Goal: Task Accomplishment & Management: Use online tool/utility

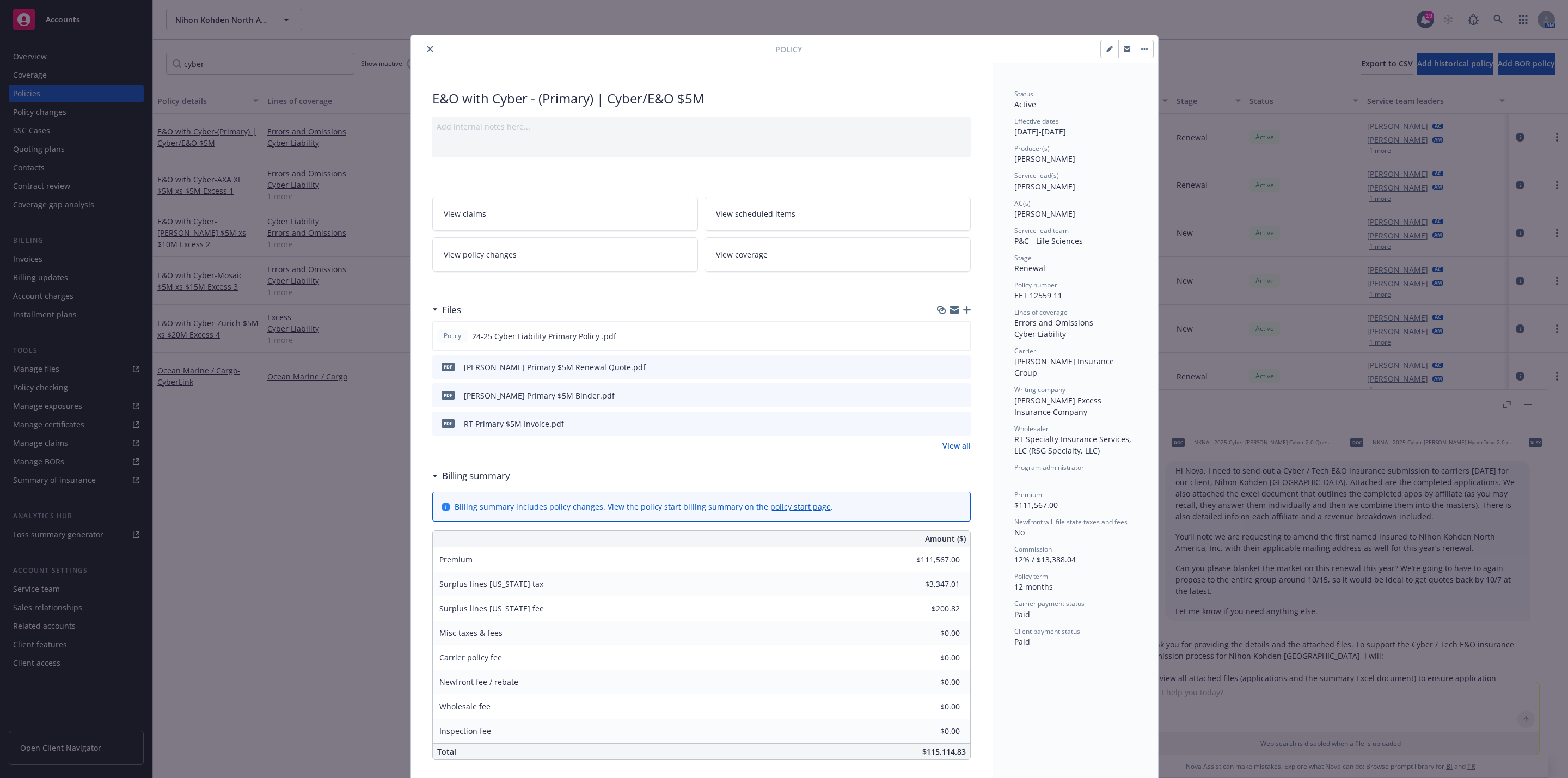
scroll to position [0, 111]
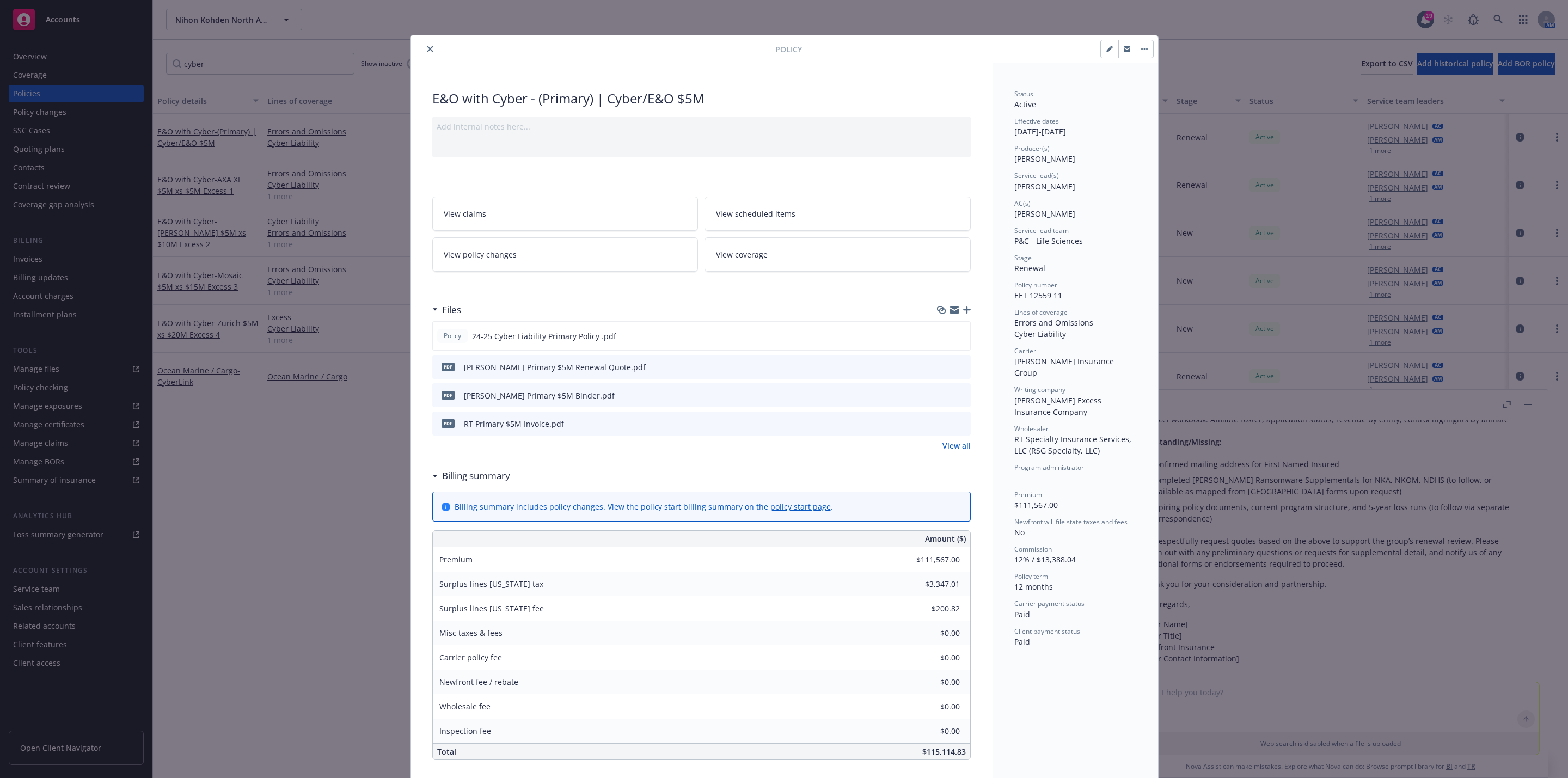
click at [423, 49] on button "close" at bounding box center [430, 49] width 13 height 13
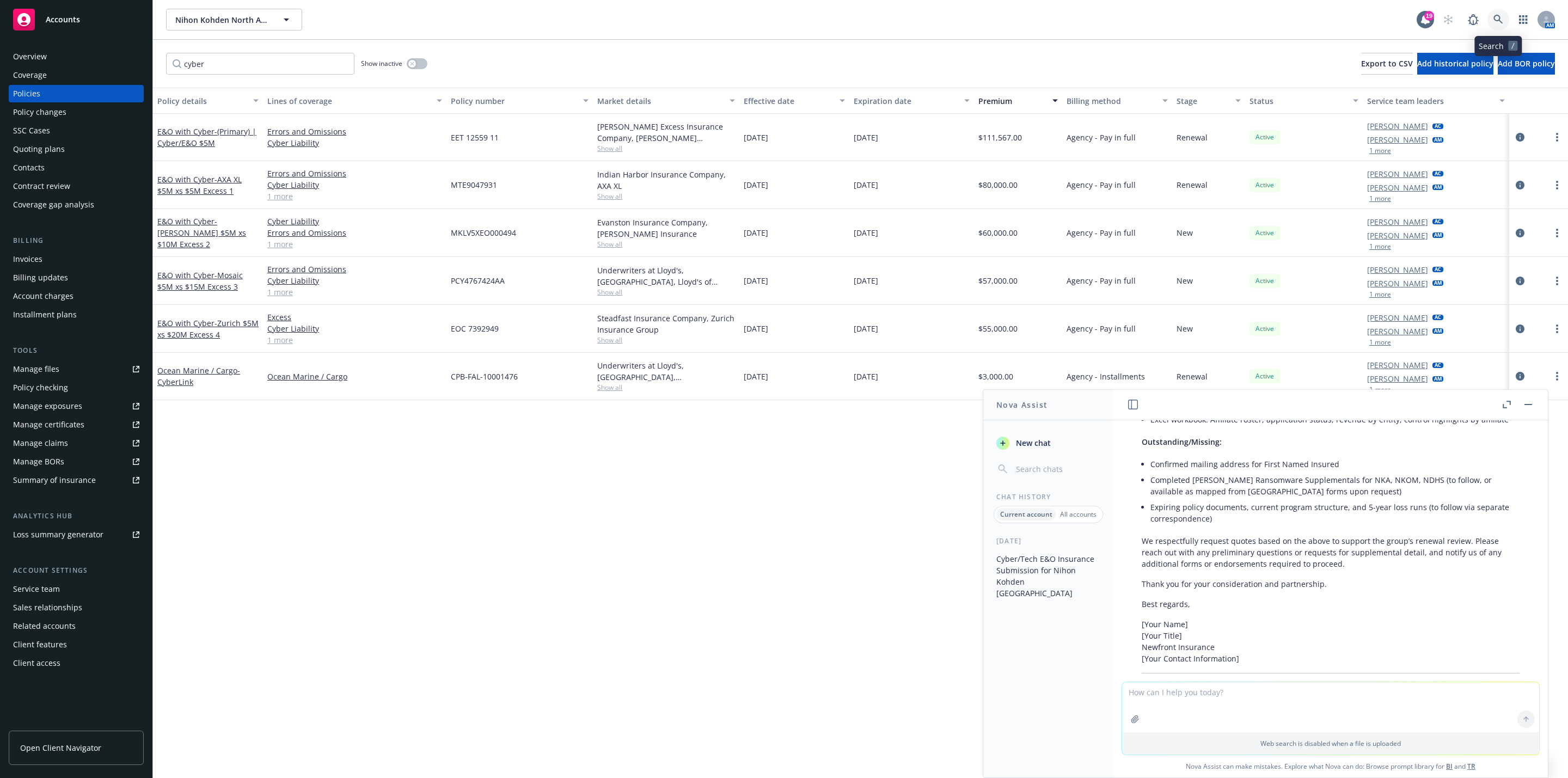
click at [1498, 24] on icon at bounding box center [1498, 19] width 10 height 10
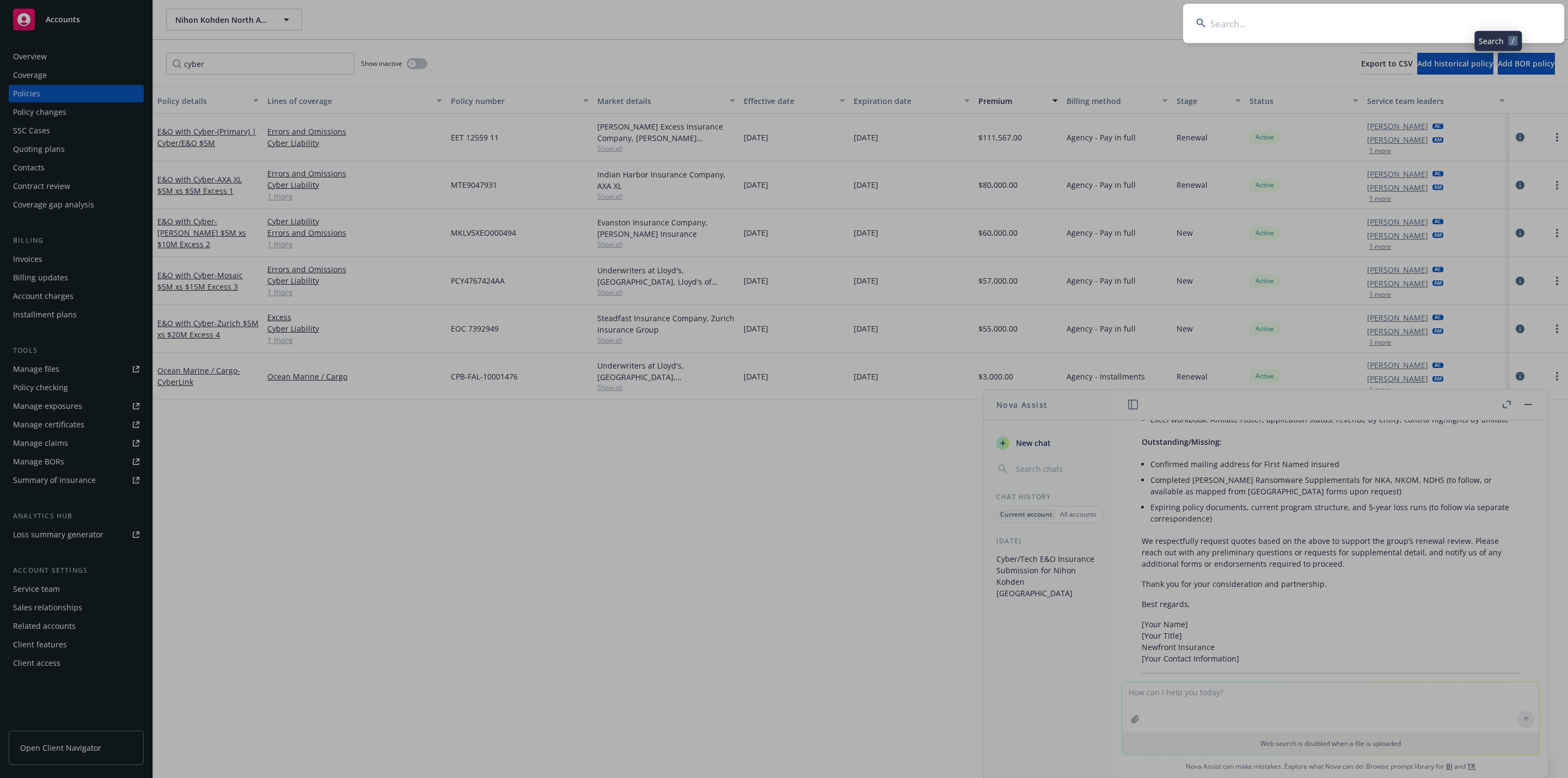
click at [1410, 20] on input at bounding box center [1373, 23] width 381 height 39
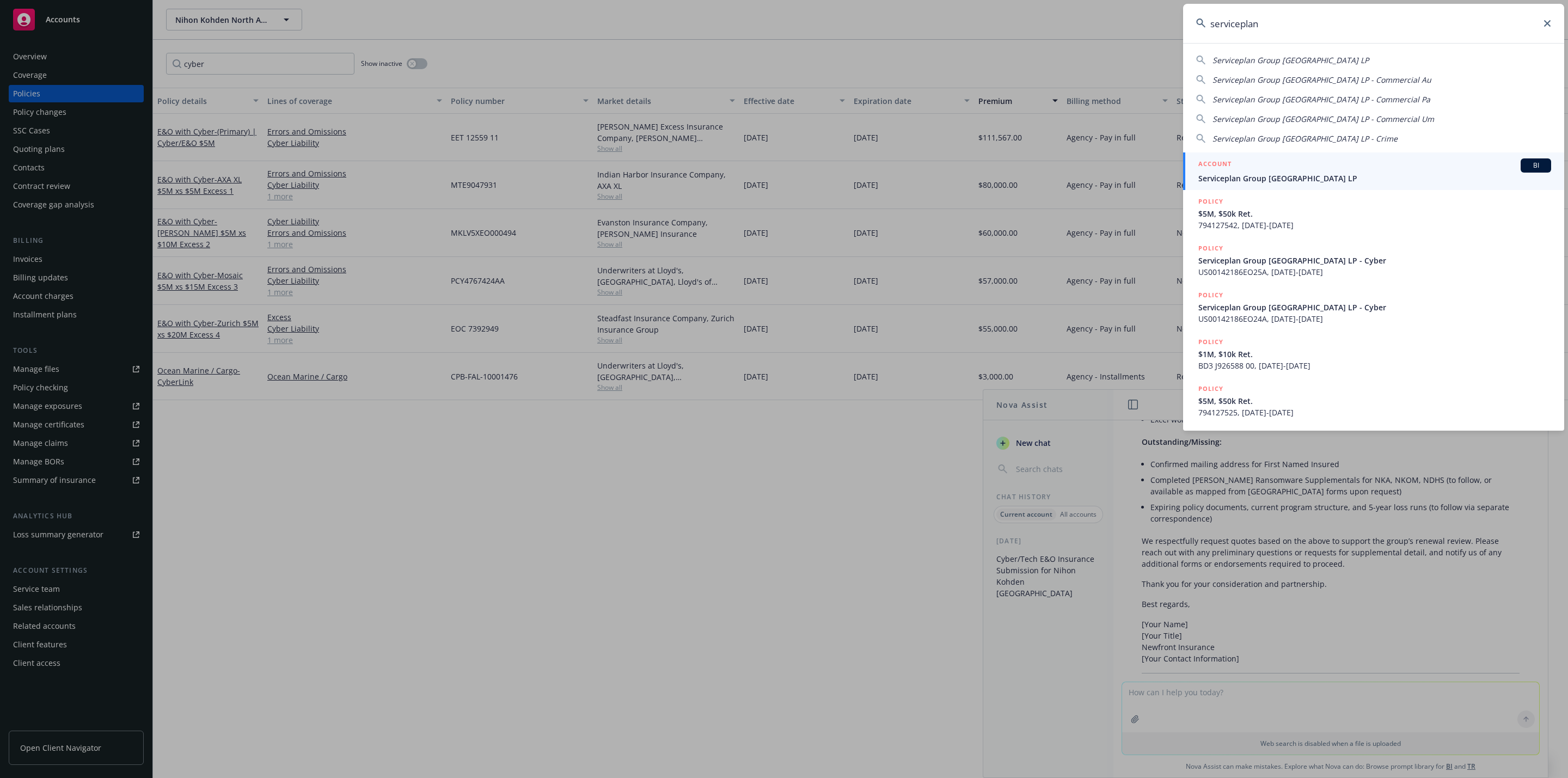
type input "serviceplan"
click at [1362, 173] on span "Serviceplan Group North America LP" at bounding box center [1375, 178] width 353 height 12
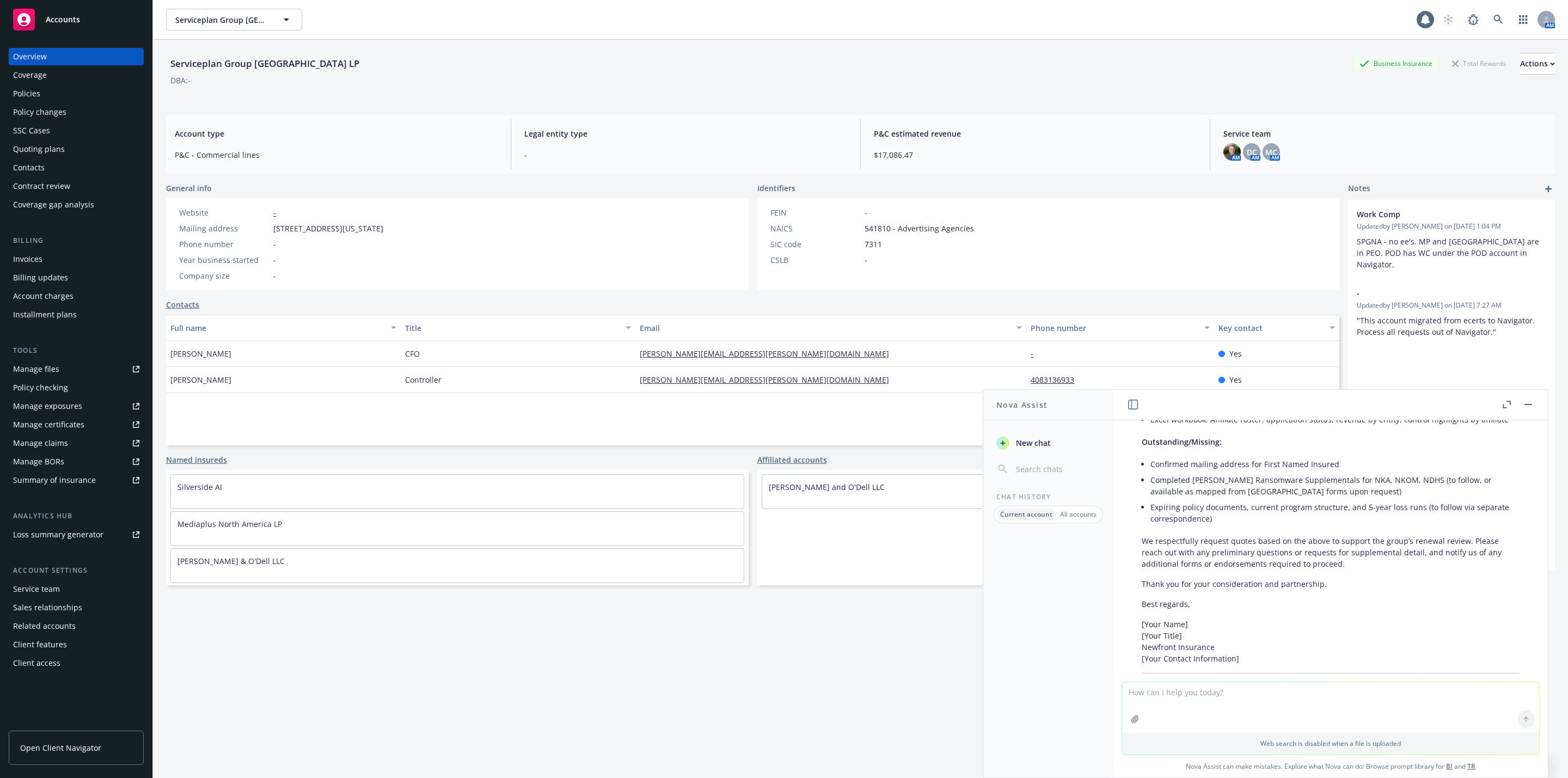
click at [76, 87] on div "Policies" at bounding box center [76, 93] width 126 height 17
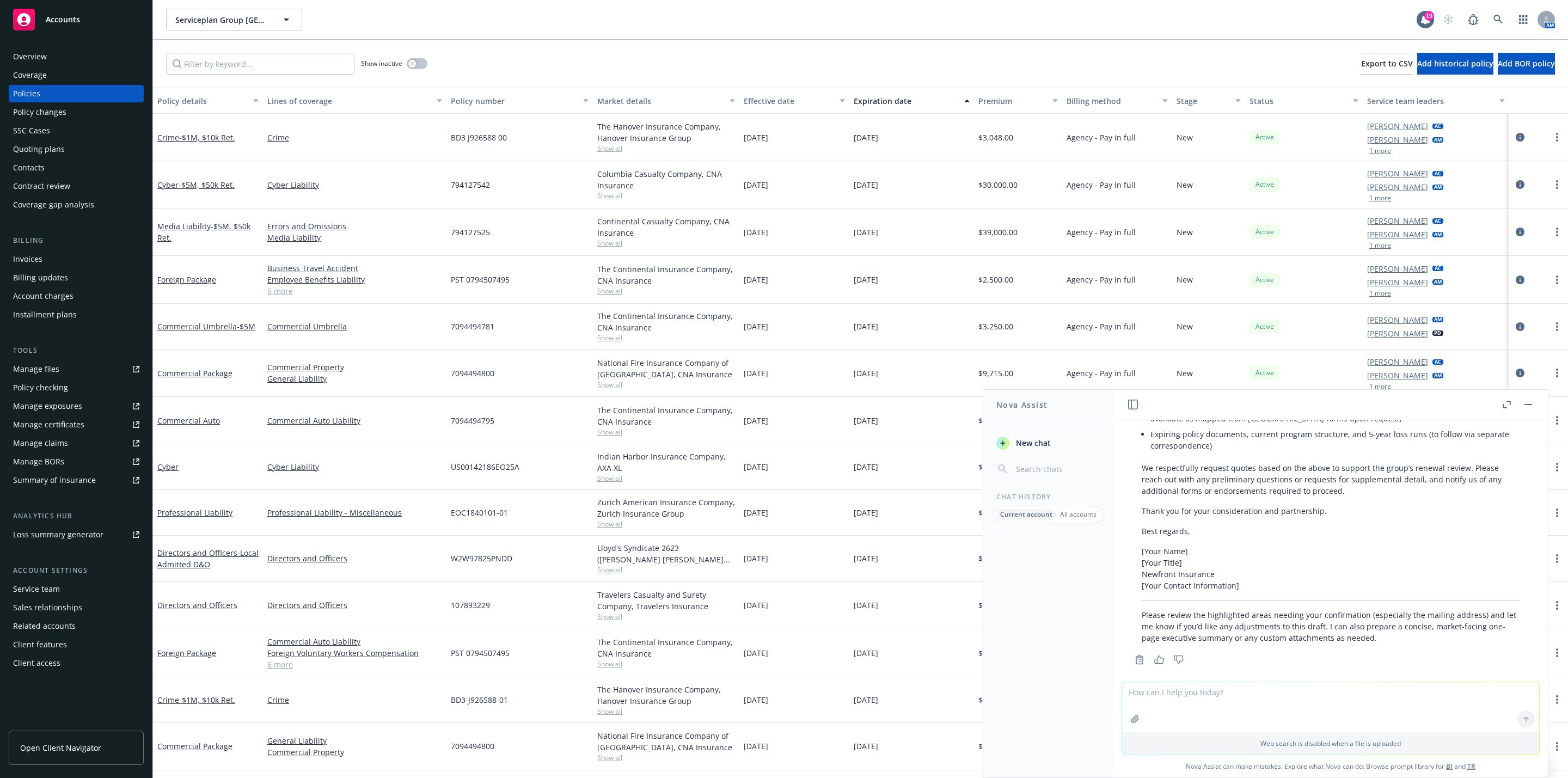
scroll to position [2459, 0]
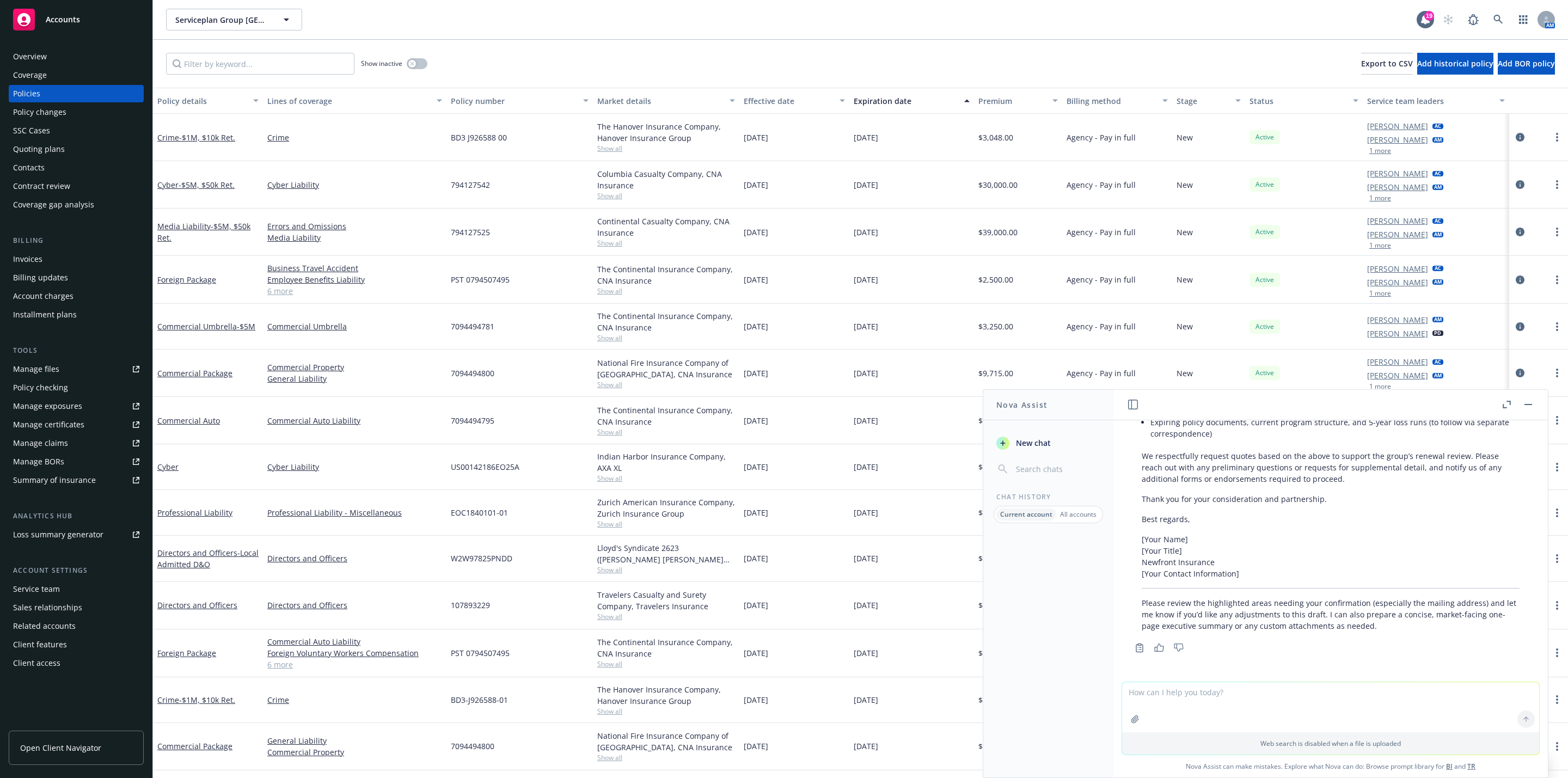
click at [1524, 405] on rect "button" at bounding box center [1528, 404] width 7 height 1
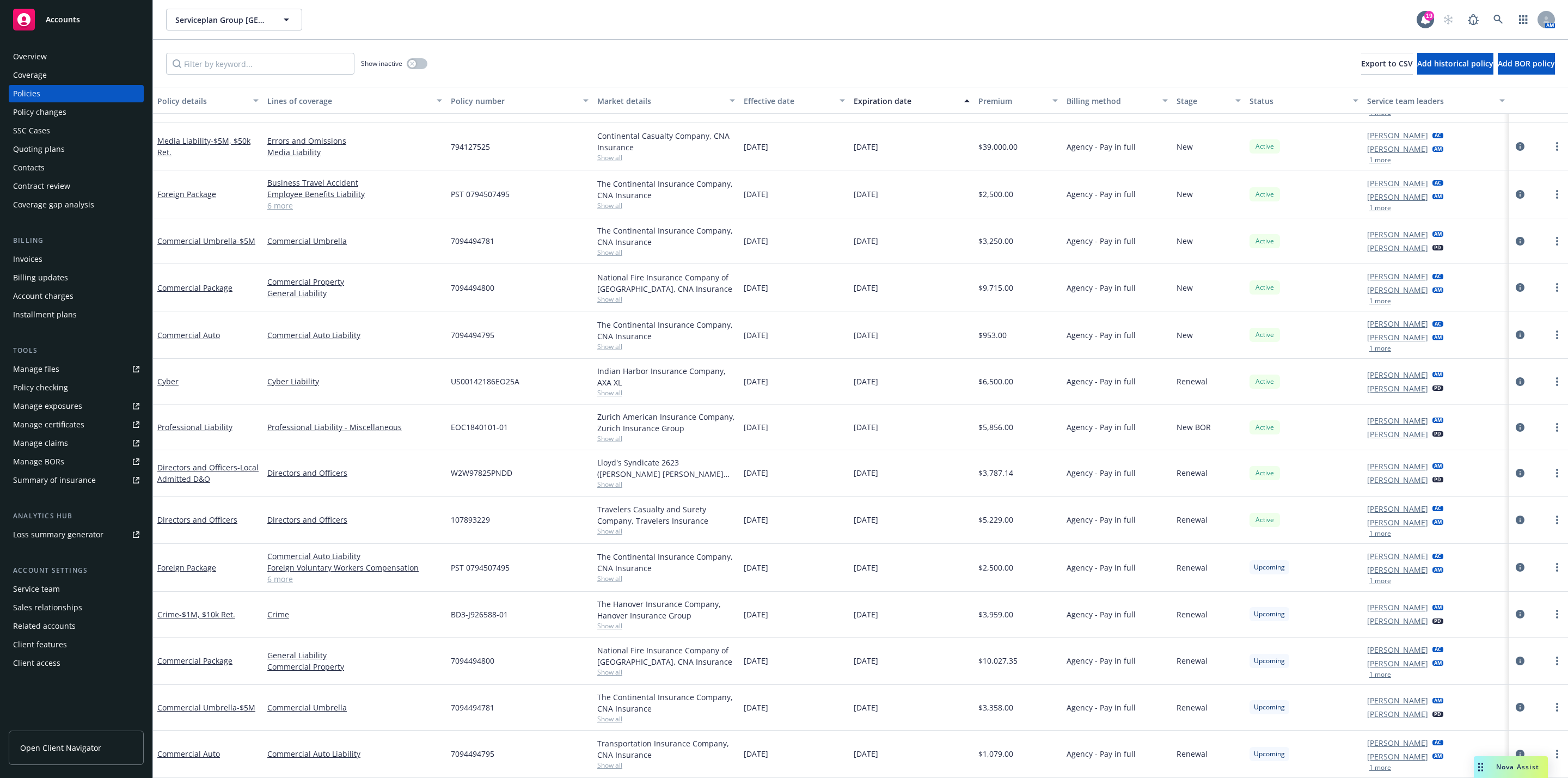
scroll to position [0, 0]
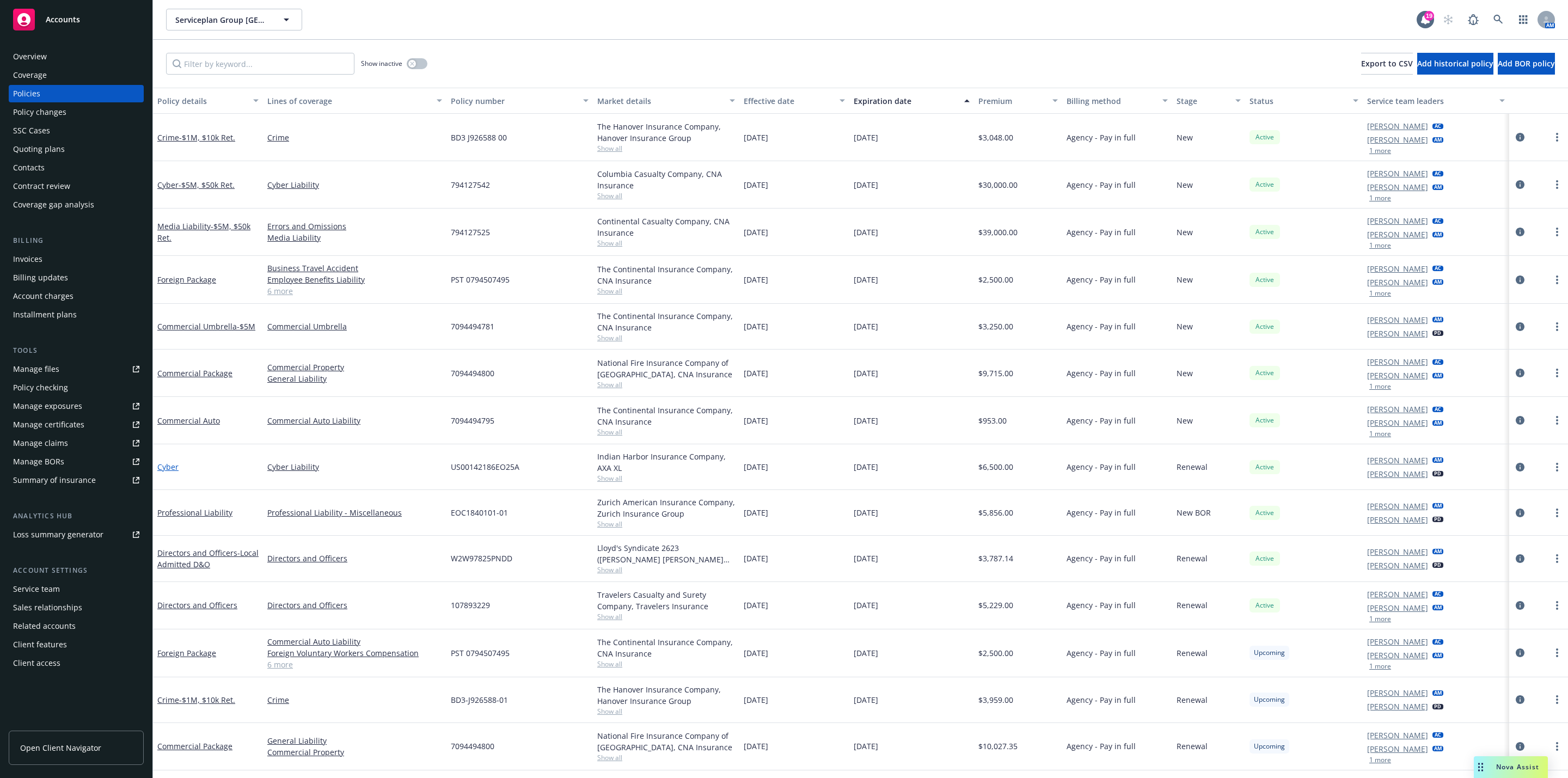
click at [170, 469] on link "Cyber" at bounding box center [167, 466] width 21 height 10
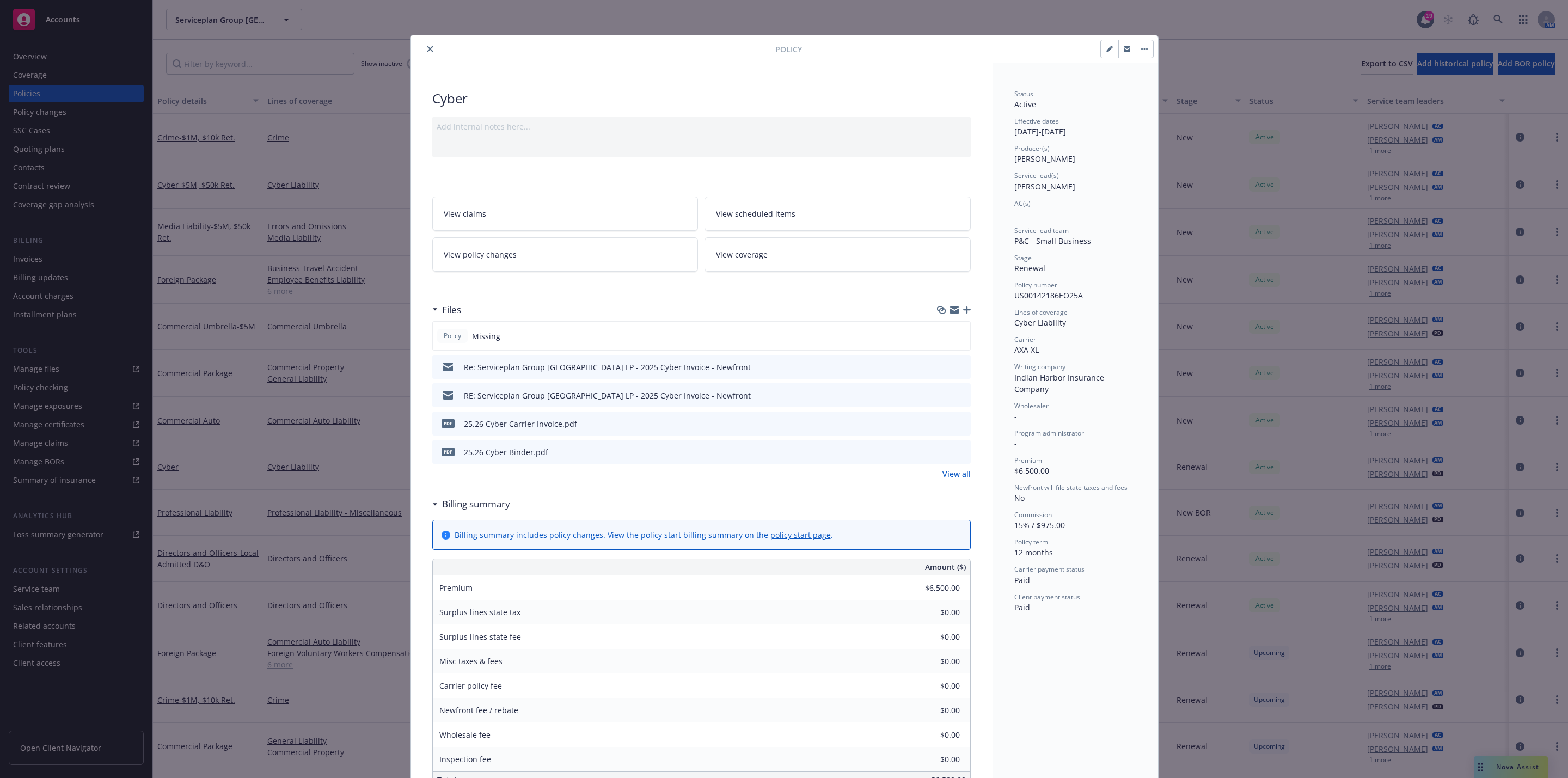
click at [423, 49] on button "close" at bounding box center [430, 49] width 13 height 13
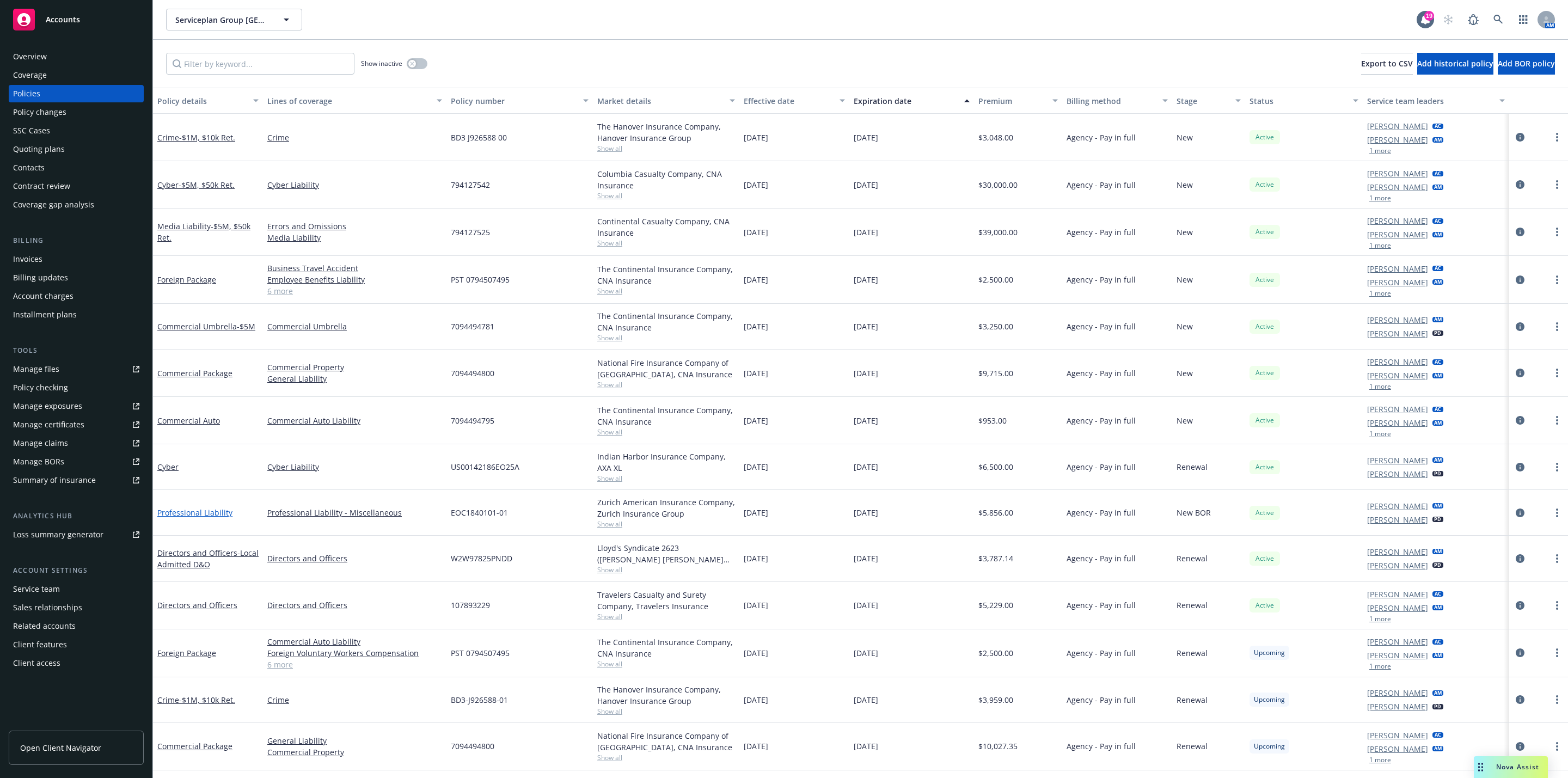
click at [201, 516] on link "Professional Liability" at bounding box center [195, 512] width 76 height 10
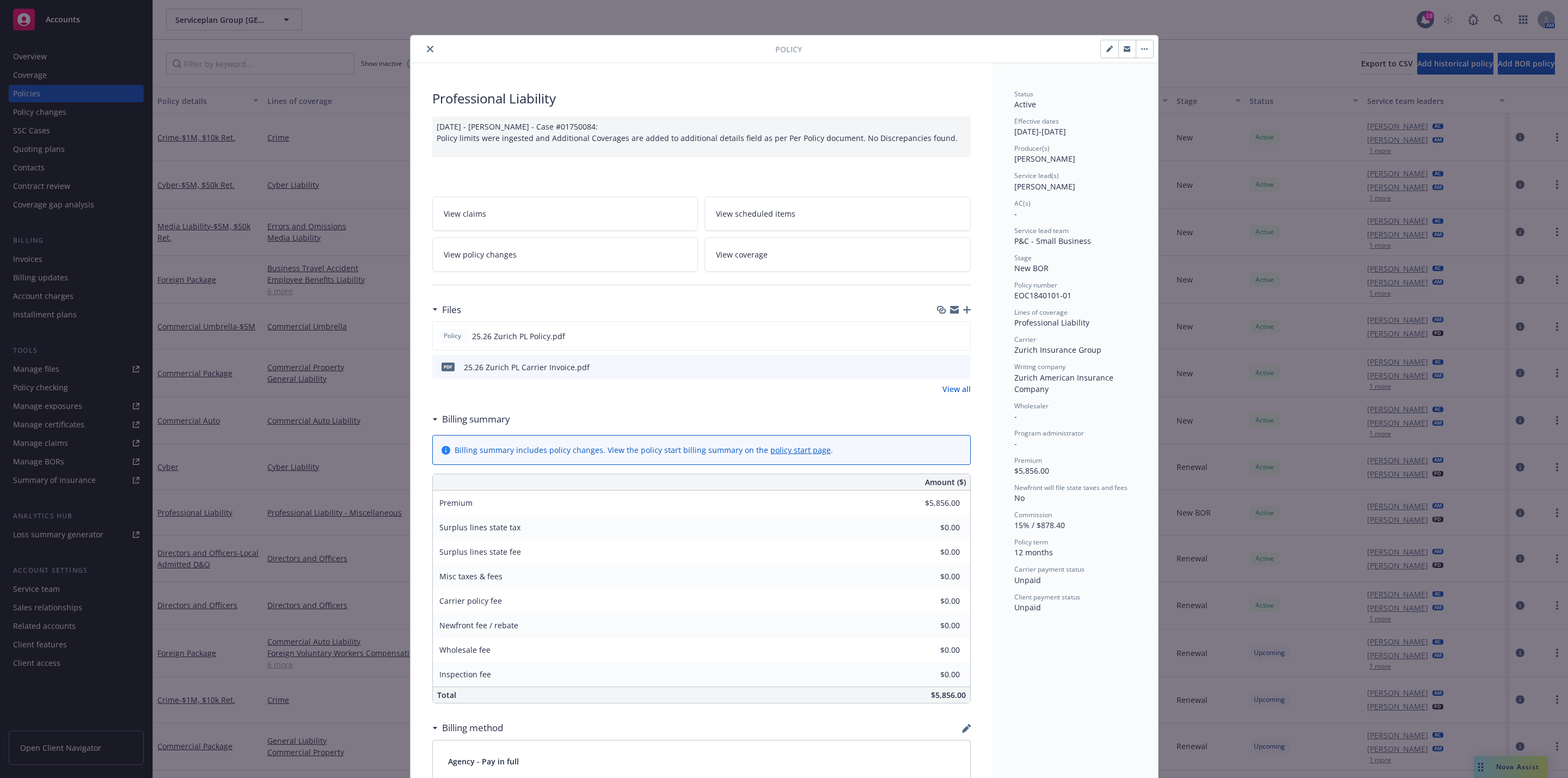
click at [425, 59] on div "Policy" at bounding box center [784, 49] width 747 height 28
click at [427, 52] on icon "close" at bounding box center [430, 48] width 6 height 6
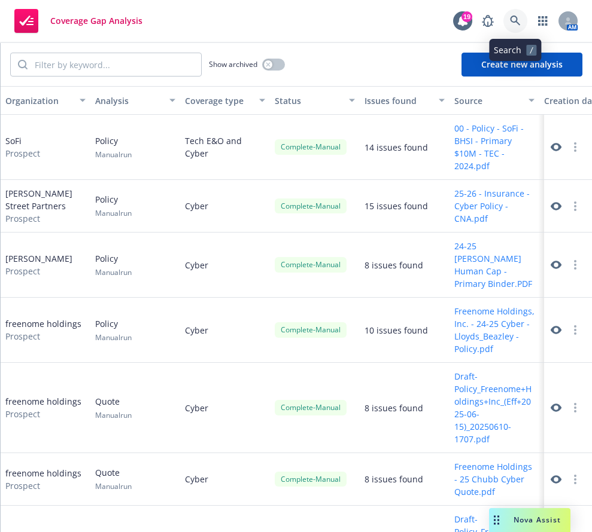
click at [519, 25] on icon at bounding box center [515, 21] width 11 height 11
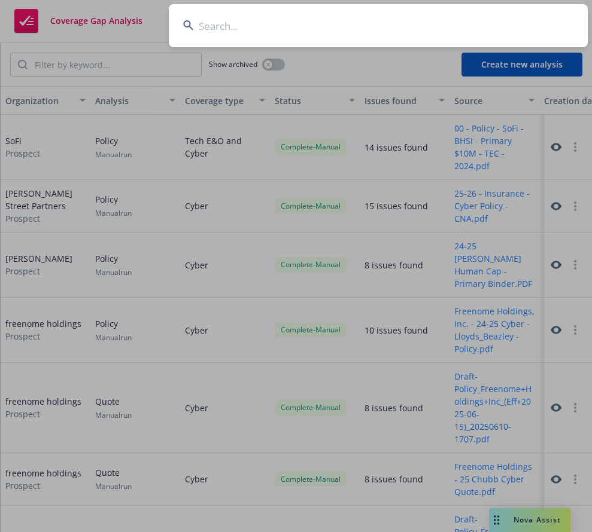
click at [388, 36] on input at bounding box center [378, 25] width 419 height 43
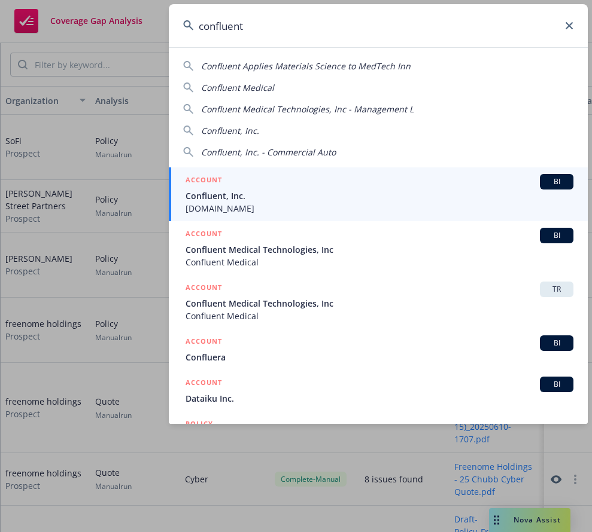
type input "confluent"
click at [270, 214] on span "Confluent.io" at bounding box center [379, 208] width 388 height 13
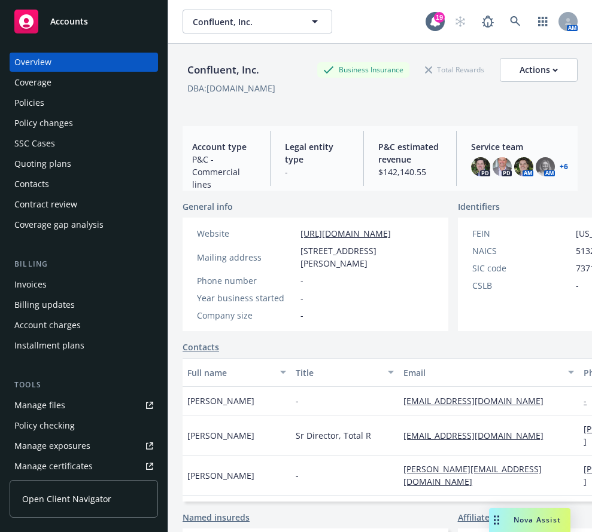
click at [103, 108] on div "Policies" at bounding box center [83, 102] width 139 height 19
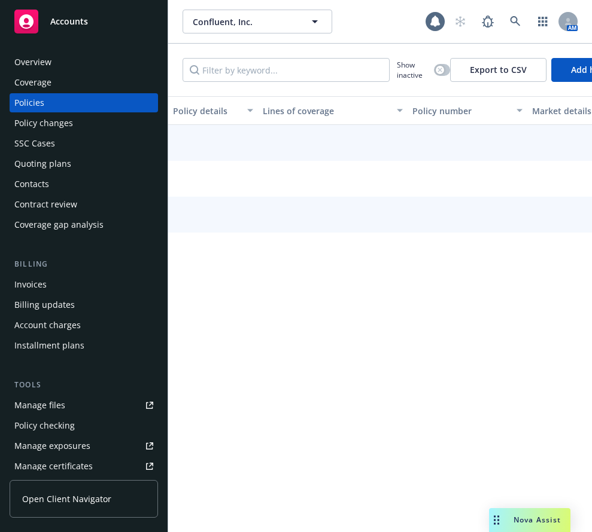
click at [89, 59] on div "Overview" at bounding box center [83, 62] width 139 height 19
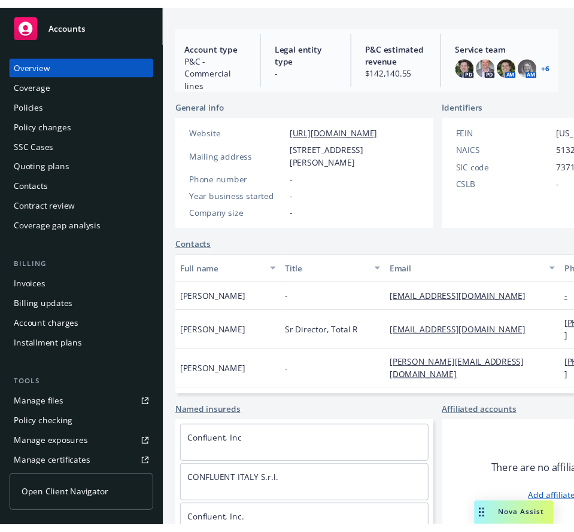
scroll to position [104, 0]
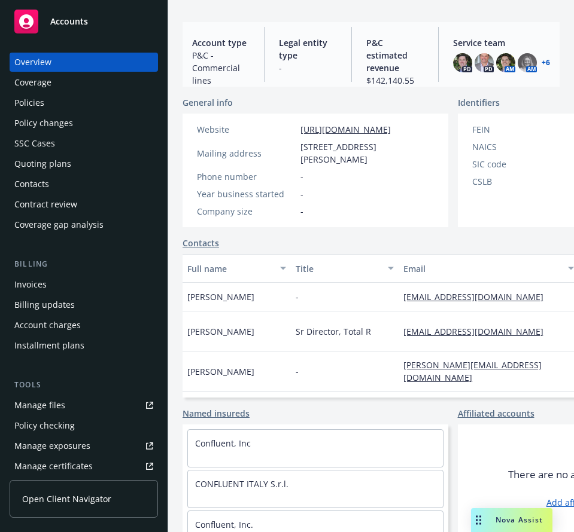
click at [486, 517] on div "Nova Assist" at bounding box center [519, 520] width 66 height 10
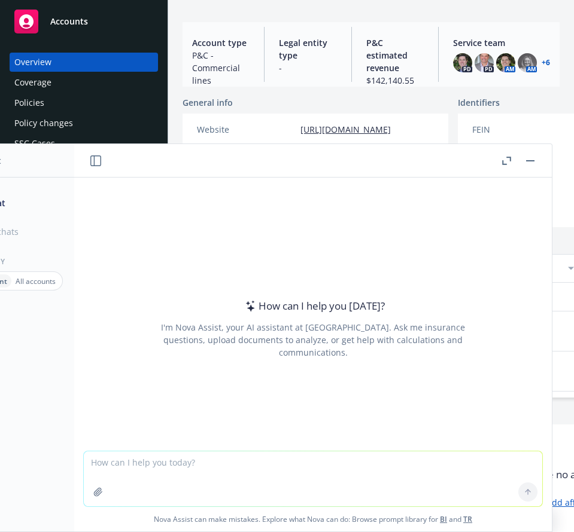
click at [281, 459] on textarea at bounding box center [313, 479] width 458 height 55
type textarea "give me a brief overview of what IP / patent insurance covers"
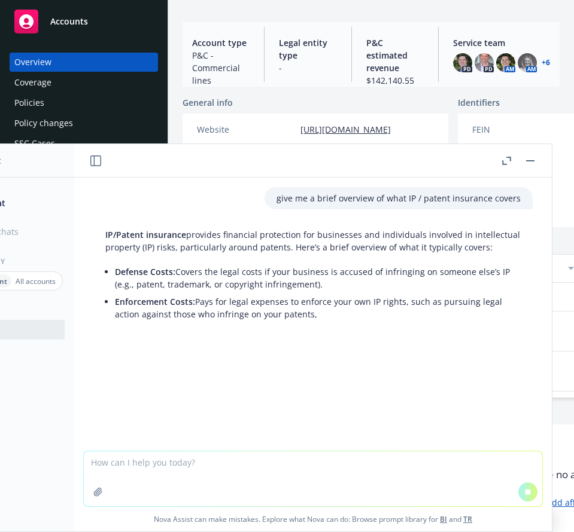
click at [281, 459] on textarea at bounding box center [313, 479] width 458 height 55
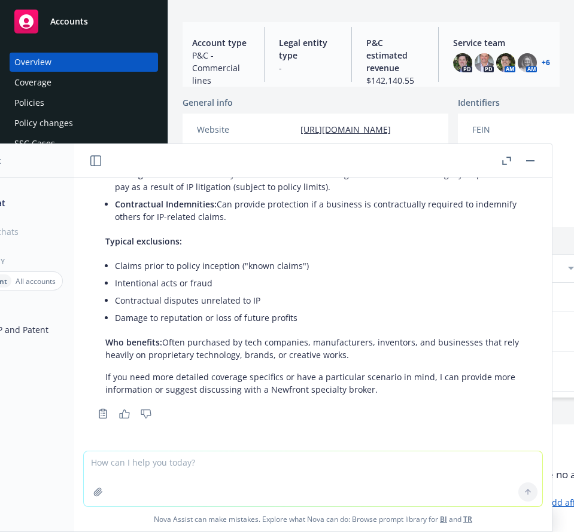
drag, startPoint x: 395, startPoint y: 381, endPoint x: 473, endPoint y: 408, distance: 82.3
click at [473, 408] on div "Copy to clipboard Thumbs up Thumbs down" at bounding box center [312, 414] width 439 height 17
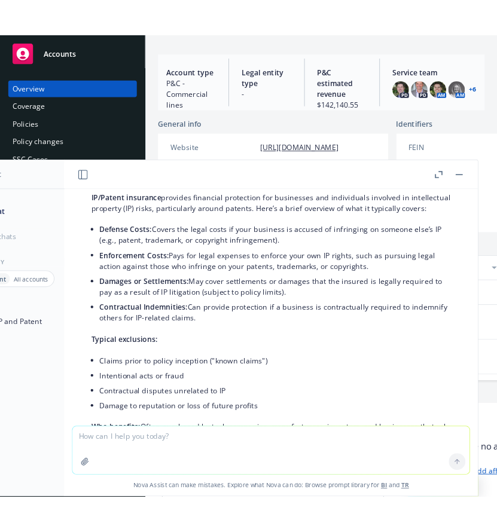
scroll to position [37, 0]
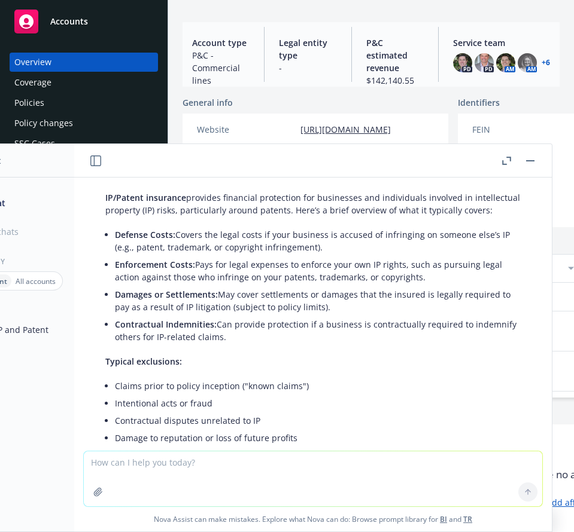
click at [238, 276] on li "Enforcement Costs: Pays for legal expenses to enforce your own IP rights, such …" at bounding box center [318, 271] width 406 height 30
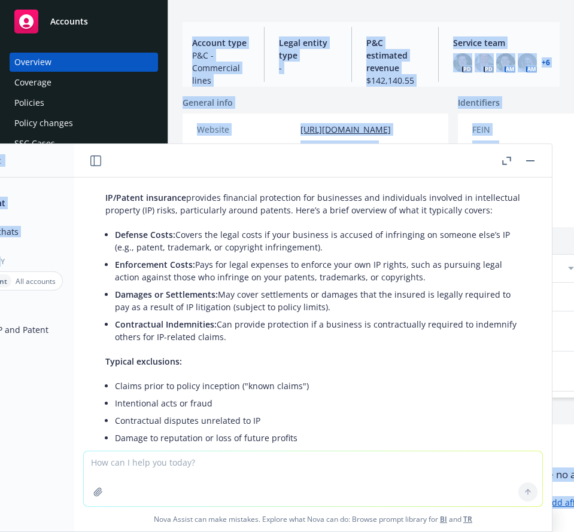
drag, startPoint x: 0, startPoint y: 260, endPoint x: -6, endPoint y: 250, distance: 11.8
click at [0, 250] on html "Accounts Overview Coverage Policies Policy changes SSC Cases Quoting plans Cont…" at bounding box center [287, 266] width 574 height 532
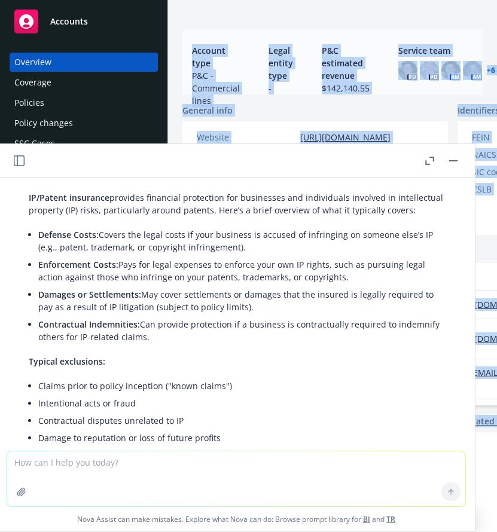
scroll to position [48, 0]
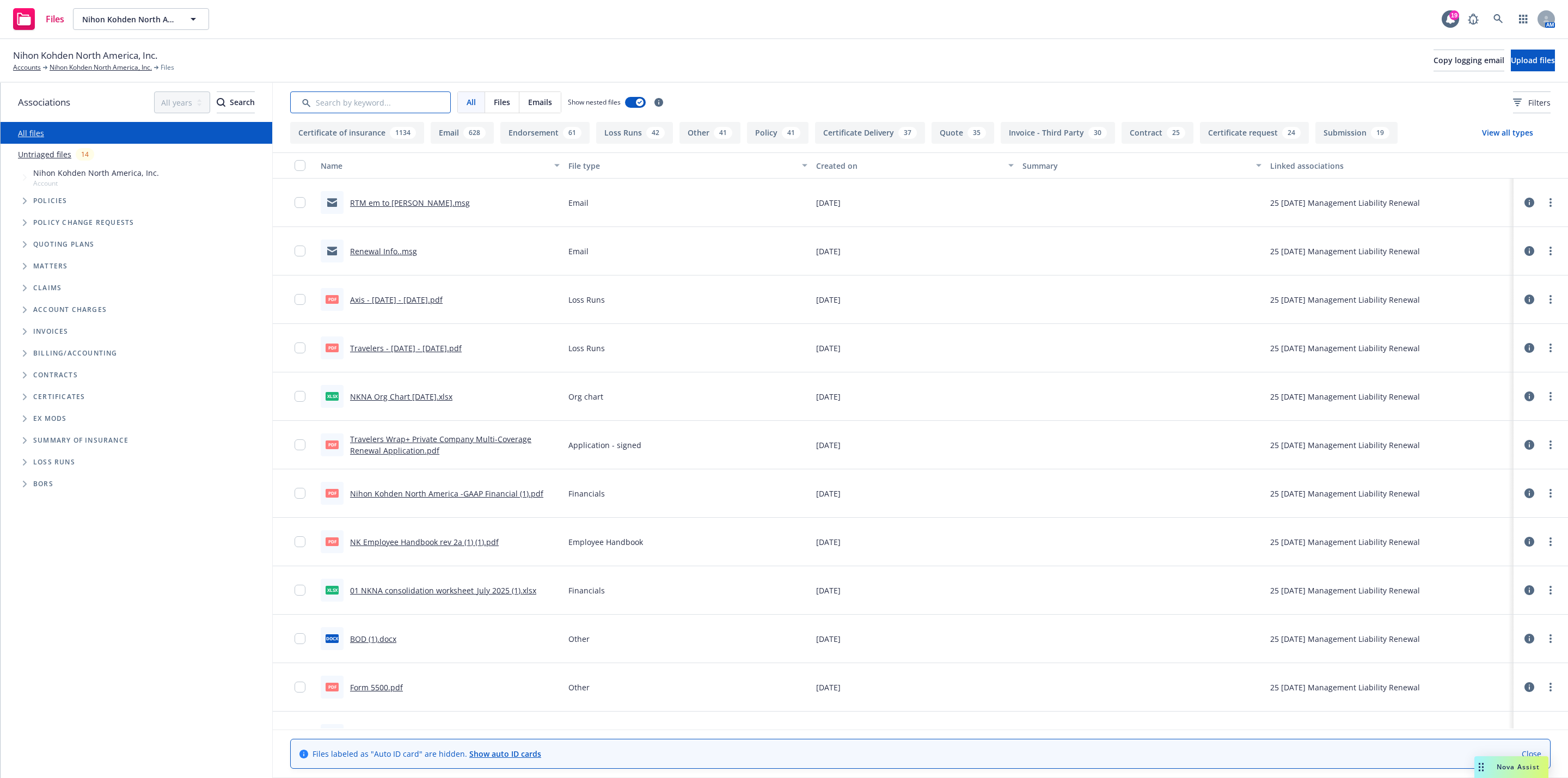
click at [354, 109] on input "Search by keyword..." at bounding box center [370, 103] width 160 height 22
click at [653, 127] on div "42" at bounding box center [655, 132] width 18 height 12
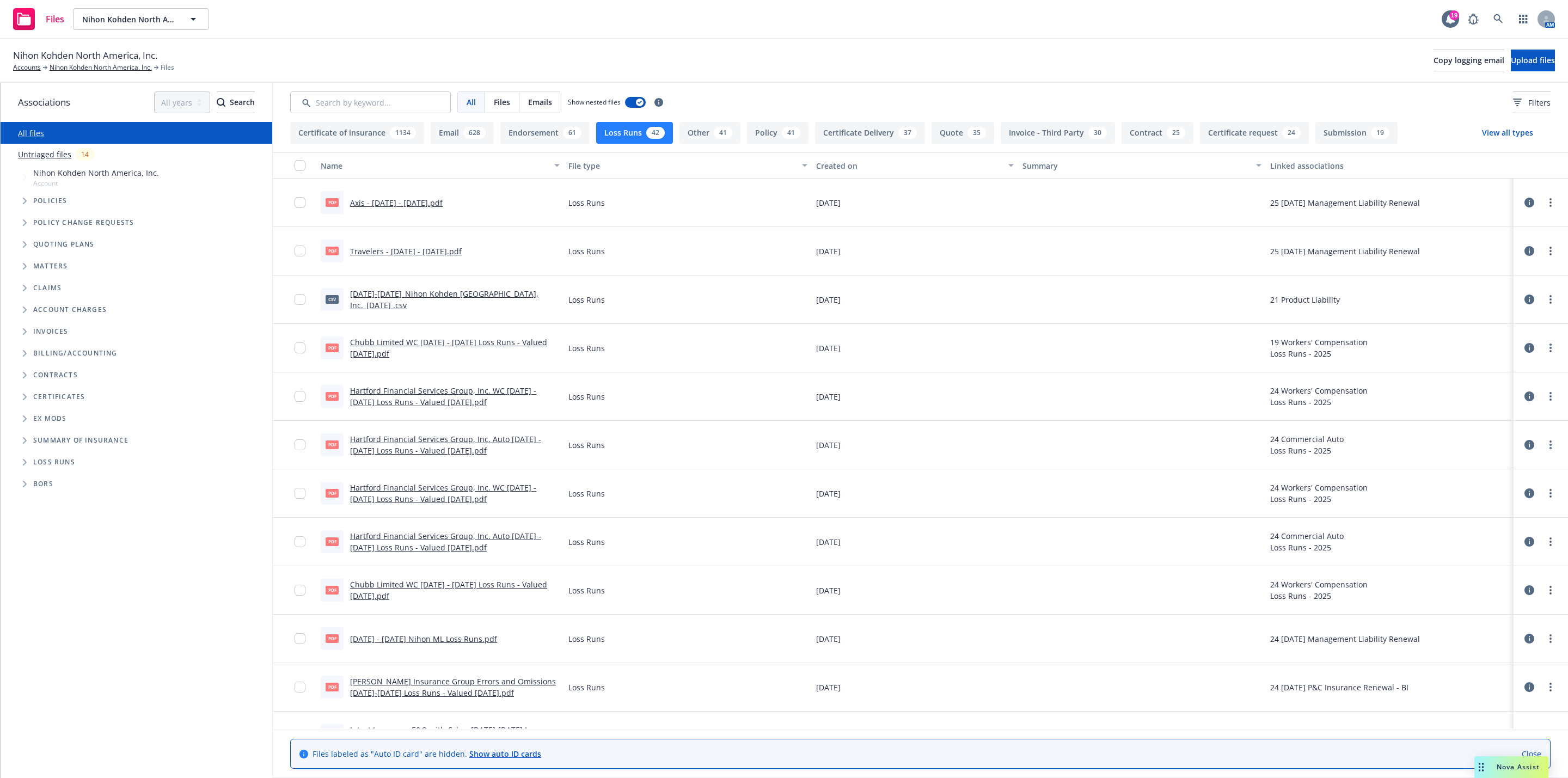
click at [365, 84] on div "All Files Emails Show nested files Filters" at bounding box center [920, 102] width 1295 height 39
click at [361, 98] on input "Search by keyword..." at bounding box center [370, 103] width 160 height 22
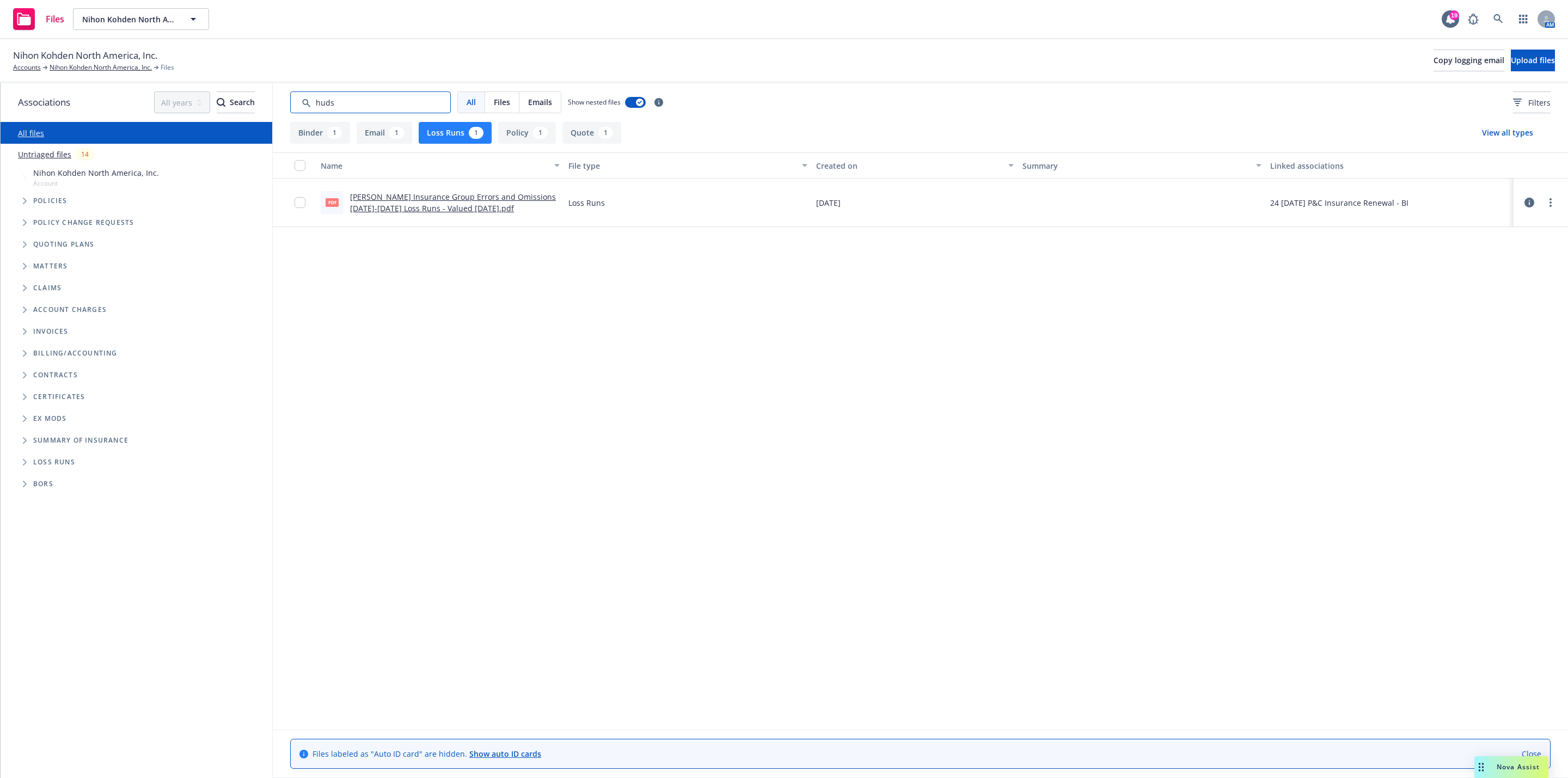
type input "huds"
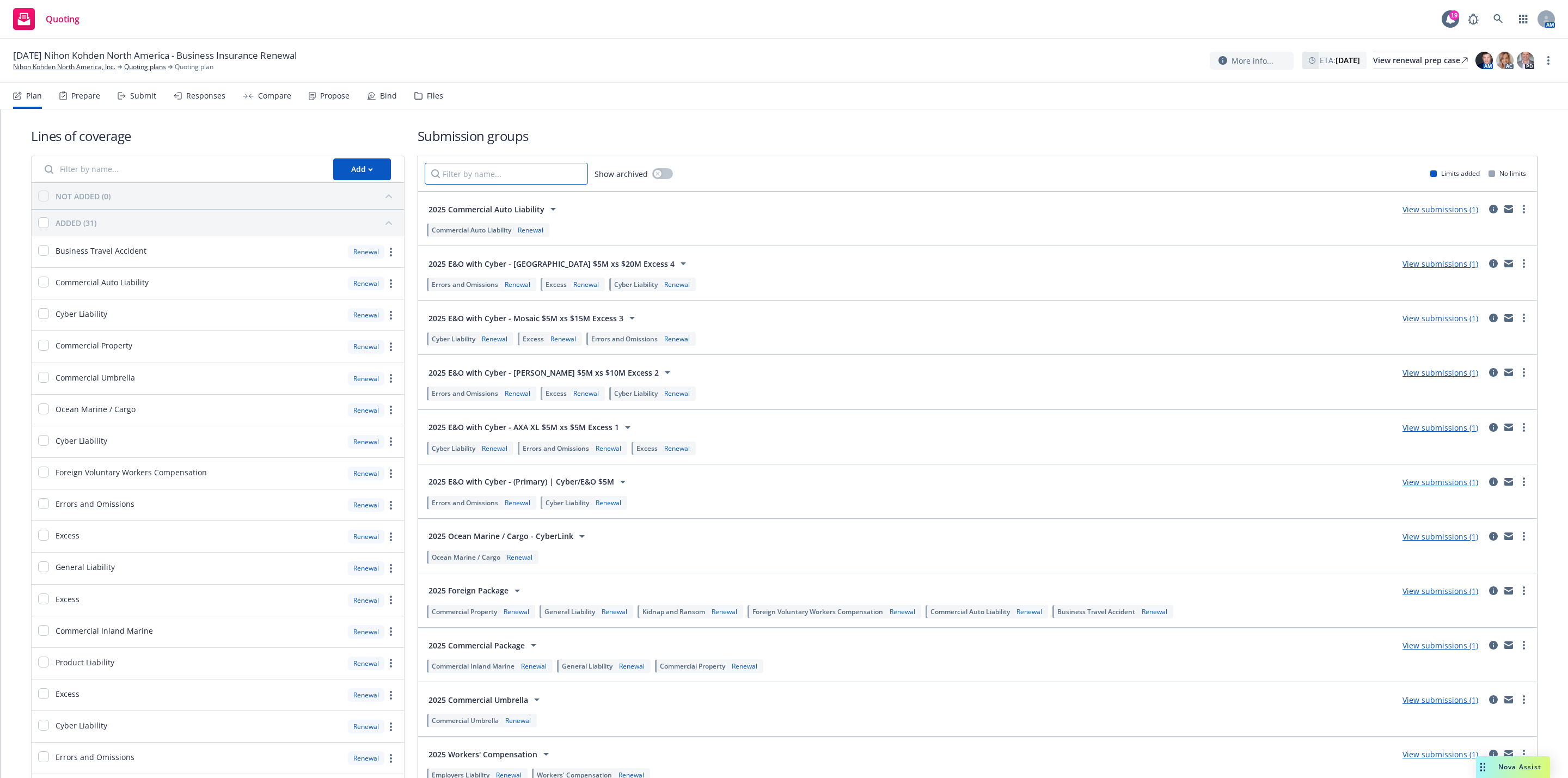
click at [552, 177] on input "Filter by name..." at bounding box center [506, 174] width 163 height 22
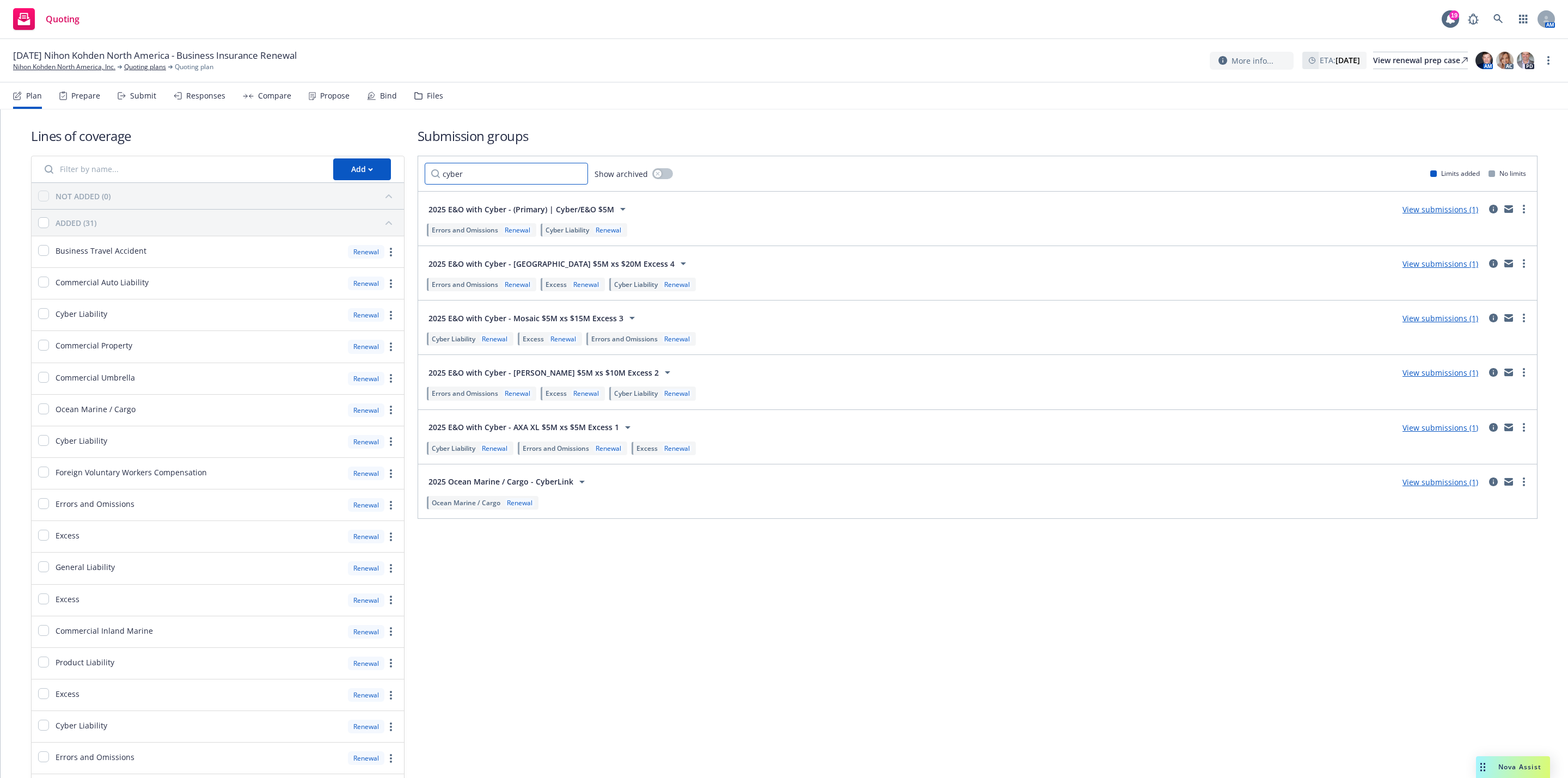
type input "cyber"
click at [1414, 215] on link "View submissions (1)" at bounding box center [1440, 208] width 76 height 10
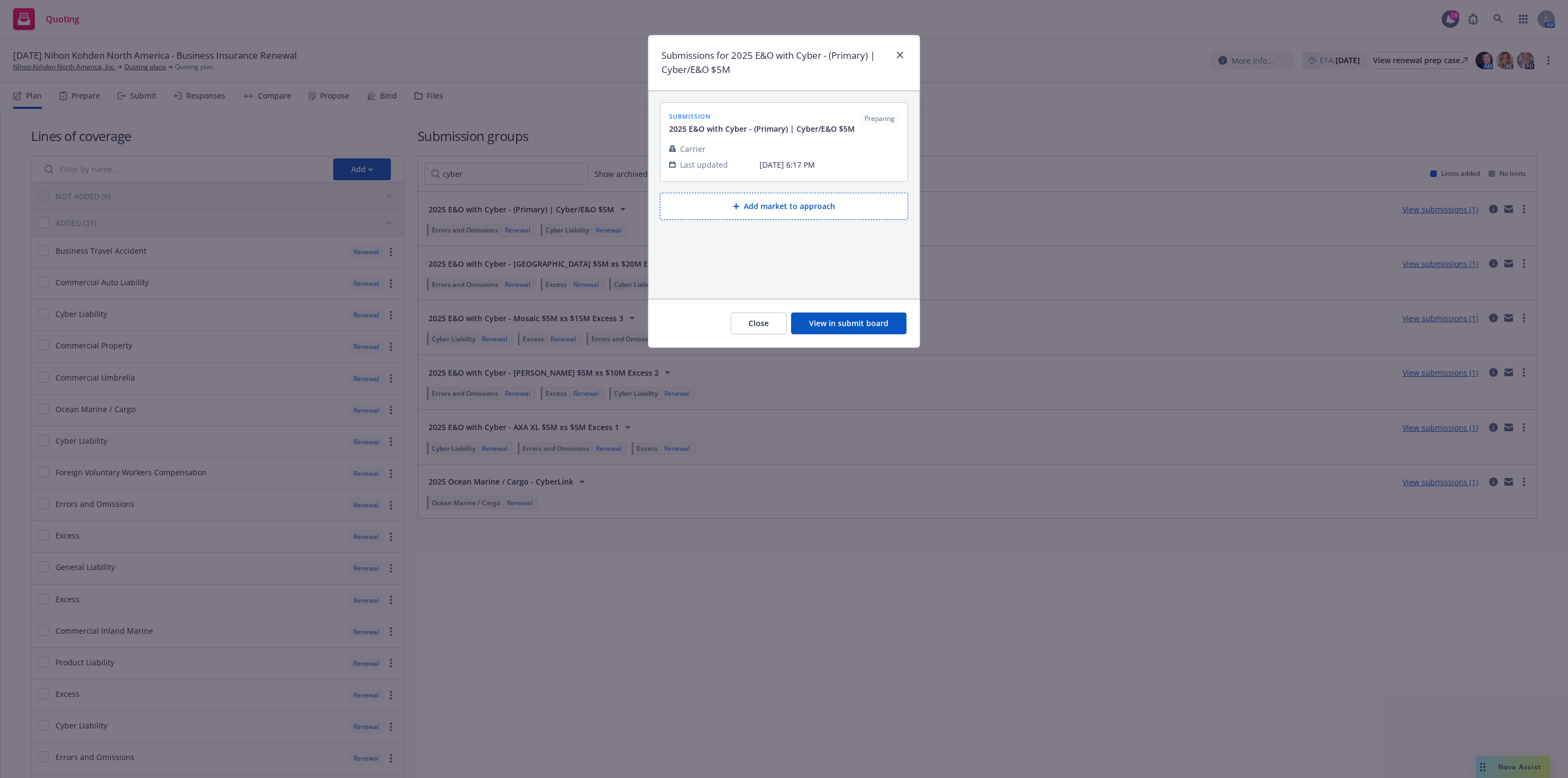
click at [824, 328] on button "View in submit board" at bounding box center [848, 323] width 116 height 22
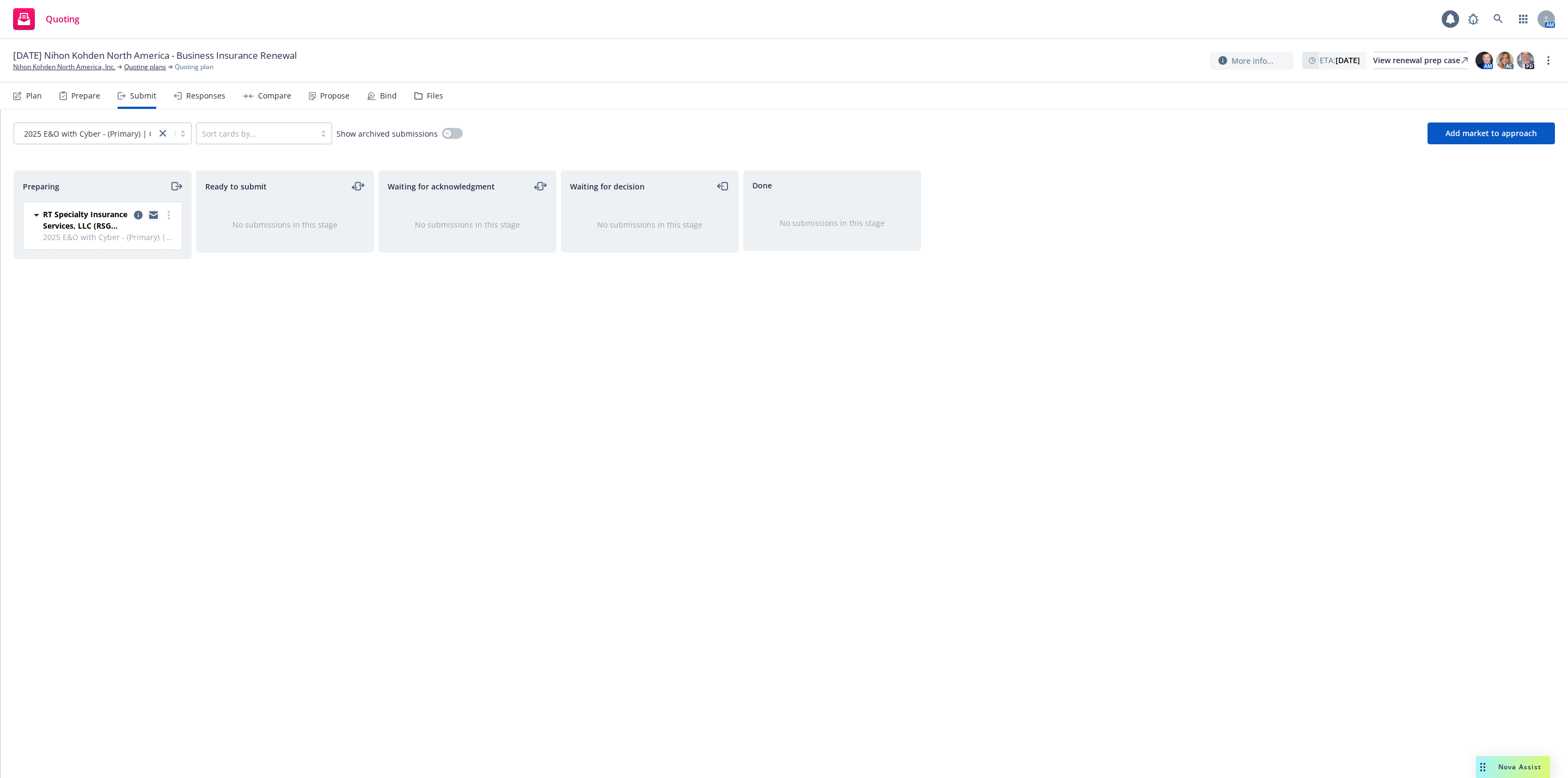
click at [149, 214] on icon "copy logging email" at bounding box center [154, 215] width 9 height 7
click at [1489, 137] on span "Add market to approach" at bounding box center [1491, 133] width 92 height 10
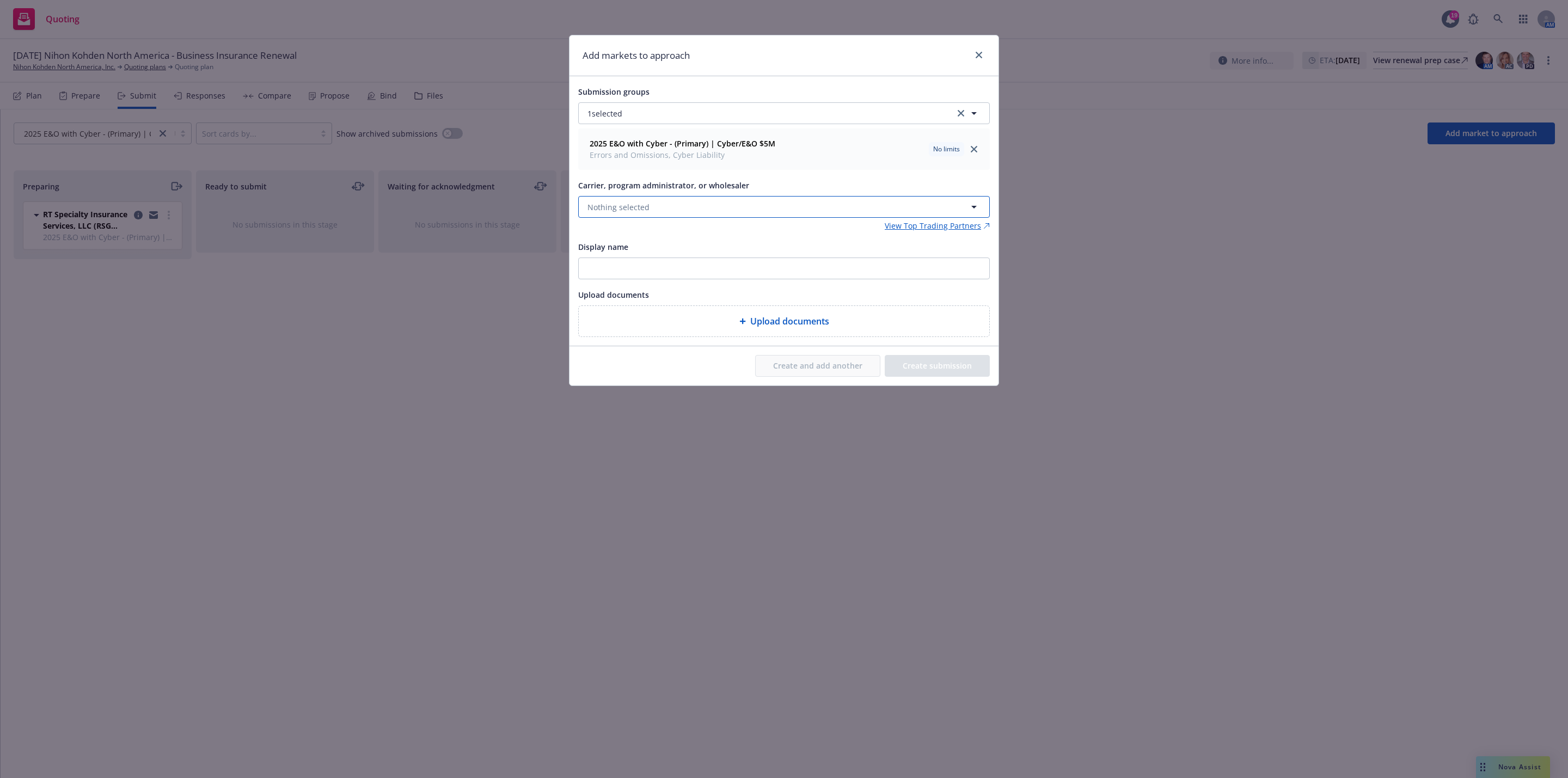
click at [703, 206] on button "Nothing selected" at bounding box center [784, 207] width 411 height 22
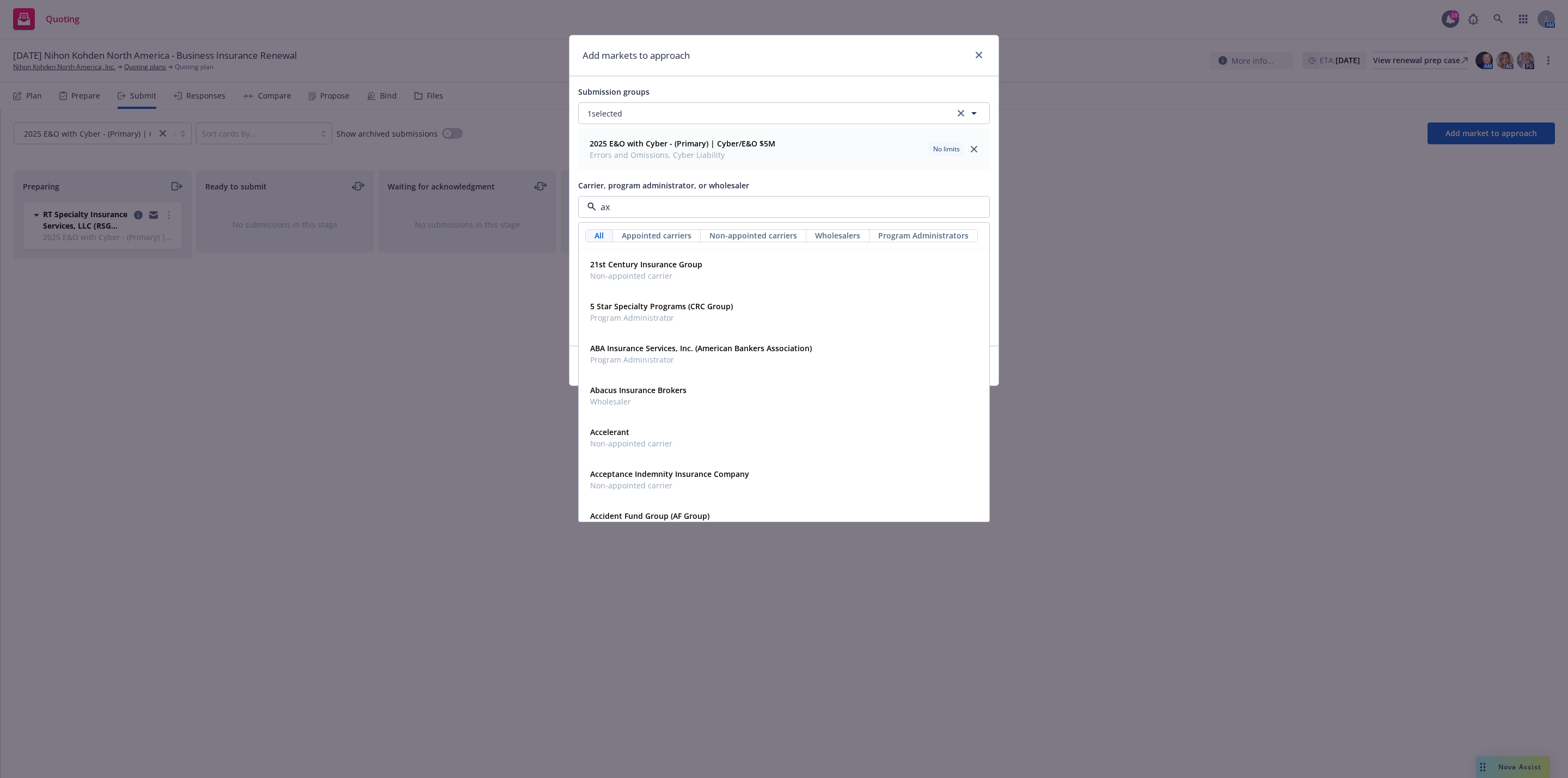
type input "axa"
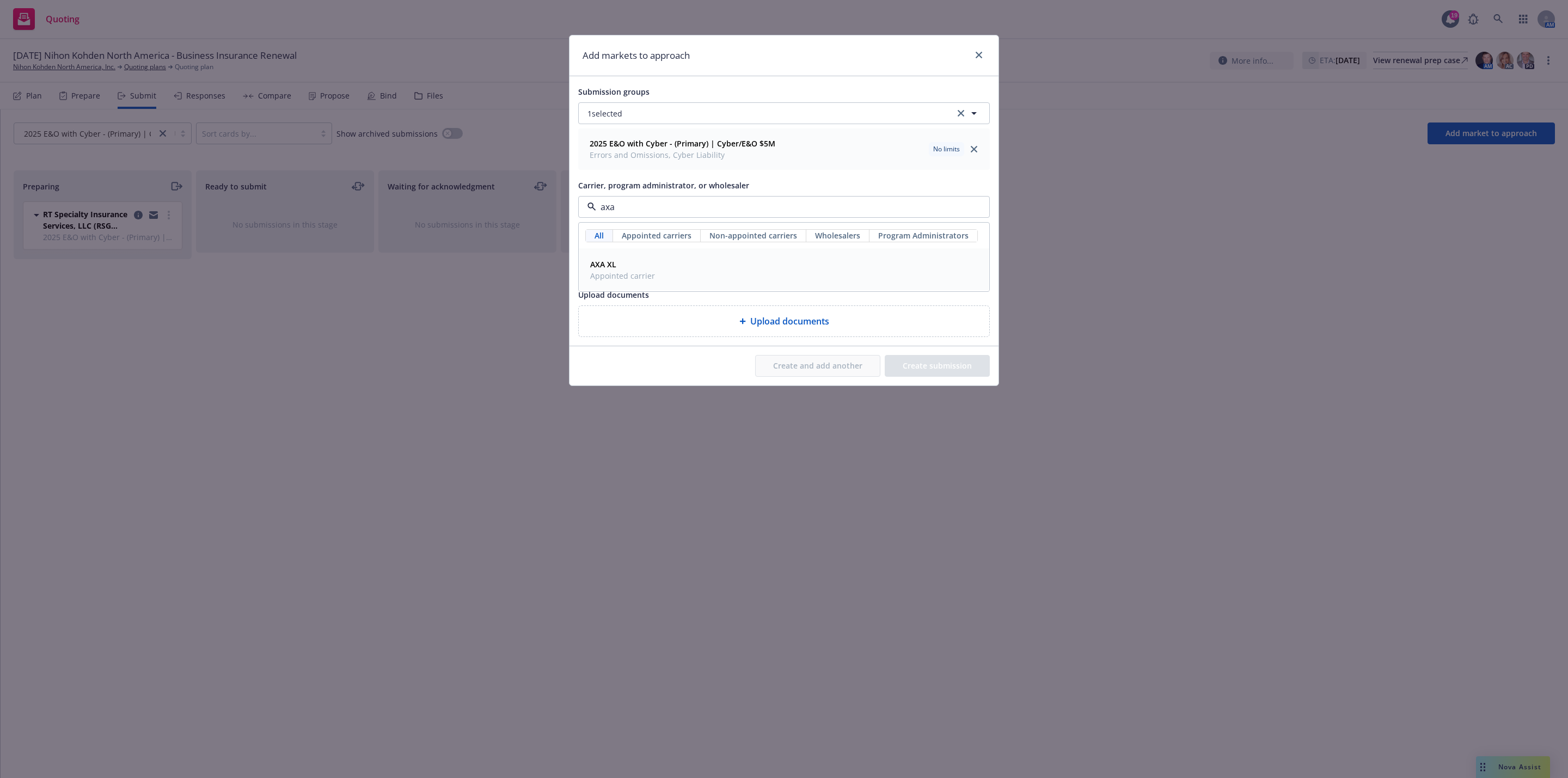
click at [674, 268] on div "AXA XL Appointed carrier" at bounding box center [784, 270] width 397 height 27
click at [838, 364] on button "Create and add another" at bounding box center [818, 366] width 126 height 22
click at [715, 214] on button "Nothing selected" at bounding box center [784, 207] width 411 height 22
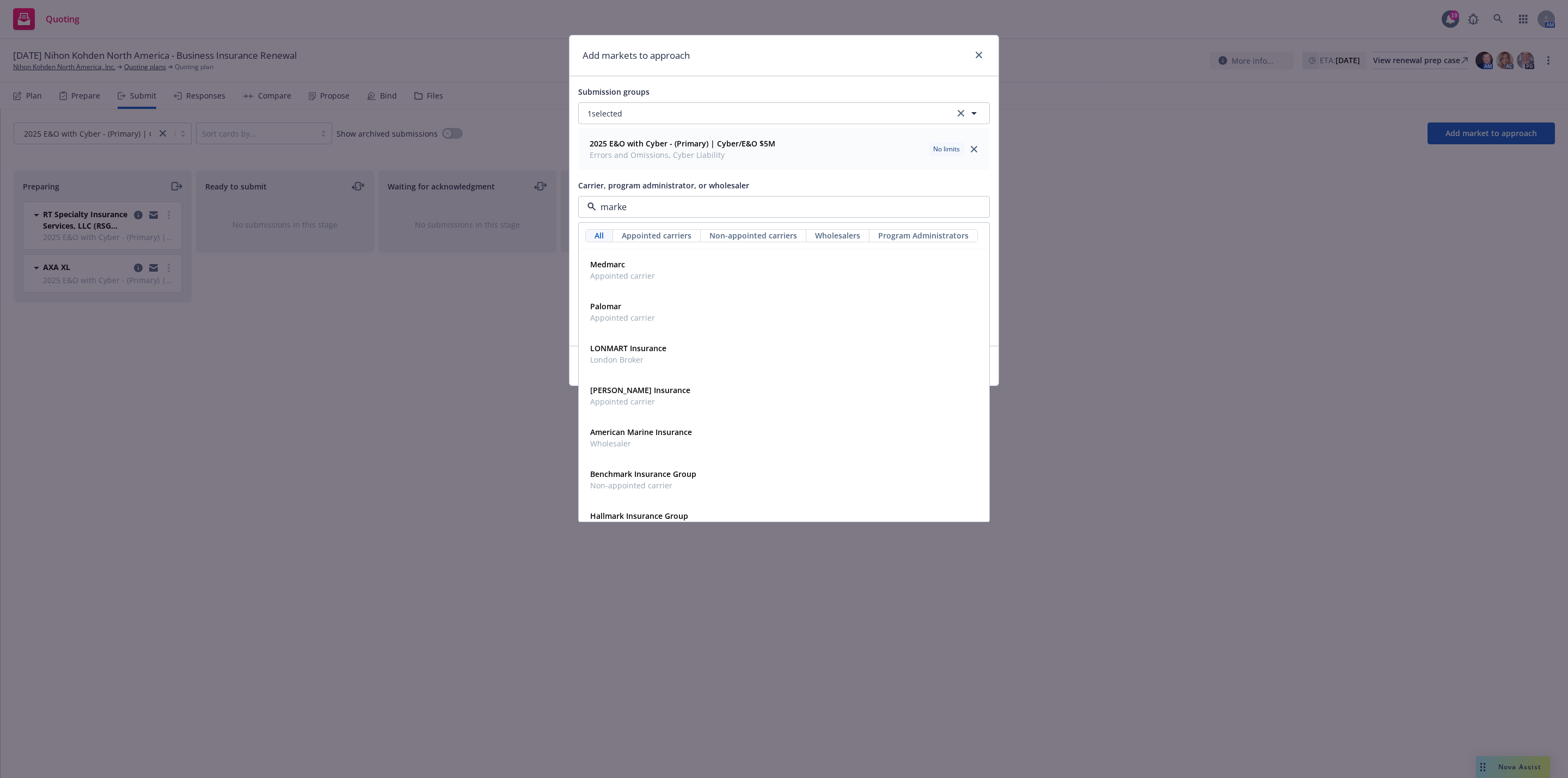
type input "markel"
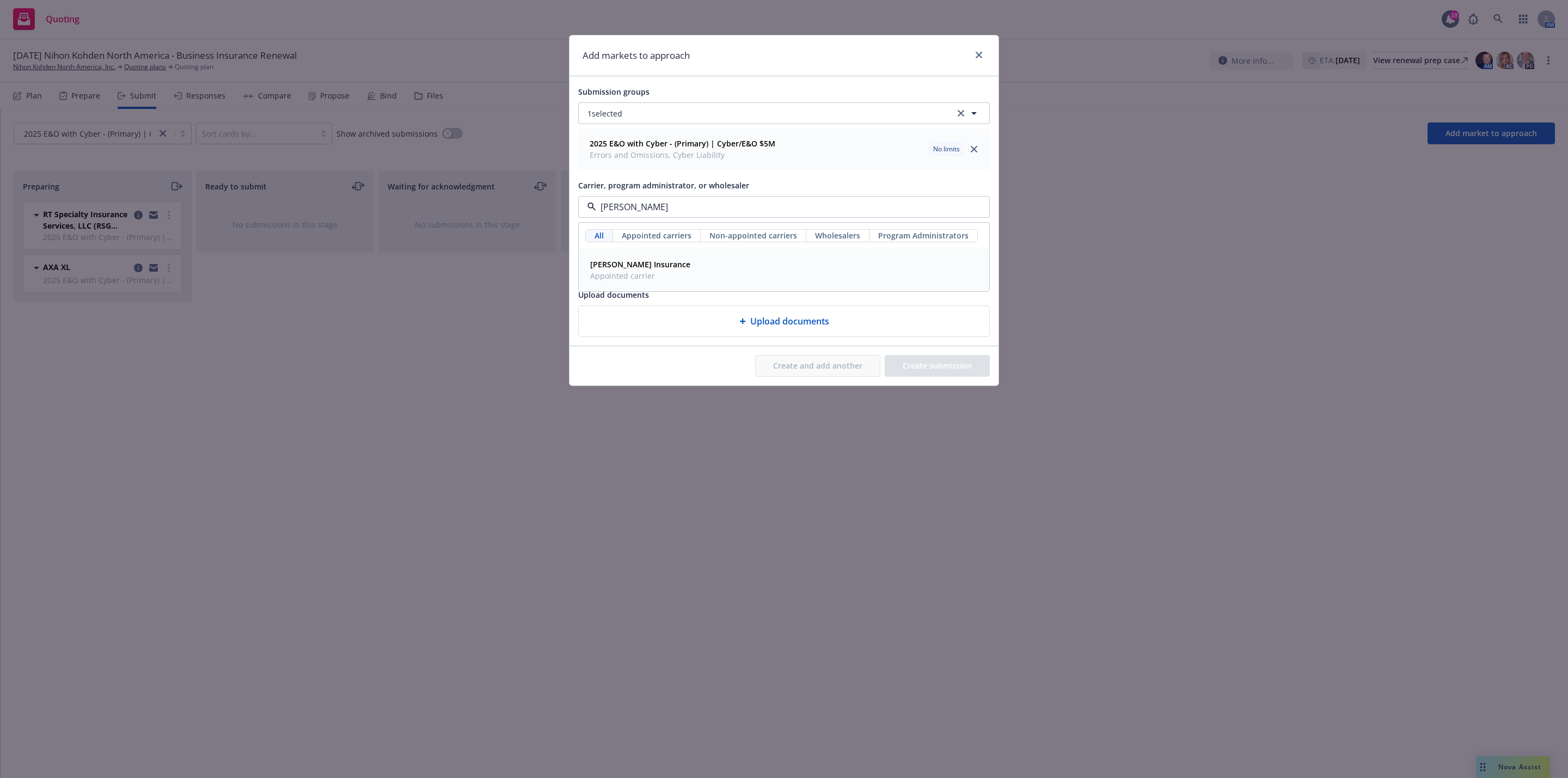
click at [686, 267] on div "Markel Insurance Appointed carrier" at bounding box center [784, 270] width 397 height 27
click at [841, 366] on button "Create and add another" at bounding box center [818, 366] width 126 height 22
click at [686, 209] on button "Nothing selected" at bounding box center [784, 207] width 411 height 22
type input "mosaic"
click at [701, 268] on strong "Mosaic Americas Insurance Services LLC" at bounding box center [663, 264] width 148 height 10
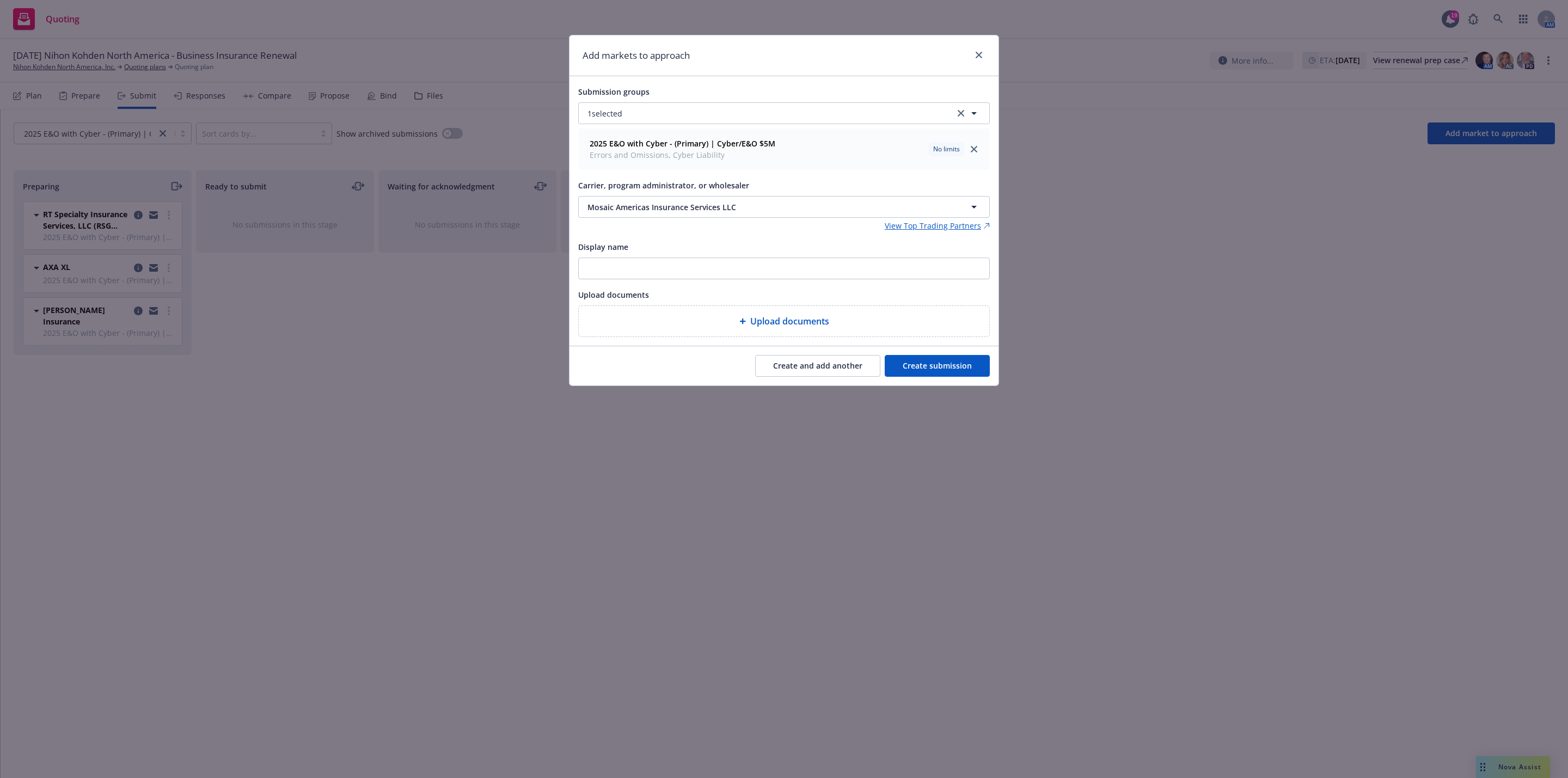
click at [808, 368] on button "Create and add another" at bounding box center [818, 366] width 126 height 22
click at [719, 217] on button "Nothing selected" at bounding box center [784, 207] width 411 height 22
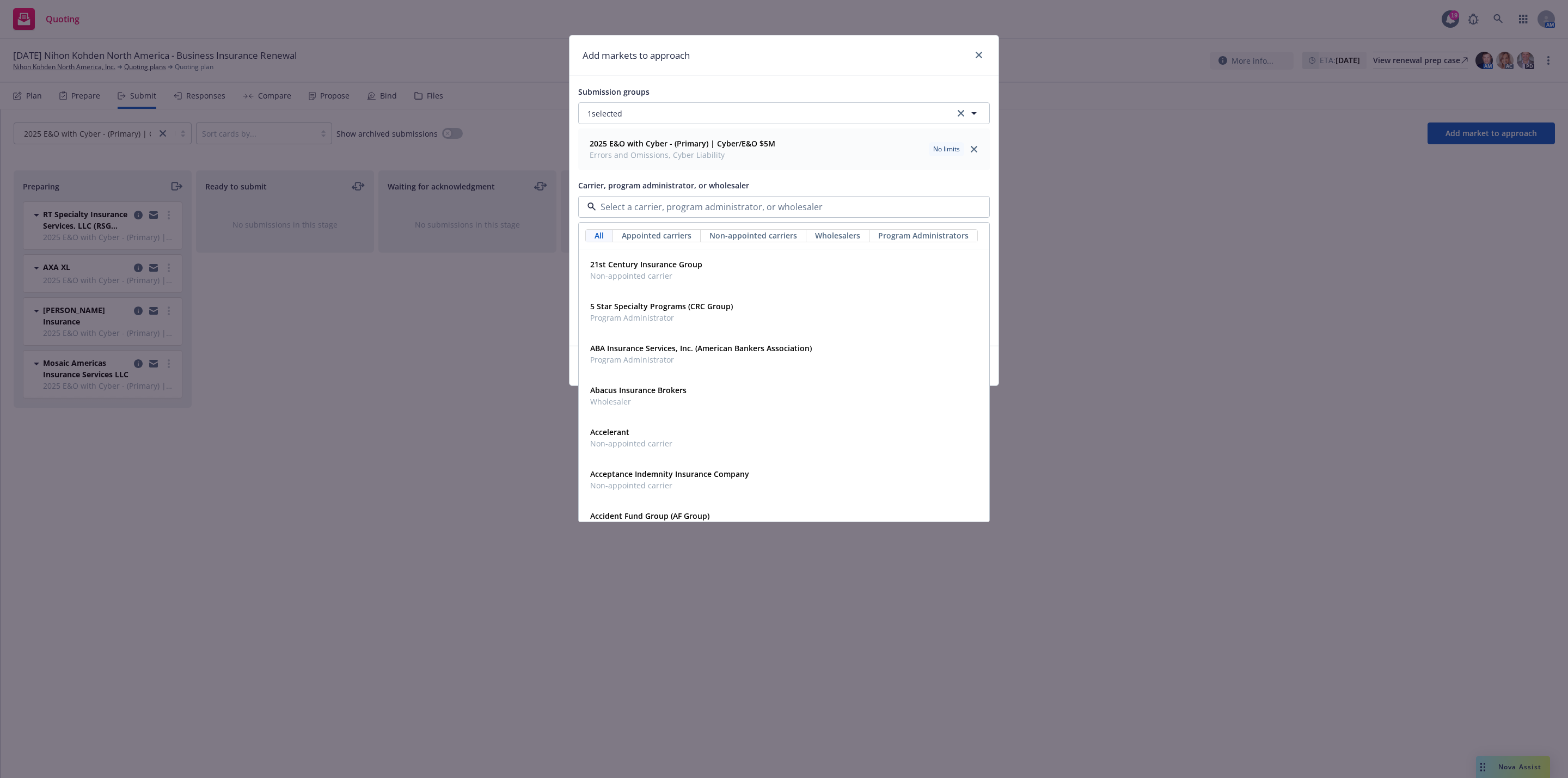
click at [719, 208] on input at bounding box center [782, 207] width 371 height 13
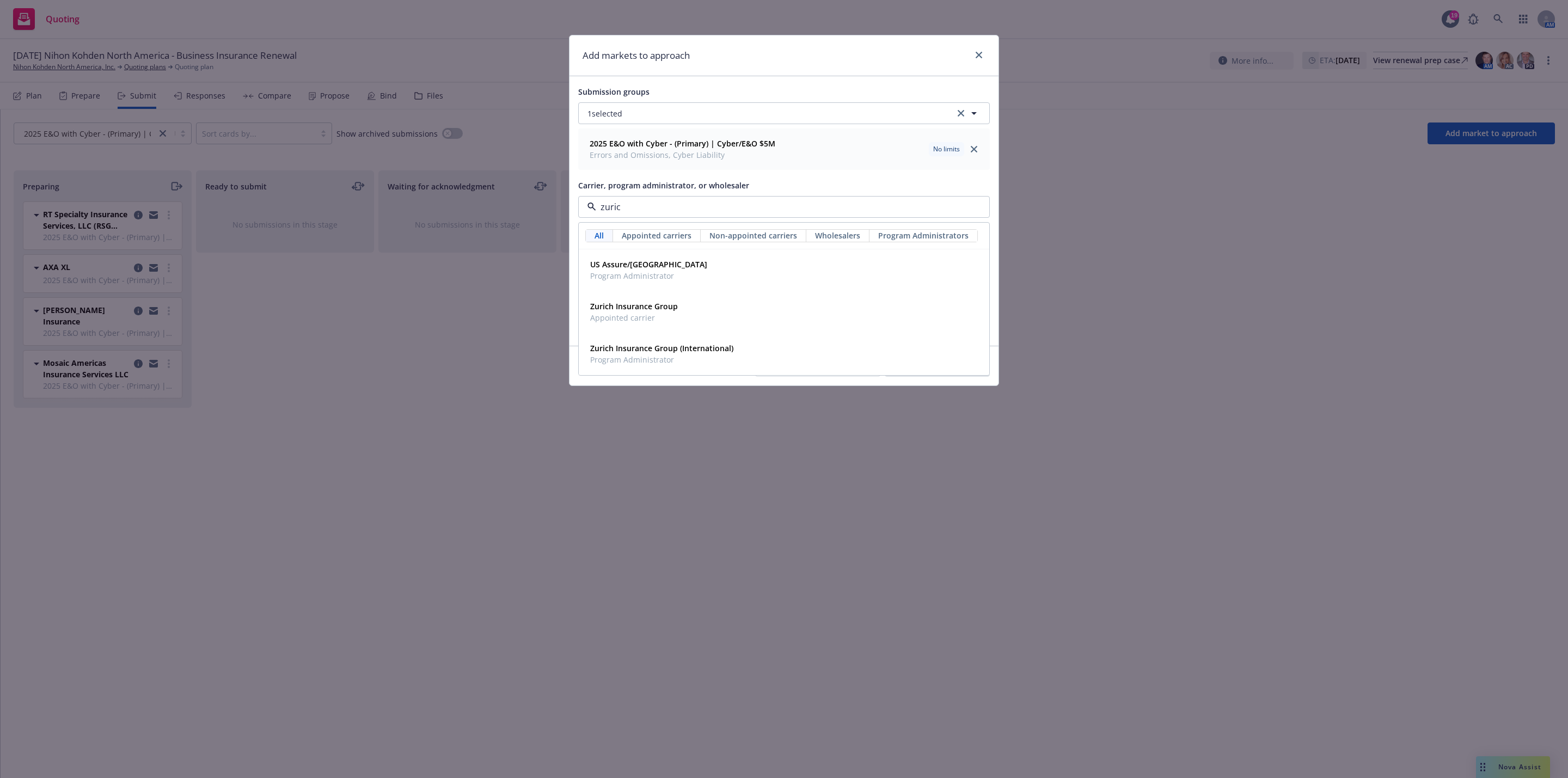
type input "zurich"
click at [678, 310] on strong "Zurich Insurance Group" at bounding box center [633, 306] width 87 height 10
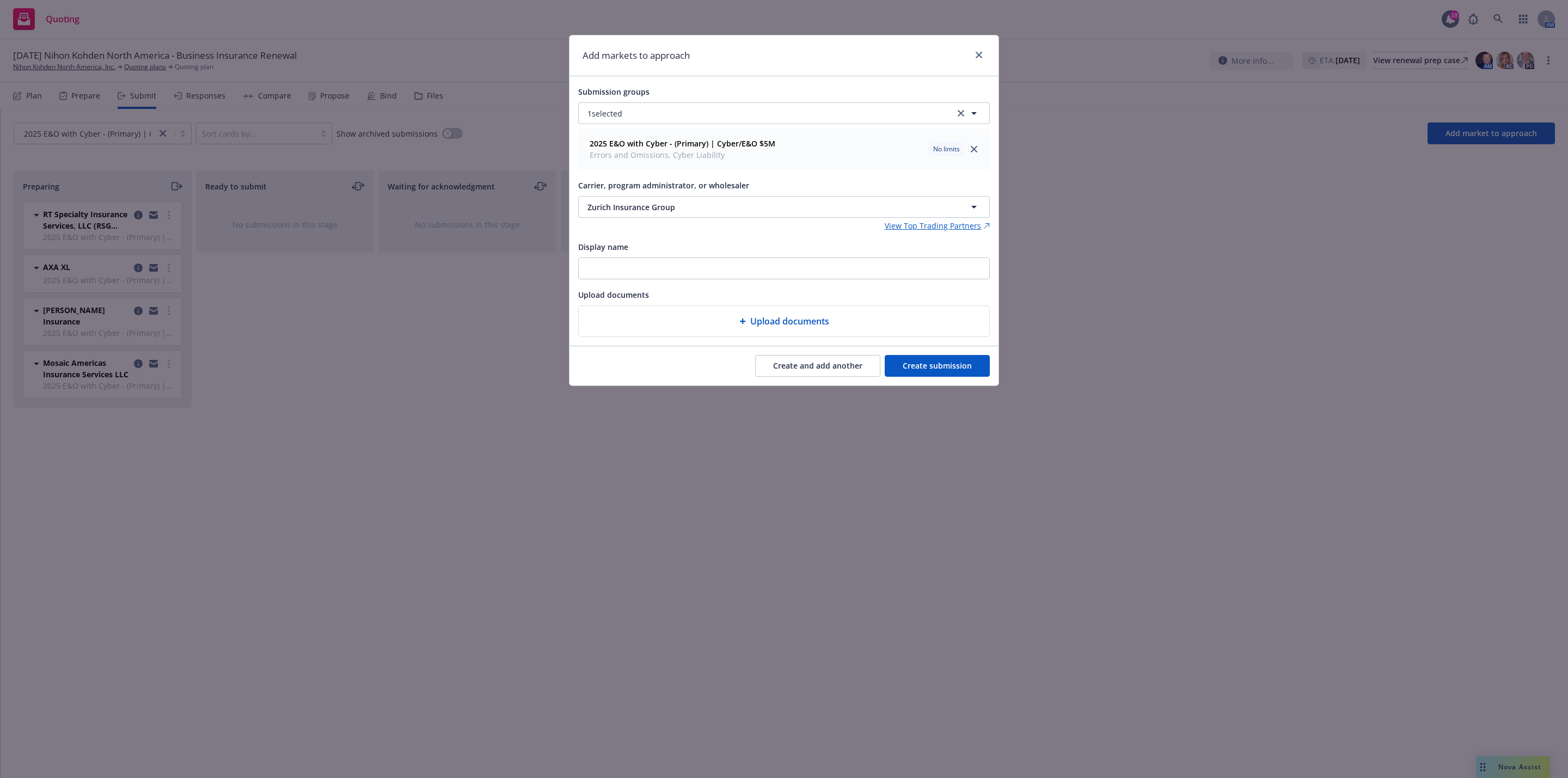
click at [799, 369] on button "Create and add another" at bounding box center [818, 366] width 126 height 22
click at [714, 215] on button "Nothing selected" at bounding box center [784, 207] width 411 height 22
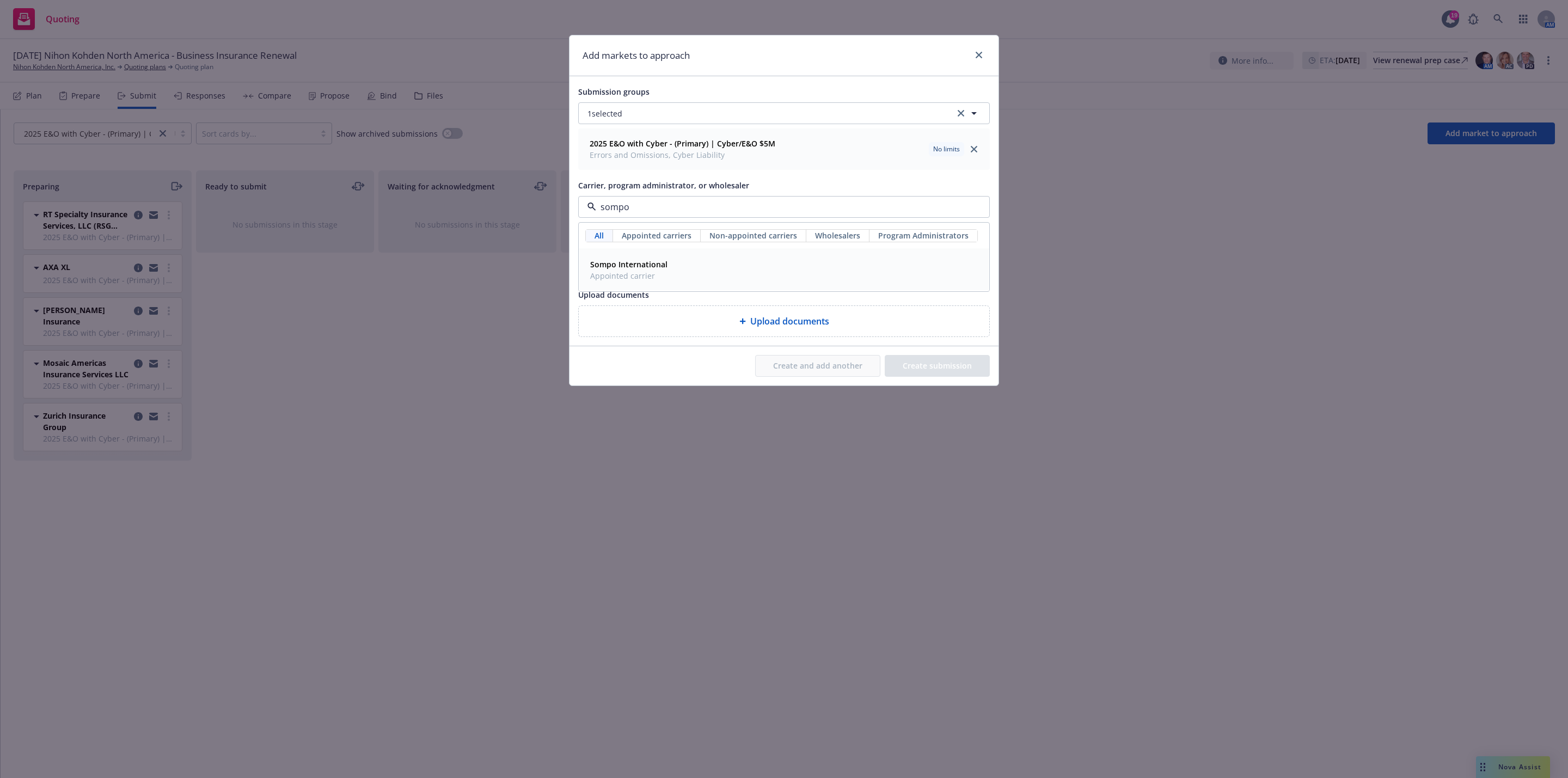
click at [684, 283] on div "Sompo International Appointed carrier" at bounding box center [784, 270] width 397 height 27
click at [827, 369] on button "Create and add another" at bounding box center [818, 366] width 126 height 22
click at [678, 203] on button "Nothing selected" at bounding box center [784, 207] width 411 height 22
click at [616, 278] on span "Appointed carrier" at bounding box center [622, 276] width 65 height 12
click at [781, 364] on button "Create and add another" at bounding box center [818, 366] width 126 height 22
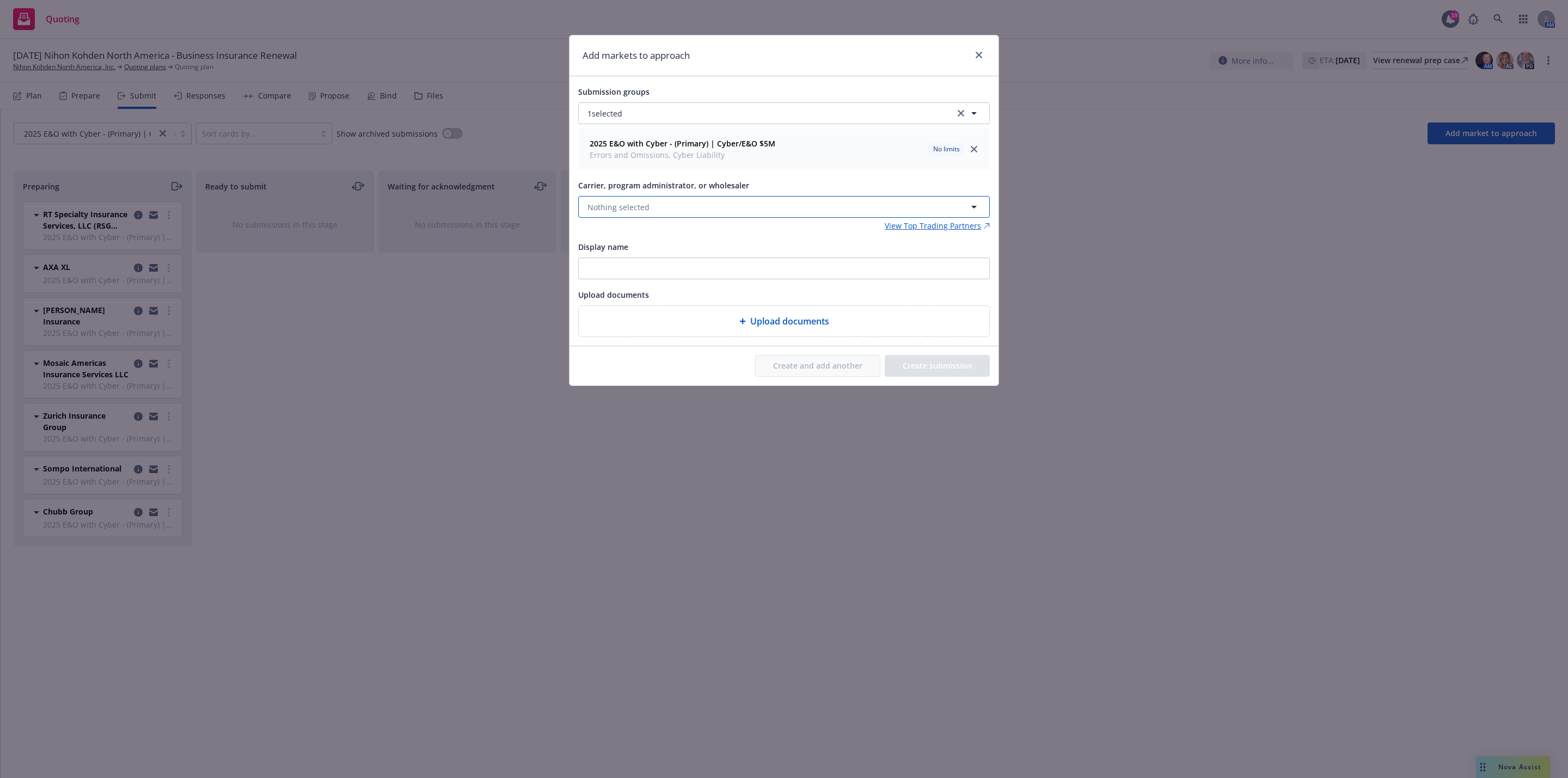
click at [693, 213] on button "Nothing selected" at bounding box center [784, 207] width 411 height 22
click at [655, 268] on div "AXIS Capital Appointed carrier" at bounding box center [784, 270] width 397 height 27
click at [818, 363] on button "Create and add another" at bounding box center [818, 366] width 126 height 22
click at [696, 203] on button "Nothing selected" at bounding box center [784, 207] width 411 height 22
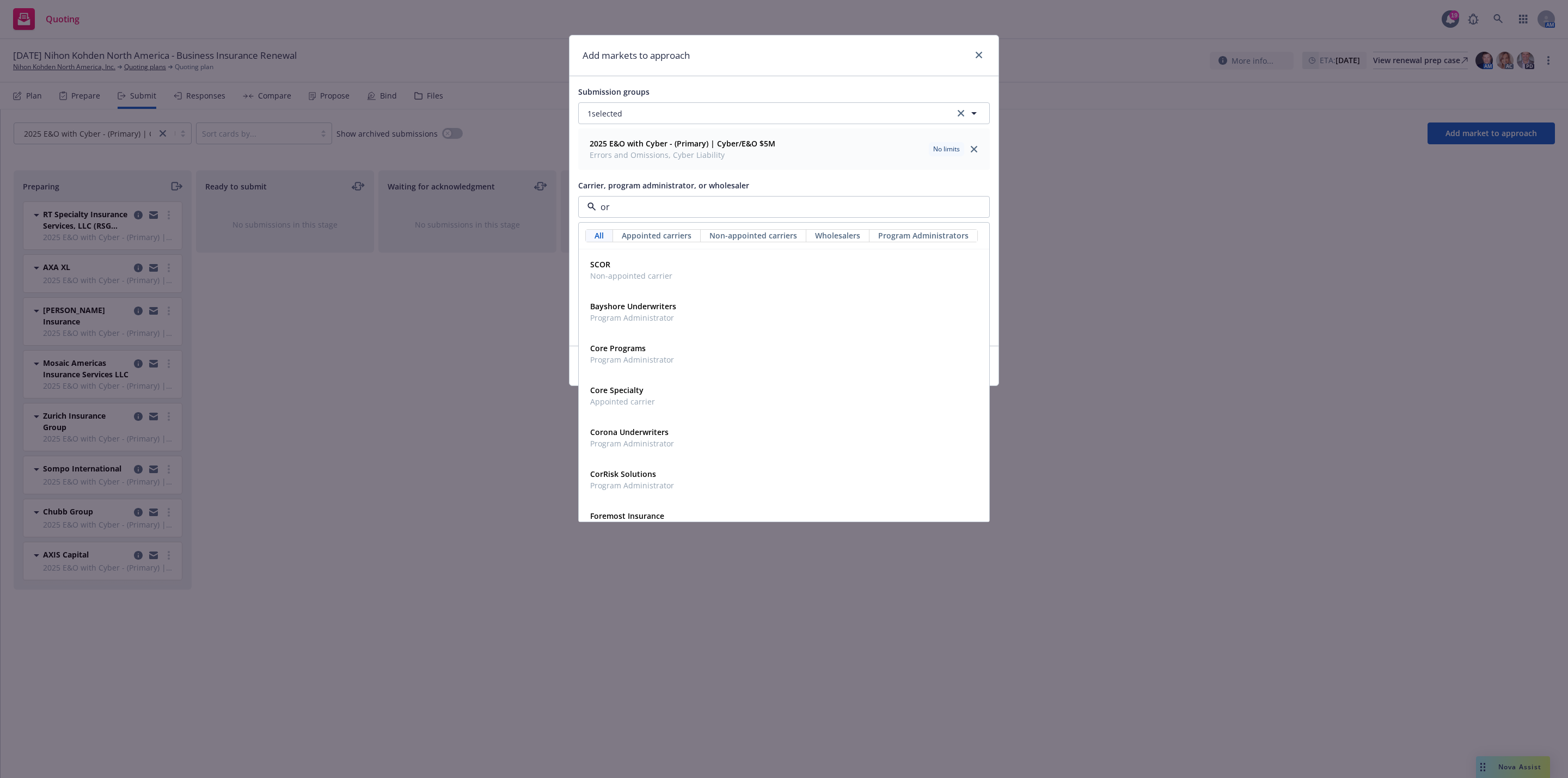
type input "o"
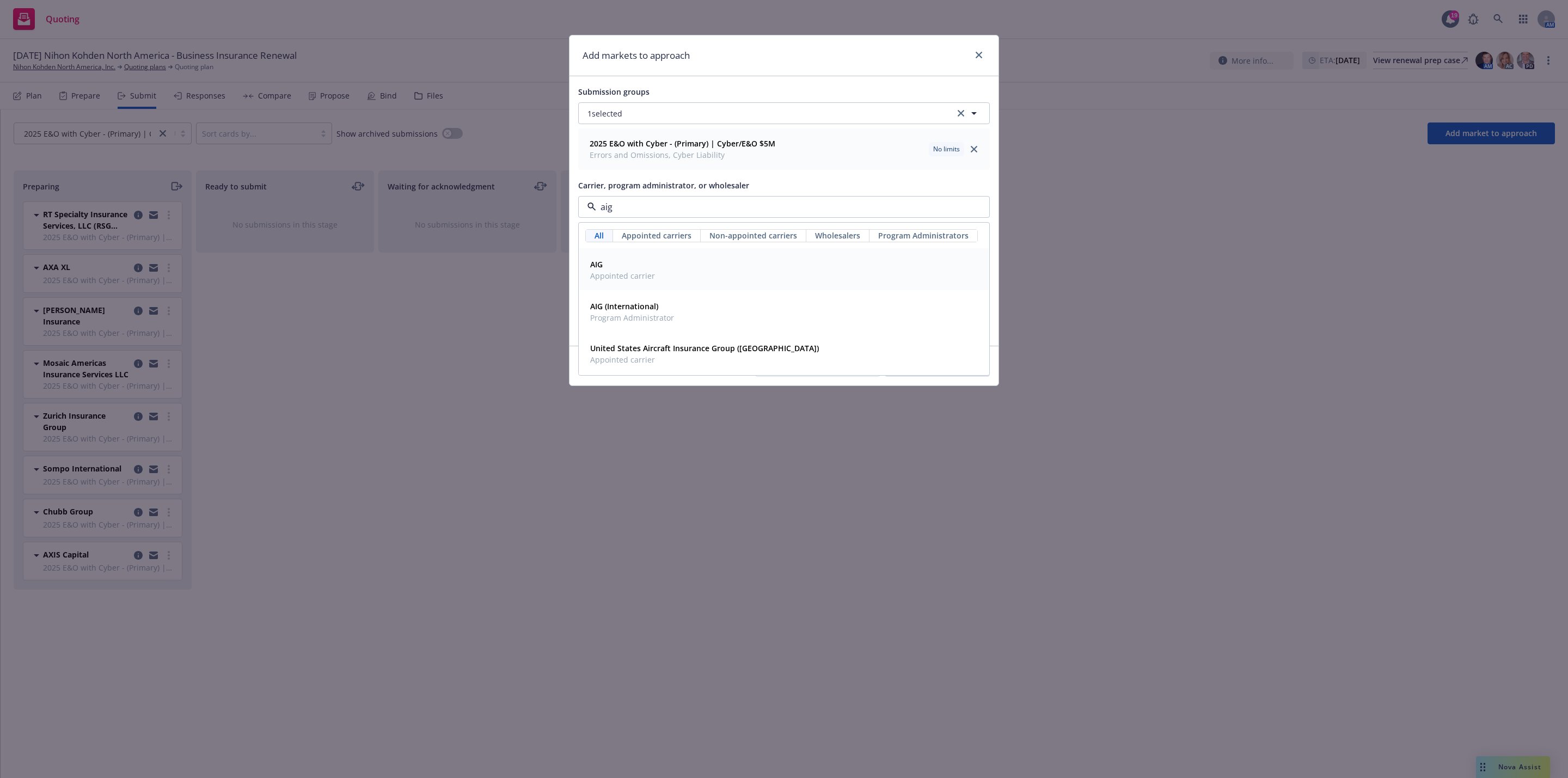
click at [678, 267] on div "AIG Appointed carrier" at bounding box center [784, 270] width 397 height 27
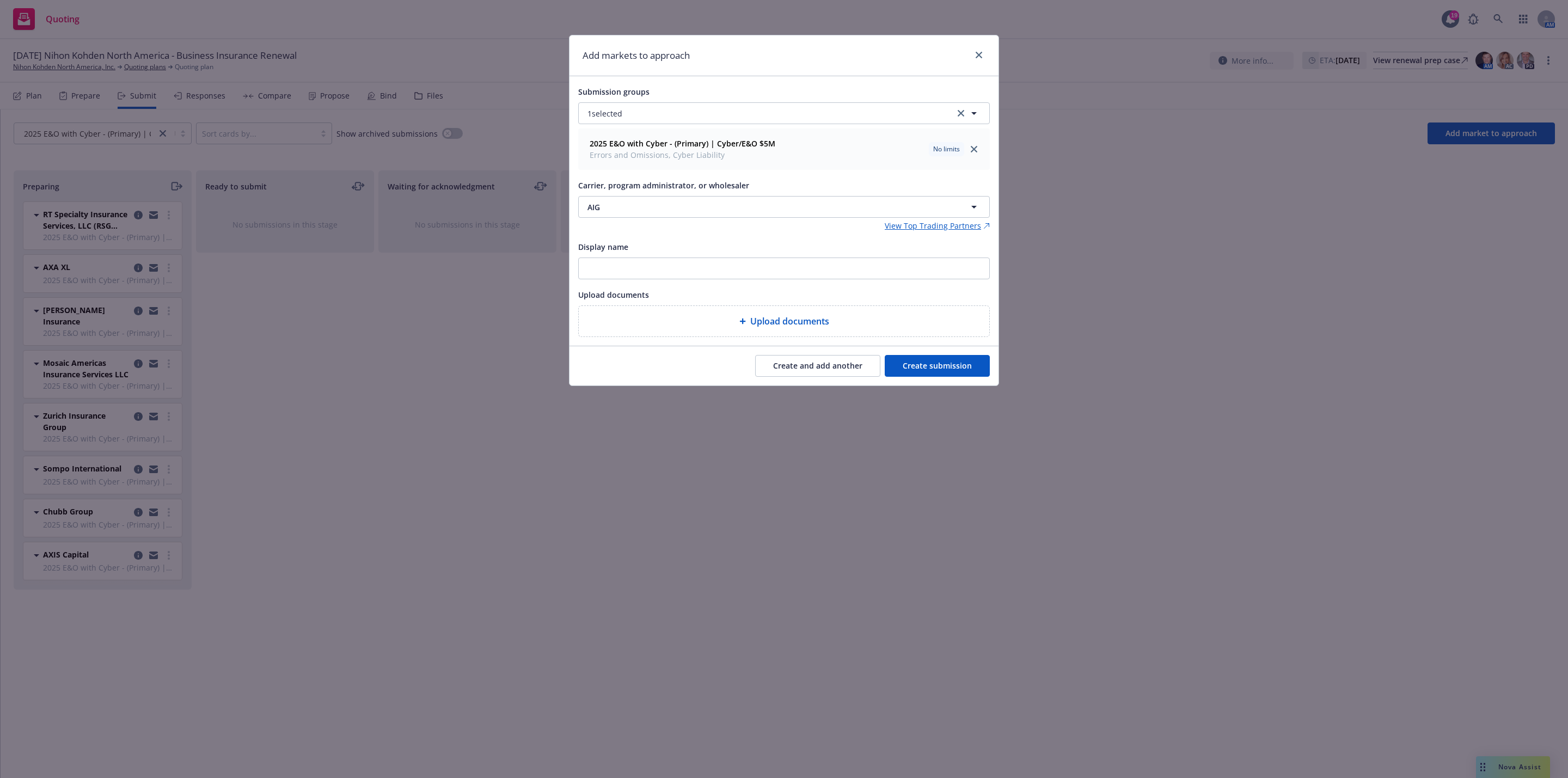
click at [824, 367] on button "Create and add another" at bounding box center [818, 366] width 126 height 22
click at [630, 206] on span "Nothing selected" at bounding box center [618, 207] width 62 height 12
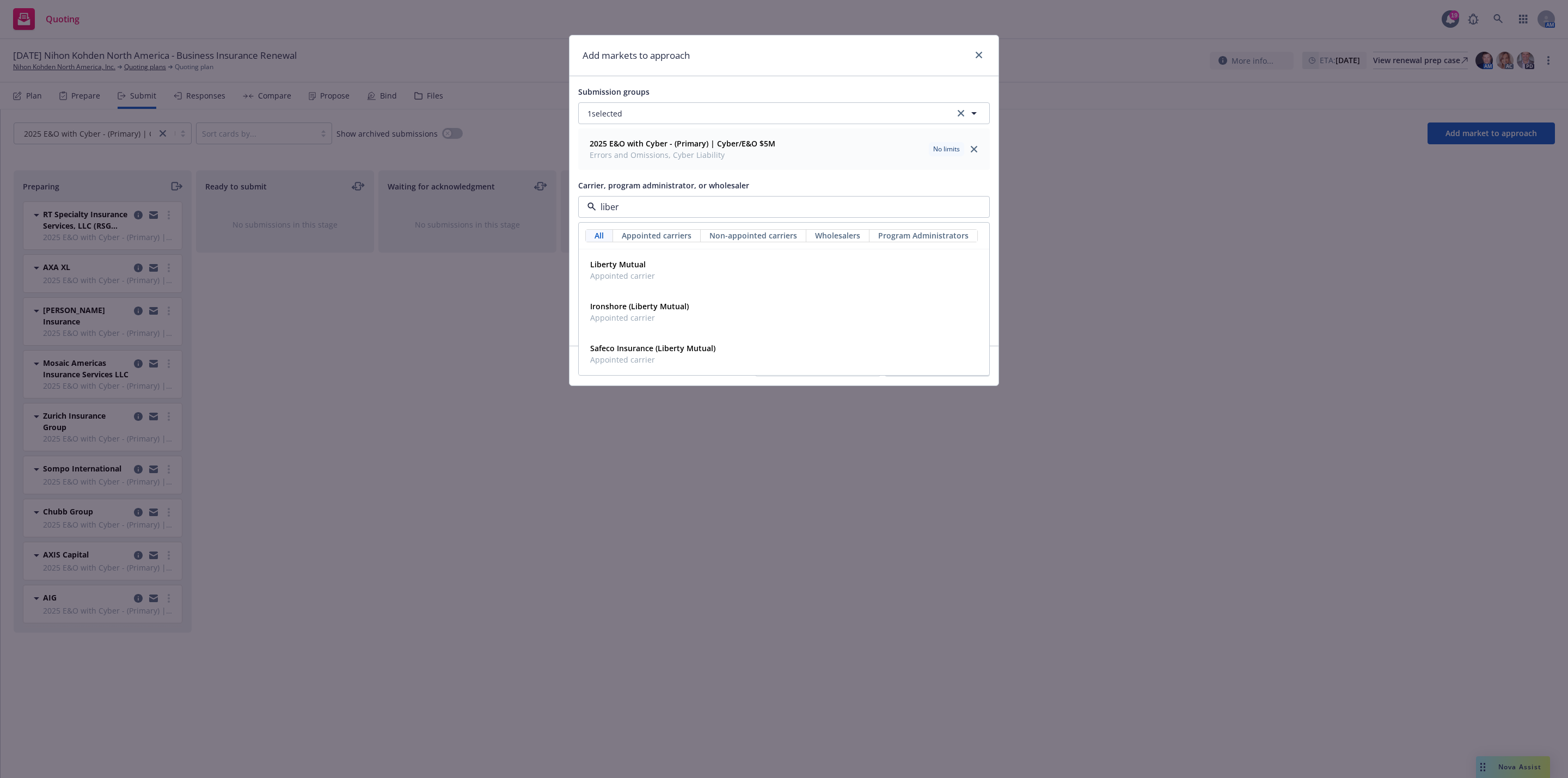
drag, startPoint x: 644, startPoint y: 247, endPoint x: 644, endPoint y: 263, distance: 16.0
click at [644, 257] on div "All Appointed carriers Non-appointed carriers Wholesalers Program Administrator…" at bounding box center [784, 299] width 410 height 153
click at [644, 265] on strong "Liberty Mutual" at bounding box center [617, 264] width 56 height 10
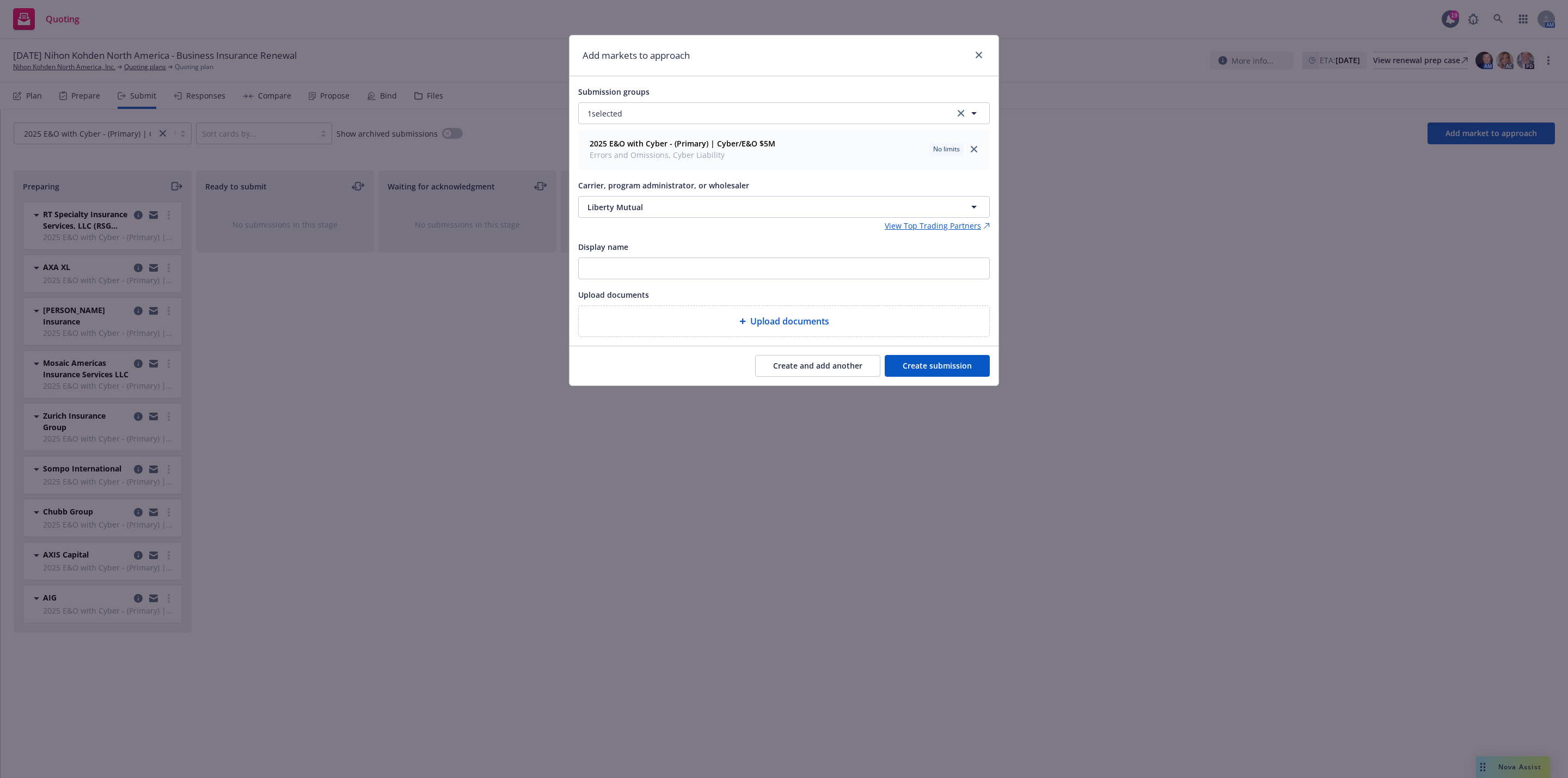
click at [808, 369] on button "Create and add another" at bounding box center [818, 366] width 126 height 22
click at [629, 208] on span "Nothing selected" at bounding box center [618, 207] width 62 height 12
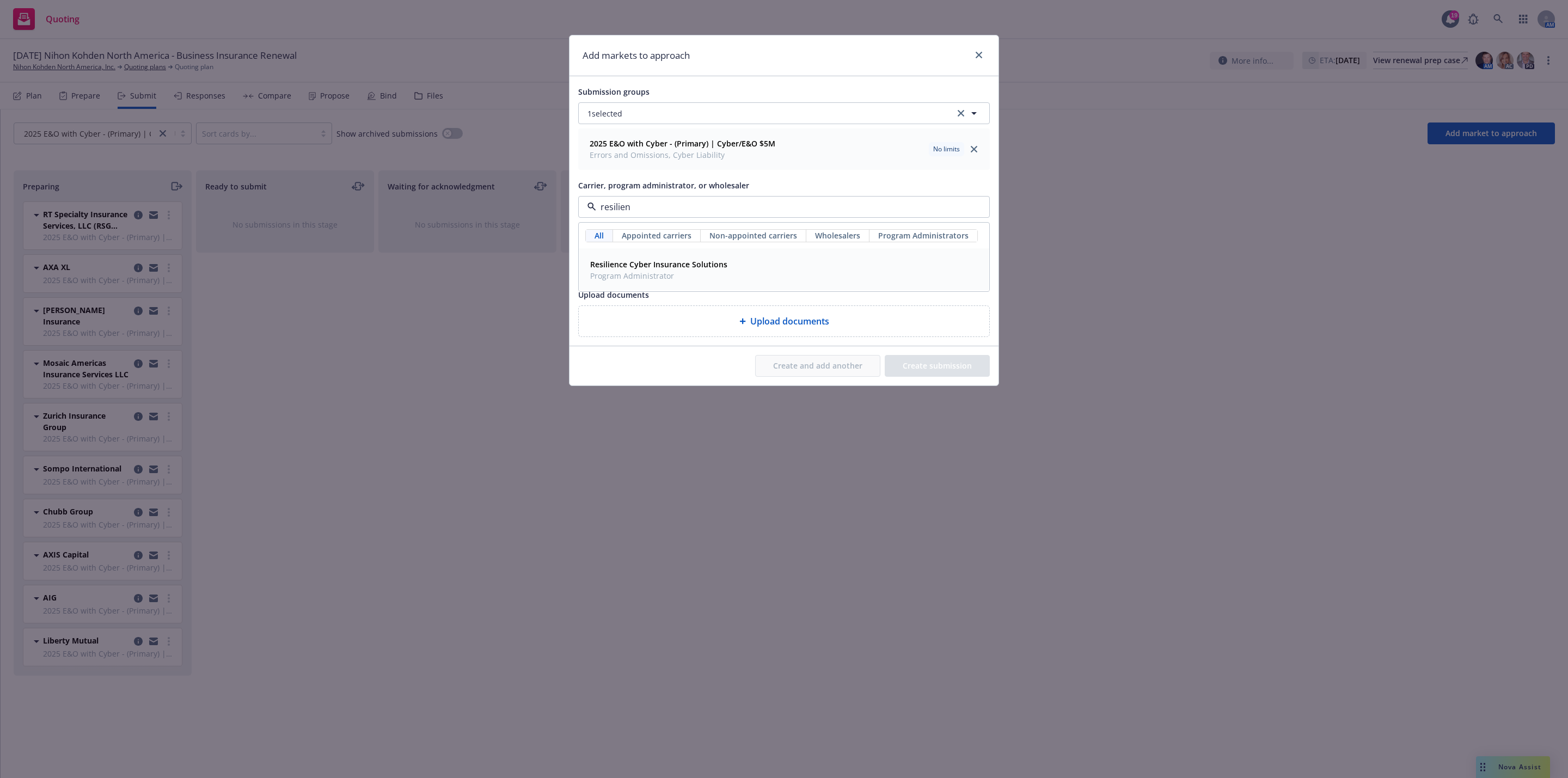
click at [647, 278] on span "Program Administrator" at bounding box center [658, 276] width 137 height 12
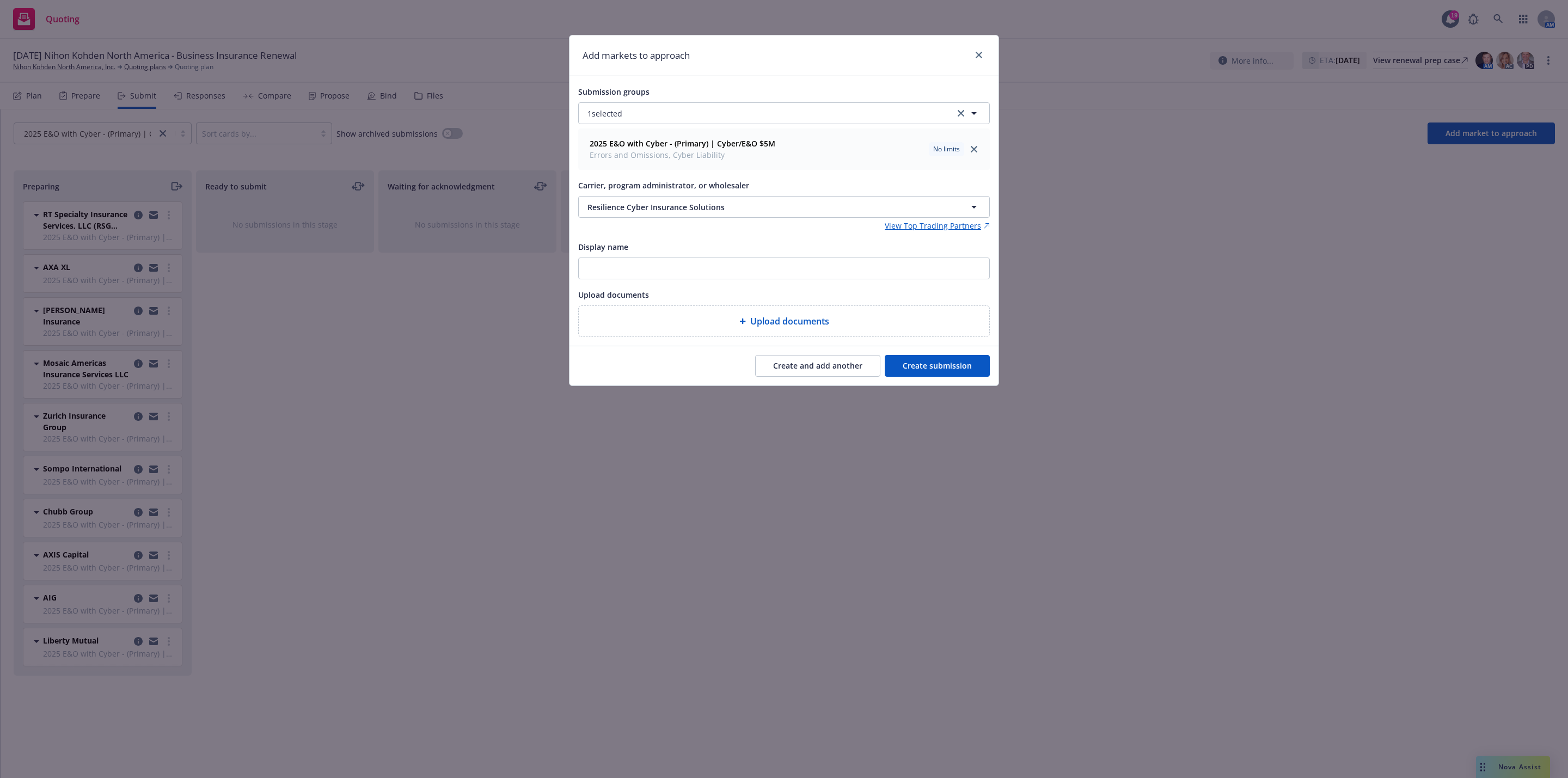
click at [827, 368] on button "Create and add another" at bounding box center [818, 366] width 126 height 22
click at [749, 201] on button "Nothing selected" at bounding box center [784, 207] width 411 height 22
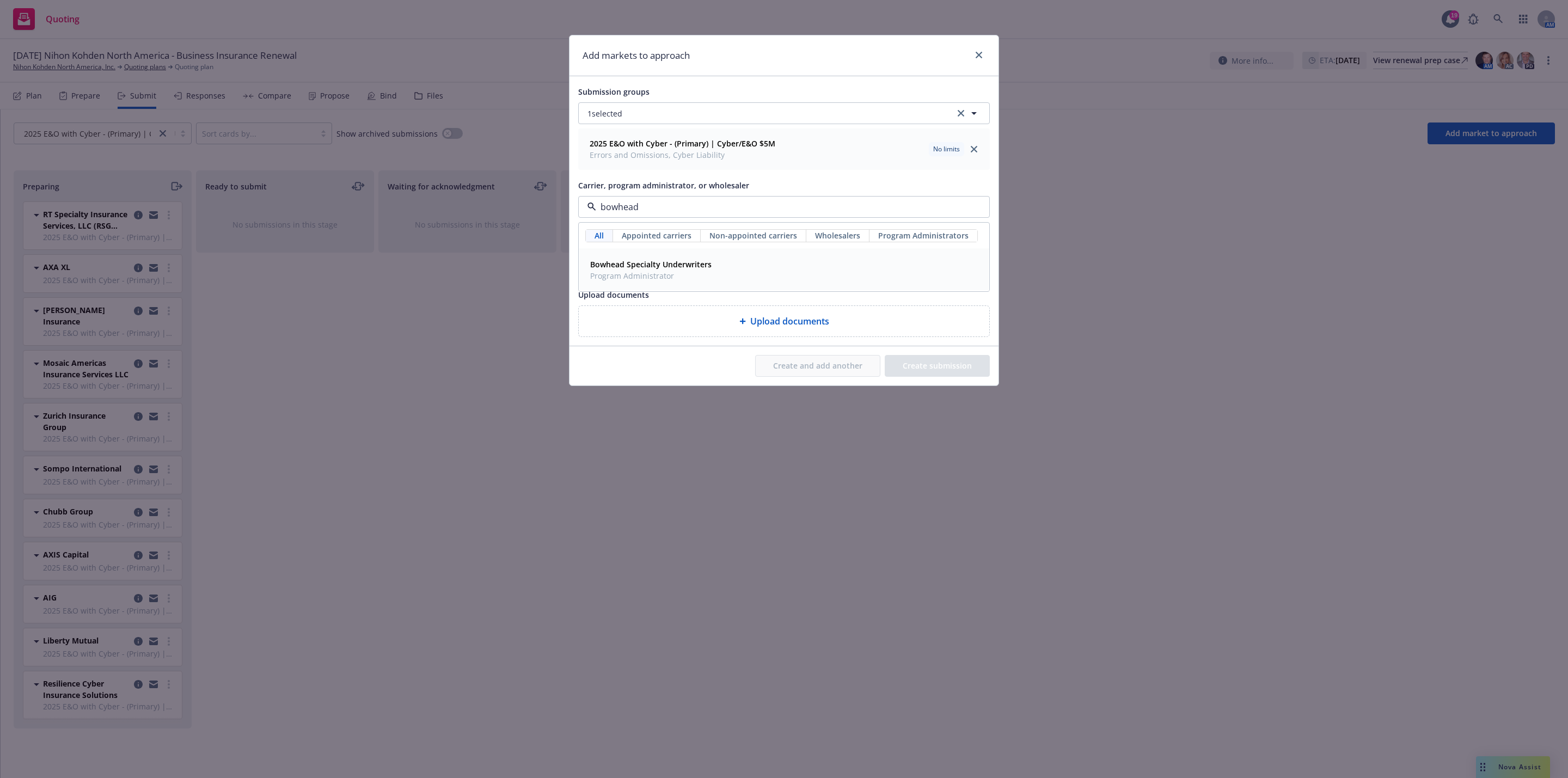
click at [683, 277] on span "Program Administrator" at bounding box center [650, 276] width 121 height 12
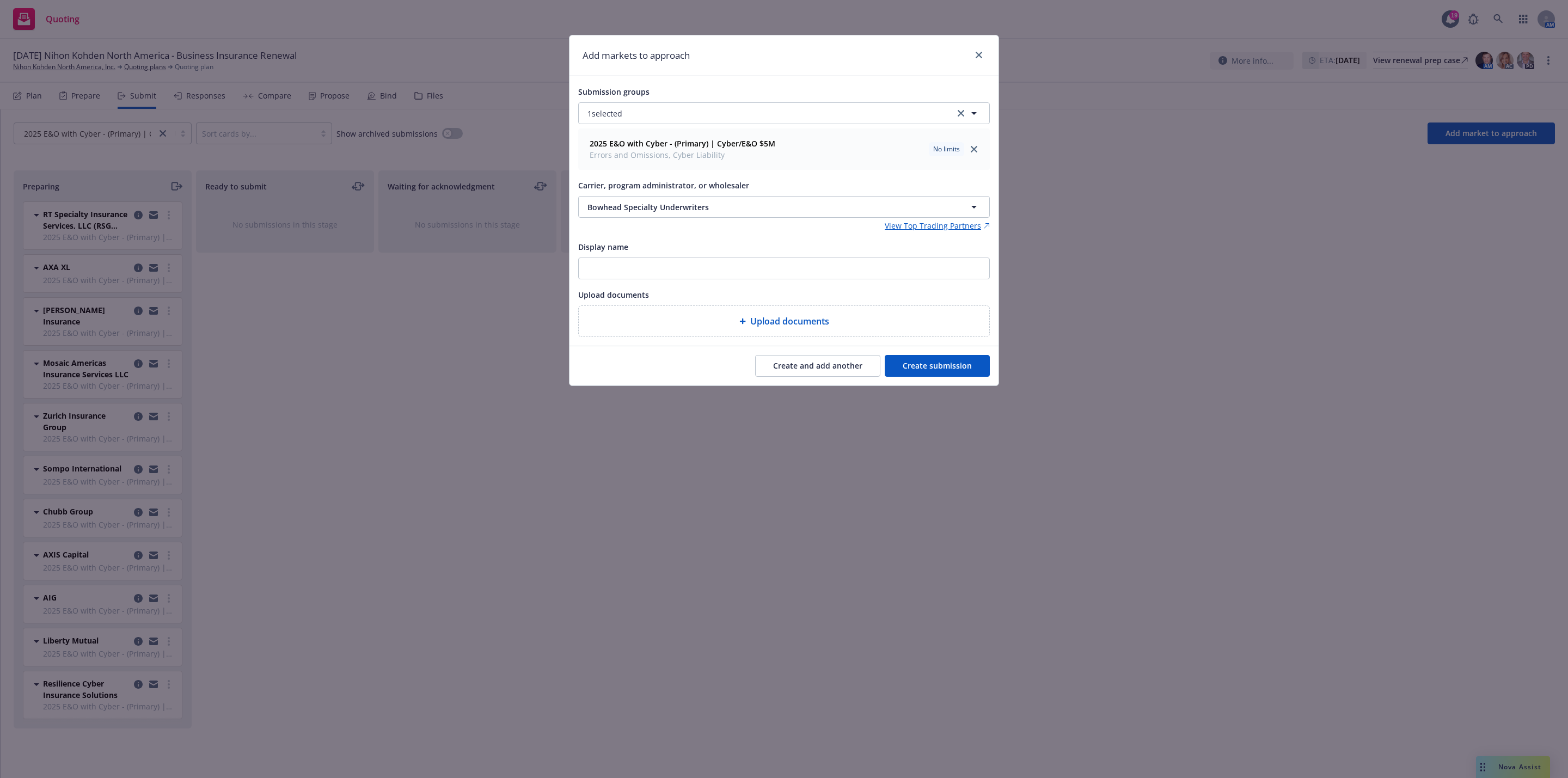
click at [795, 369] on button "Create and add another" at bounding box center [818, 366] width 126 height 22
click at [717, 207] on button "Nothing selected" at bounding box center [784, 207] width 411 height 22
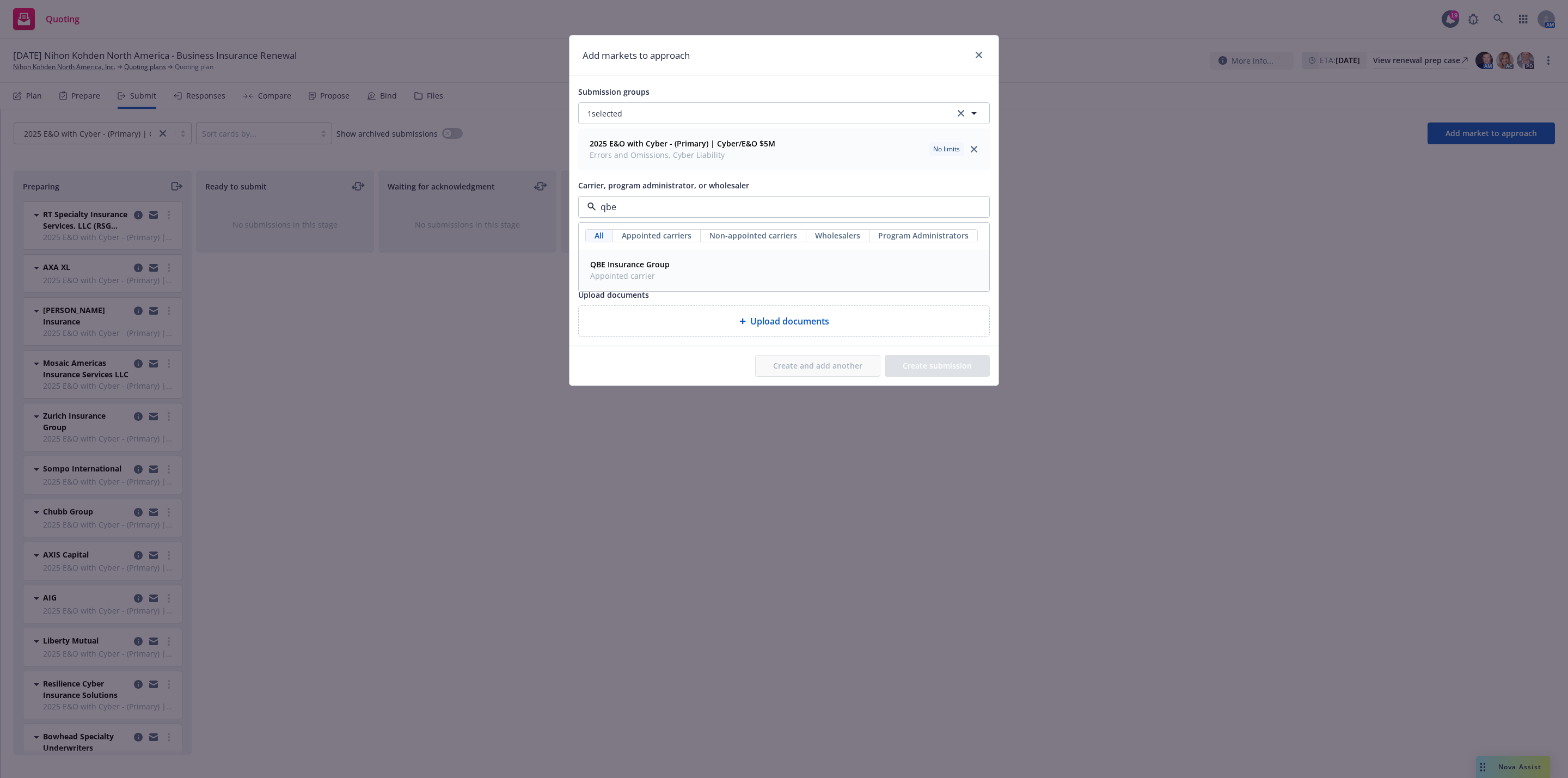
click at [674, 278] on div "QBE Insurance Group Appointed carrier" at bounding box center [784, 270] width 397 height 27
click at [828, 362] on button "Create and add another" at bounding box center [818, 366] width 126 height 22
click at [639, 208] on span "Nothing selected" at bounding box center [618, 207] width 62 height 12
click at [675, 288] on div "Crum & Forster (Fairfax) Appointed carrier" at bounding box center [784, 270] width 410 height 40
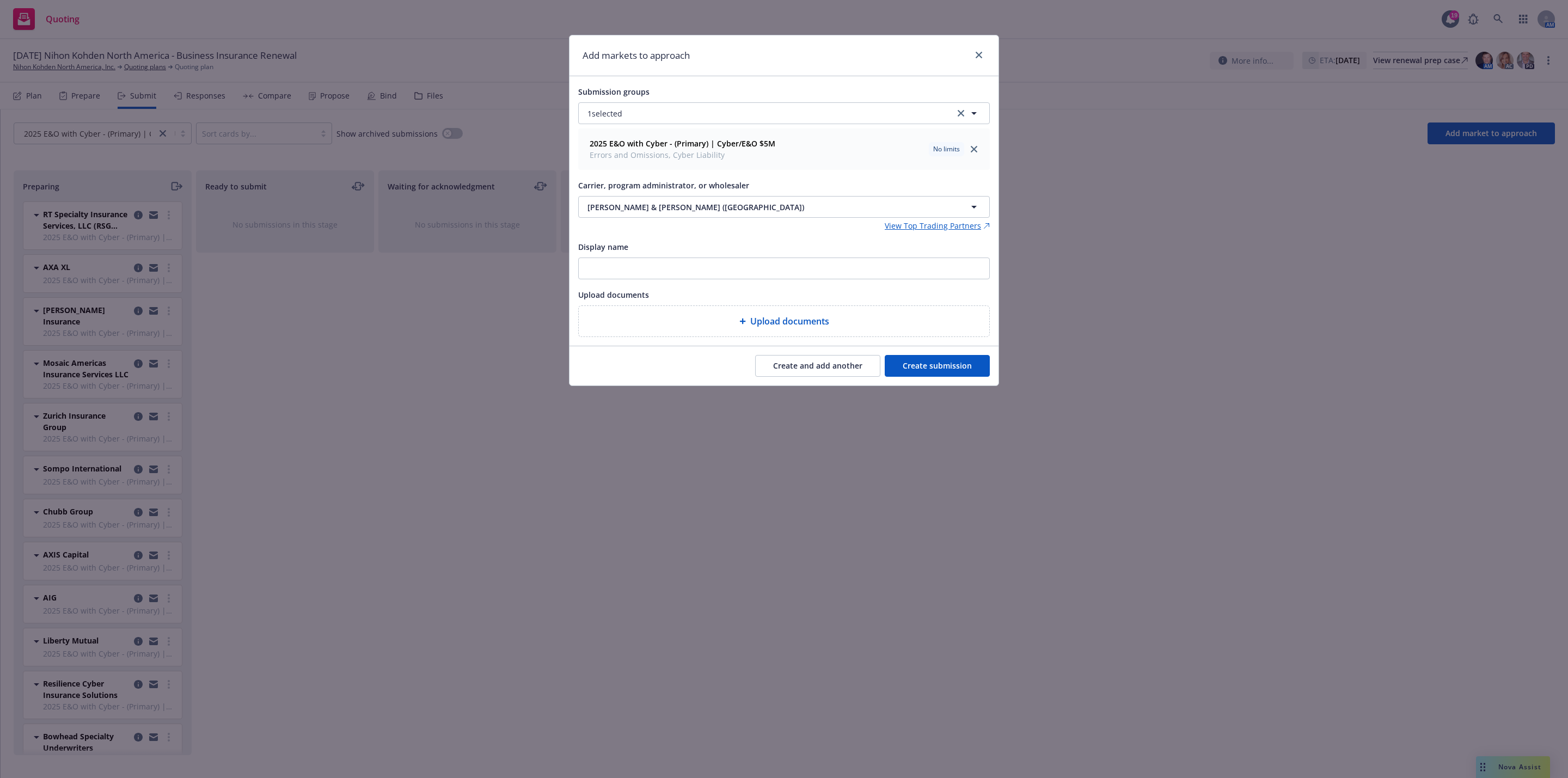
click at [811, 366] on button "Create and add another" at bounding box center [818, 366] width 126 height 22
click at [727, 205] on button "Nothing selected" at bounding box center [784, 207] width 411 height 22
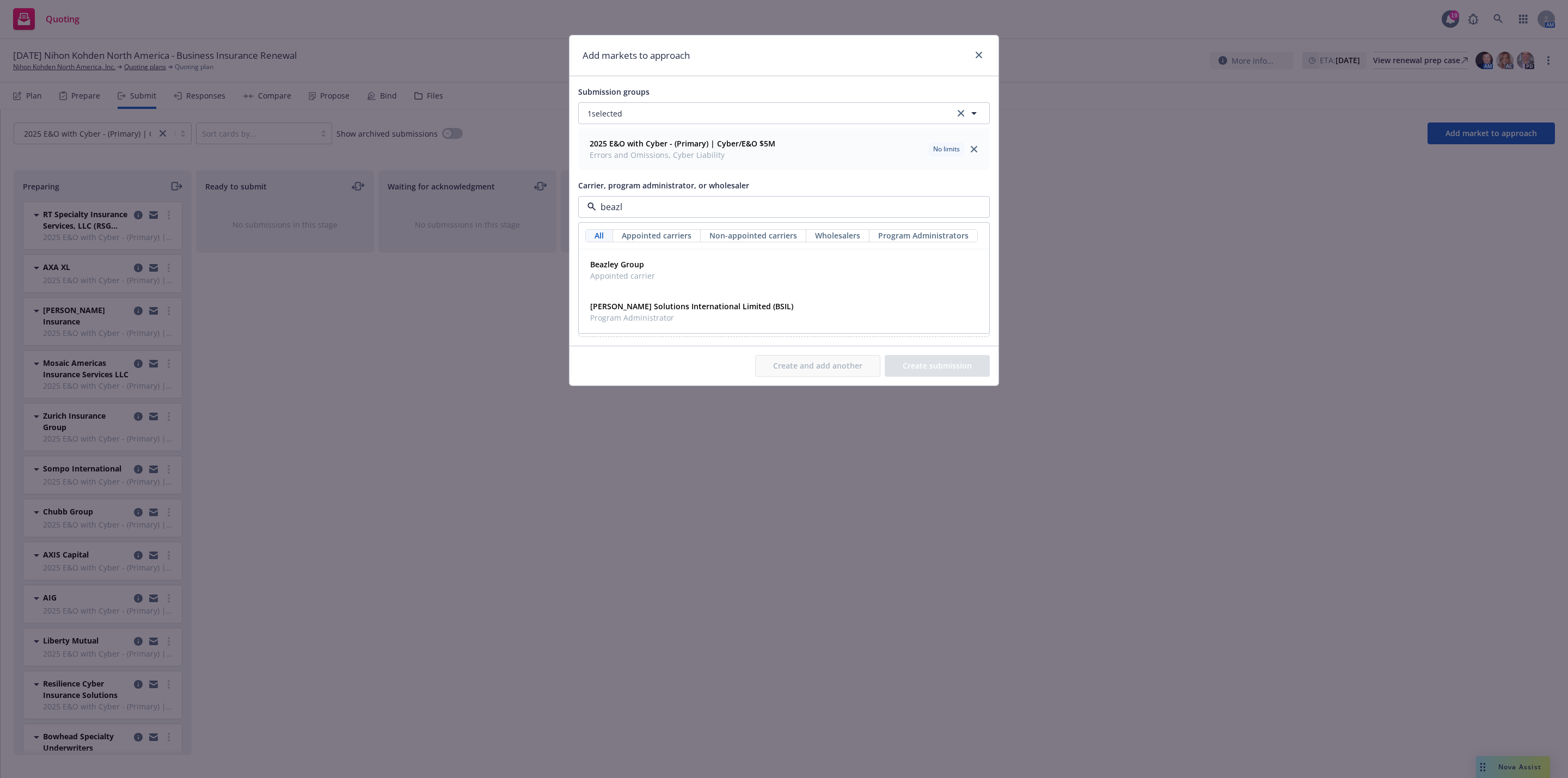
type input "beazle"
click at [662, 281] on div "Beazley Group Appointed carrier" at bounding box center [784, 270] width 397 height 27
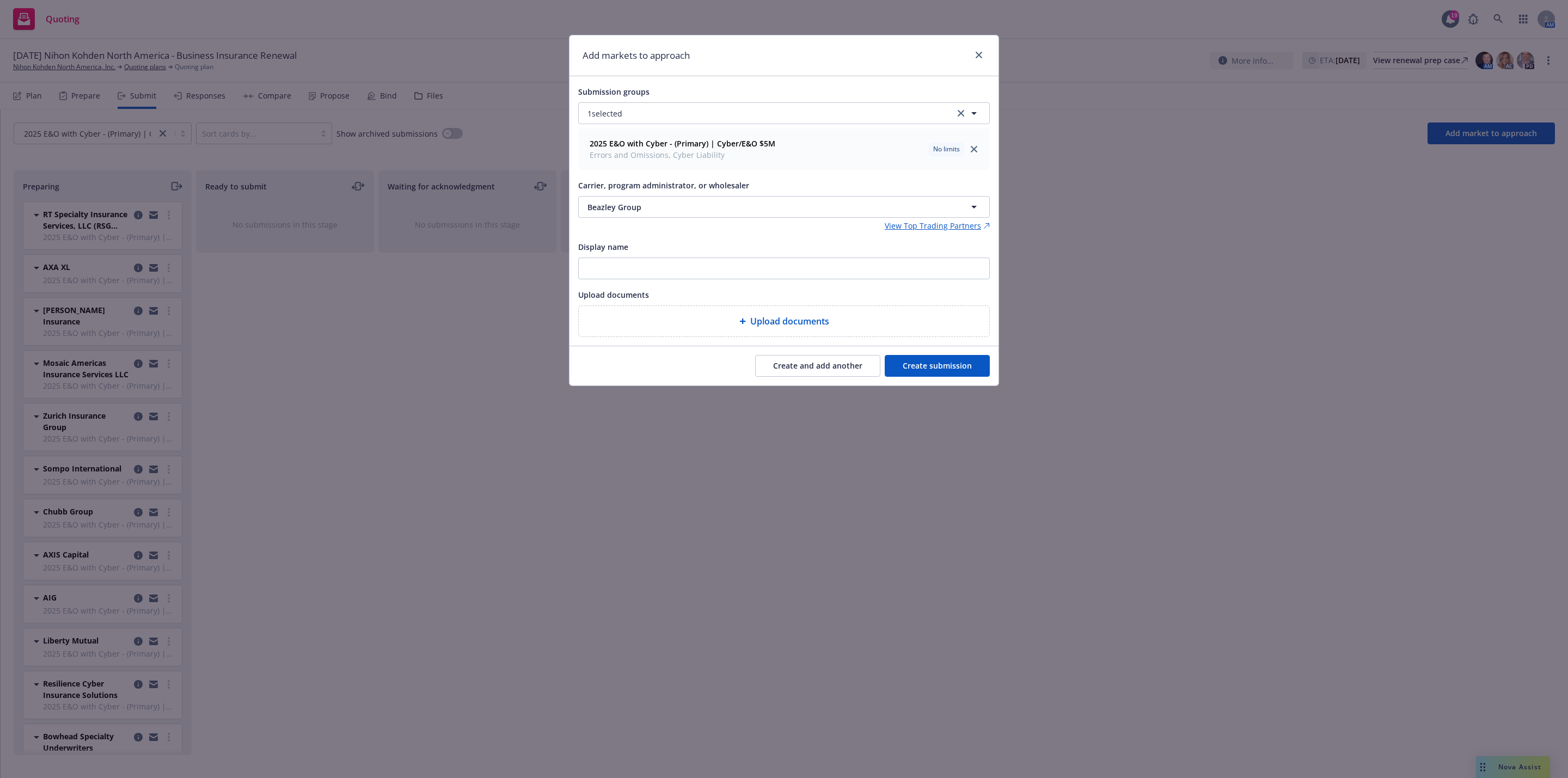
click at [789, 369] on button "Create and add another" at bounding box center [818, 366] width 126 height 22
click at [731, 207] on button "Nothing selected" at bounding box center [784, 207] width 411 height 22
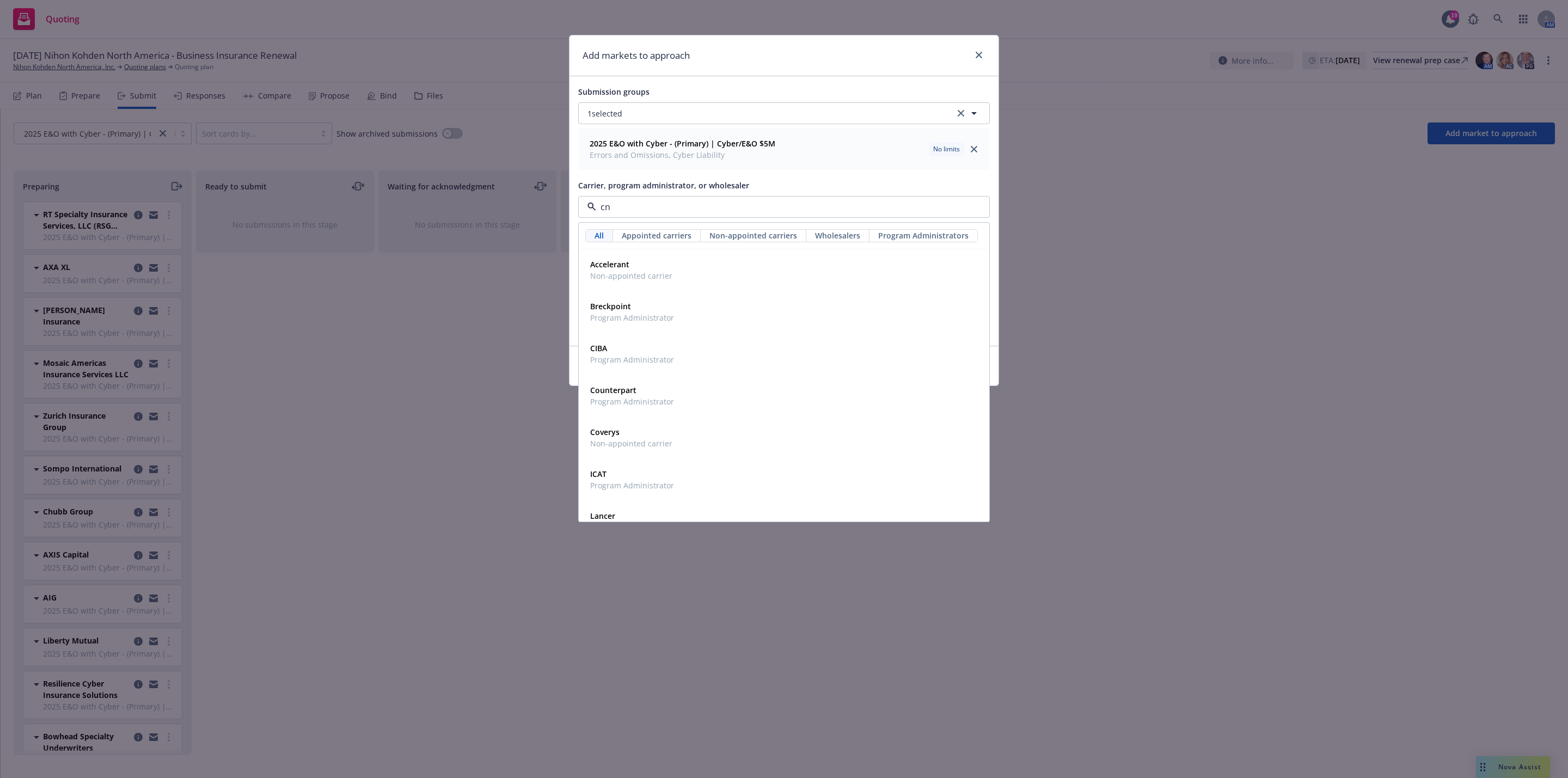
type input "cna"
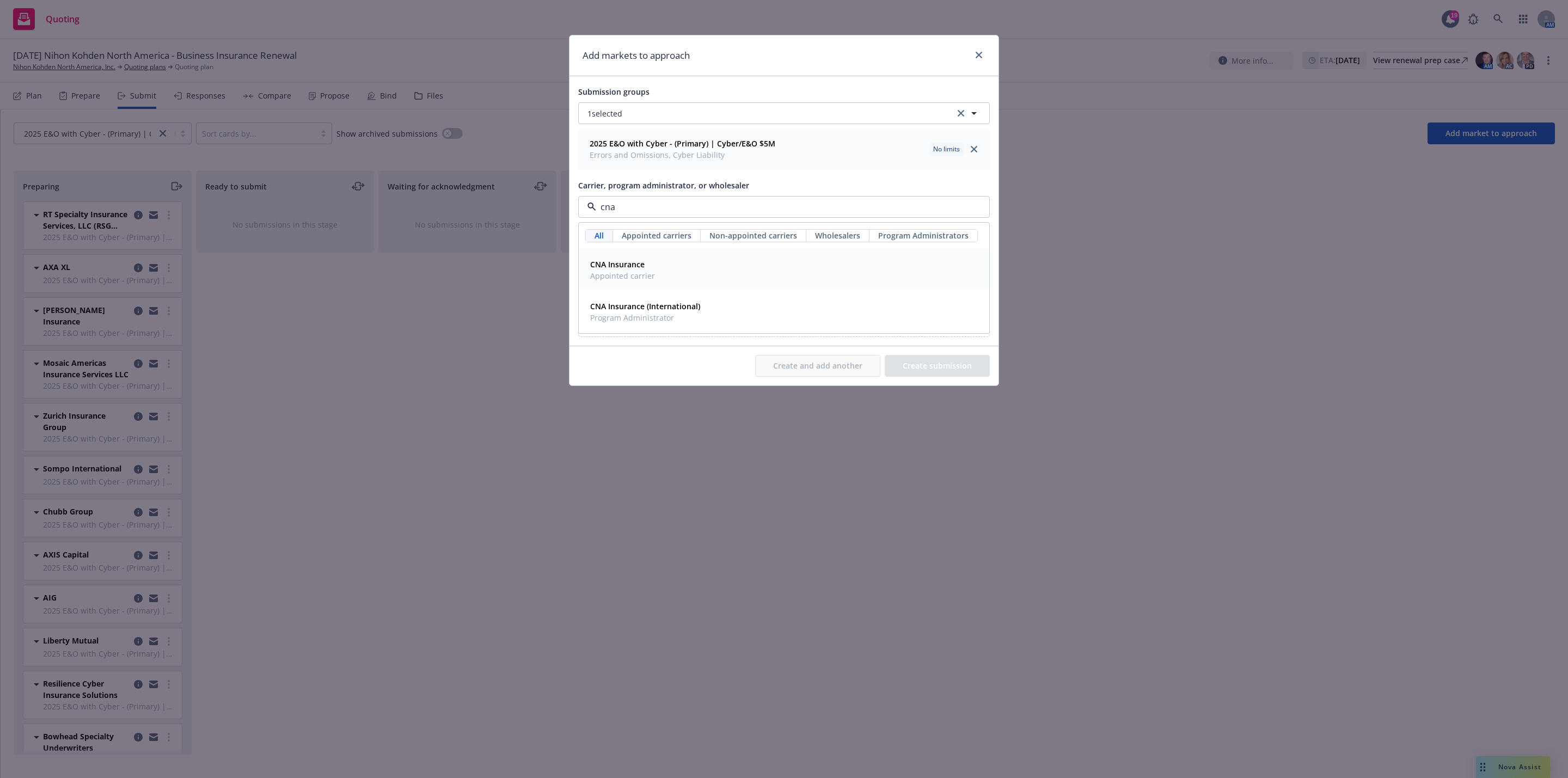
click at [666, 270] on div "CNA Insurance Appointed carrier" at bounding box center [784, 270] width 397 height 27
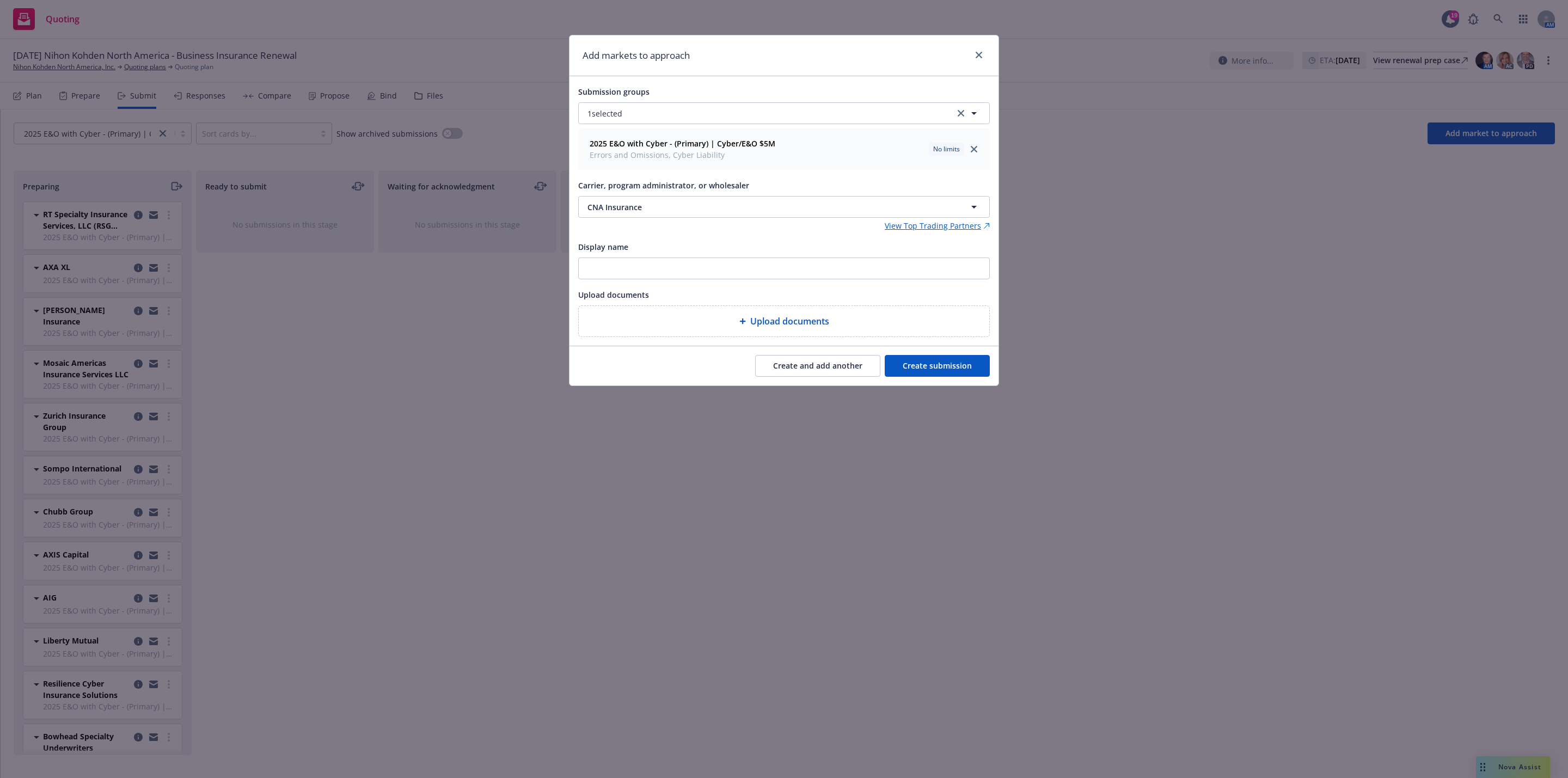
click at [827, 371] on button "Create and add another" at bounding box center [818, 366] width 126 height 22
click at [714, 206] on button "Nothing selected" at bounding box center [784, 207] width 411 height 22
click at [652, 262] on strong "QBE Insurance Group" at bounding box center [629, 264] width 79 height 10
click at [794, 368] on button "Create and add another" at bounding box center [818, 366] width 126 height 22
click at [755, 215] on button "Nothing selected" at bounding box center [784, 207] width 411 height 22
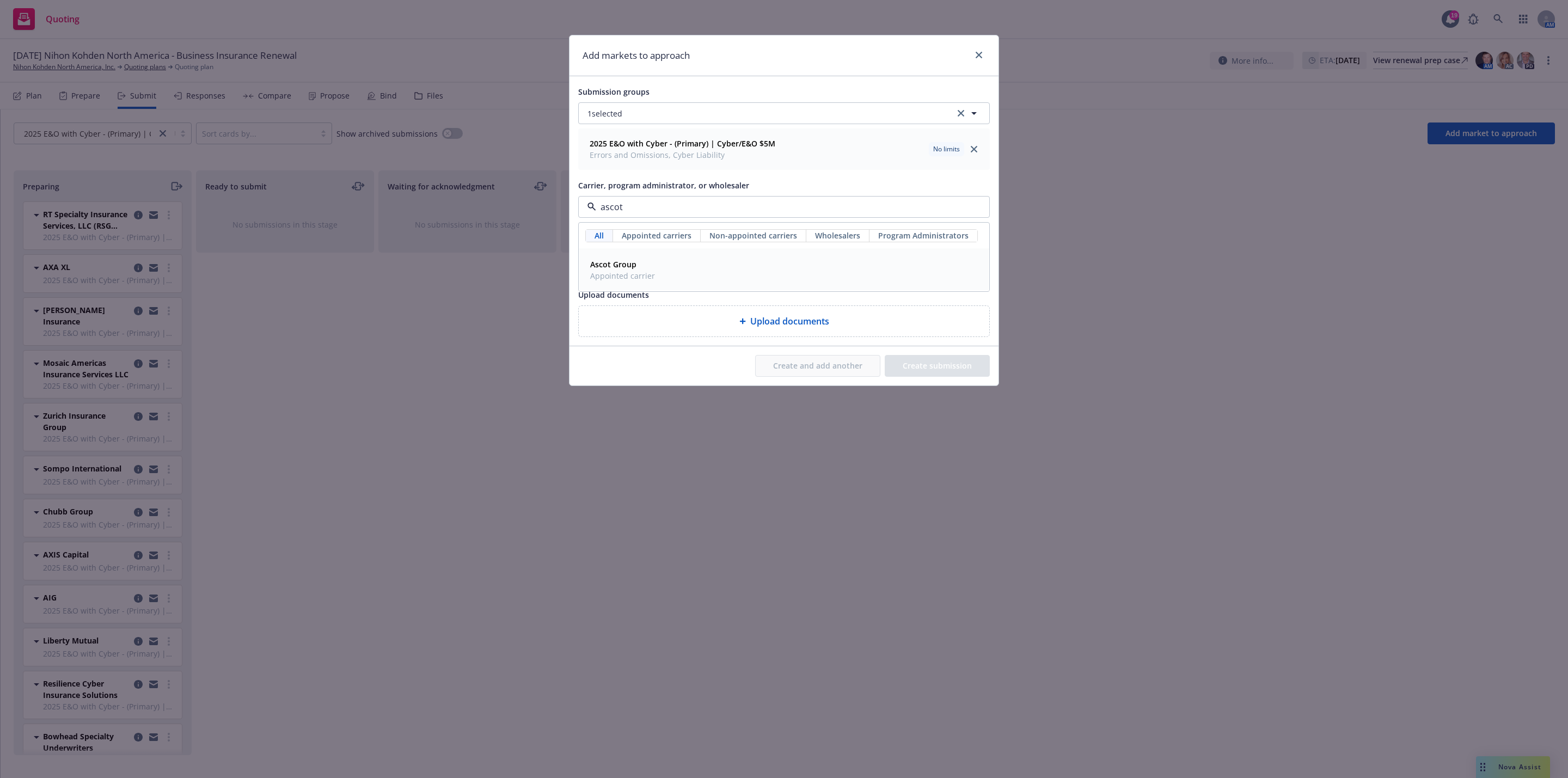
click at [651, 256] on div "Ascot Group Appointed carrier" at bounding box center [784, 270] width 410 height 40
click at [804, 363] on button "Create and add another" at bounding box center [818, 366] width 126 height 22
click at [729, 204] on button "Nothing selected" at bounding box center [784, 207] width 411 height 22
type input "munich"
click at [616, 273] on div "Munich Re Appointed carrier" at bounding box center [622, 269] width 65 height 23
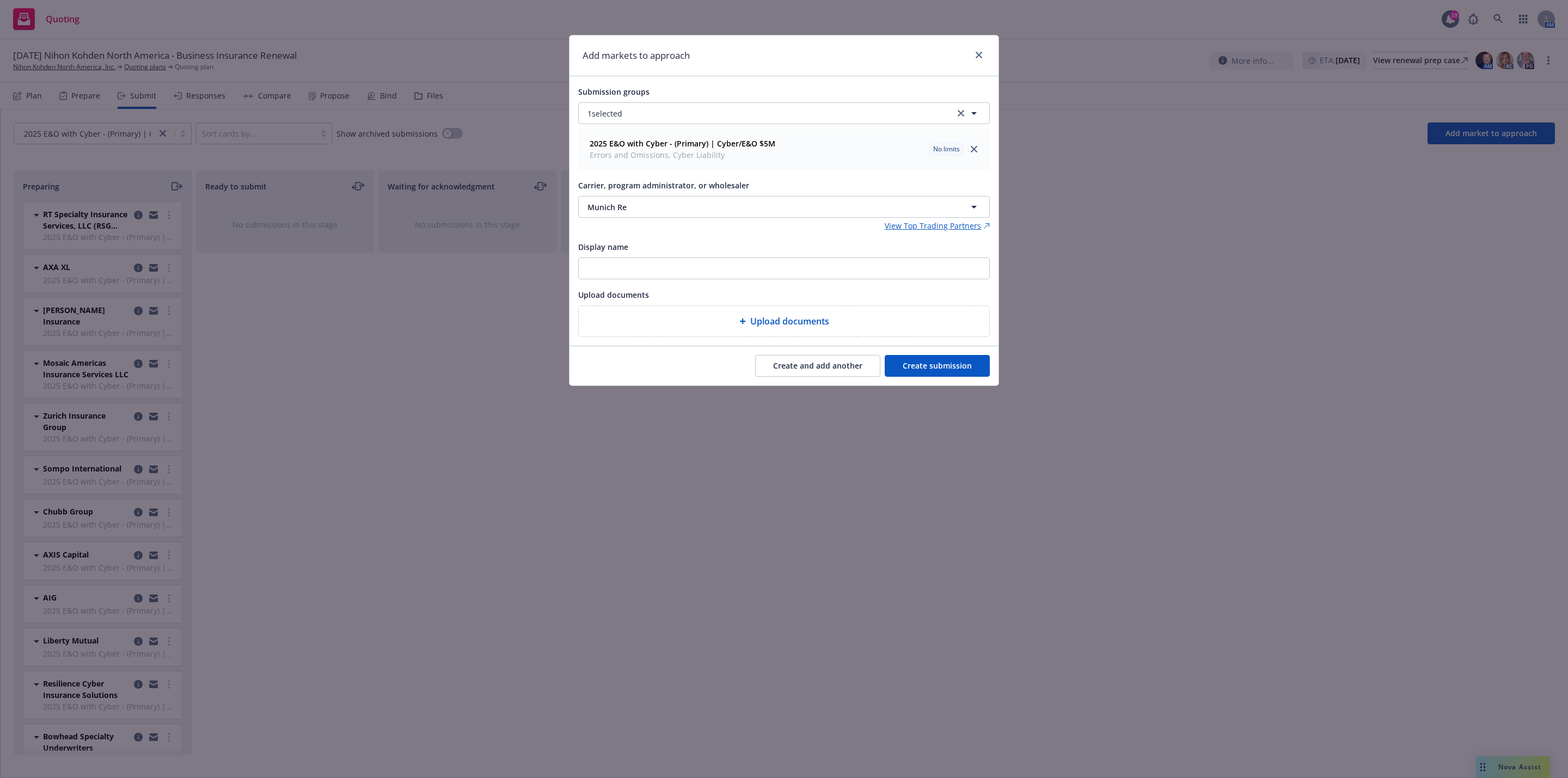
click at [807, 363] on button "Create and add another" at bounding box center [818, 366] width 126 height 22
click at [758, 212] on button "Nothing selected" at bounding box center [784, 207] width 411 height 22
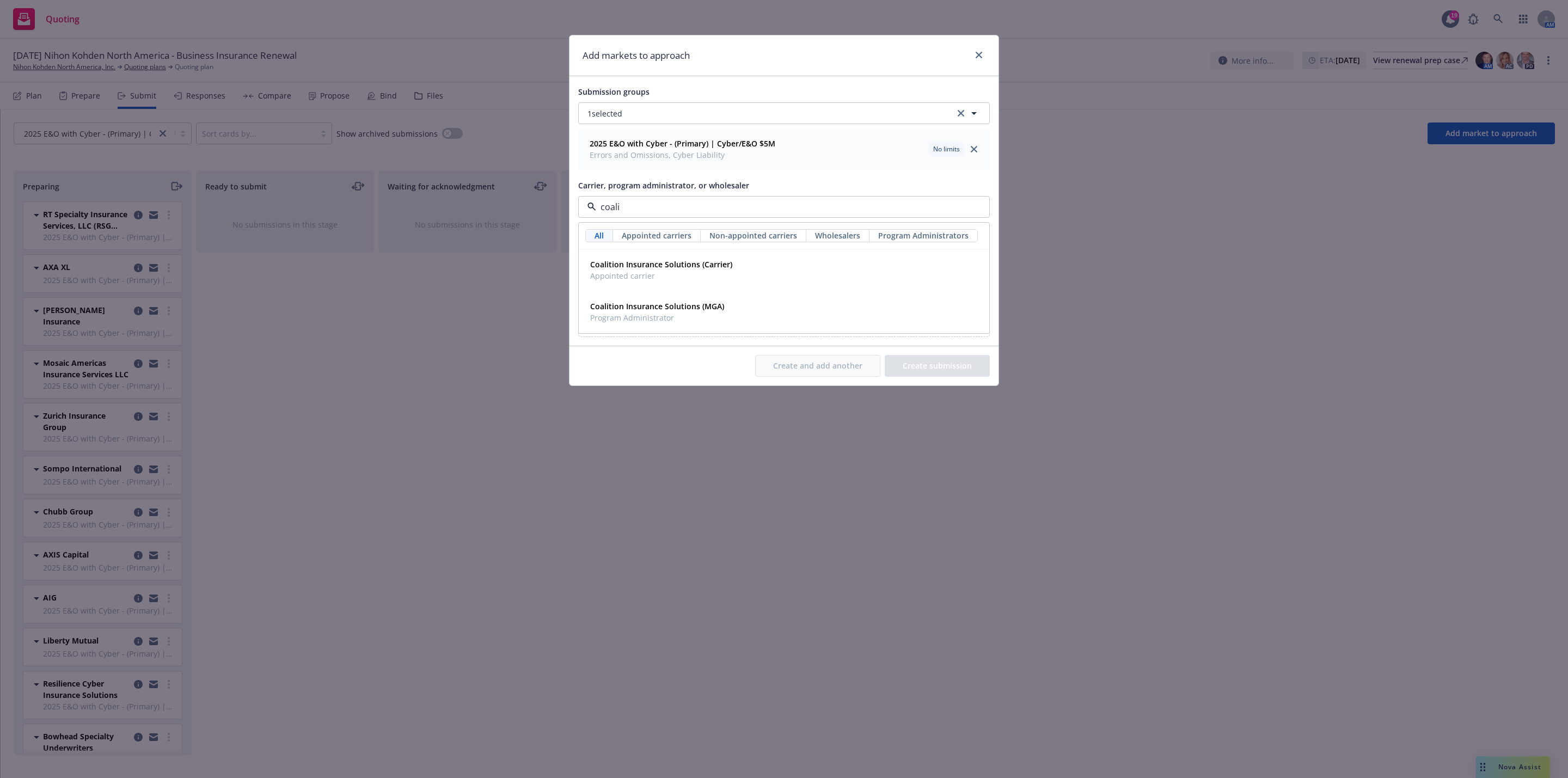
type input "coalit"
click at [713, 258] on div "Coalition Insurance Solutions (Carrier) Appointed carrier" at bounding box center [784, 270] width 410 height 40
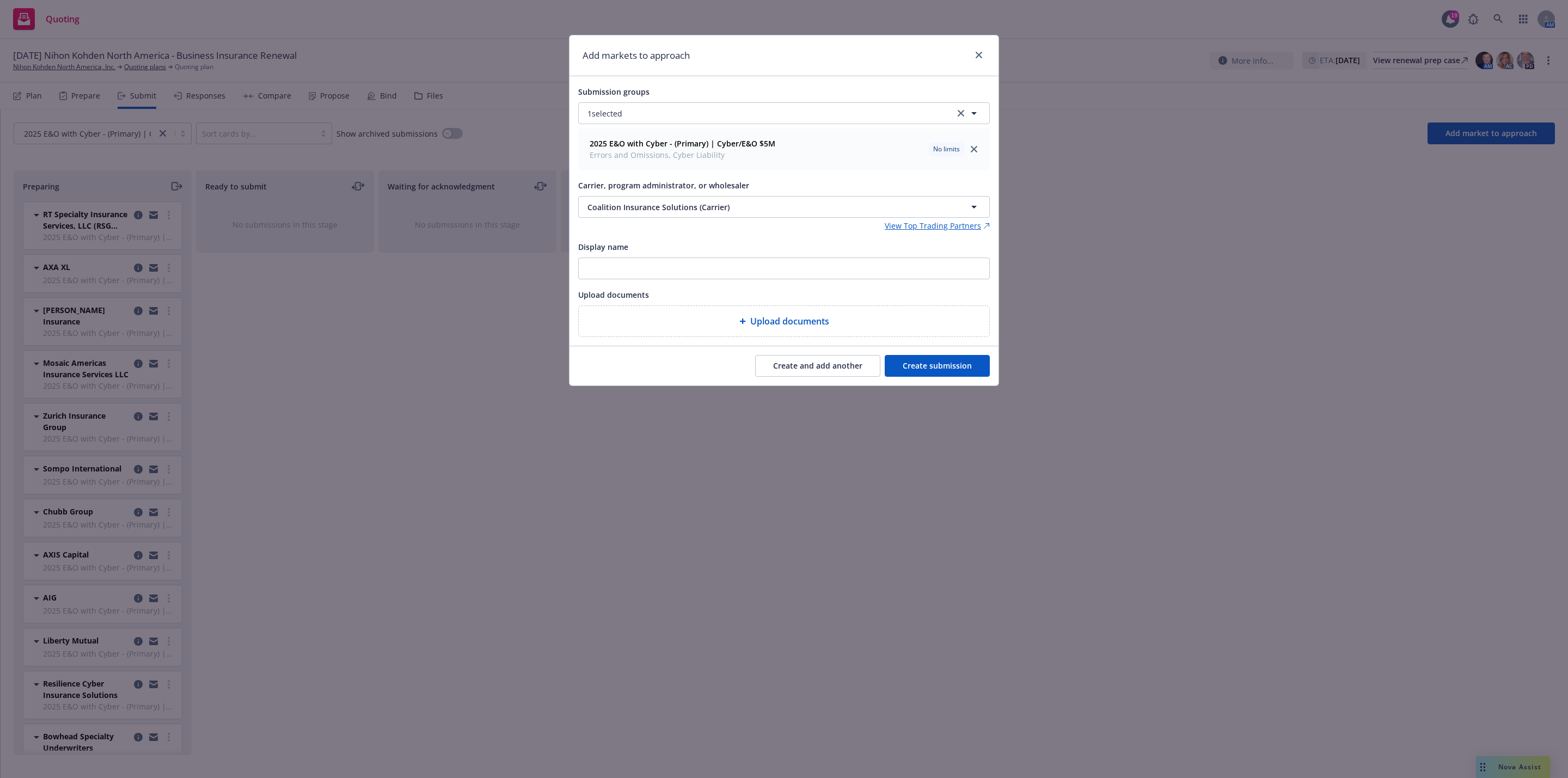
click at [832, 369] on button "Create and add another" at bounding box center [818, 366] width 126 height 22
click at [733, 206] on button "Nothing selected" at bounding box center [784, 207] width 411 height 22
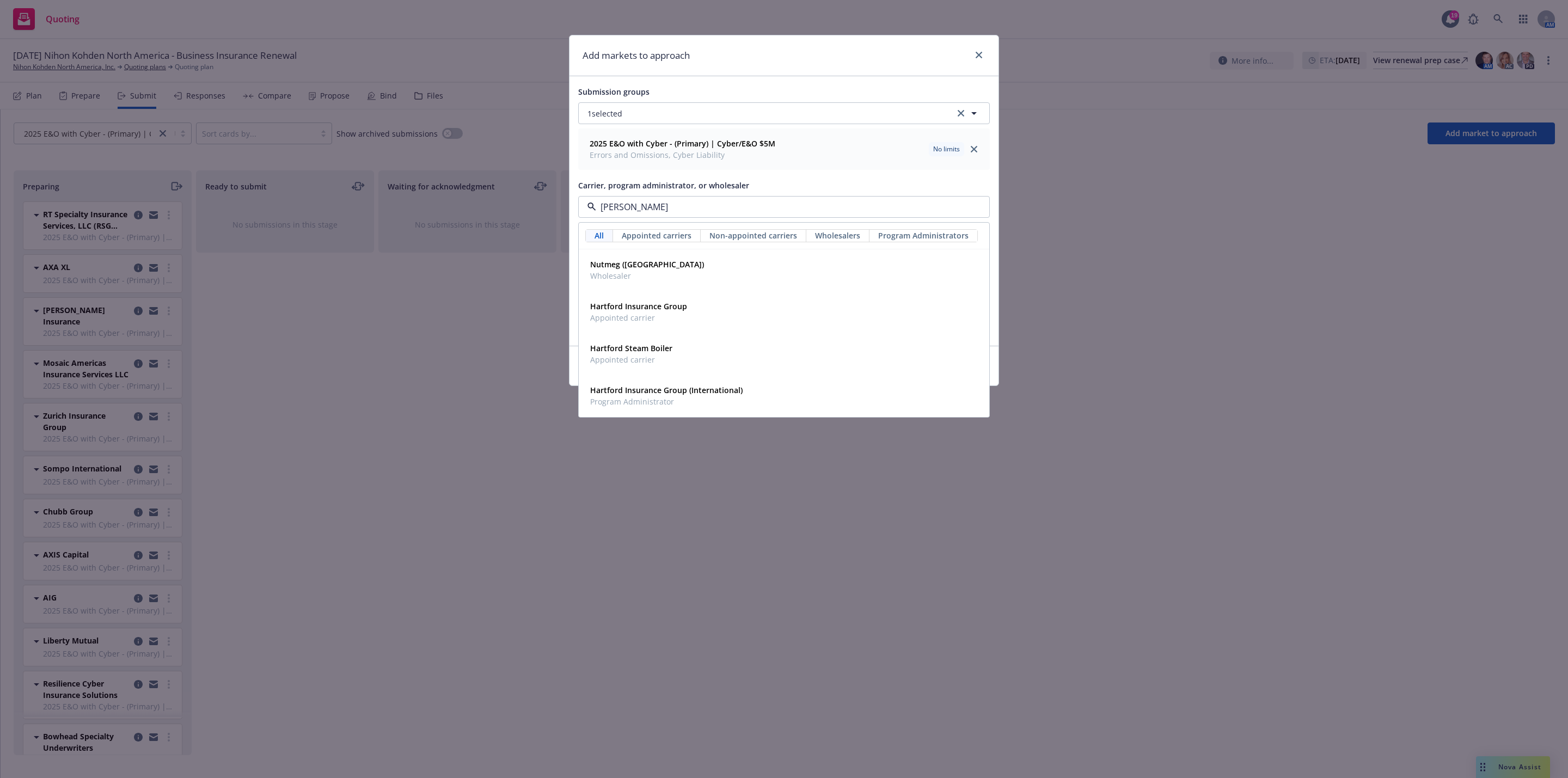
type input "hartf"
click at [733, 312] on div "Hartford Insurance Group Appointed carrier" at bounding box center [784, 312] width 397 height 27
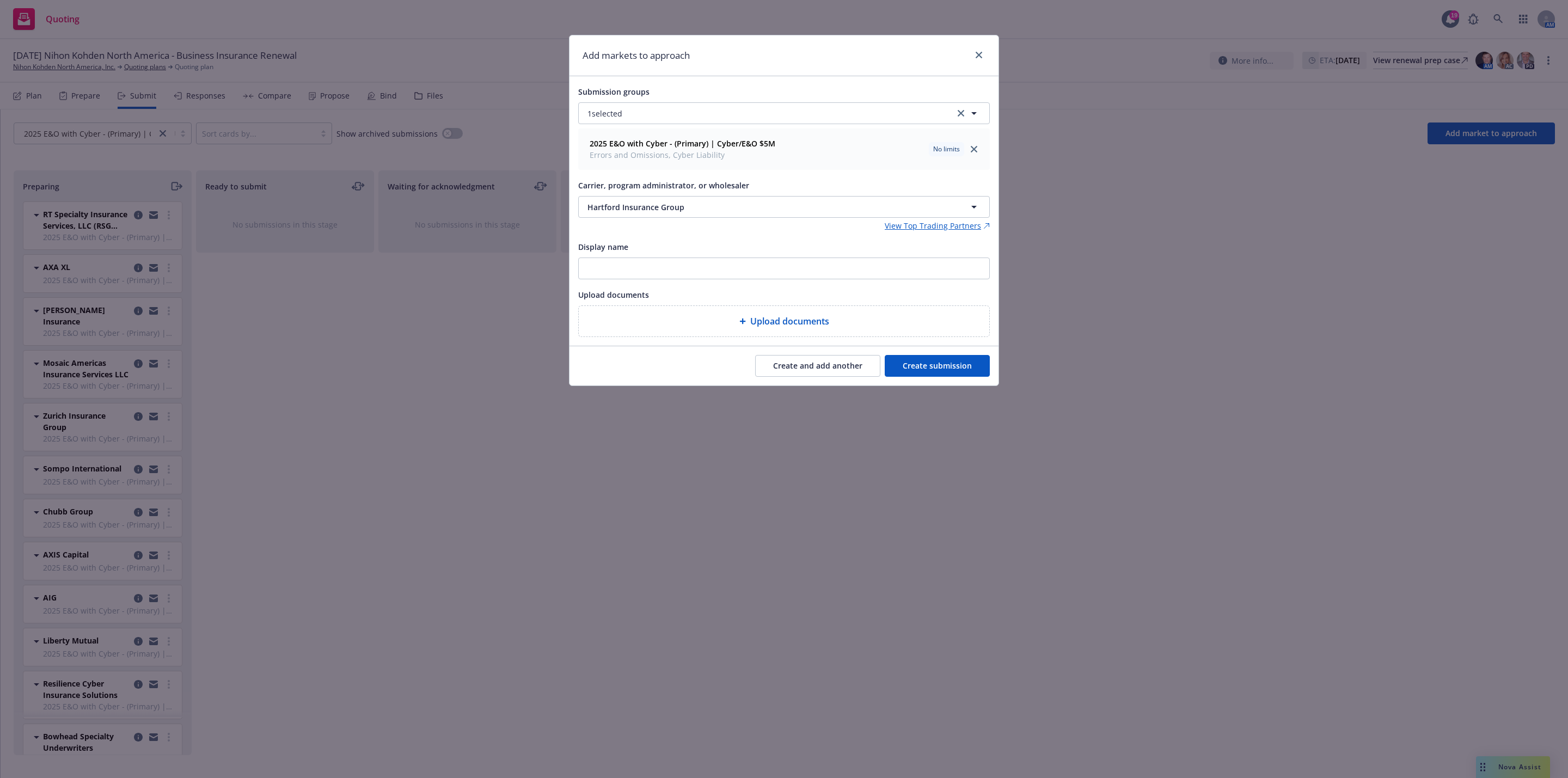
click at [842, 366] on button "Create and add another" at bounding box center [818, 366] width 126 height 22
click at [778, 217] on button "Nothing selected" at bounding box center [784, 207] width 411 height 22
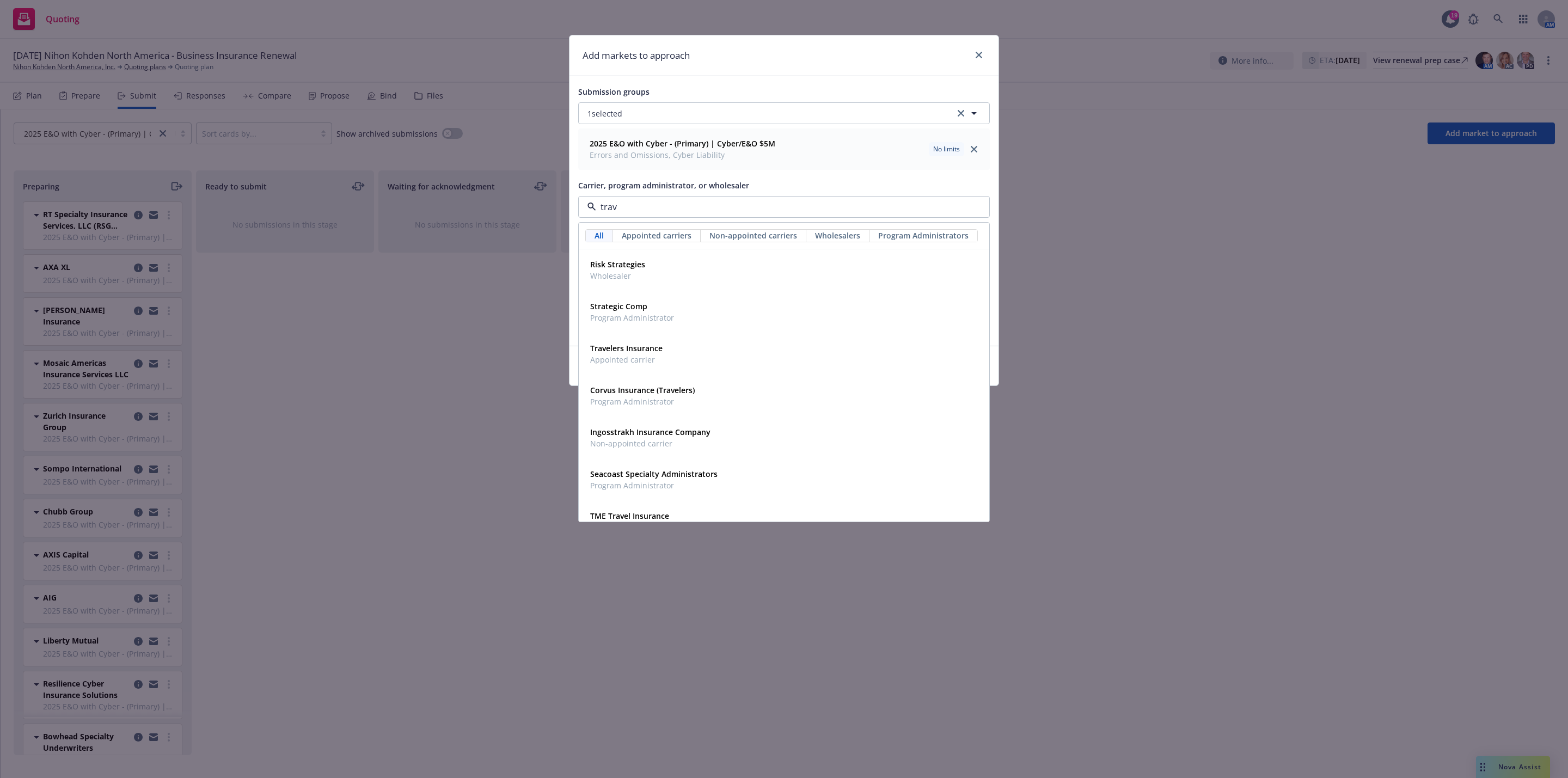
type input "trave"
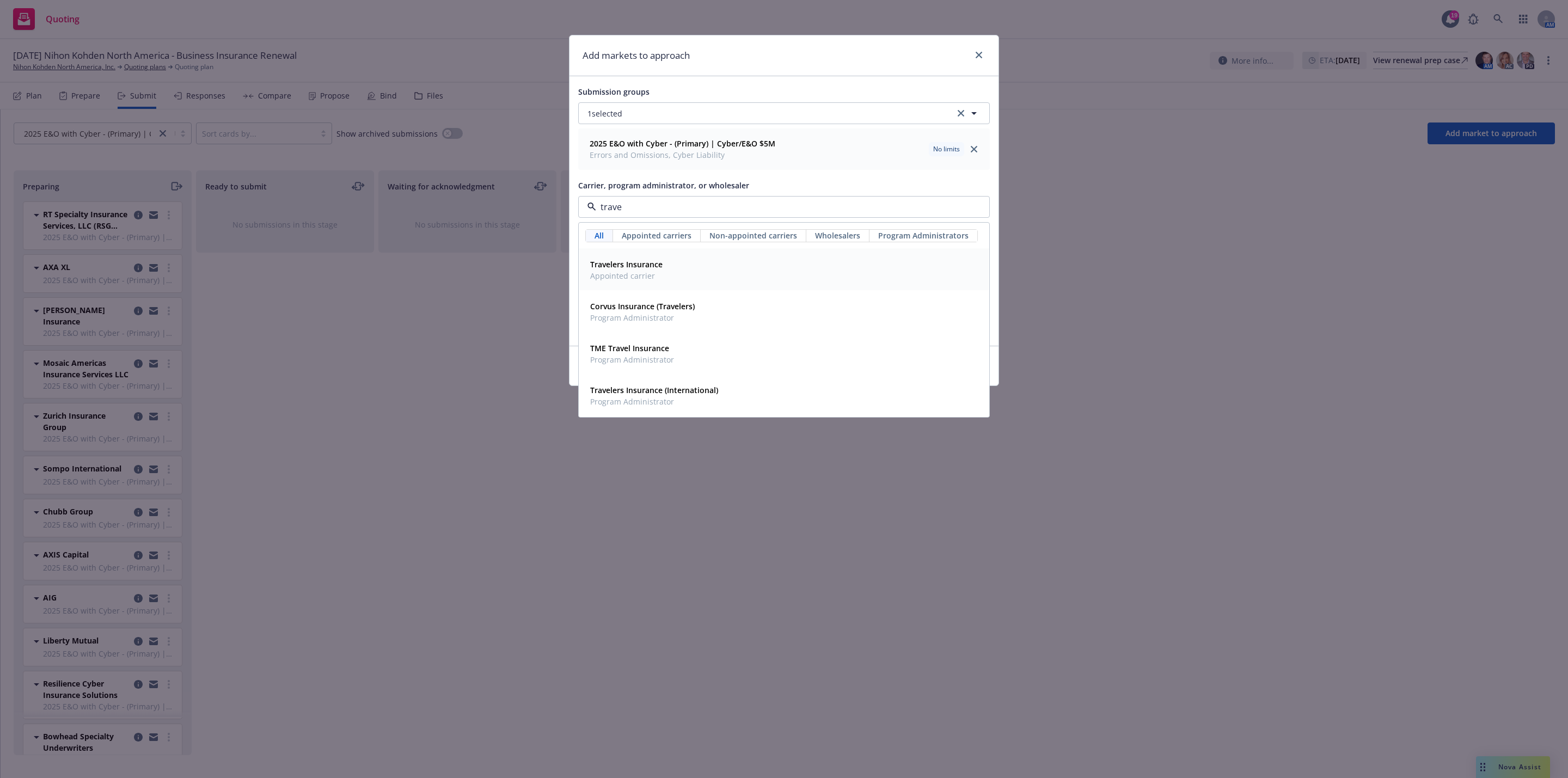
click at [693, 272] on div "Travelers Insurance Appointed carrier" at bounding box center [784, 270] width 397 height 27
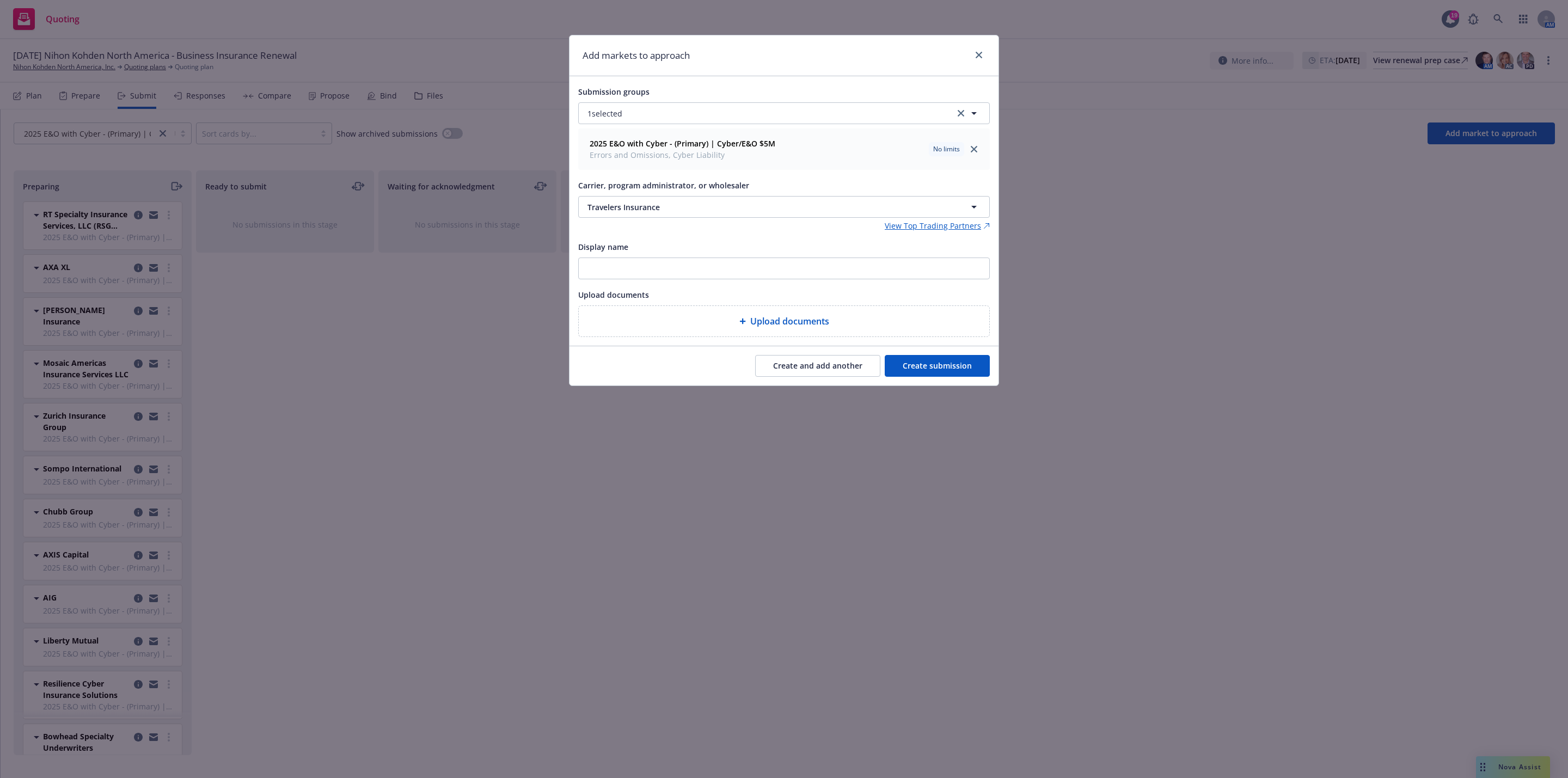
click at [772, 366] on button "Create and add another" at bounding box center [818, 366] width 126 height 22
click at [709, 211] on button "Nothing selected" at bounding box center [784, 207] width 411 height 22
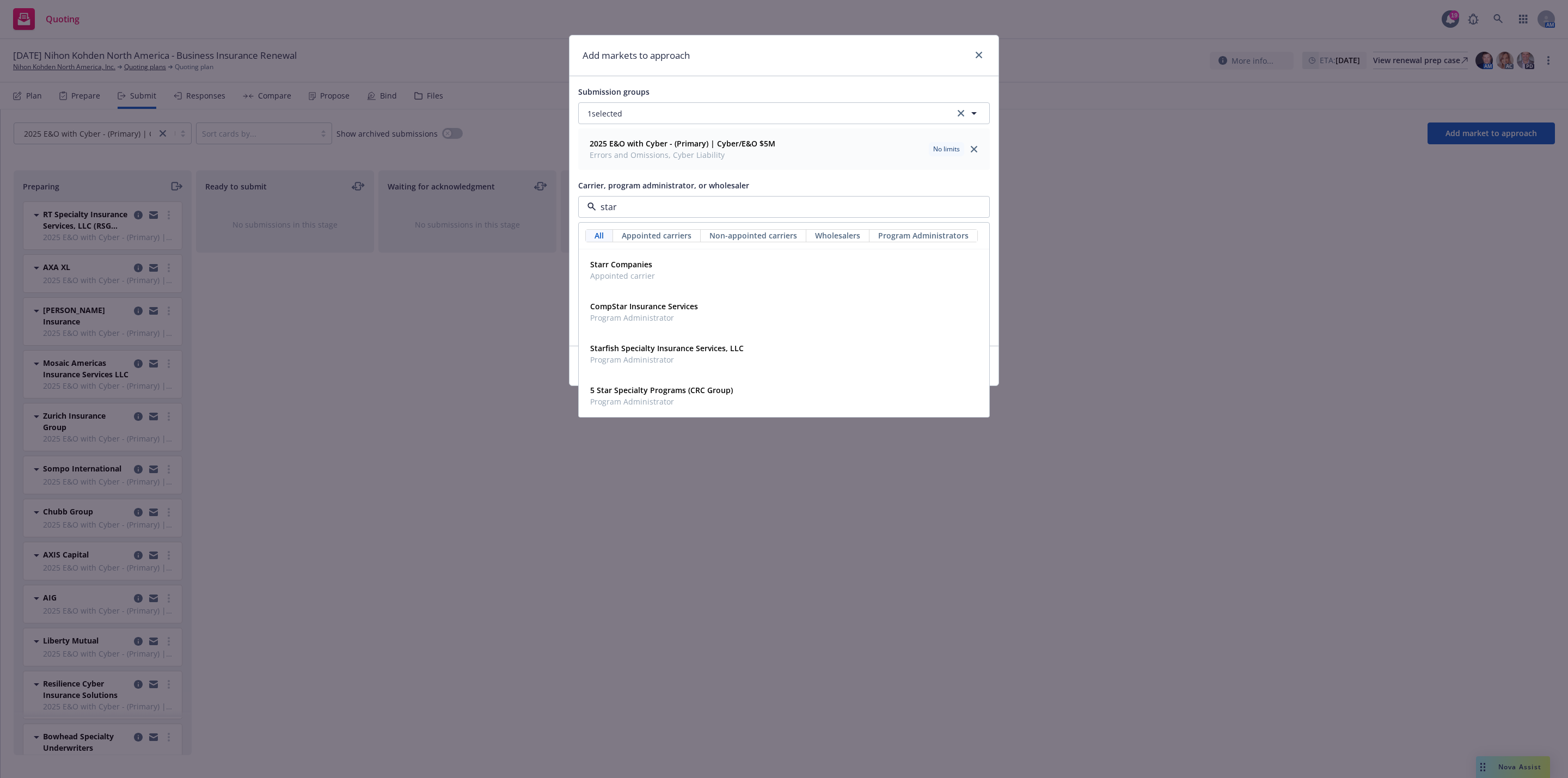
type input "starr"
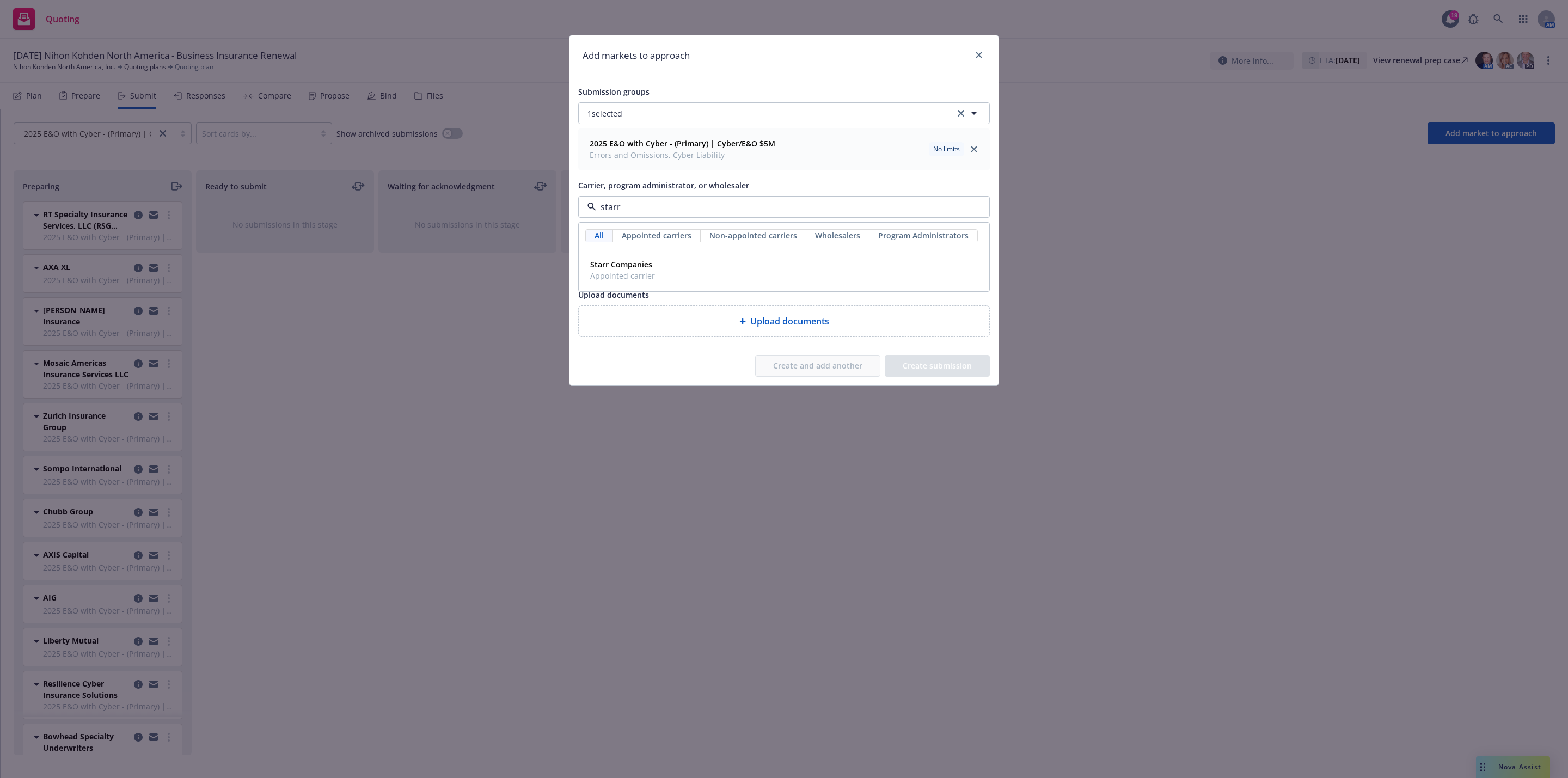
click at [661, 260] on div "Starr Companies Appointed carrier" at bounding box center [784, 270] width 397 height 27
click at [804, 366] on button "Create and add another" at bounding box center [818, 366] width 126 height 22
click at [766, 212] on button "Nothing selected" at bounding box center [784, 207] width 411 height 22
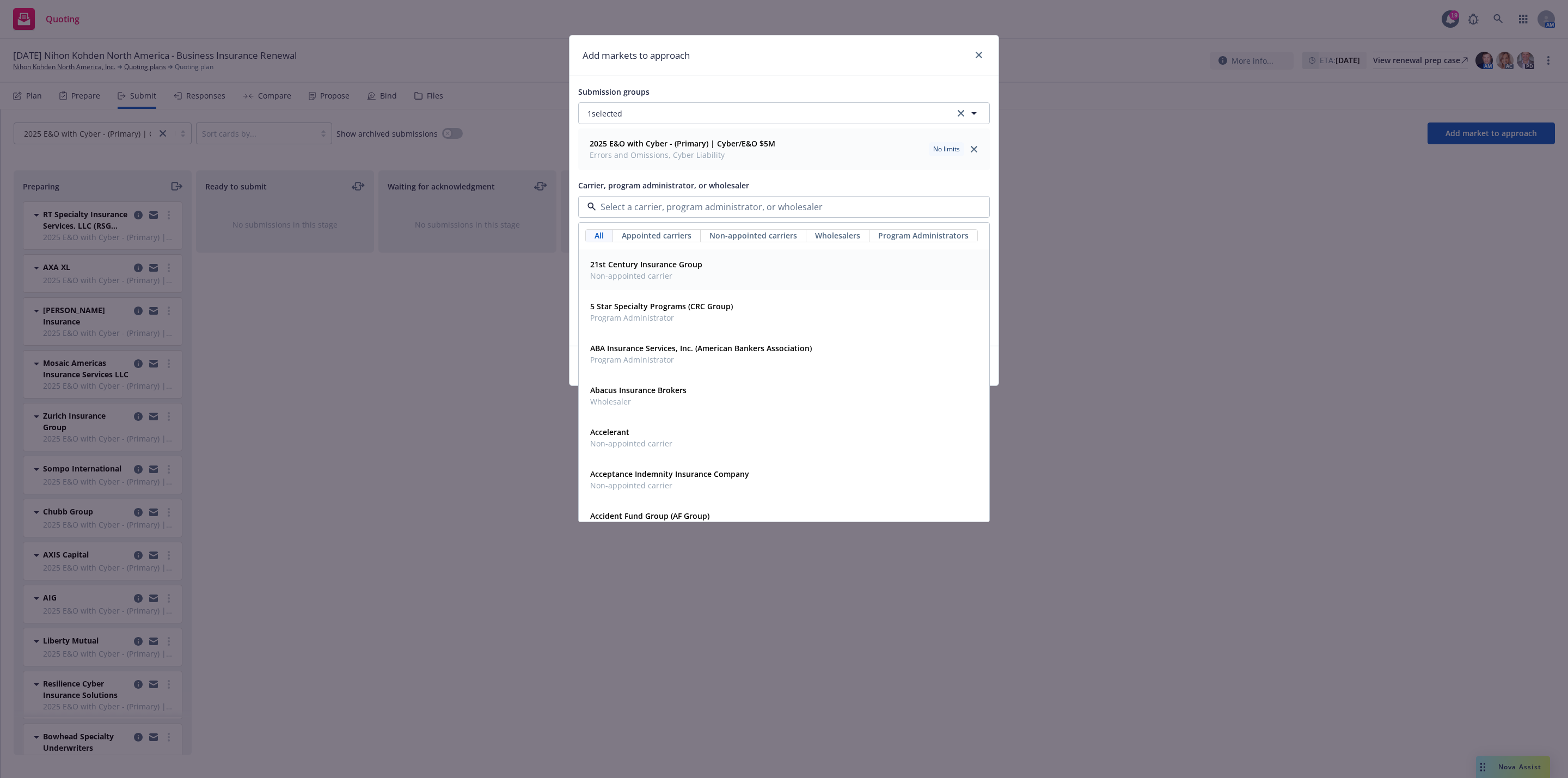
click at [1179, 315] on div "Add markets to approach Submission groups 1 selected 2025 E&O with Cyber - (Pri…" at bounding box center [784, 389] width 1568 height 778
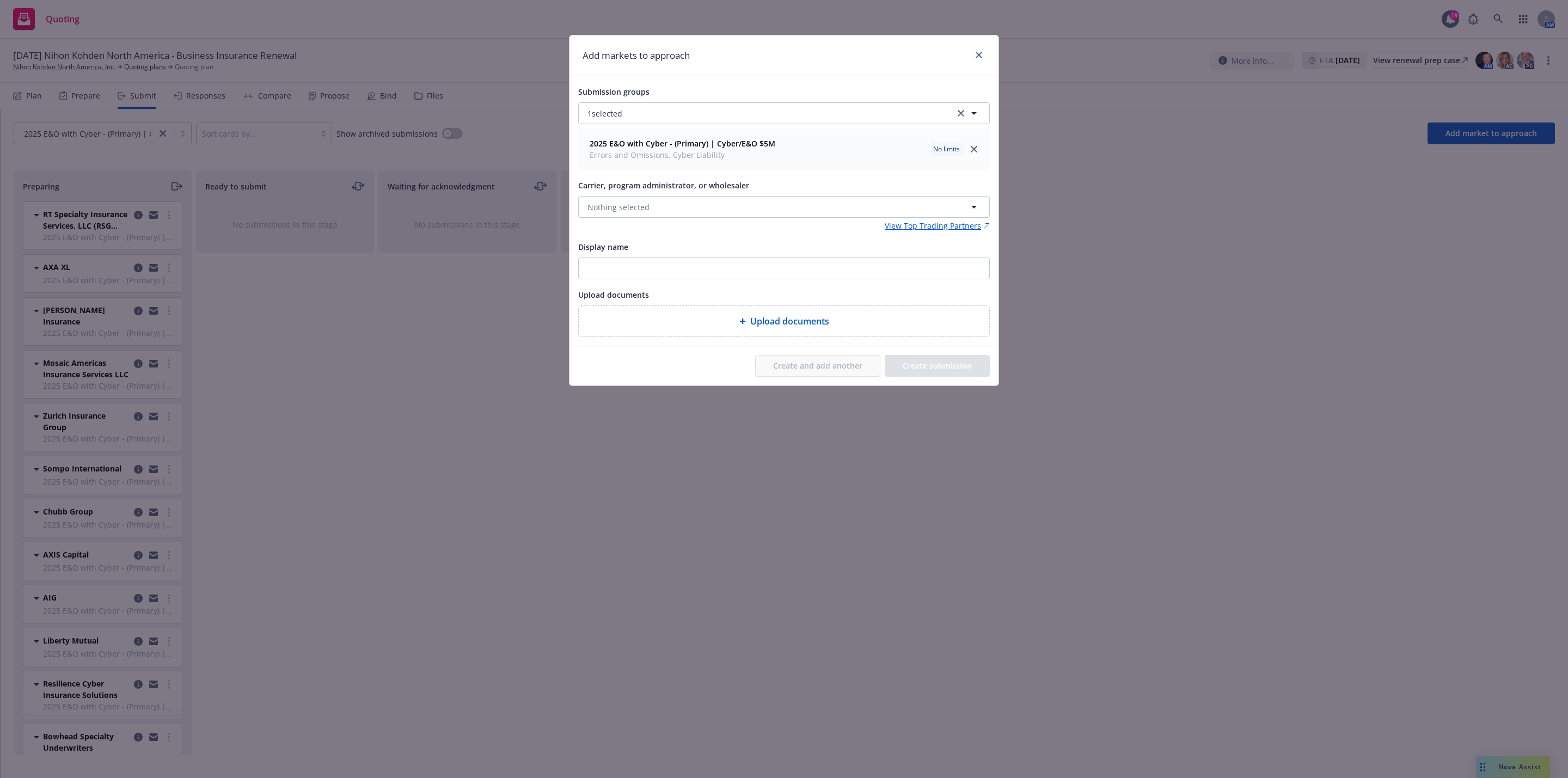
click at [986, 60] on div "Add markets to approach" at bounding box center [784, 56] width 429 height 41
click at [980, 56] on icon "close" at bounding box center [978, 55] width 6 height 6
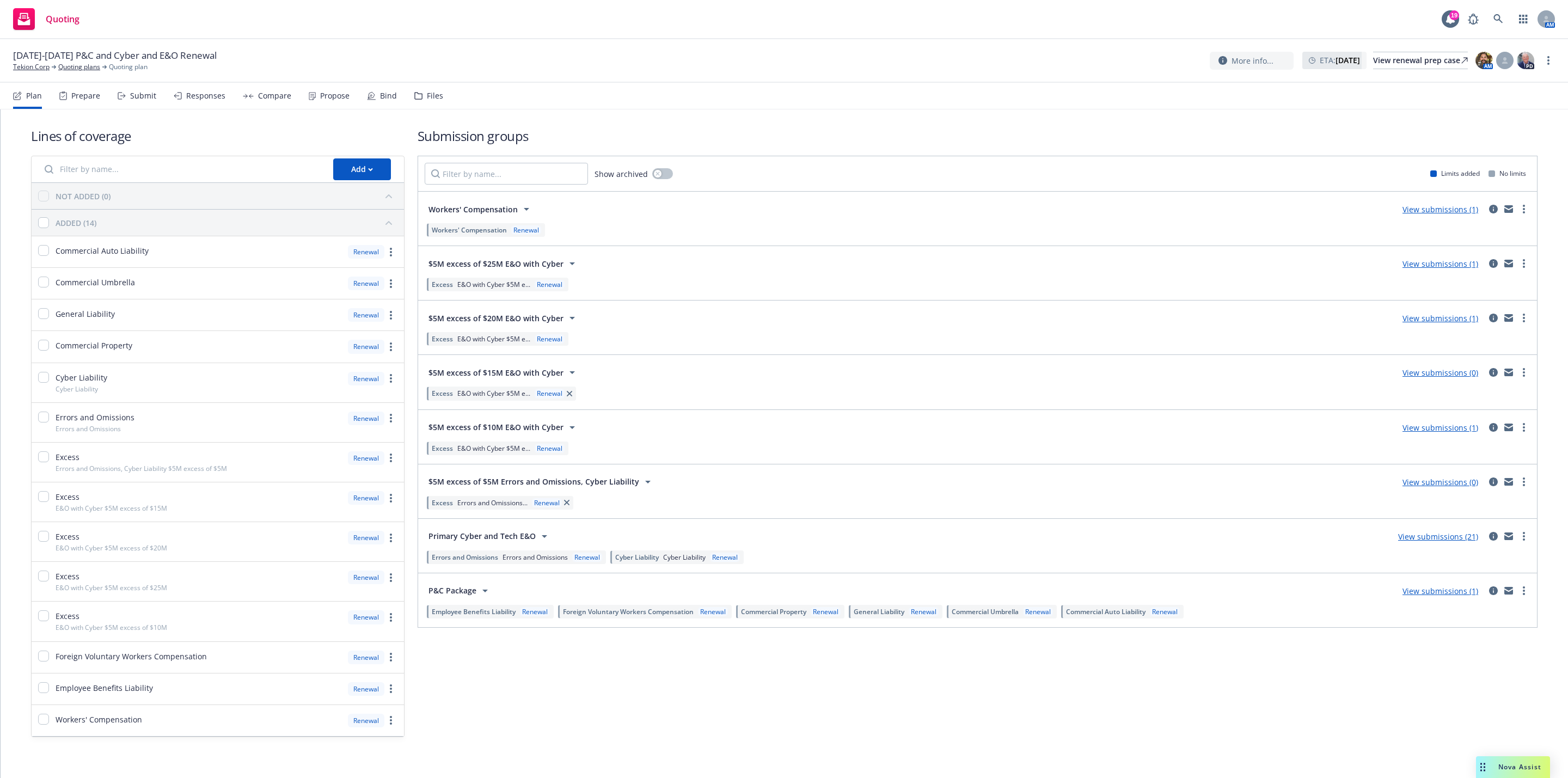
click at [1401, 541] on link "View submissions (21)" at bounding box center [1438, 536] width 80 height 10
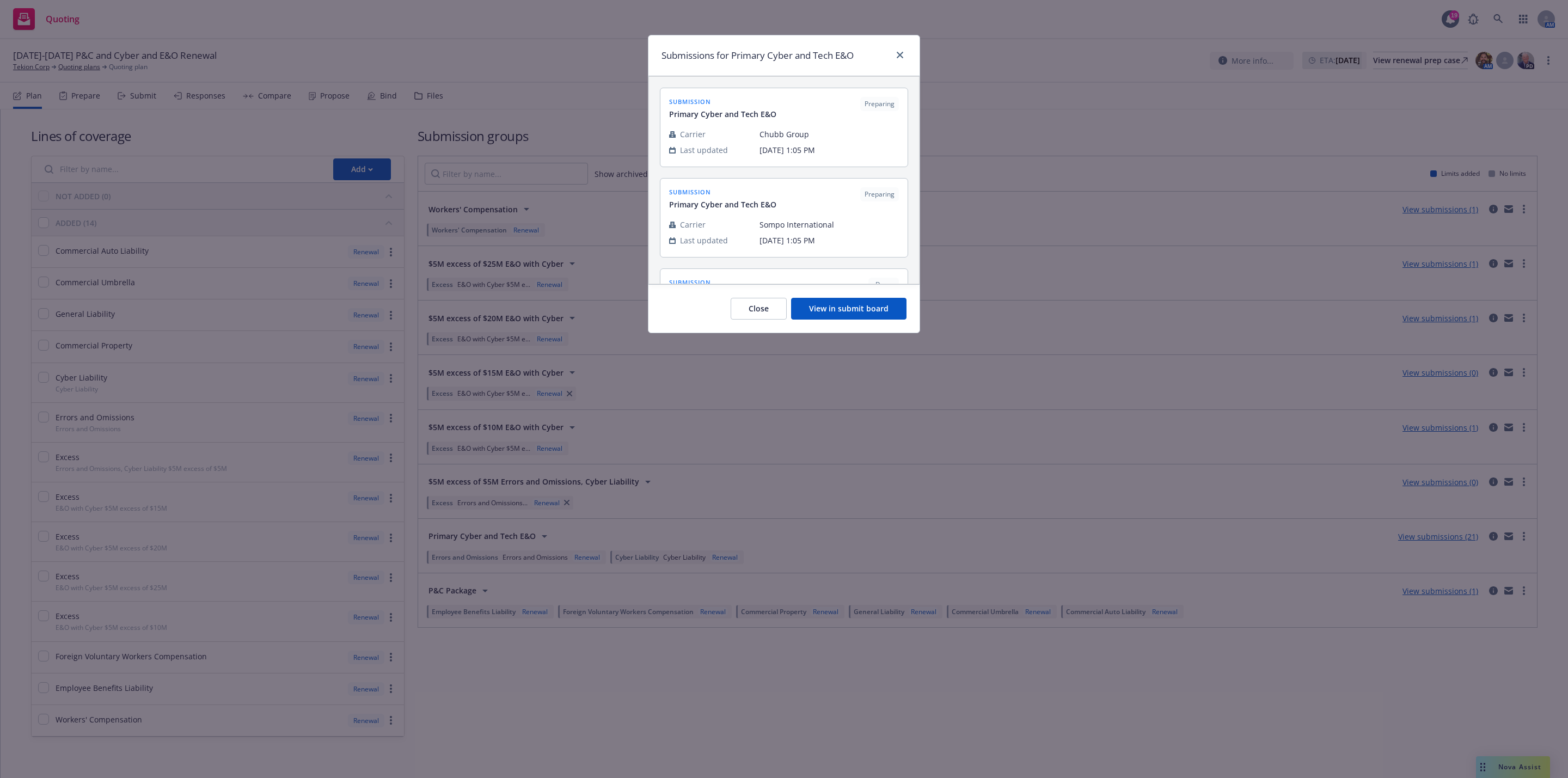
click at [866, 306] on button "View in submit board" at bounding box center [848, 308] width 116 height 22
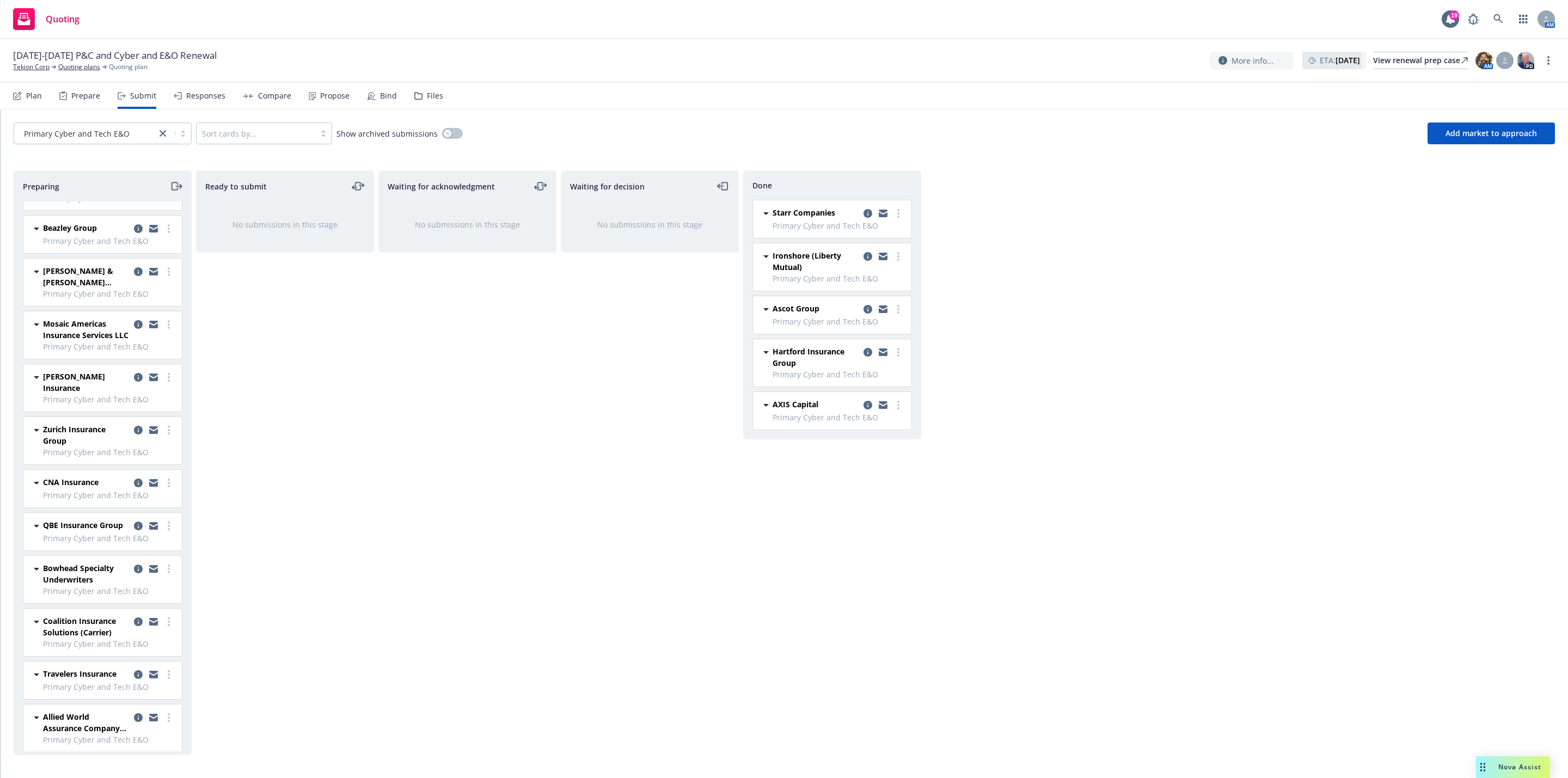
scroll to position [237, 0]
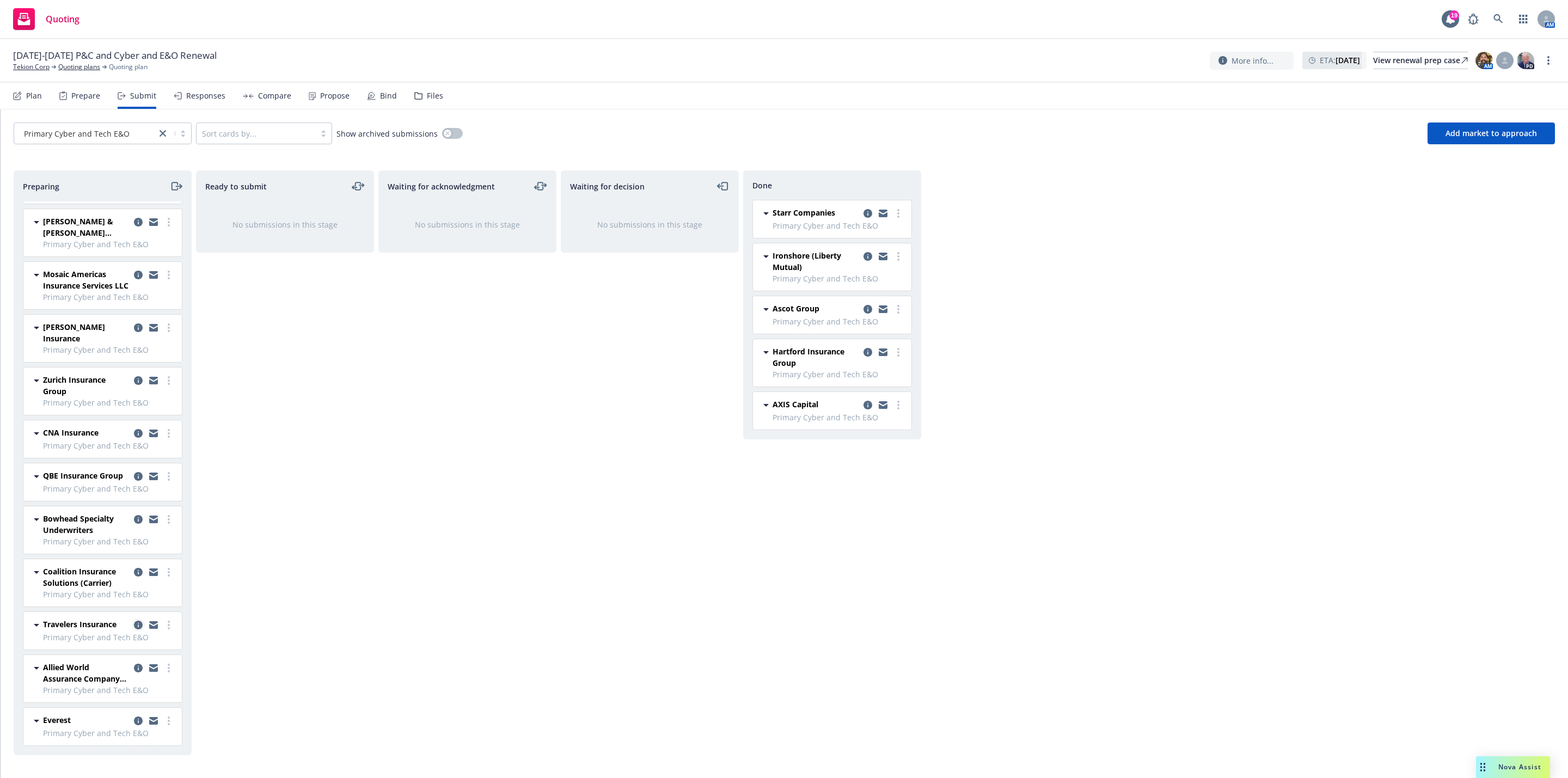
click at [134, 621] on icon "copy logging email" at bounding box center [138, 625] width 9 height 9
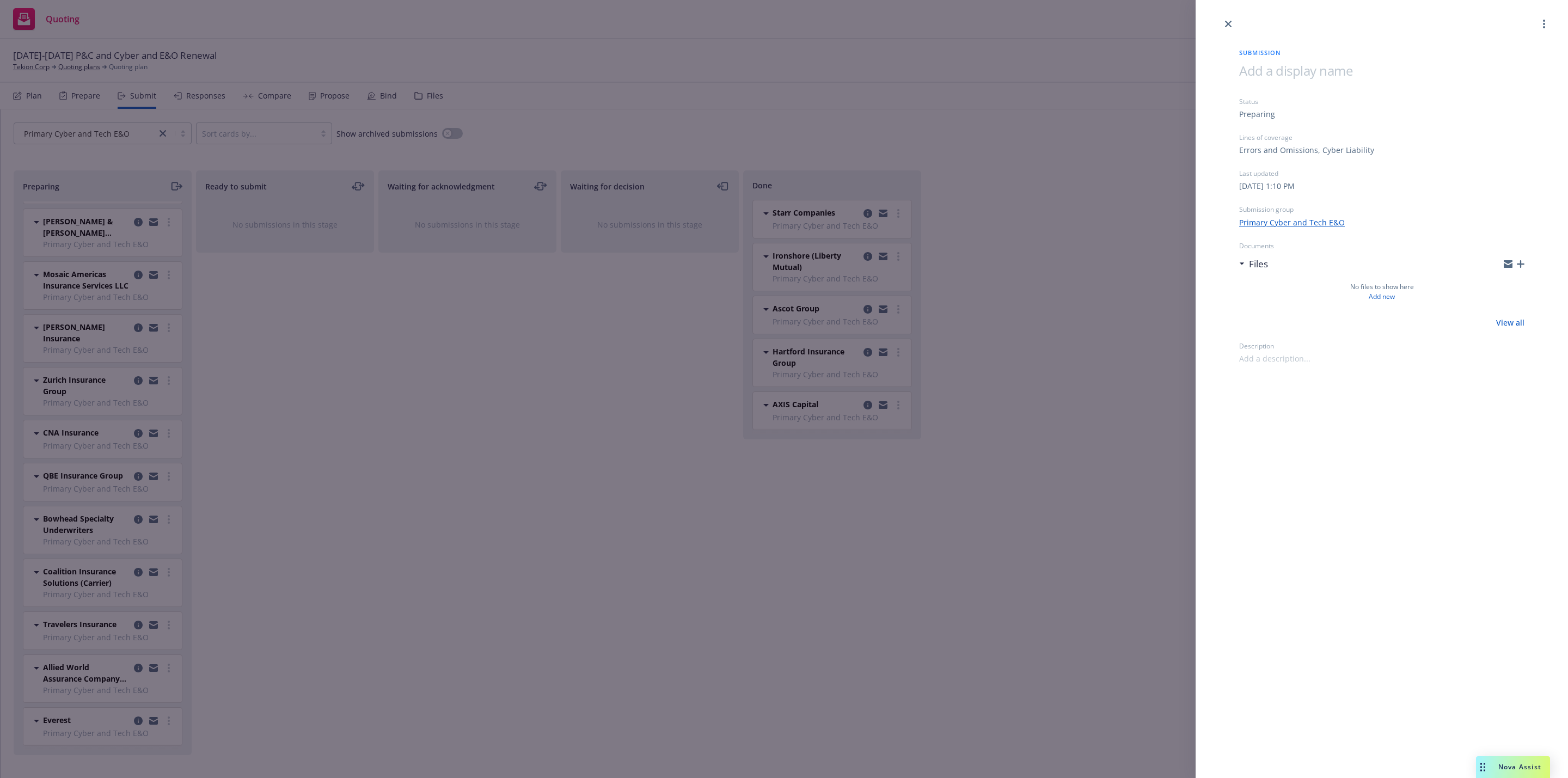
click at [245, 613] on div "Submission Status Preparing Lines of coverage Errors and Omissions, Cyber Liabi…" at bounding box center [784, 389] width 1568 height 778
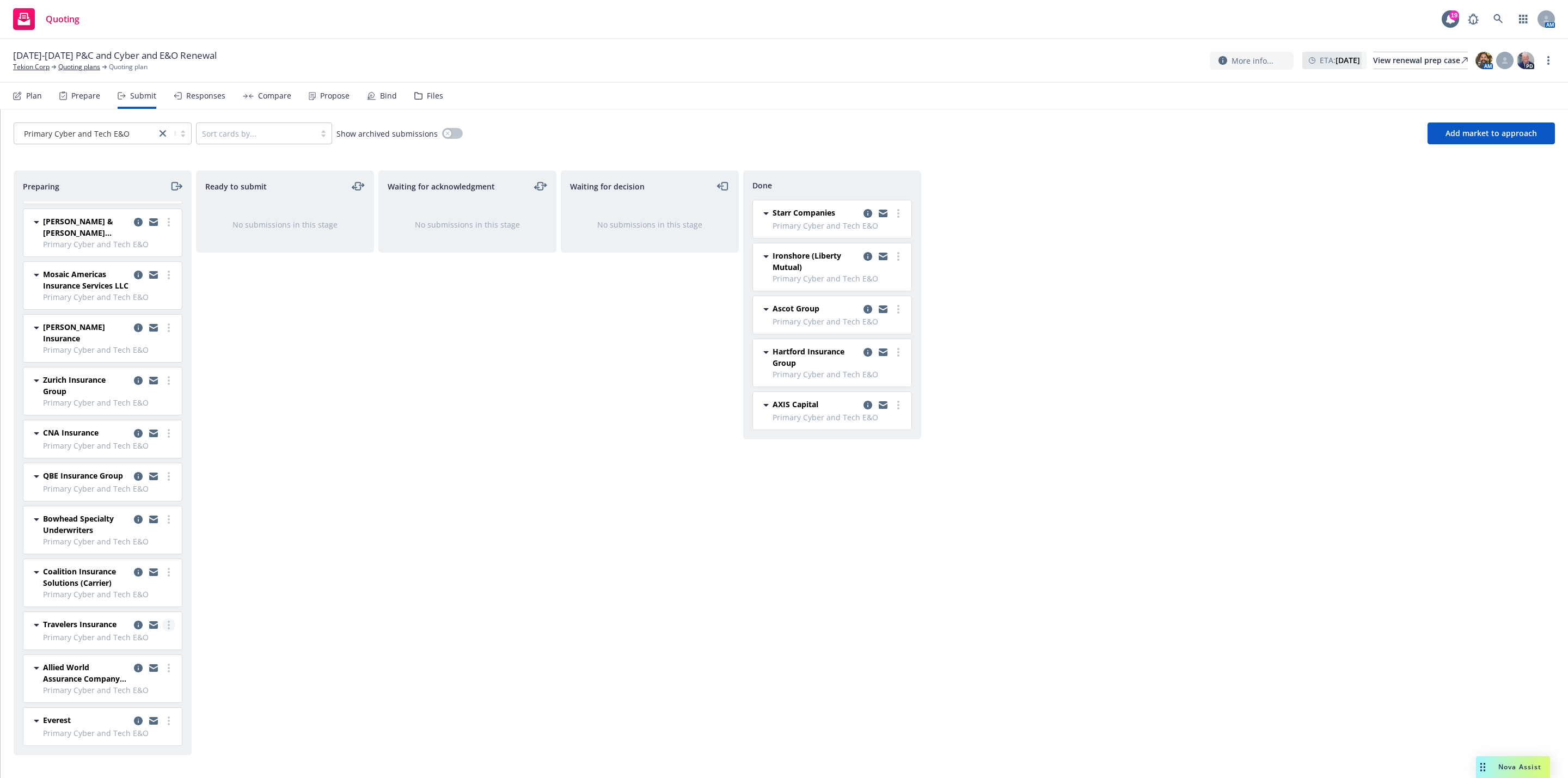
click at [167, 621] on icon "more" at bounding box center [168, 625] width 2 height 9
click at [106, 552] on span "Add declined decision" at bounding box center [107, 547] width 107 height 10
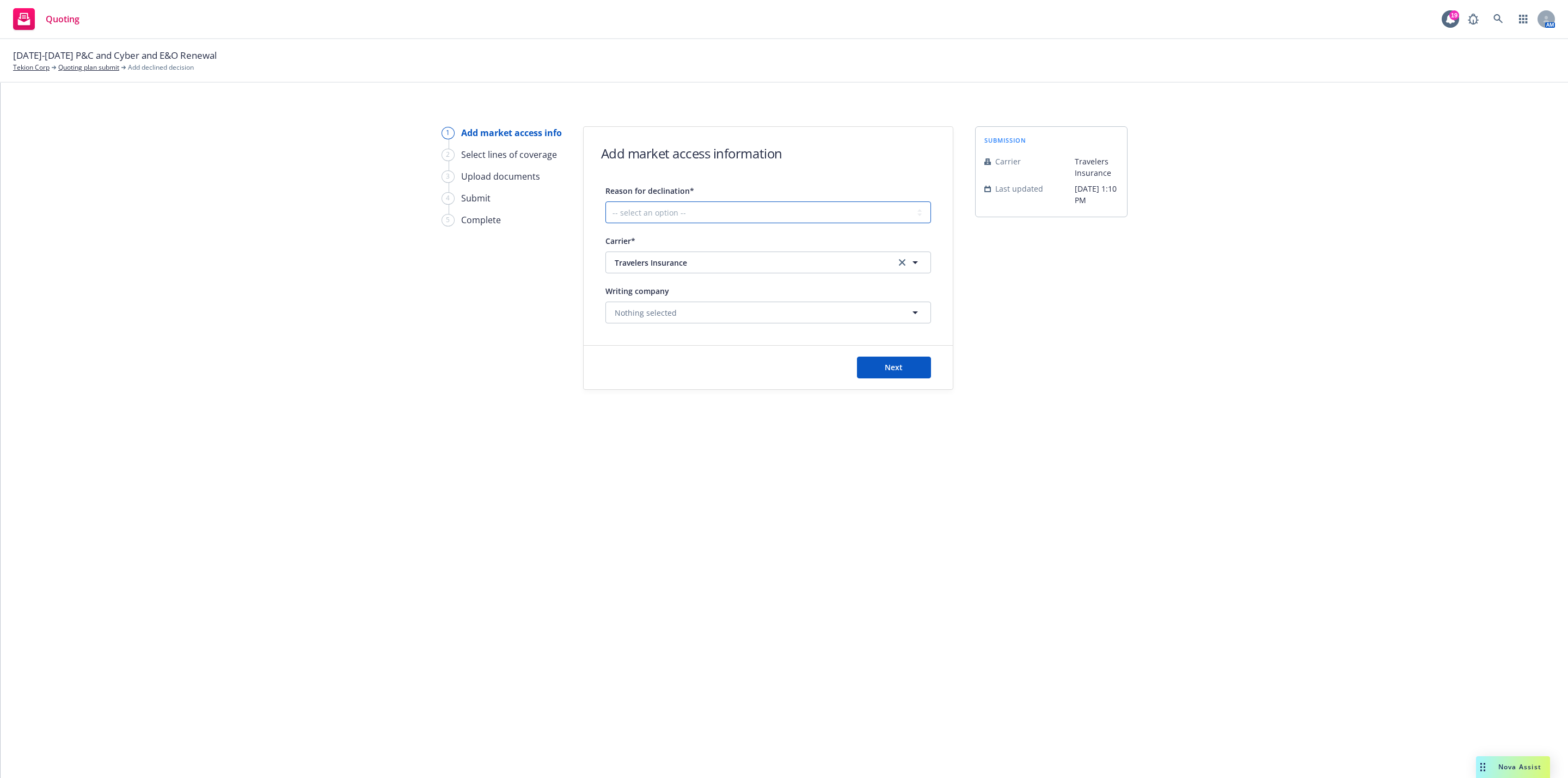
click at [699, 214] on select "-- select an option -- Cannot compete with other markets Carrier non-renewed Ca…" at bounding box center [768, 212] width 326 height 22
select select "CLIENT_CLAIM_LOSS_HISTORY"
click at [605, 201] on select "-- select an option -- Cannot compete with other markets Carrier non-renewed Ca…" at bounding box center [768, 212] width 326 height 22
click at [895, 367] on span "Next" at bounding box center [894, 367] width 18 height 10
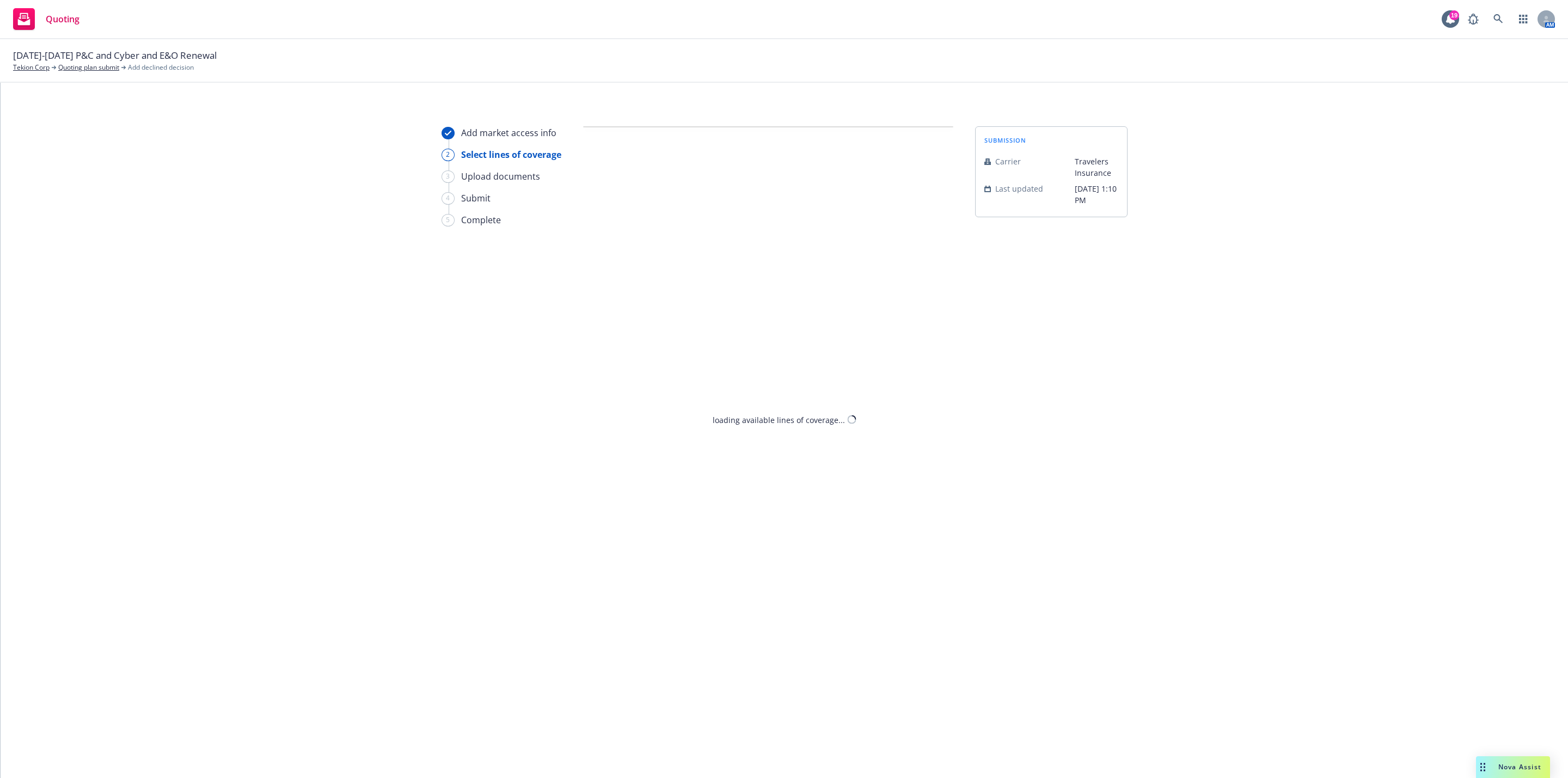
select select "CLIENT_CLAIM_LOSS_HISTORY"
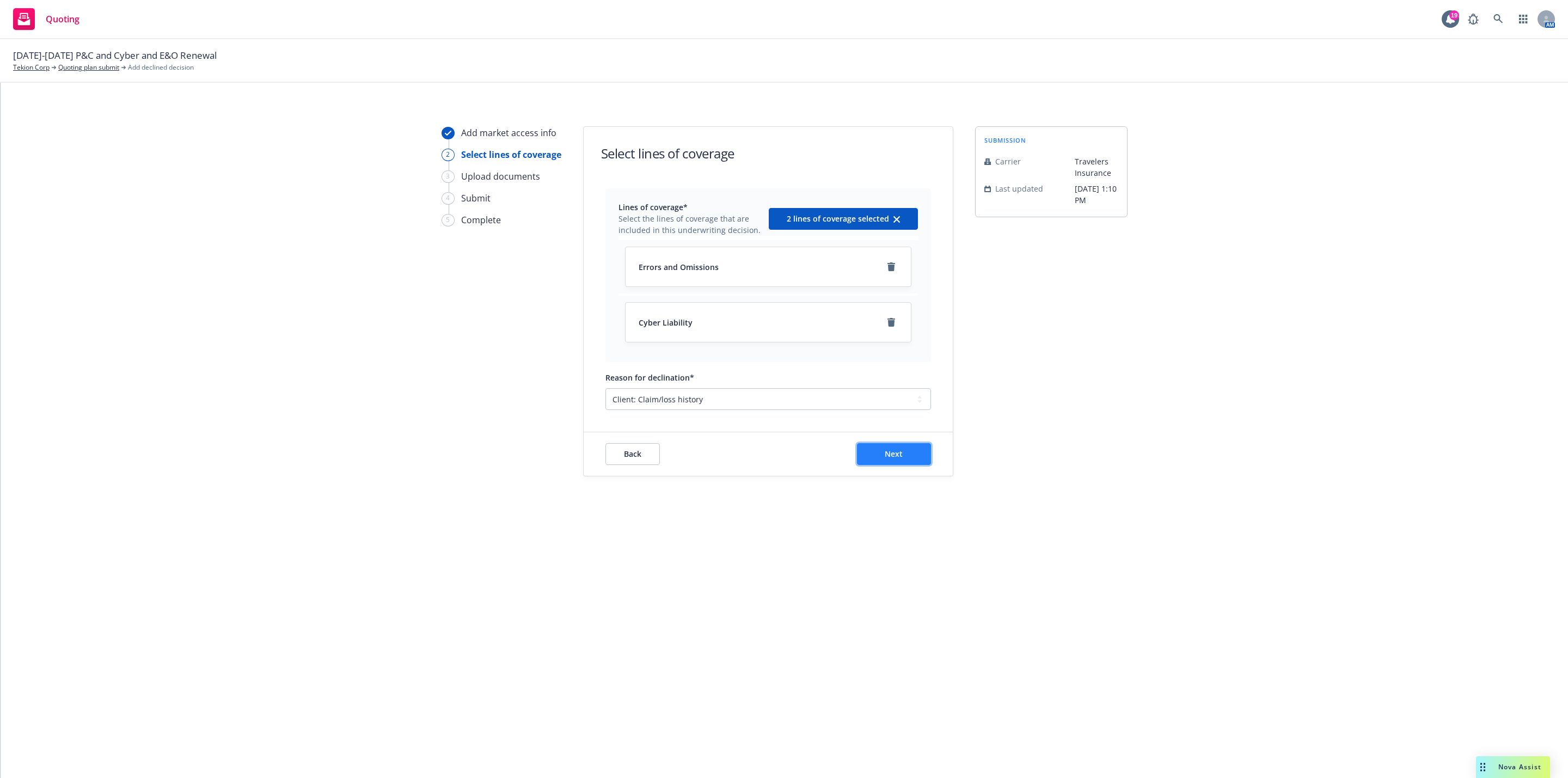
click at [884, 458] on button "Next" at bounding box center [894, 454] width 74 height 22
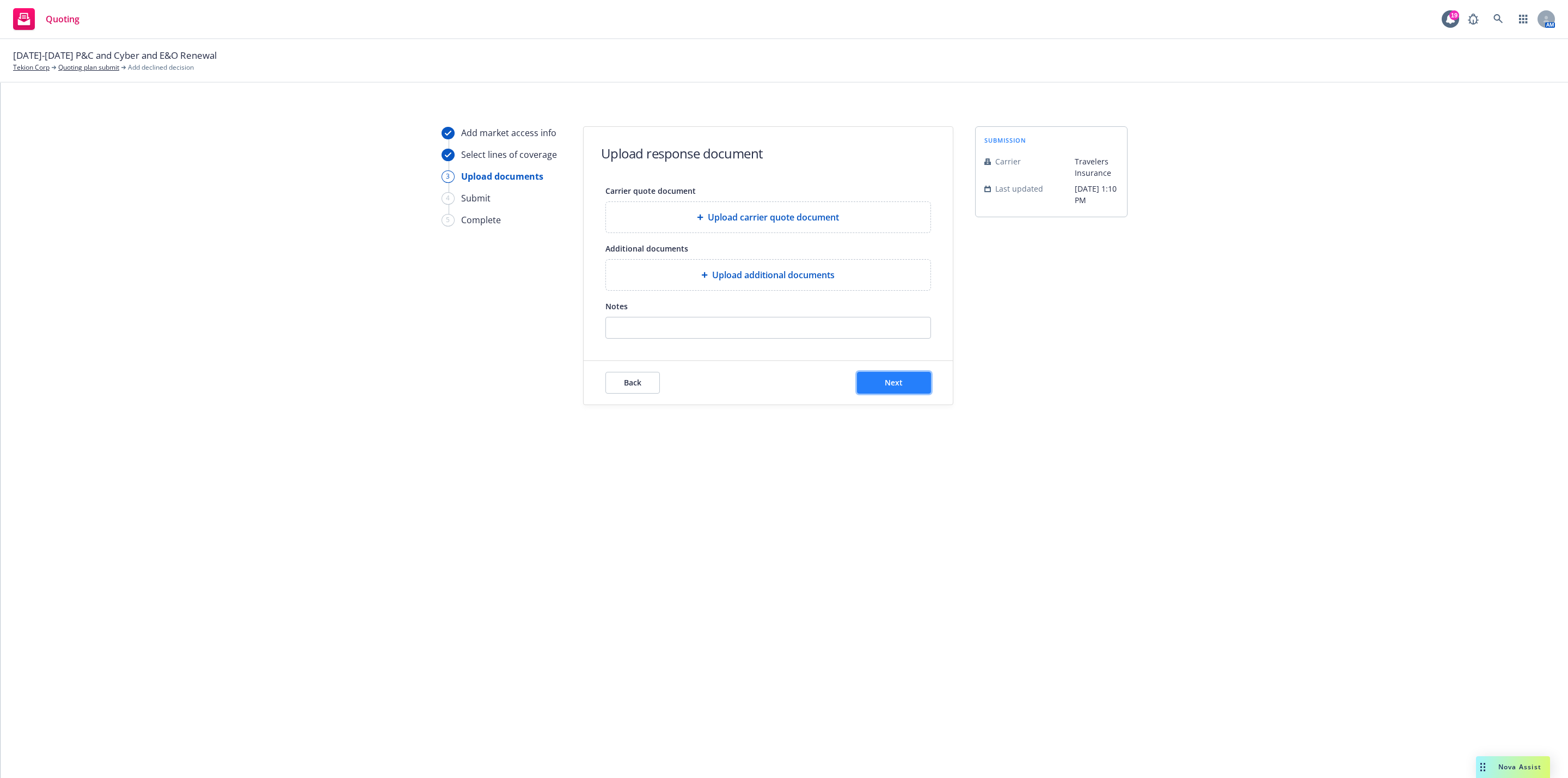
click at [888, 387] on span "Next" at bounding box center [894, 382] width 18 height 10
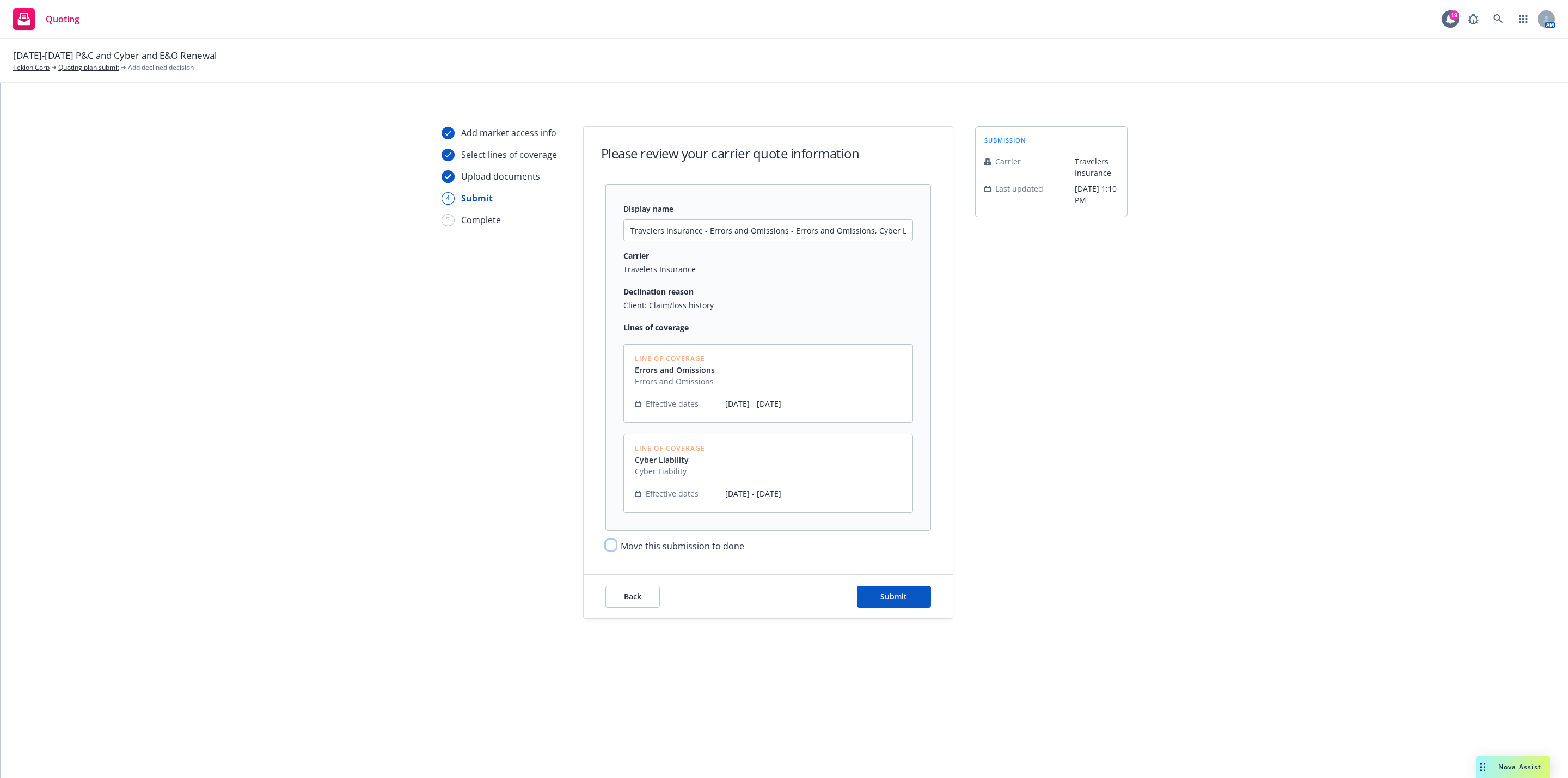
click at [608, 549] on input "Move this submission to done" at bounding box center [611, 545] width 11 height 11
checkbox input "true"
click at [885, 601] on span "Submit" at bounding box center [893, 596] width 26 height 10
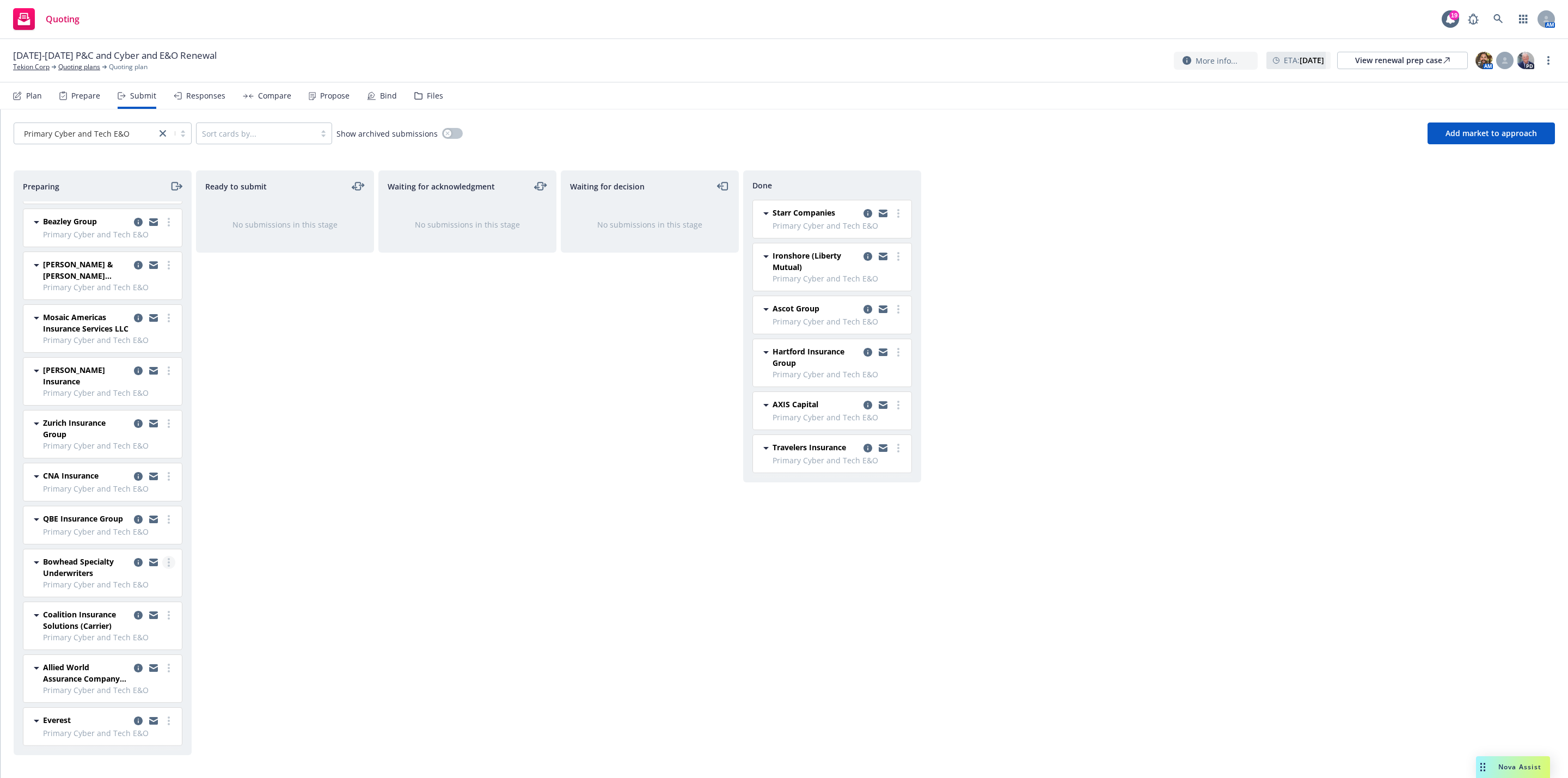
scroll to position [183, 0]
click at [162, 417] on link "more" at bounding box center [168, 423] width 13 height 13
click at [113, 522] on span "Add declined decision" at bounding box center [107, 519] width 107 height 10
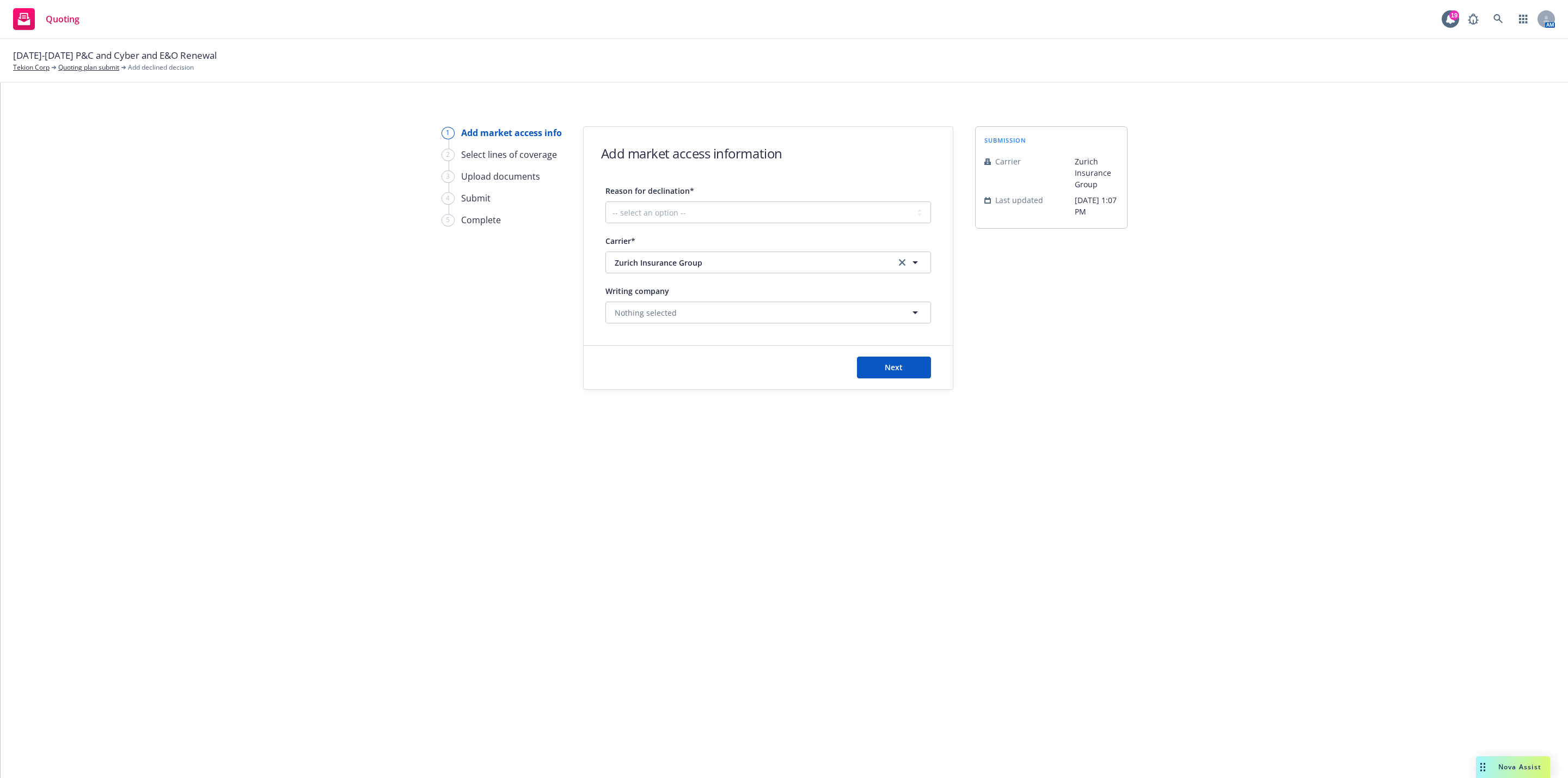
click at [731, 226] on div "Reason for declination* -- select an option -- Cannot compete with other market…" at bounding box center [768, 253] width 326 height 139
click at [732, 223] on select "-- select an option -- Cannot compete with other markets Carrier non-renewed Ca…" at bounding box center [768, 212] width 326 height 22
click at [605, 201] on select "-- select an option -- Cannot compete with other markets Carrier non-renewed Ca…" at bounding box center [768, 212] width 326 height 22
click at [717, 356] on div "Next" at bounding box center [768, 368] width 369 height 44
click at [783, 207] on select "-- select an option -- Cannot compete with other markets Carrier non-renewed Ca…" at bounding box center [768, 212] width 326 height 22
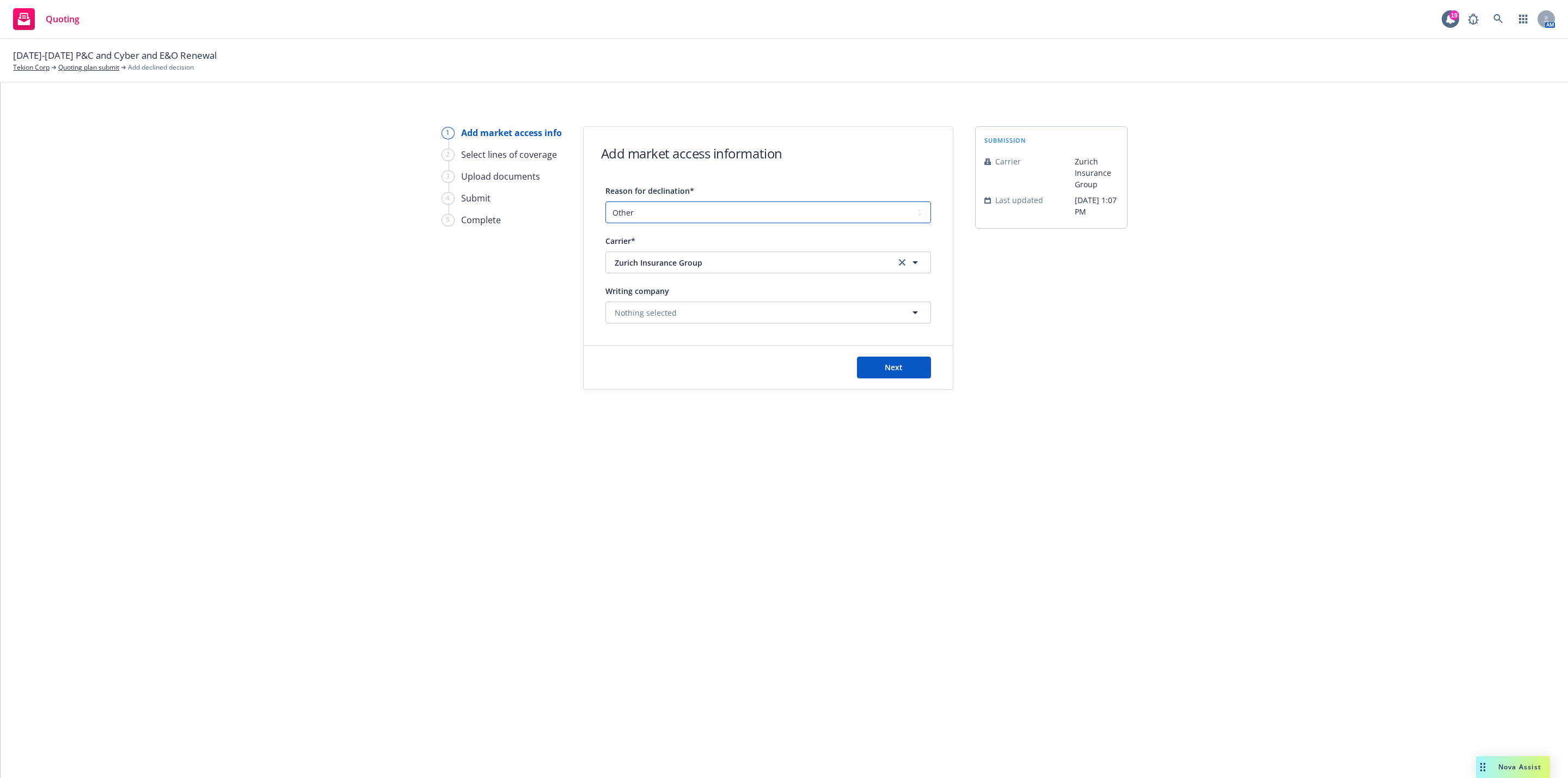
select select "COVERAGE_ONLY_INTERESTED_IN_EXCESS"
click at [605, 201] on select "-- select an option -- Cannot compete with other markets Carrier non-renewed Ca…" at bounding box center [768, 212] width 326 height 22
click at [887, 367] on span "Next" at bounding box center [894, 367] width 18 height 10
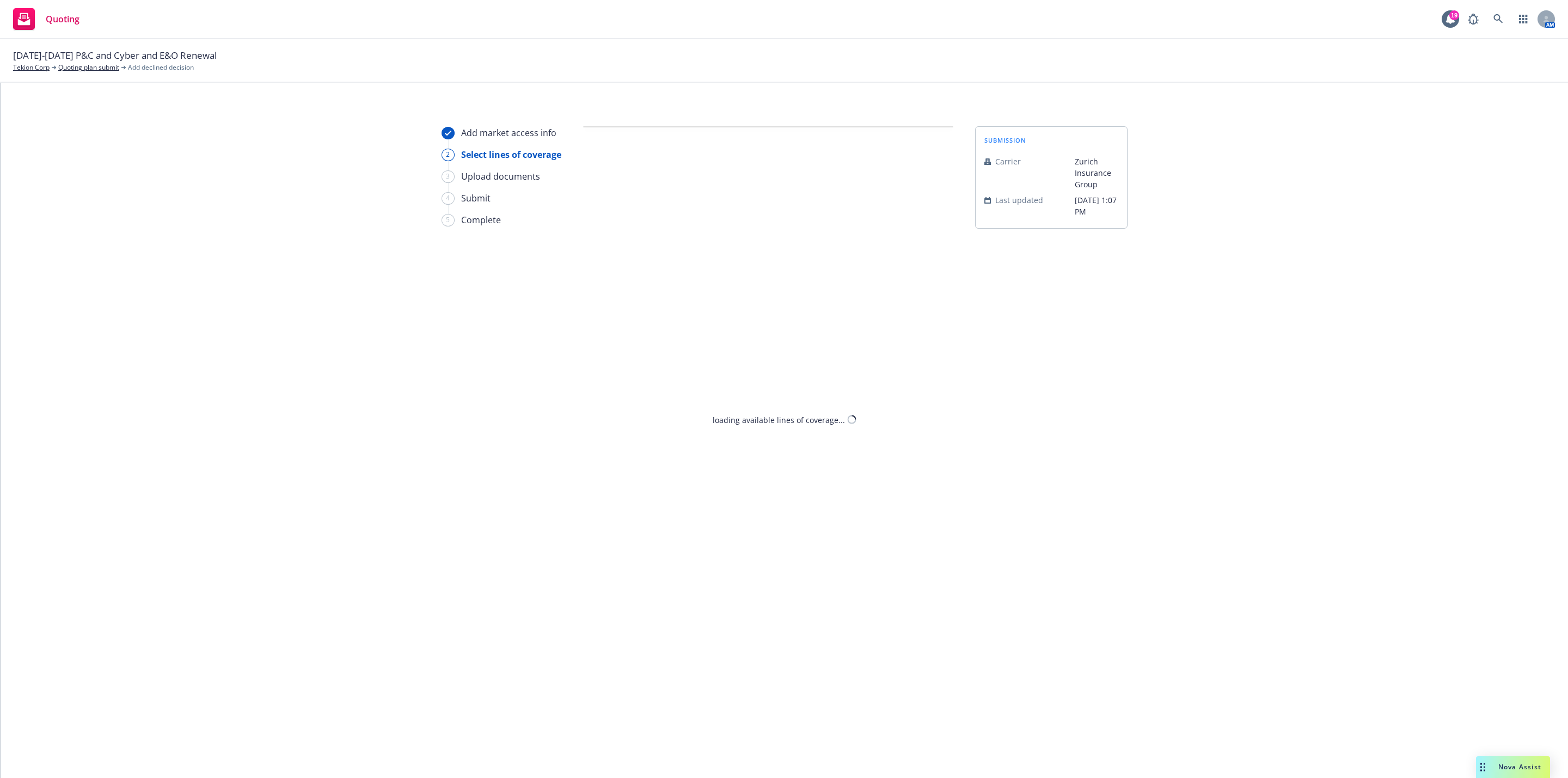
select select "COVERAGE_ONLY_INTERESTED_IN_EXCESS"
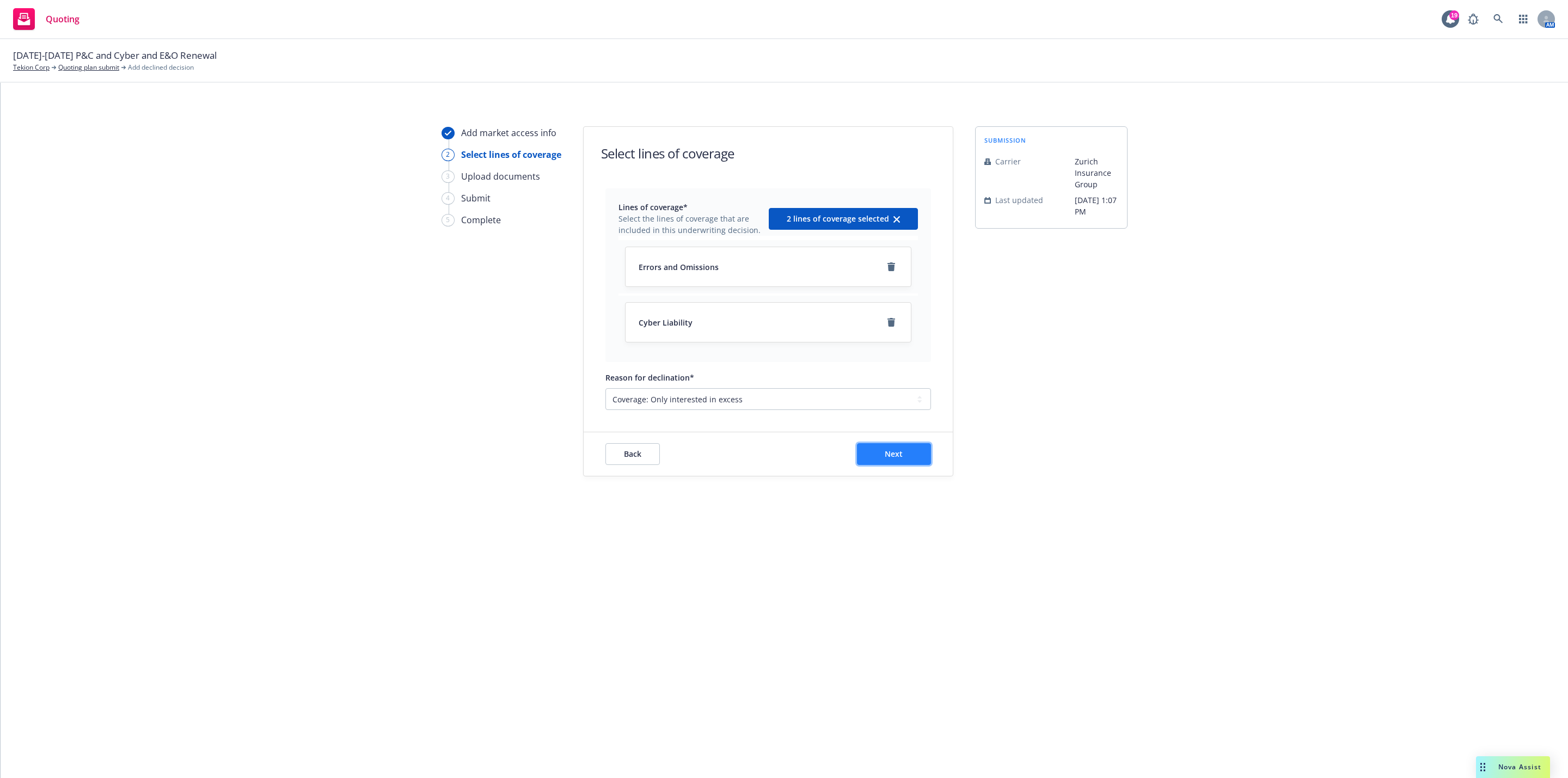
click at [891, 463] on button "Next" at bounding box center [894, 454] width 74 height 22
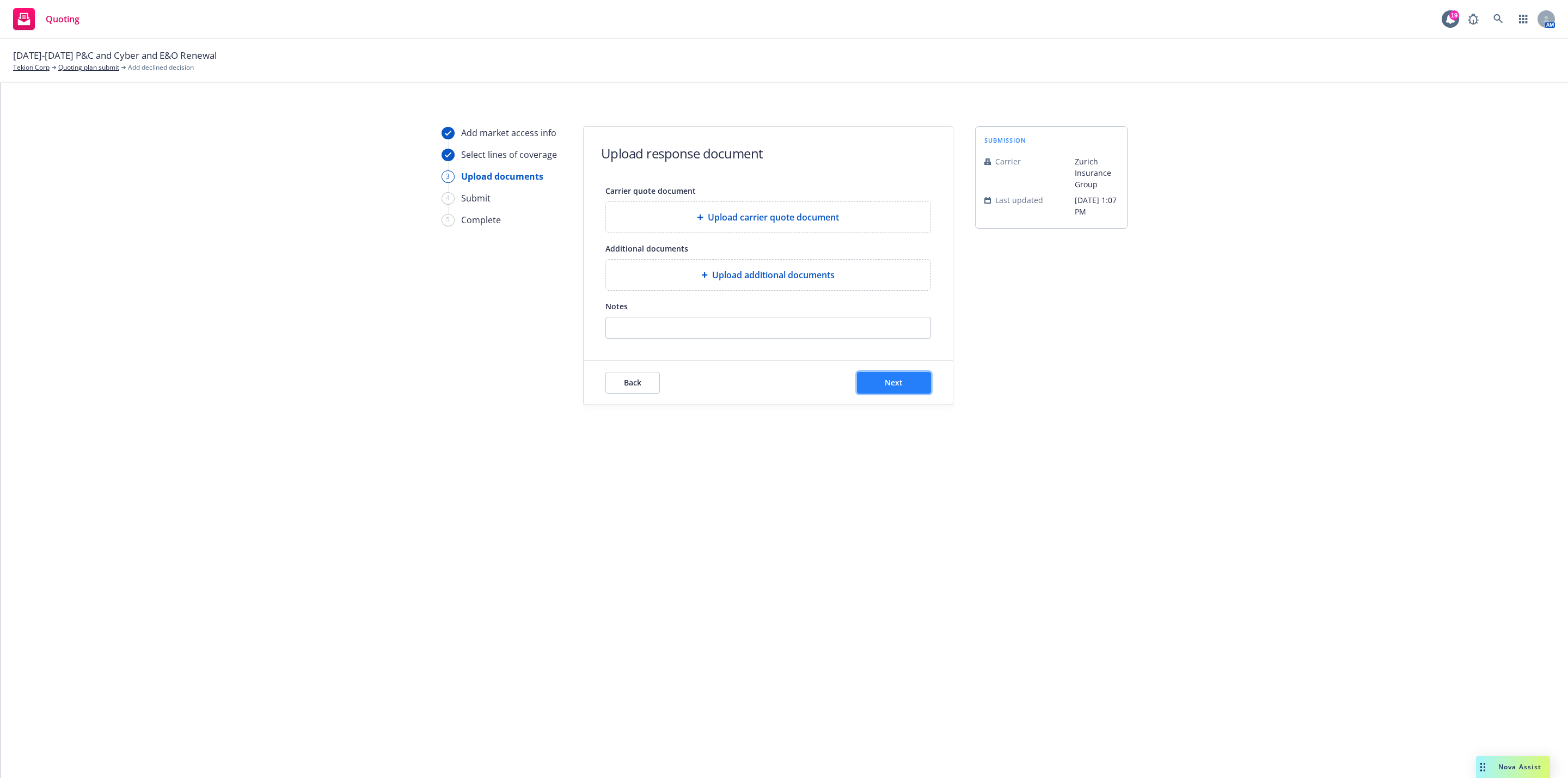
click at [890, 383] on span "Next" at bounding box center [894, 382] width 18 height 10
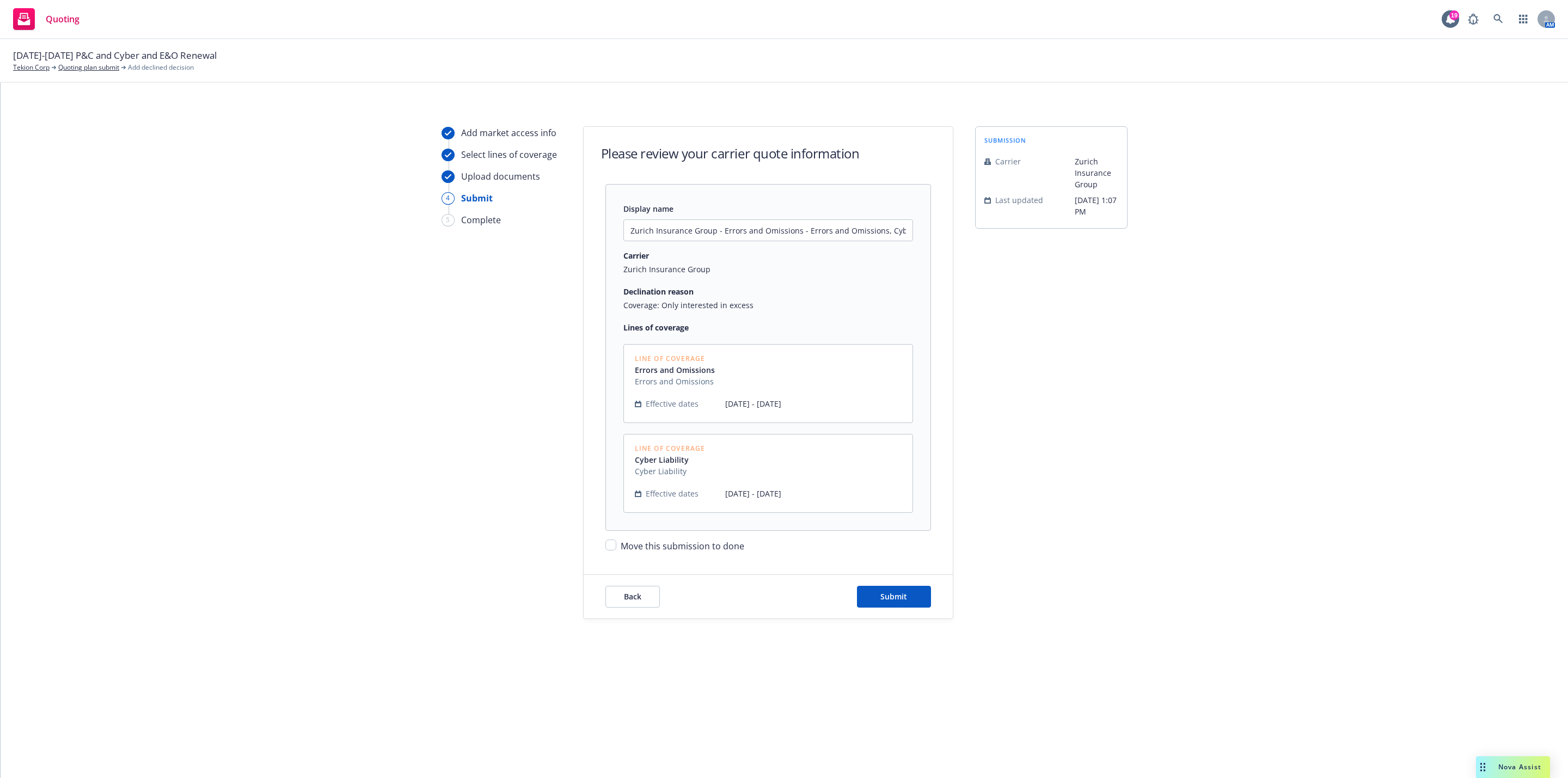
click at [662, 550] on span "Move this submission to done" at bounding box center [683, 545] width 124 height 12
click at [616, 550] on input "Move this submission to done" at bounding box center [611, 545] width 11 height 11
checkbox input "true"
click at [898, 598] on span "Submit" at bounding box center [893, 596] width 26 height 10
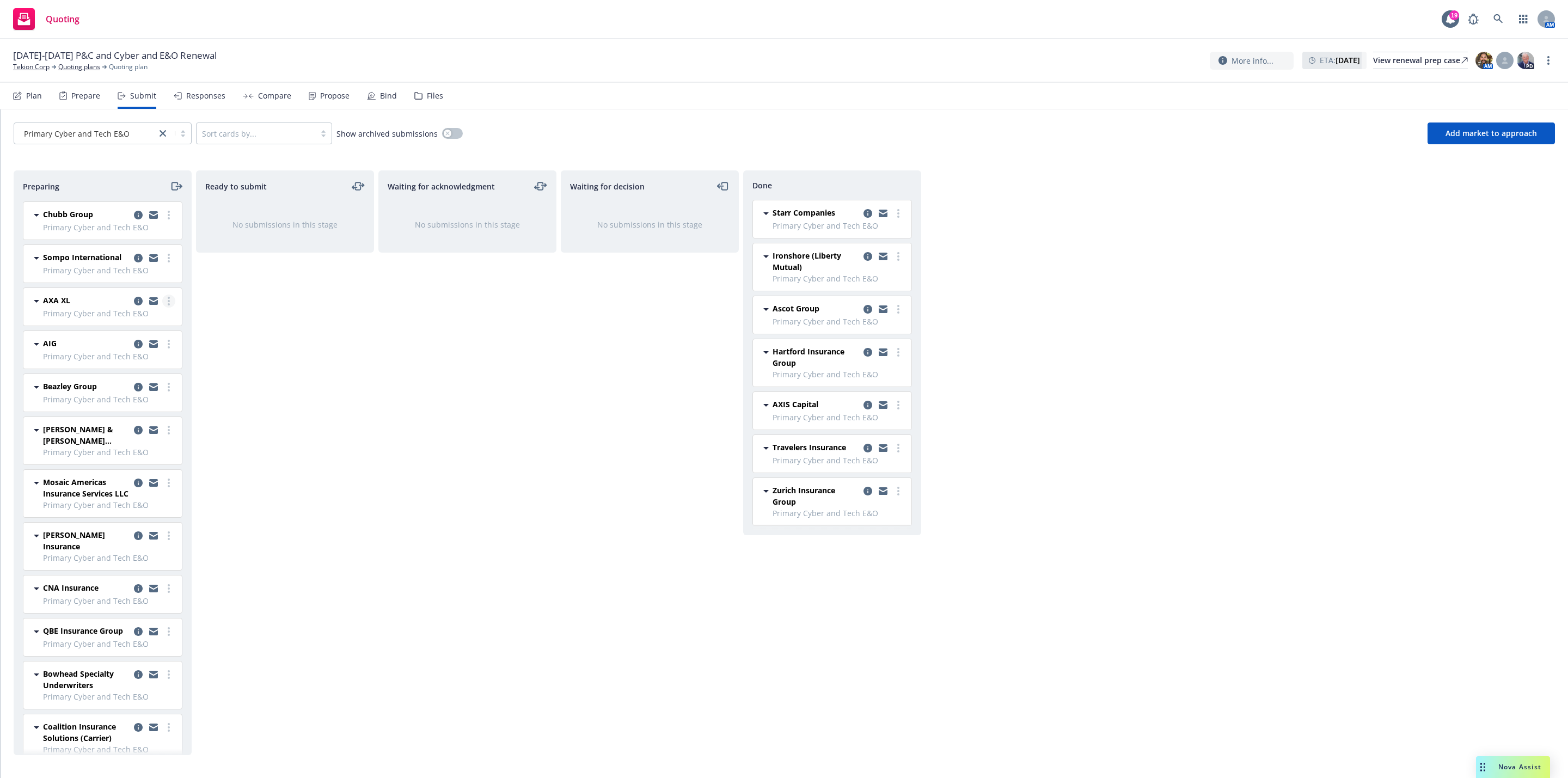
click at [162, 308] on link "more" at bounding box center [168, 301] width 13 height 13
click at [113, 423] on span "Add declined decision" at bounding box center [107, 421] width 107 height 10
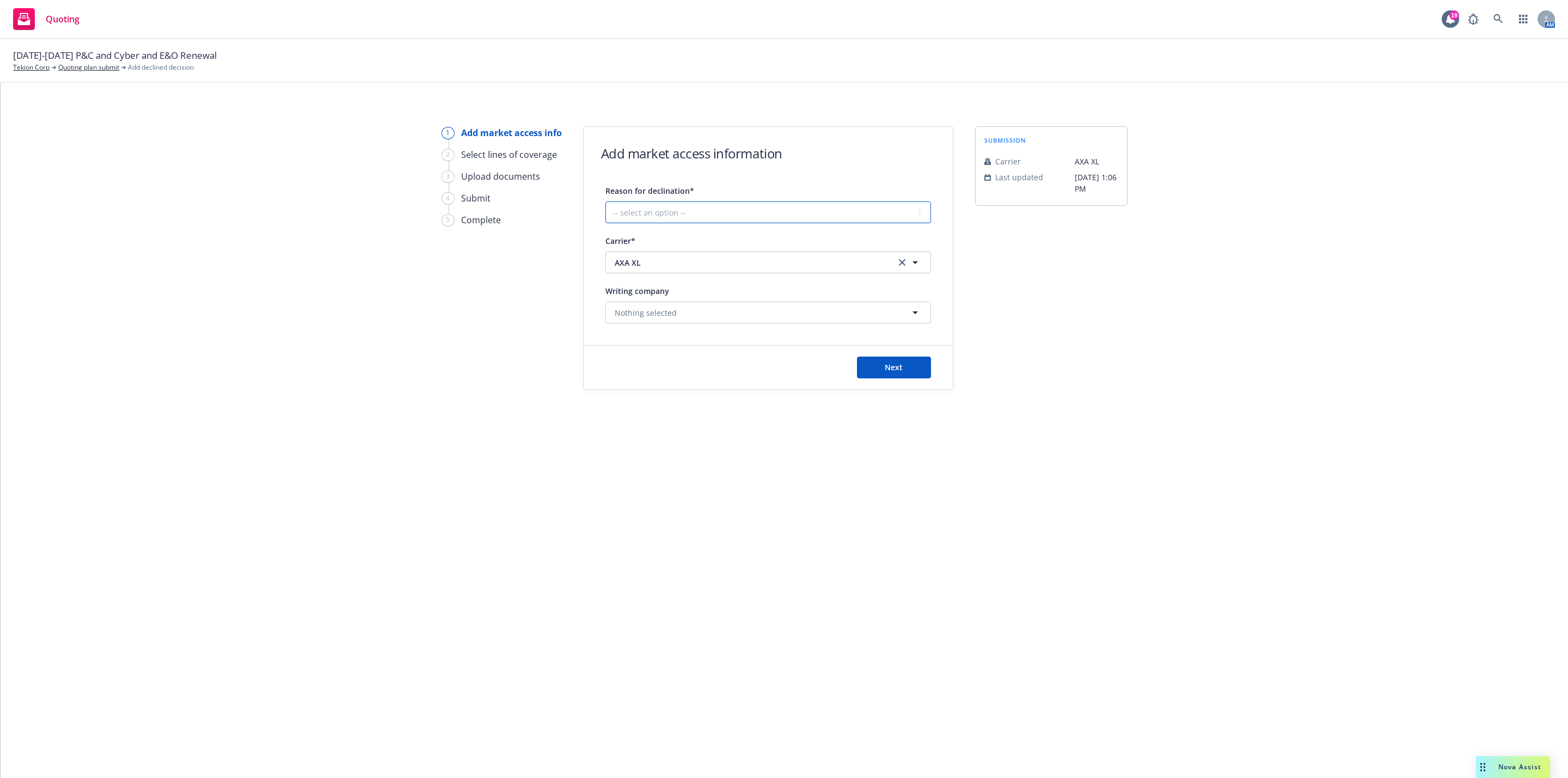
click at [749, 215] on select "-- select an option -- Cannot compete with other markets Carrier non-renewed Ca…" at bounding box center [768, 212] width 326 height 22
select select "COVERAGE_ONLY_INTERESTED_IN_EXCESS"
click at [605, 201] on select "-- select an option -- Cannot compete with other markets Carrier non-renewed Ca…" at bounding box center [768, 212] width 326 height 22
click at [880, 378] on button "Next" at bounding box center [894, 368] width 74 height 22
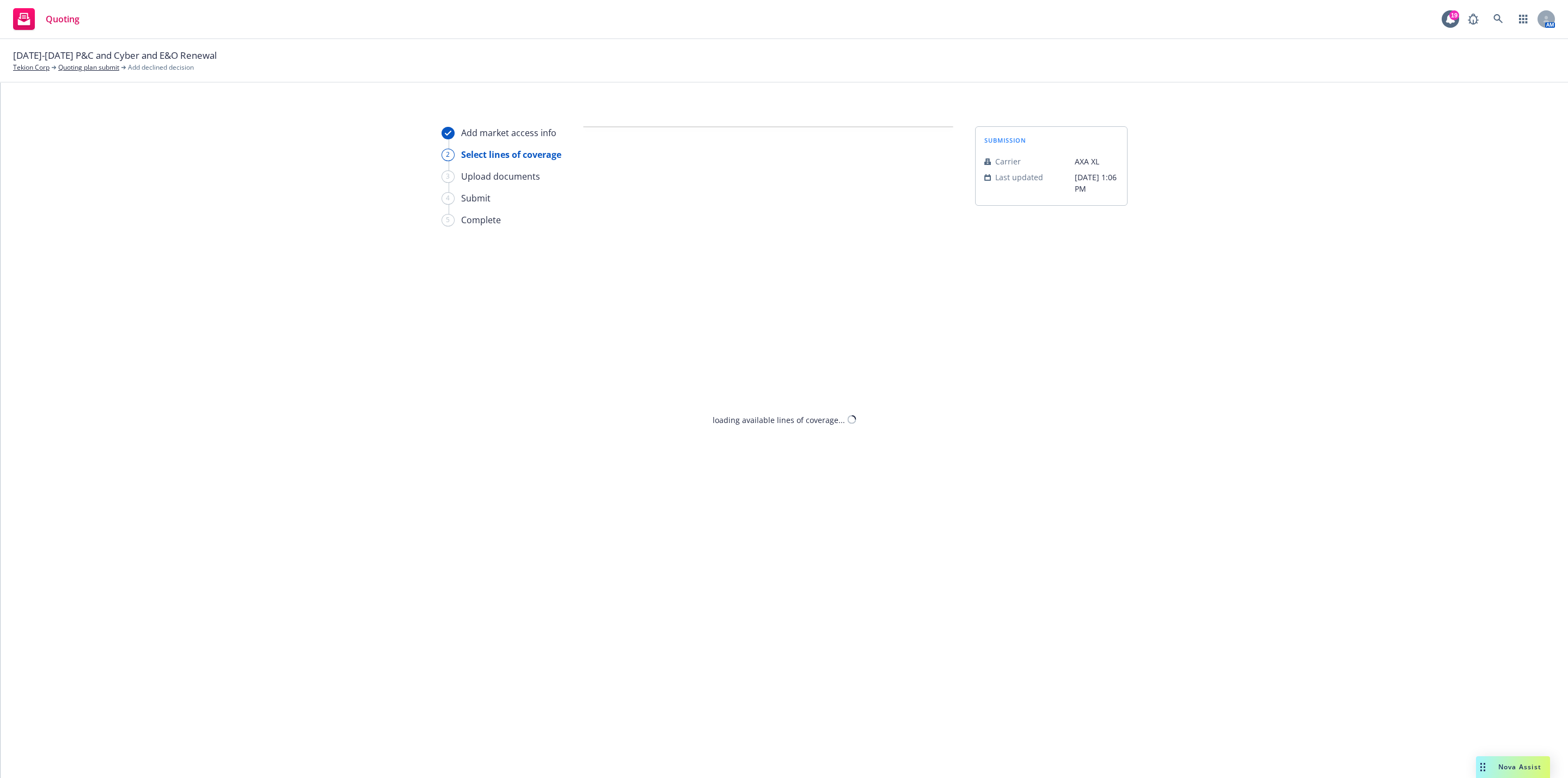
select select "COVERAGE_ONLY_INTERESTED_IN_EXCESS"
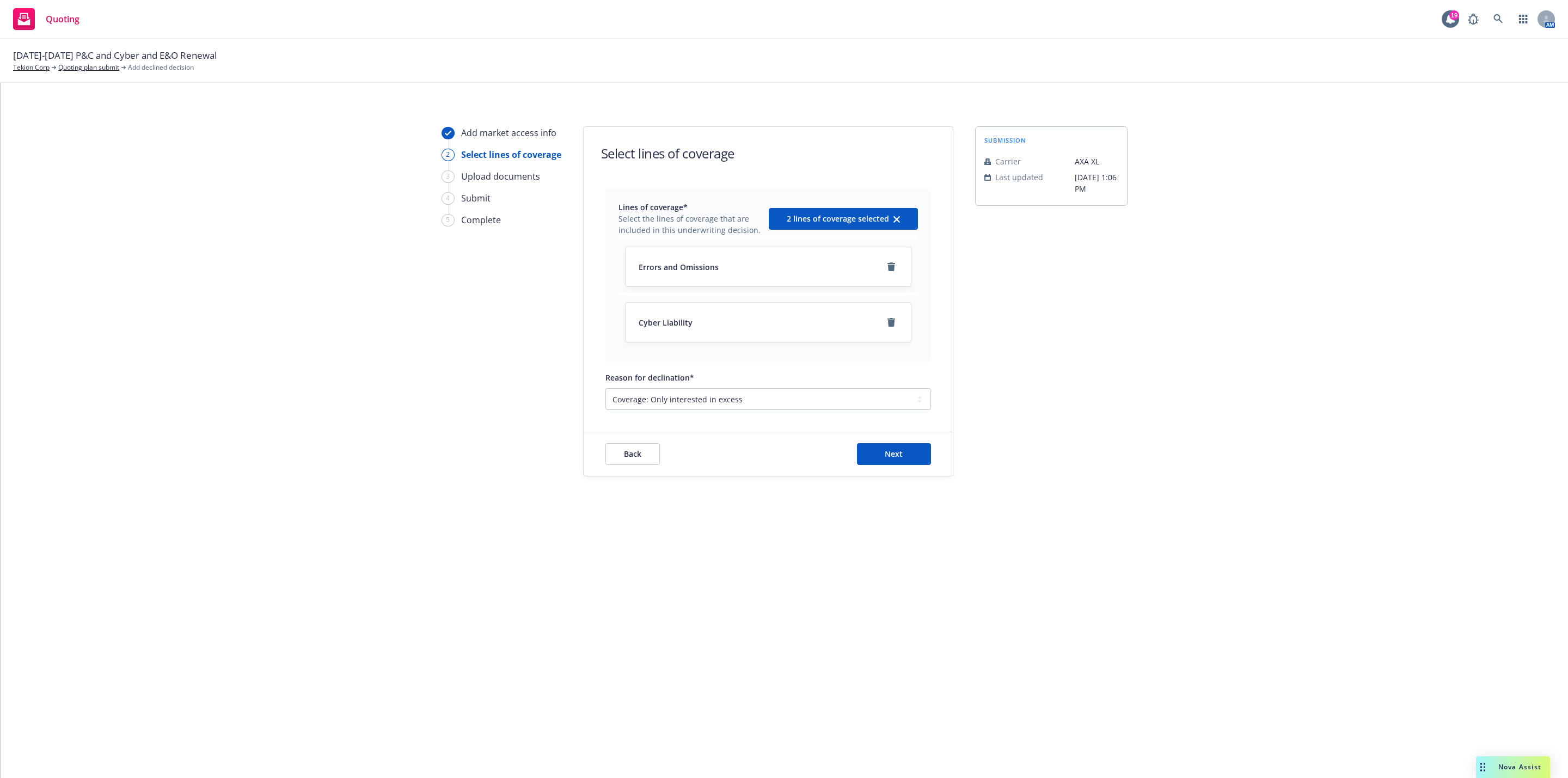
click at [900, 441] on div "Back Next" at bounding box center [768, 454] width 369 height 44
click at [871, 458] on button "Next" at bounding box center [894, 454] width 74 height 22
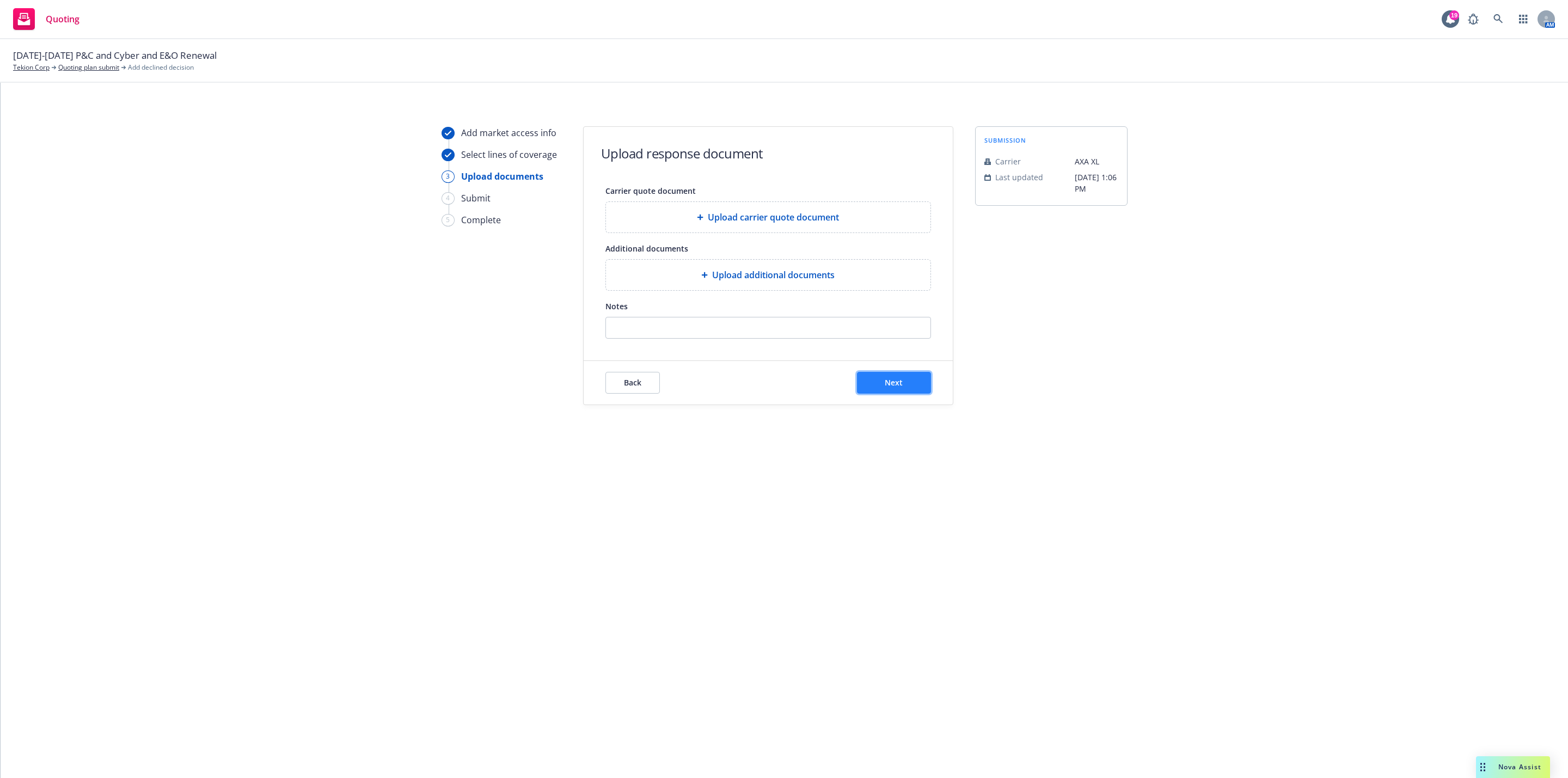
click at [896, 388] on span "Next" at bounding box center [894, 382] width 18 height 10
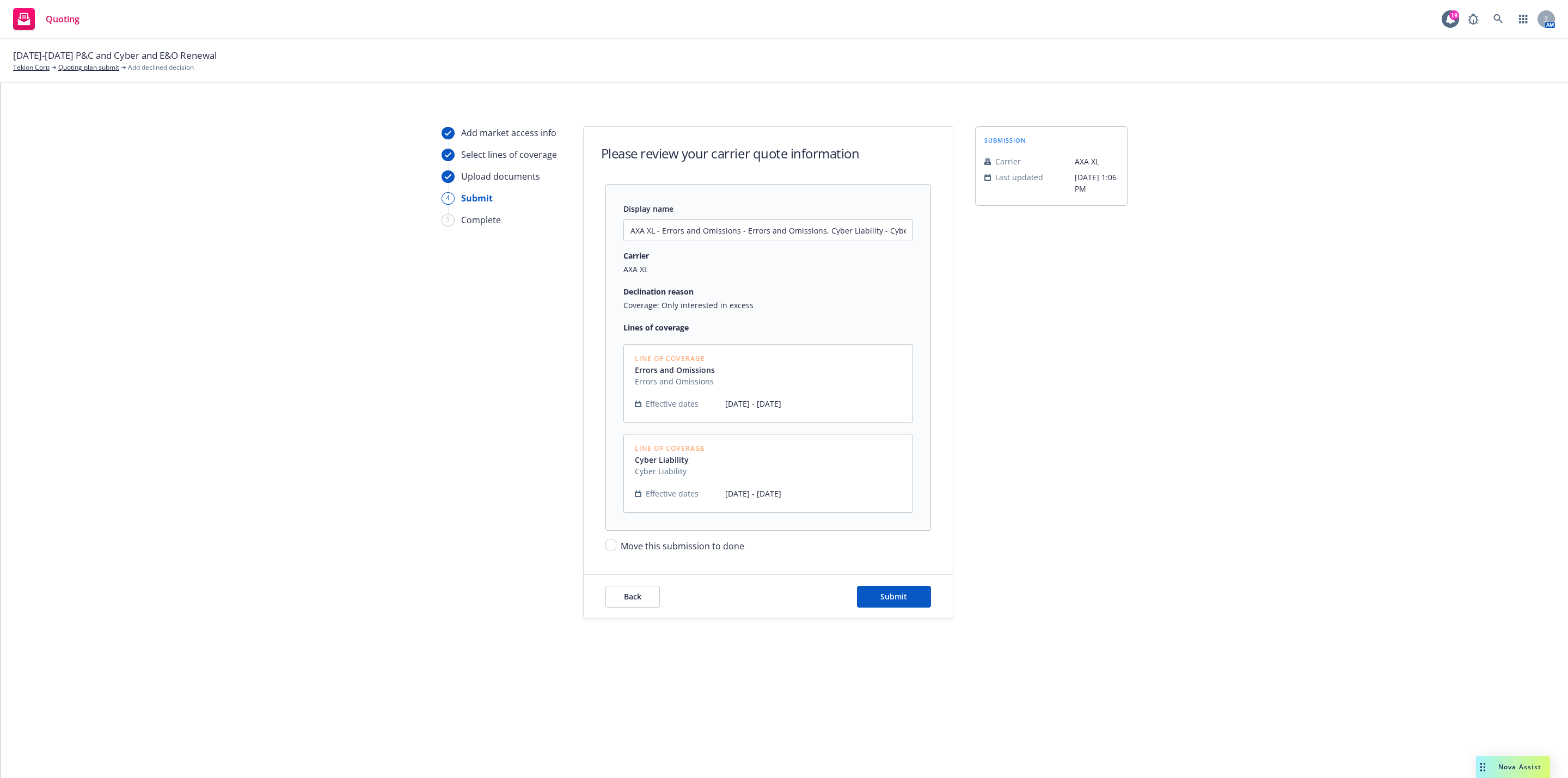
drag, startPoint x: 659, startPoint y: 544, endPoint x: 795, endPoint y: 555, distance: 136.4
click at [660, 544] on span "Move this submission to done" at bounding box center [683, 545] width 124 height 12
click at [616, 544] on input "Move this submission to done" at bounding box center [611, 545] width 11 height 11
checkbox input "true"
click at [897, 598] on span "Submit" at bounding box center [893, 596] width 26 height 10
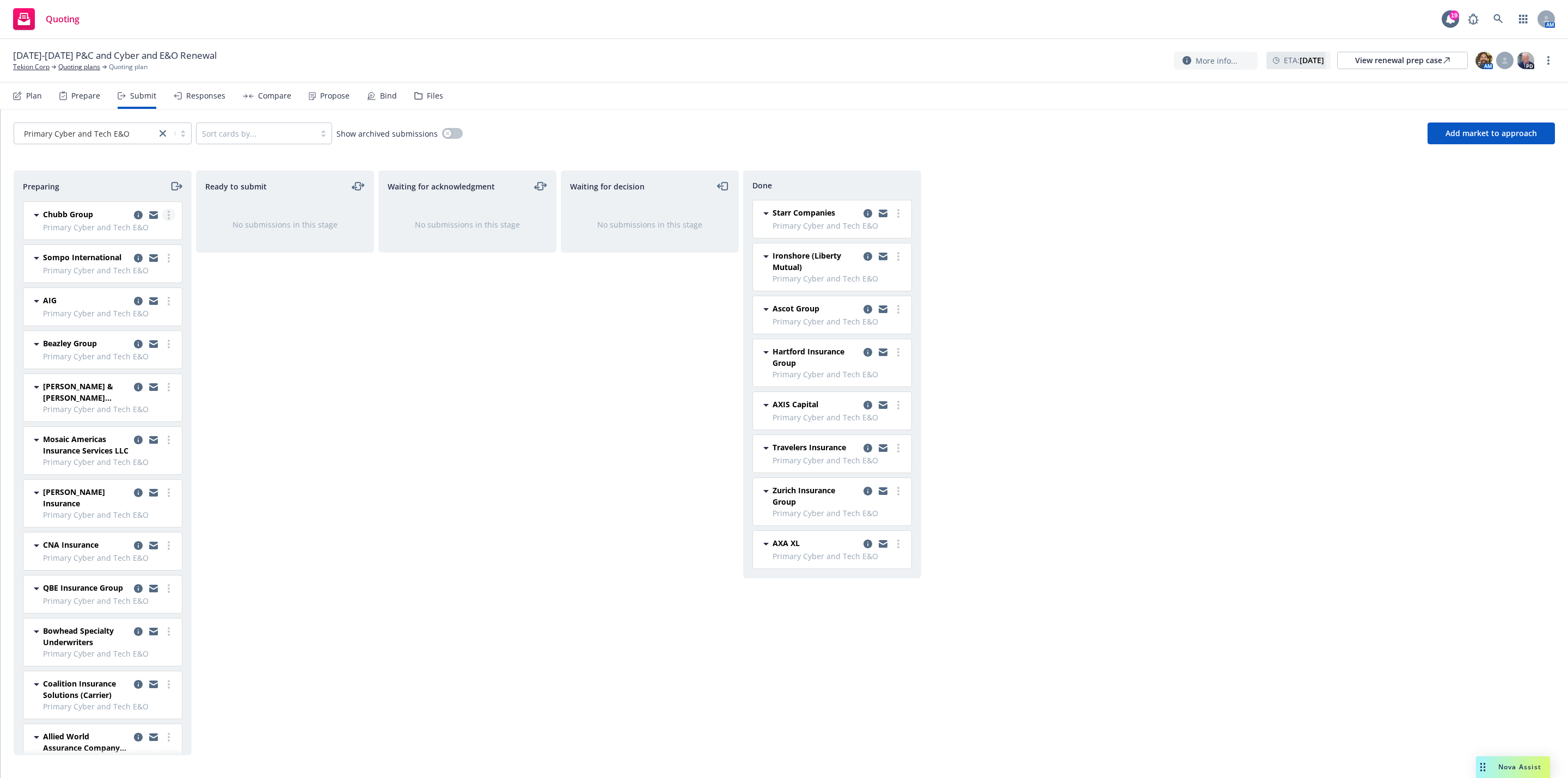
click at [167, 215] on icon "more" at bounding box center [168, 216] width 2 height 9
click at [247, 264] on div "Ready to submit No submissions in this stage" at bounding box center [285, 462] width 178 height 585
click at [176, 190] on icon "moveRight" at bounding box center [174, 186] width 6 height 7
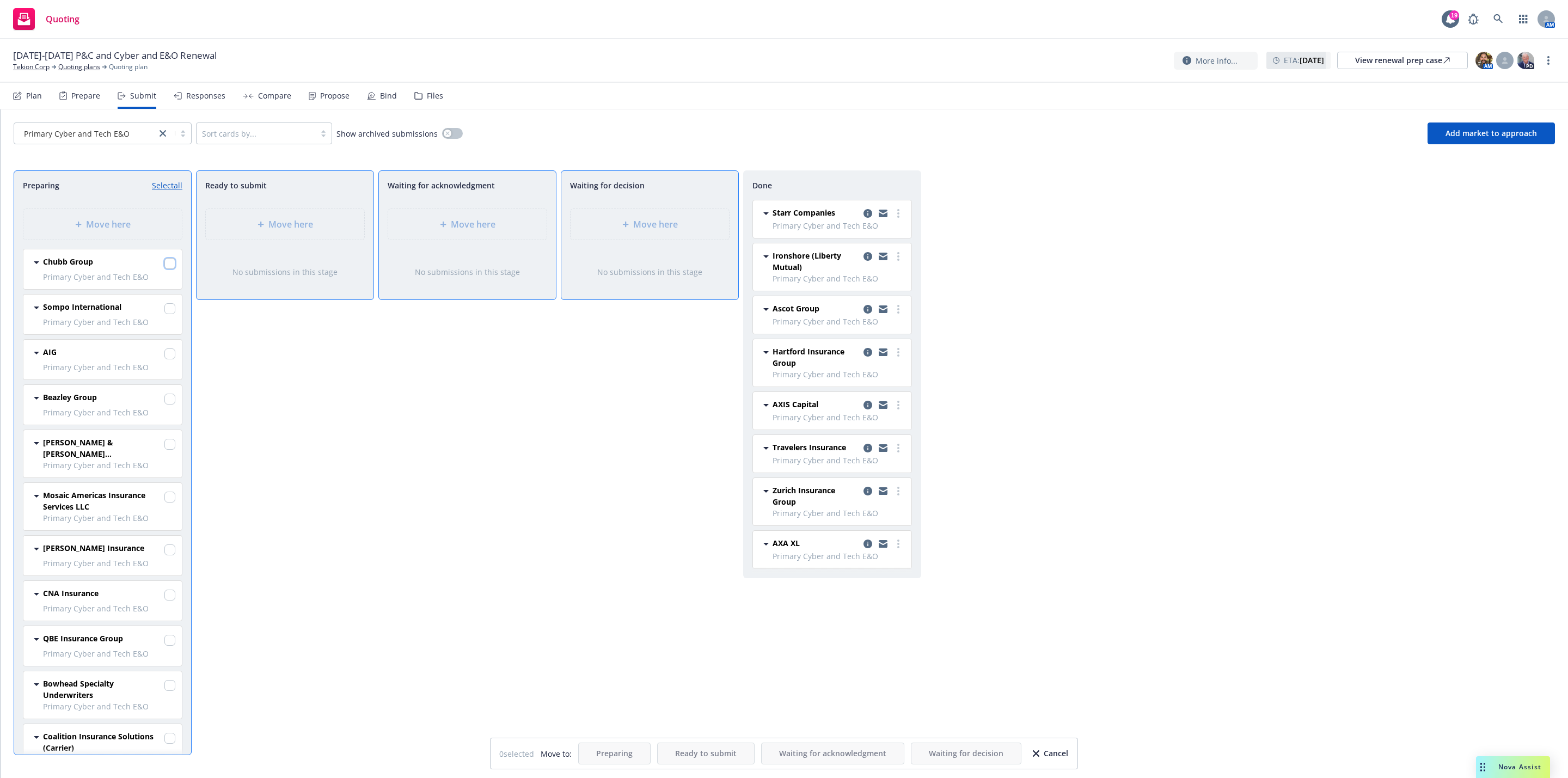
click at [165, 264] on input "checkbox" at bounding box center [170, 264] width 11 height 11
checkbox input "true"
click at [628, 227] on icon at bounding box center [625, 224] width 6 height 6
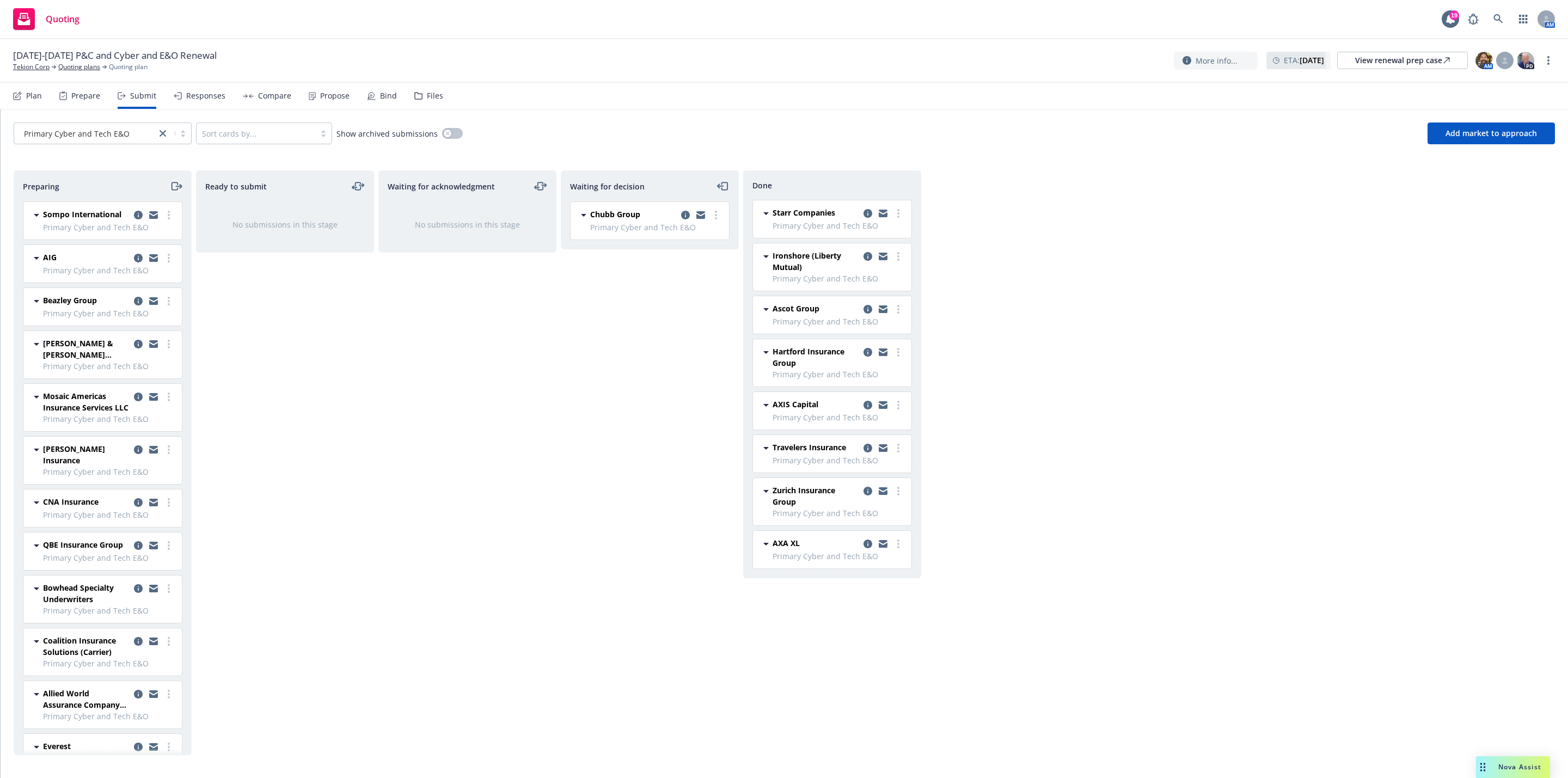
click at [177, 189] on icon "moveRight" at bounding box center [174, 186] width 6 height 7
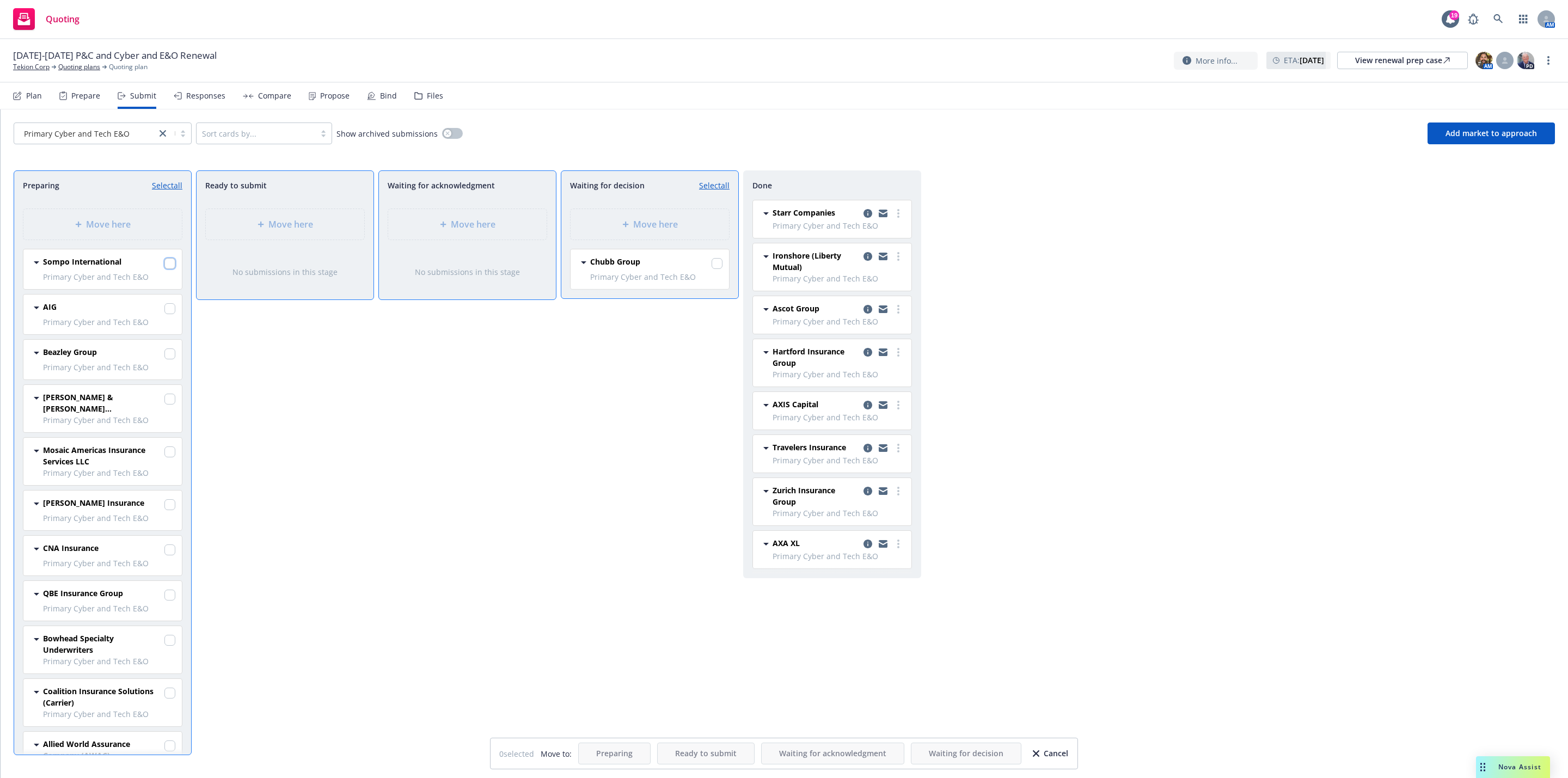
click at [165, 267] on input "checkbox" at bounding box center [170, 264] width 11 height 11
checkbox input "true"
click at [165, 314] on input "checkbox" at bounding box center [170, 308] width 11 height 11
checkbox input "true"
click at [165, 359] on input "checkbox" at bounding box center [170, 354] width 11 height 11
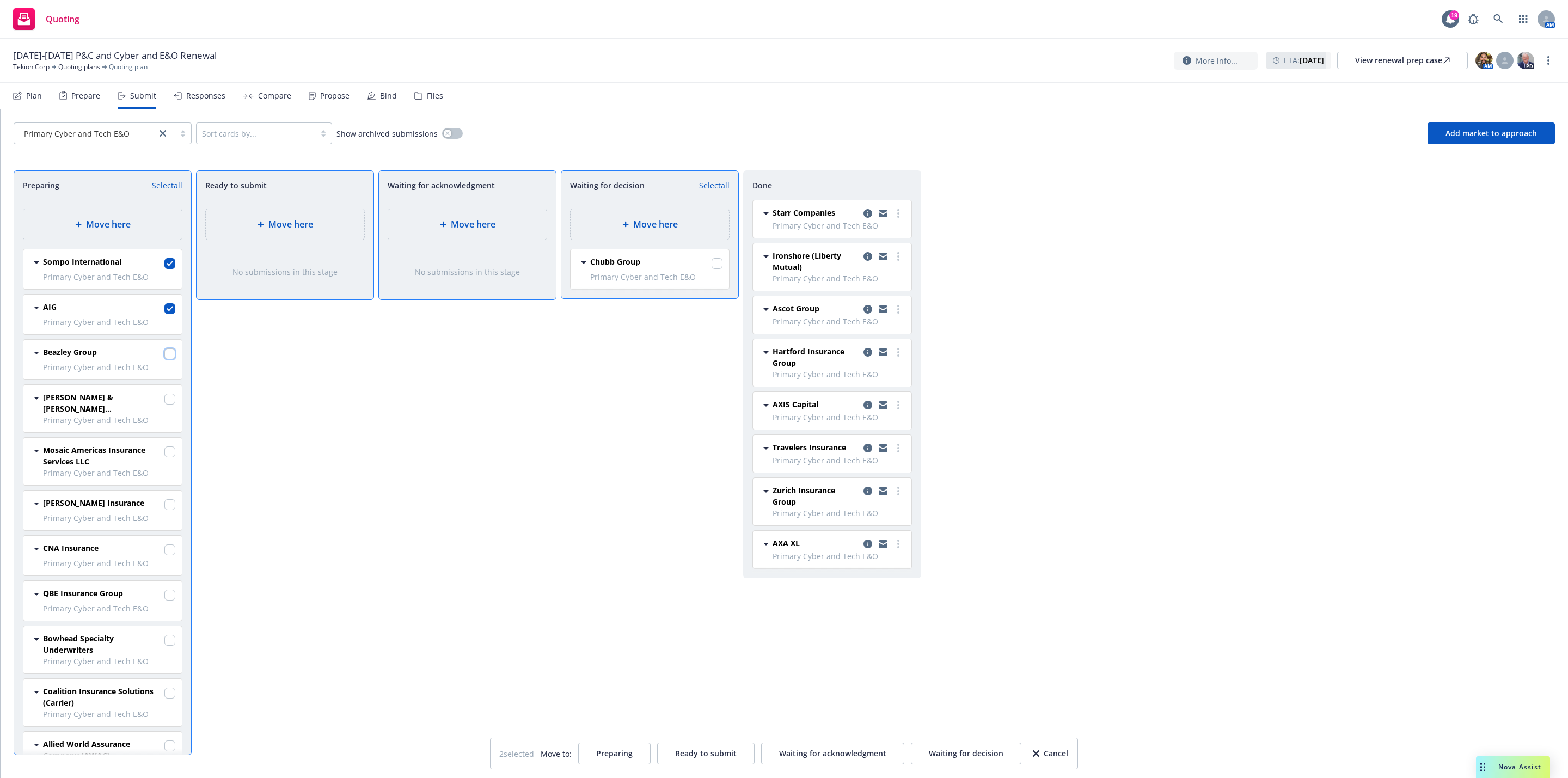
checkbox input "true"
click at [423, 231] on div "Move here" at bounding box center [467, 224] width 141 height 13
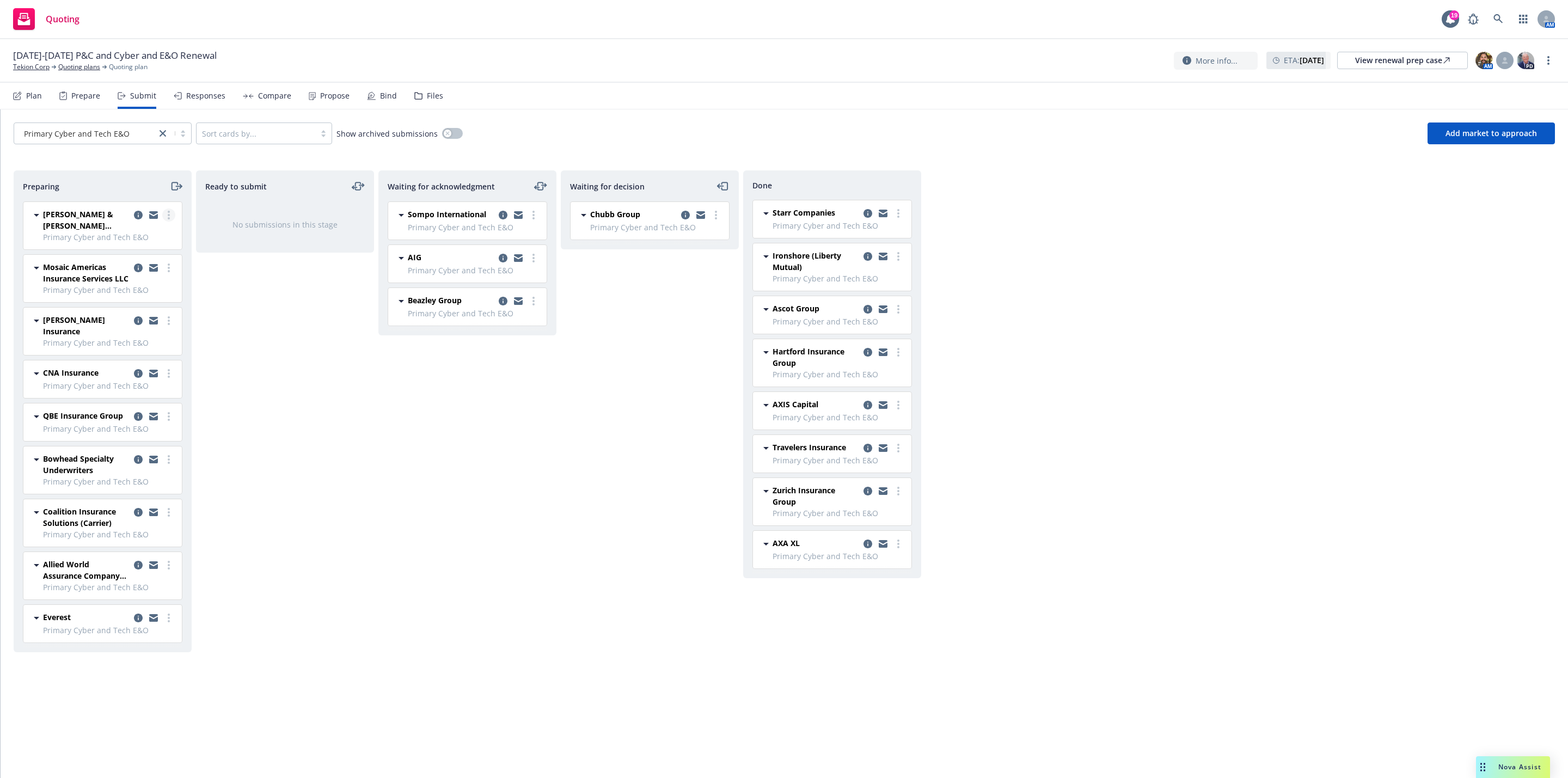
click at [168, 214] on icon "more" at bounding box center [168, 216] width 2 height 9
click at [177, 185] on icon "moveRight" at bounding box center [174, 186] width 6 height 7
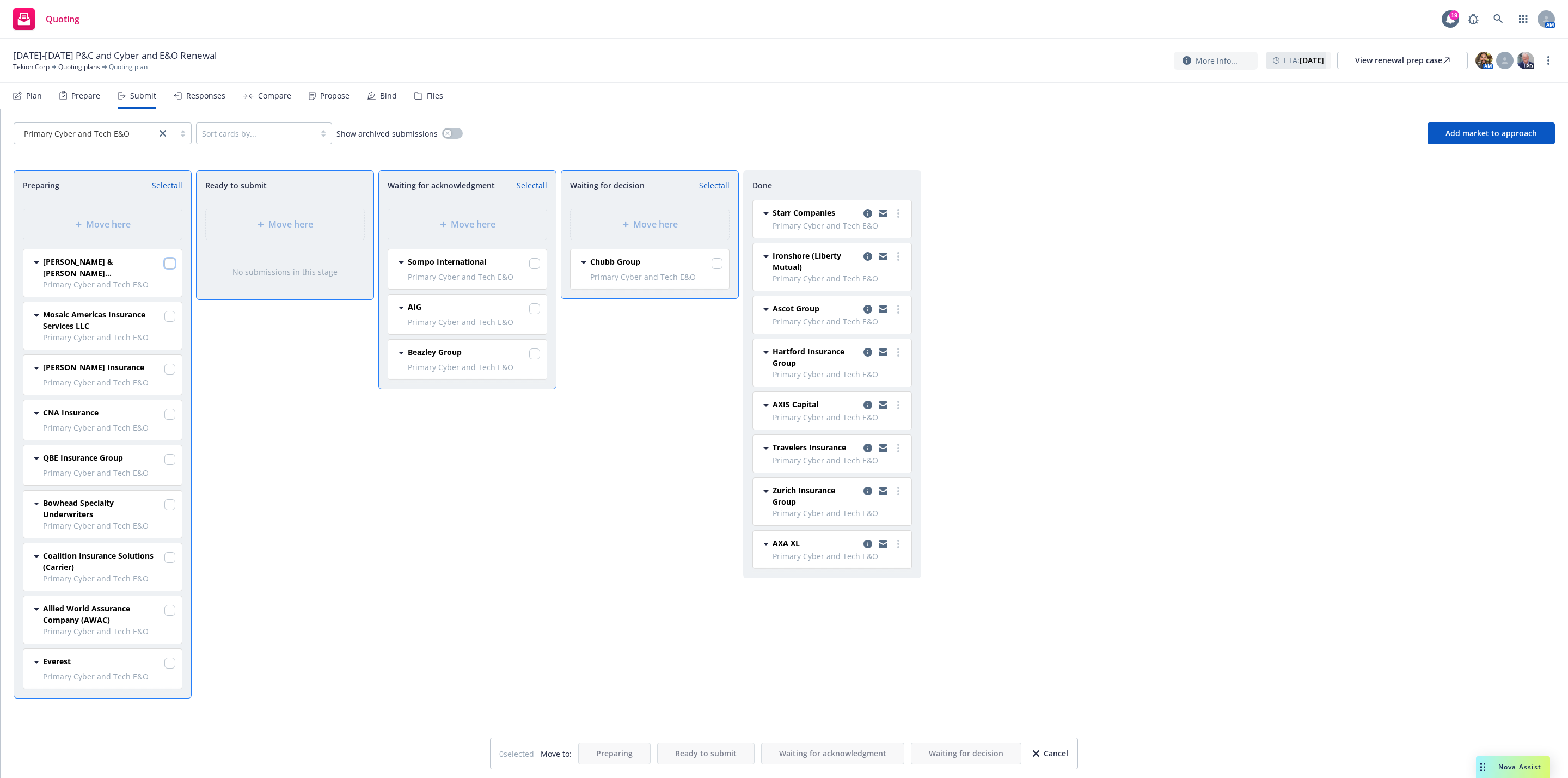
click at [168, 267] on input "checkbox" at bounding box center [170, 264] width 11 height 11
checkbox input "true"
click at [602, 228] on div "Move here" at bounding box center [650, 224] width 141 height 13
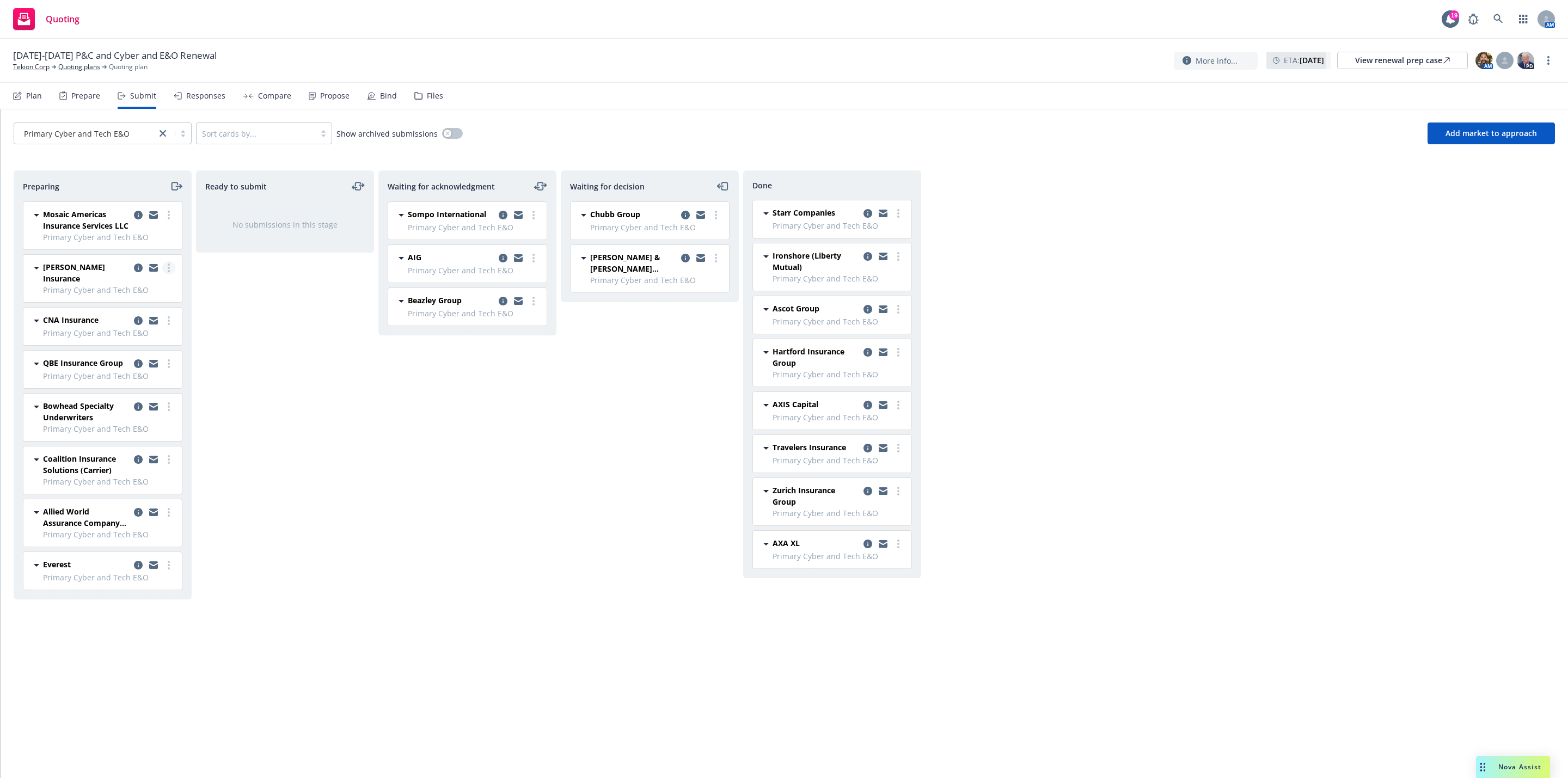
click at [167, 270] on icon "more" at bounding box center [168, 268] width 2 height 9
click at [205, 286] on div "Ready to submit No submissions in this stage" at bounding box center [285, 462] width 178 height 585
click at [167, 272] on link "more" at bounding box center [168, 268] width 13 height 13
click at [137, 376] on span "Add declined decision" at bounding box center [119, 378] width 107 height 10
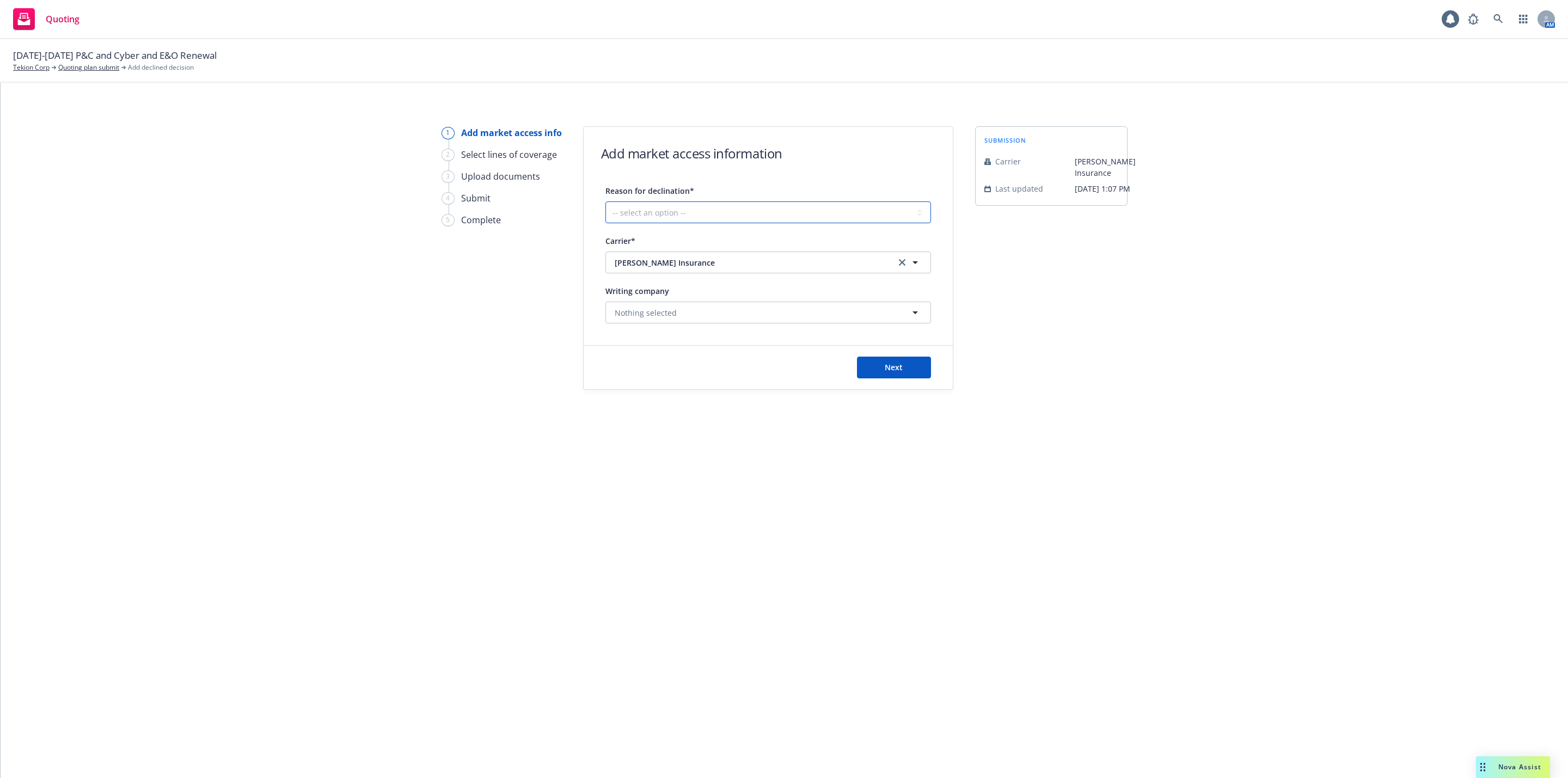
click at [651, 215] on select "-- select an option -- Cannot compete with other markets Carrier non-renewed Ca…" at bounding box center [768, 212] width 326 height 22
select select "COVERAGE_ONLY_INTERESTED_IN_EXCESS"
click at [605, 201] on select "-- select an option -- Cannot compete with other markets Carrier non-renewed Ca…" at bounding box center [768, 212] width 326 height 22
click at [890, 374] on button "Next" at bounding box center [894, 368] width 74 height 22
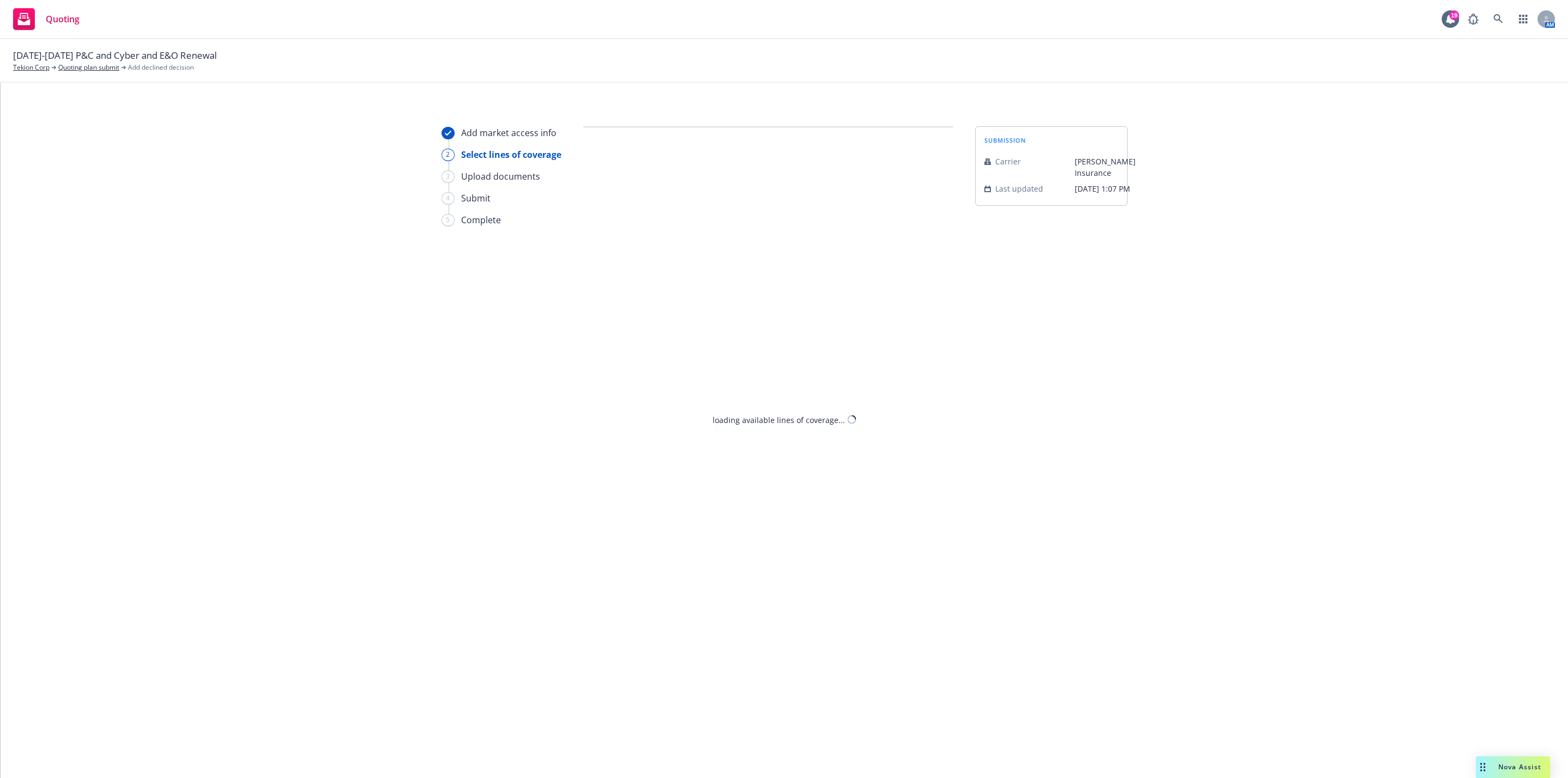
select select "COVERAGE_ONLY_INTERESTED_IN_EXCESS"
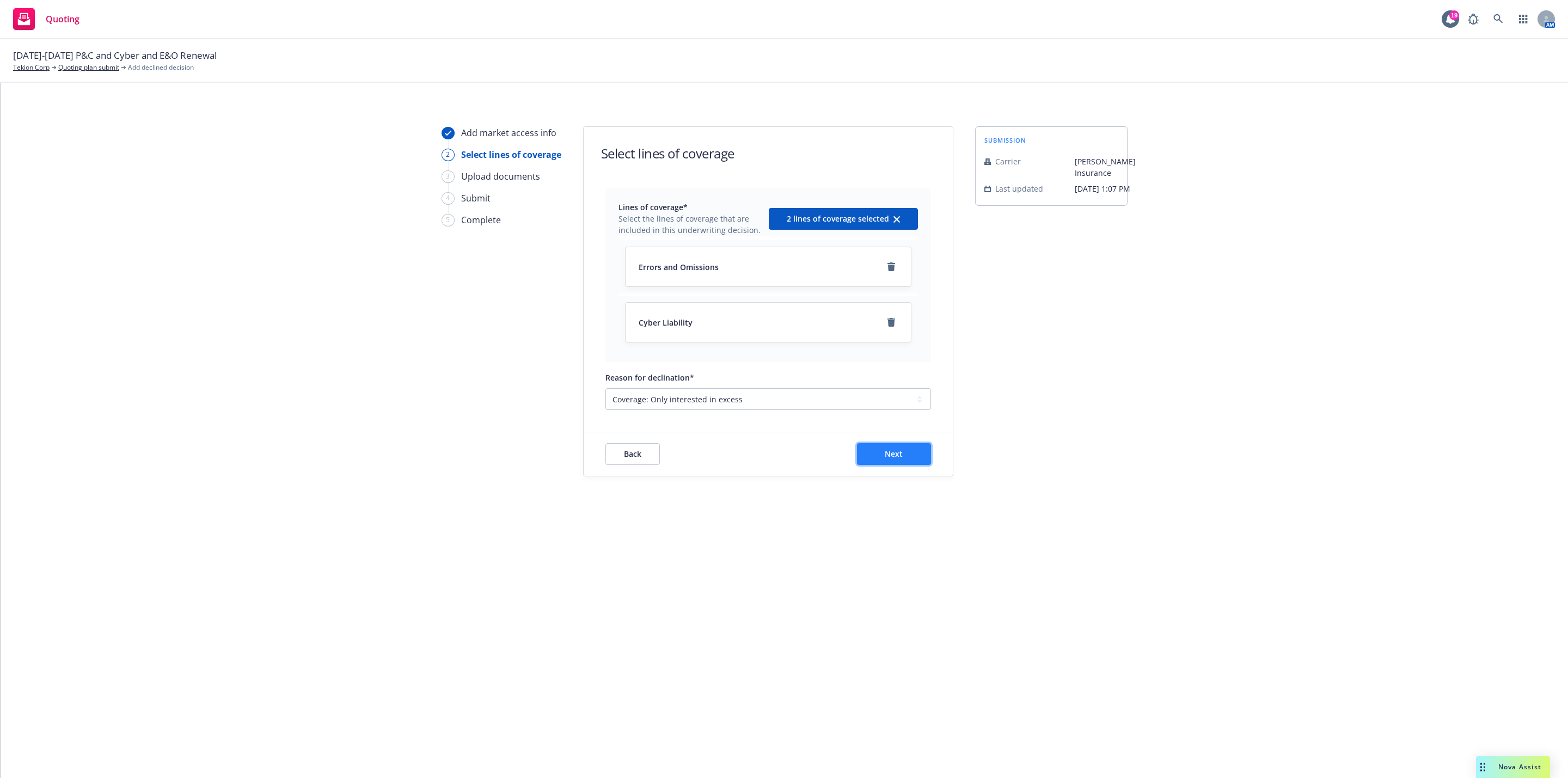
click at [882, 448] on button "Next" at bounding box center [894, 454] width 74 height 22
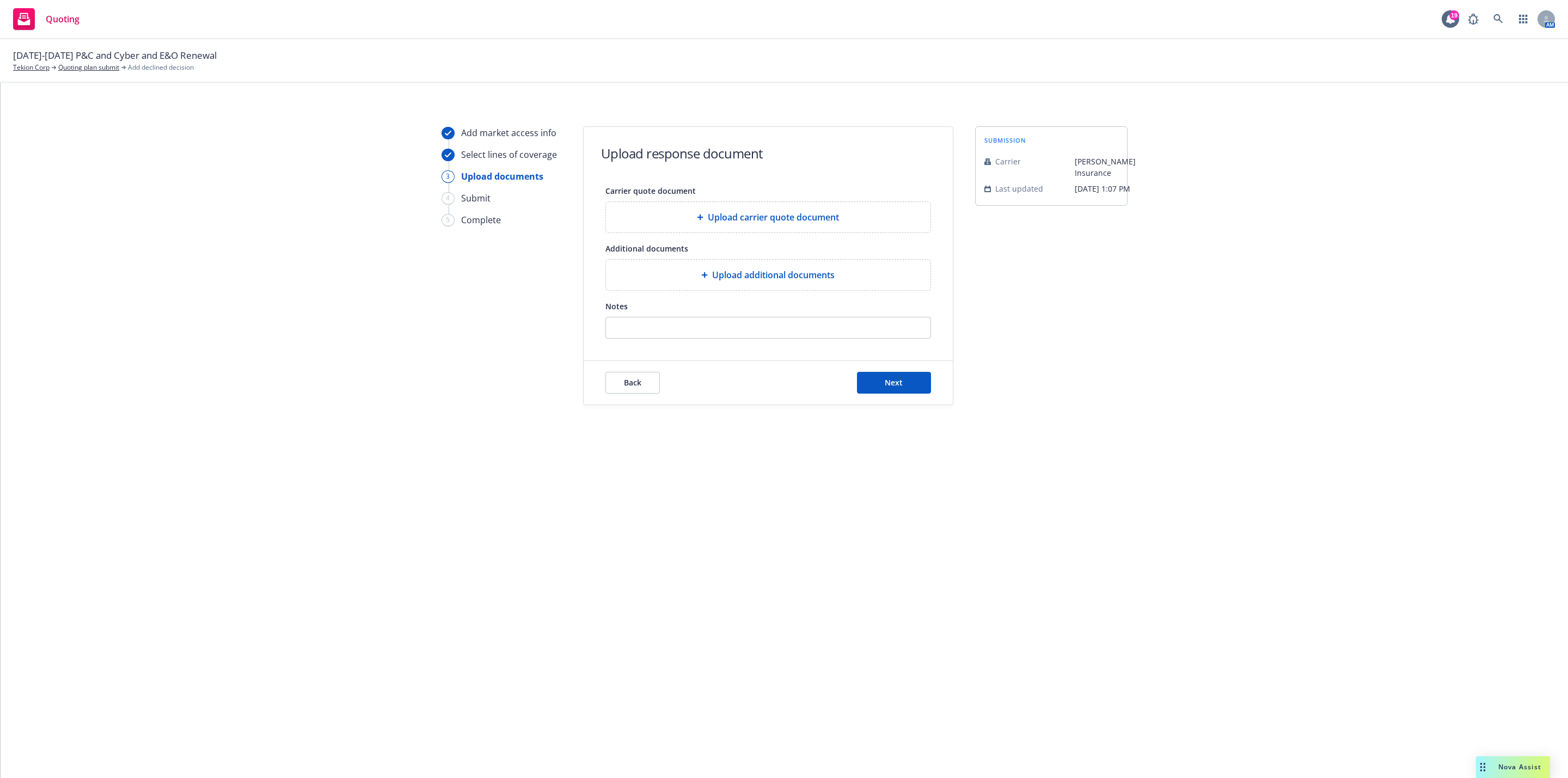
click at [855, 381] on div "Back Next" at bounding box center [768, 383] width 326 height 22
click at [904, 386] on button "Next" at bounding box center [894, 383] width 74 height 22
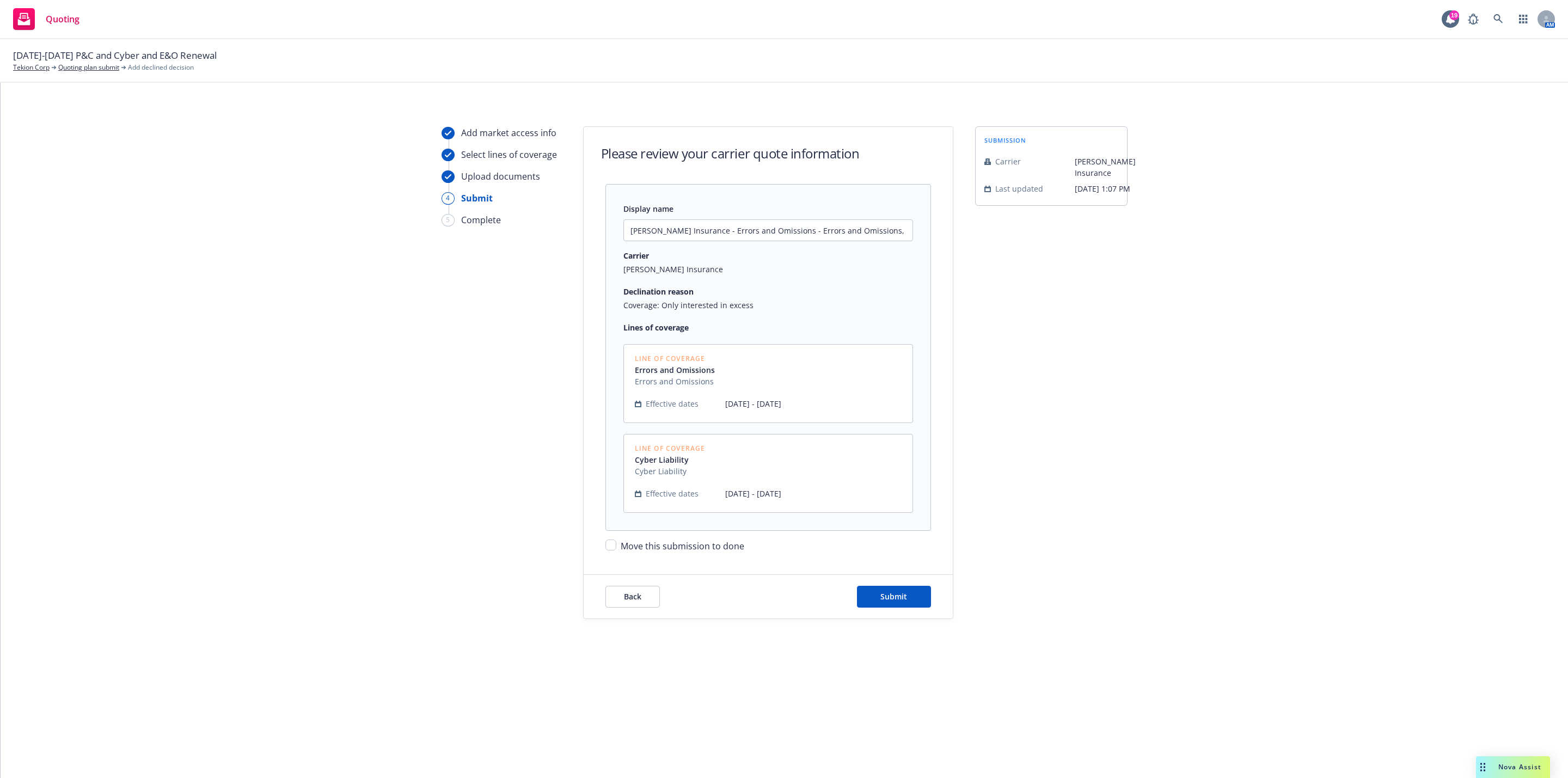
click at [678, 557] on form "Please review your carrier quote information Display name Markel Insurance - Er…" at bounding box center [768, 372] width 369 height 491
click at [686, 544] on span "Move this submission to done" at bounding box center [683, 545] width 124 height 12
click at [616, 544] on input "Move this submission to done" at bounding box center [611, 545] width 11 height 11
checkbox input "true"
click at [871, 598] on button "Submit" at bounding box center [894, 597] width 74 height 22
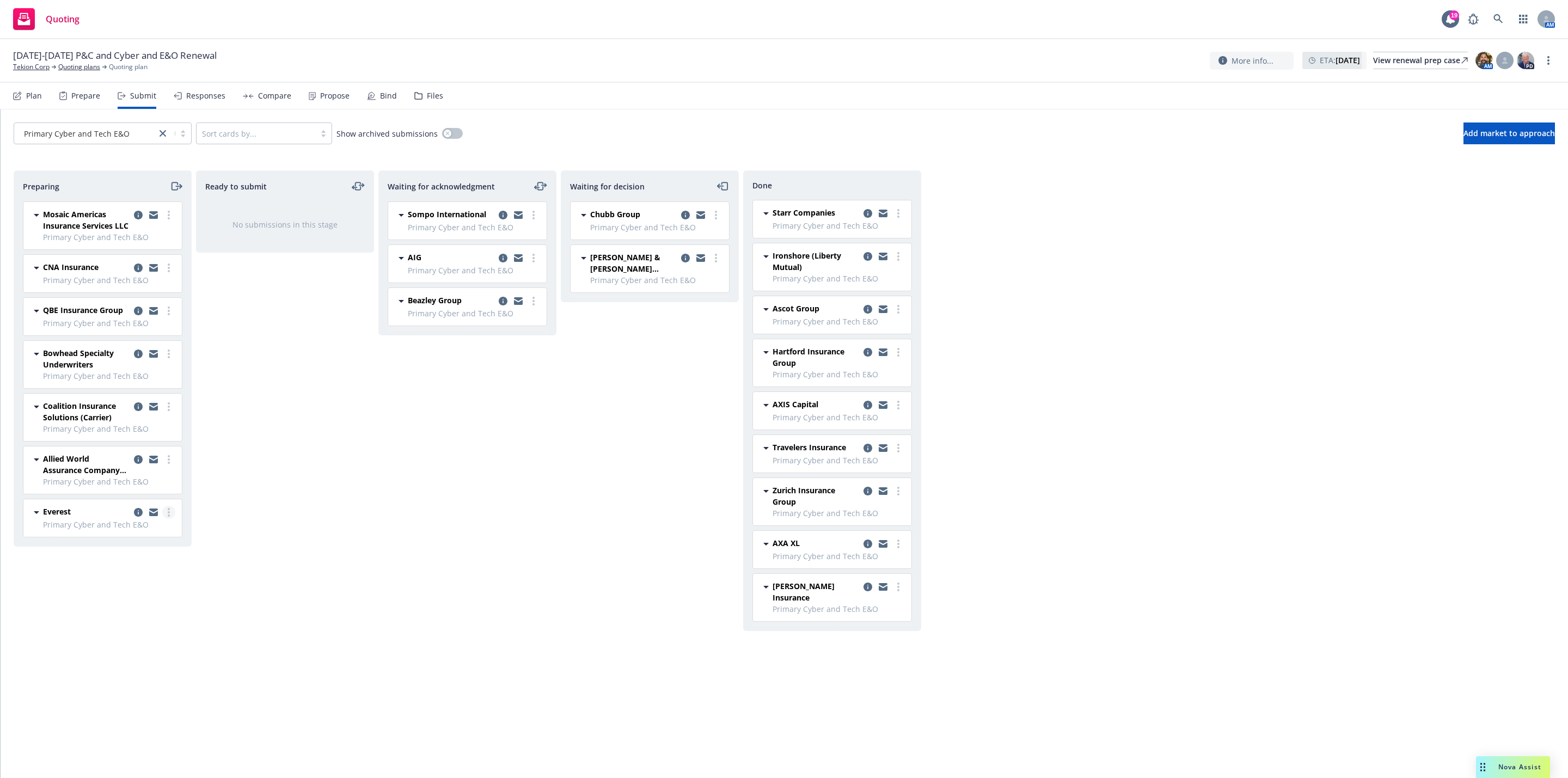
click at [170, 516] on link "more" at bounding box center [168, 512] width 13 height 13
click at [277, 466] on div "Ready to submit No submissions in this stage" at bounding box center [285, 462] width 178 height 585
click at [175, 188] on icon "moveRight" at bounding box center [177, 186] width 13 height 13
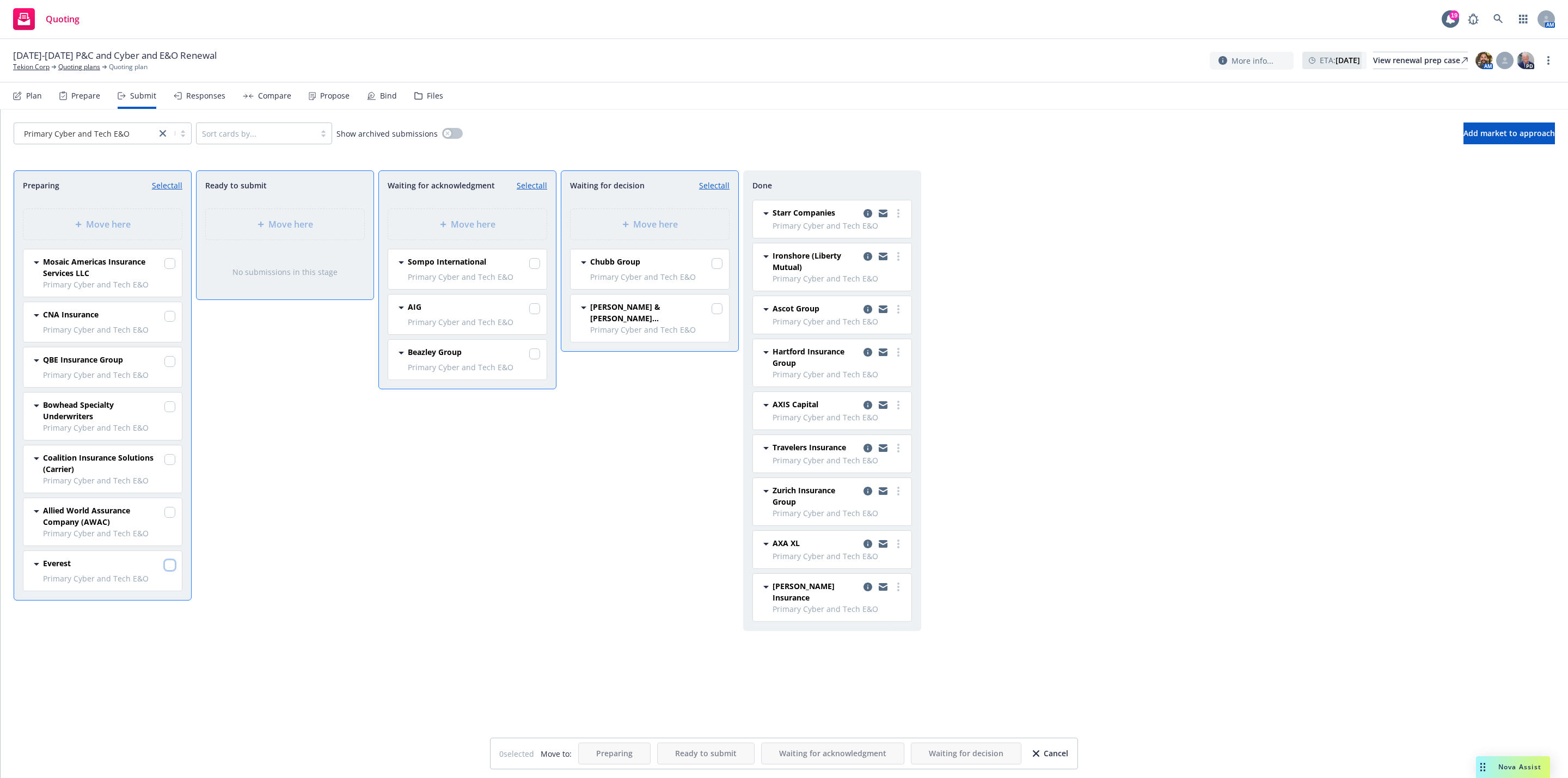
click at [171, 571] on input "checkbox" at bounding box center [170, 565] width 11 height 11
checkbox input "true"
click at [168, 518] on input "checkbox" at bounding box center [170, 512] width 11 height 11
checkbox input "true"
click at [441, 232] on div "Move here" at bounding box center [468, 225] width 158 height 31
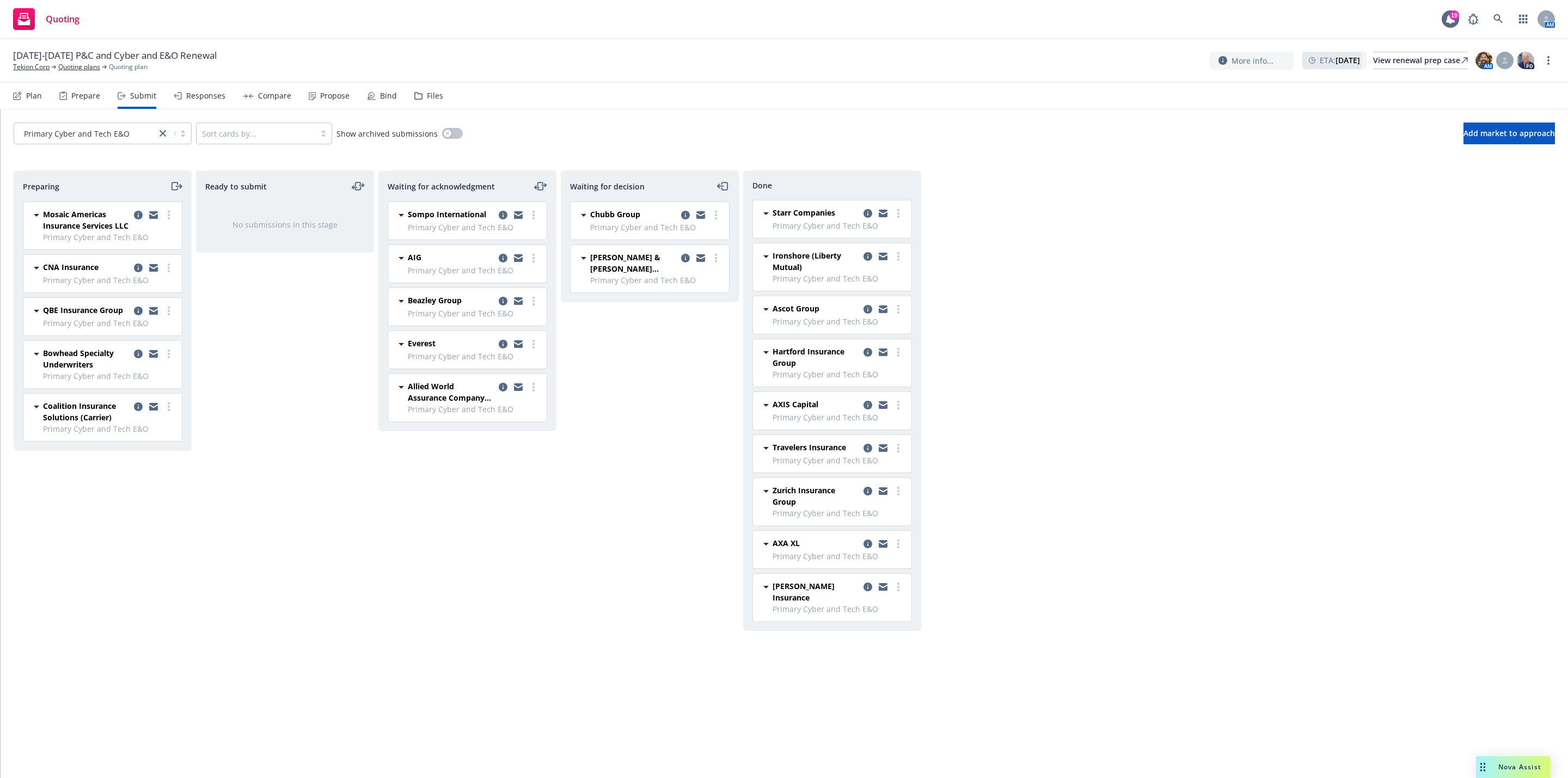
click at [170, 187] on icon "moveRight" at bounding box center [177, 186] width 13 height 13
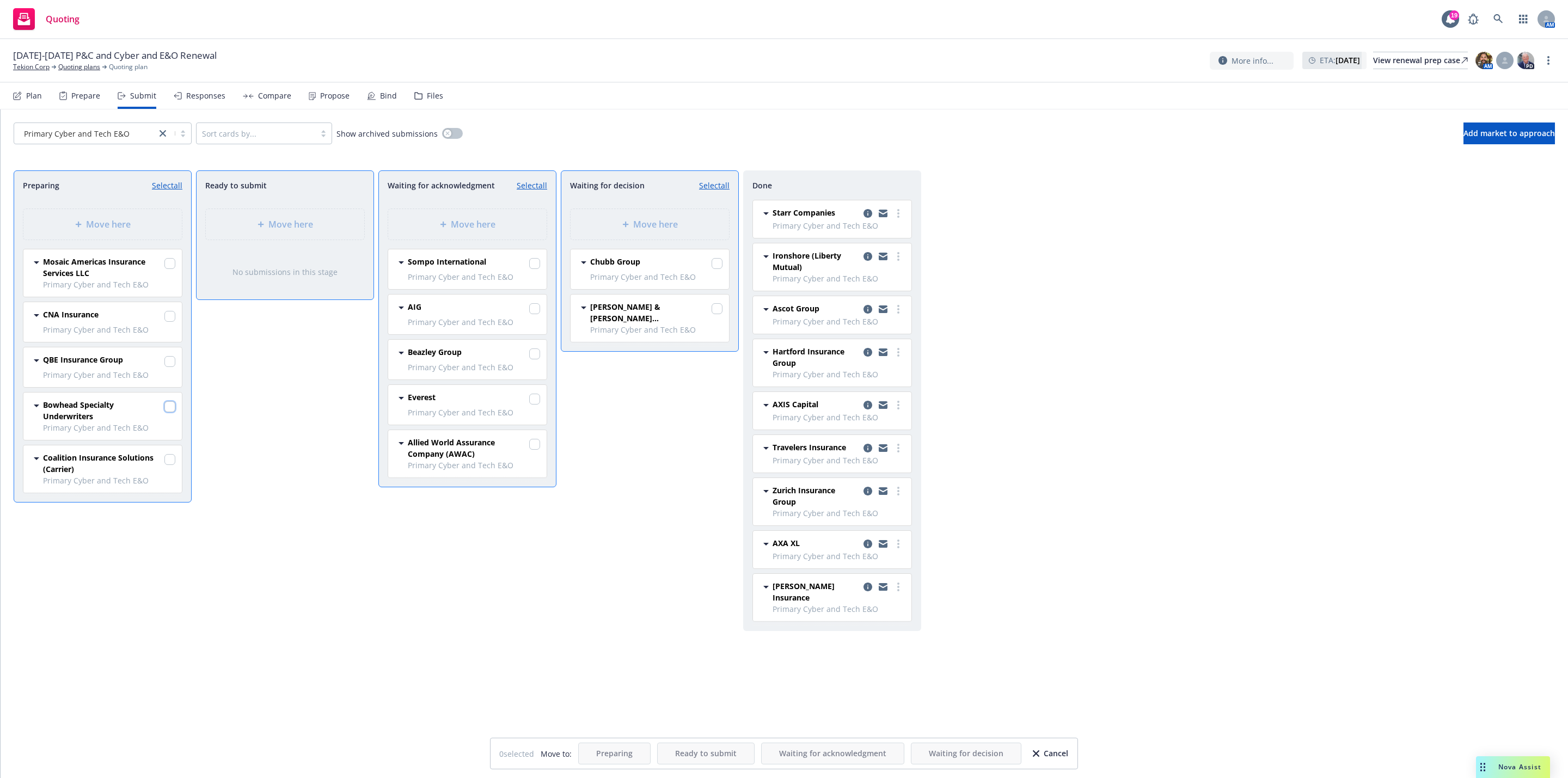
click at [173, 409] on input "checkbox" at bounding box center [170, 407] width 11 height 11
checkbox input "true"
click at [417, 226] on div "Move here" at bounding box center [467, 224] width 141 height 13
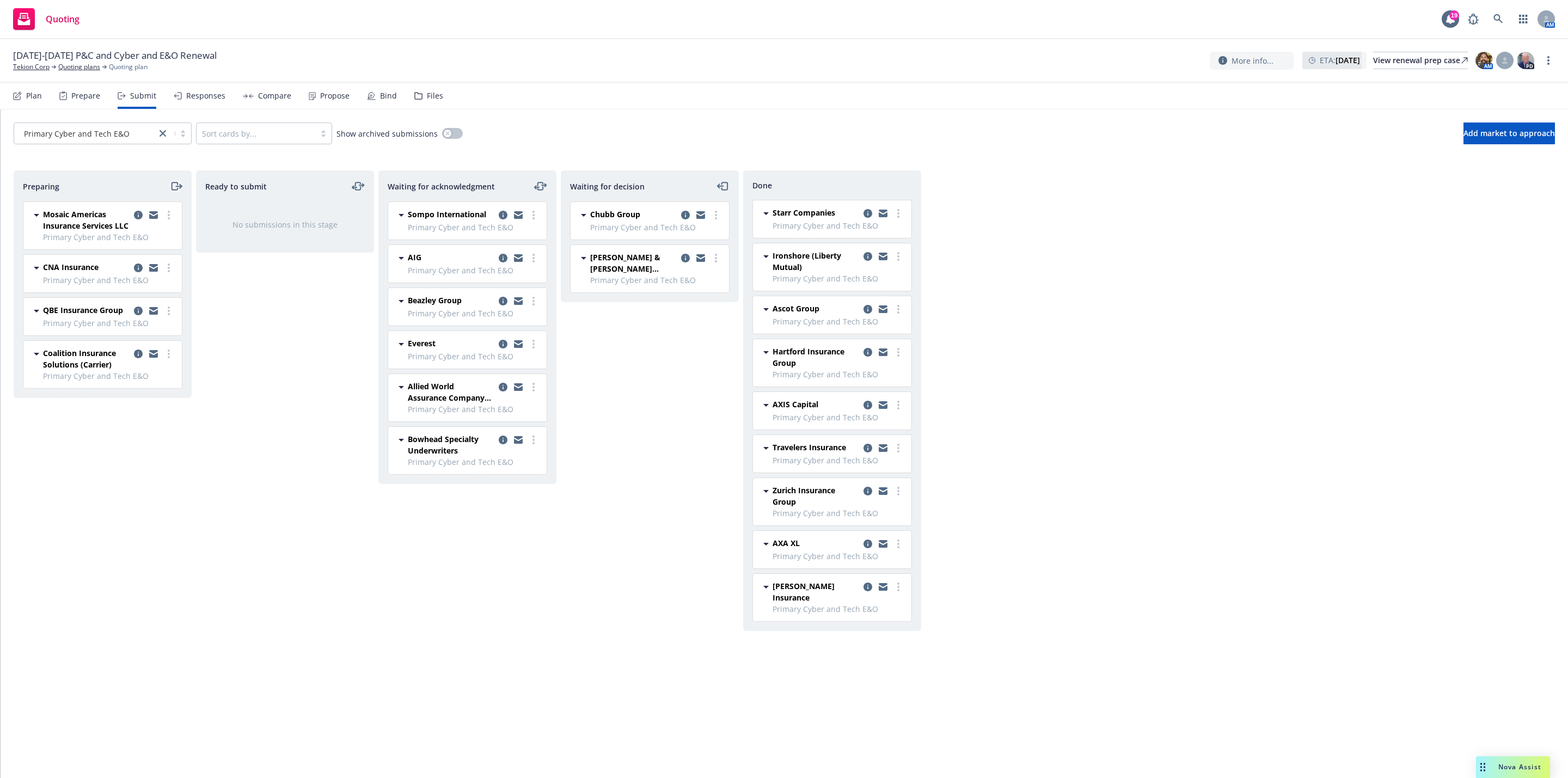
click at [173, 182] on icon "moveRight" at bounding box center [177, 186] width 13 height 13
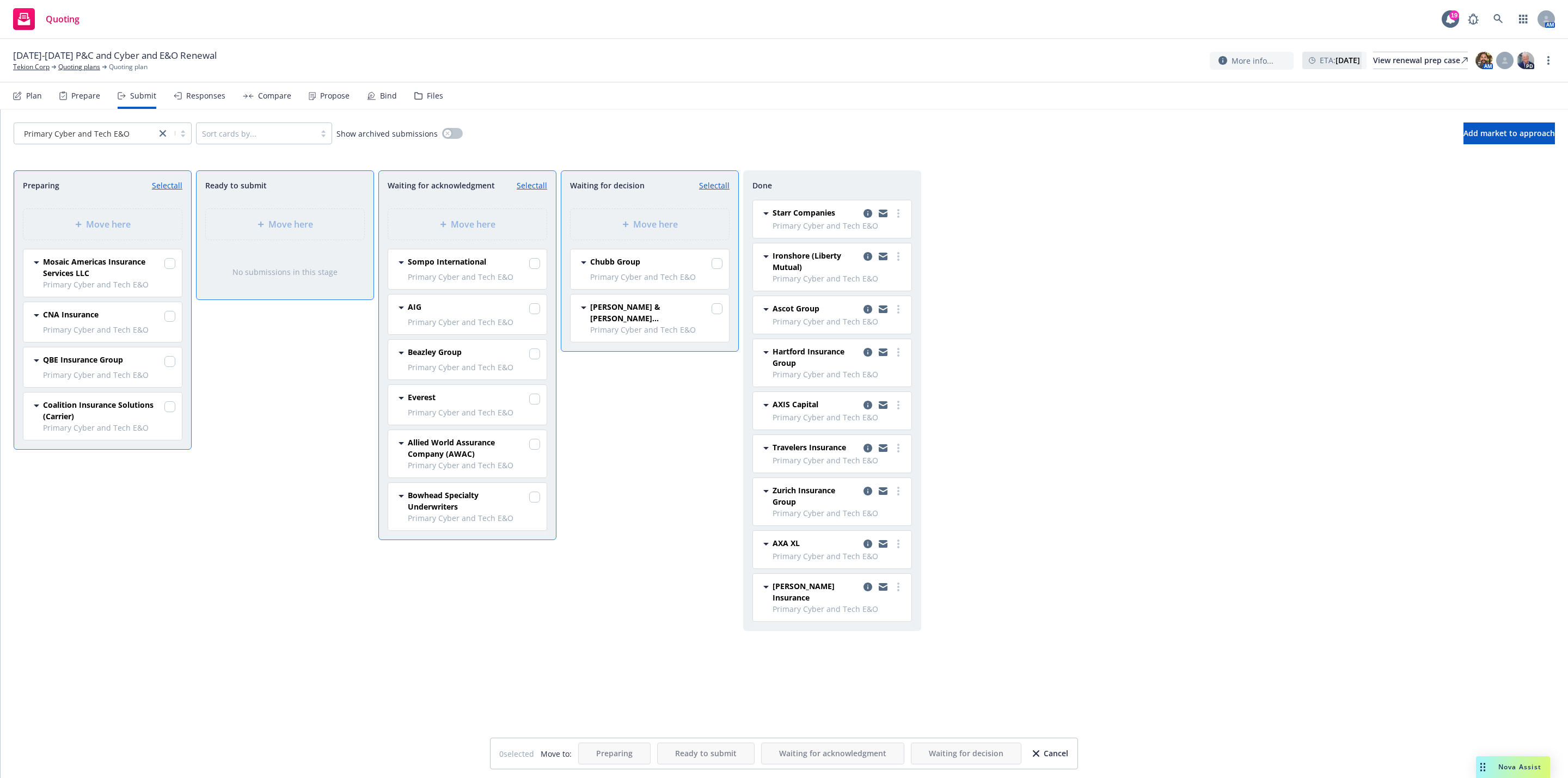
click at [170, 356] on div at bounding box center [170, 361] width 11 height 15
click at [170, 366] on input "checkbox" at bounding box center [170, 361] width 11 height 11
checkbox input "true"
click at [643, 220] on span "Move here" at bounding box center [655, 224] width 45 height 13
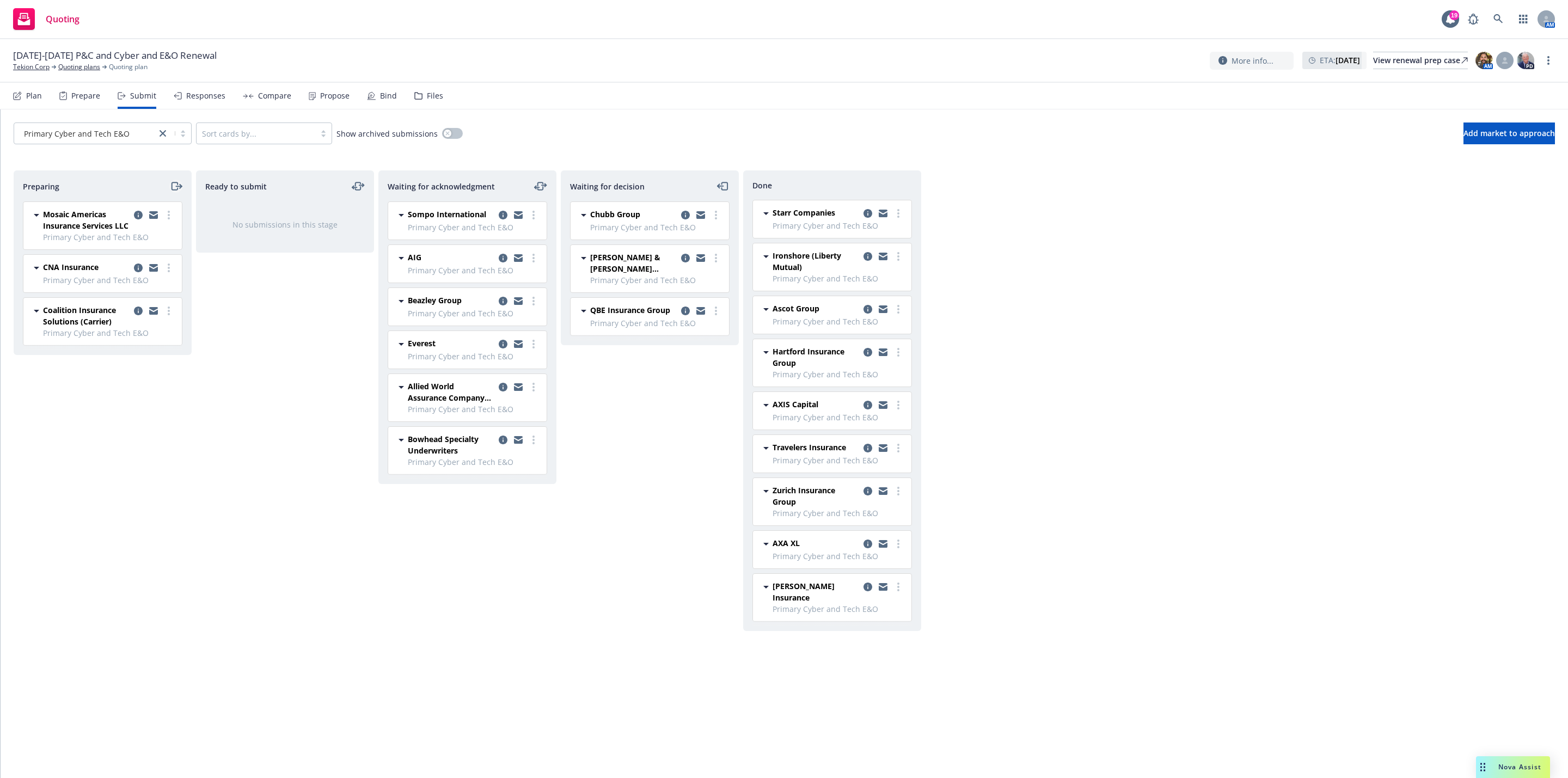
click at [177, 191] on icon "moveRight" at bounding box center [177, 186] width 13 height 13
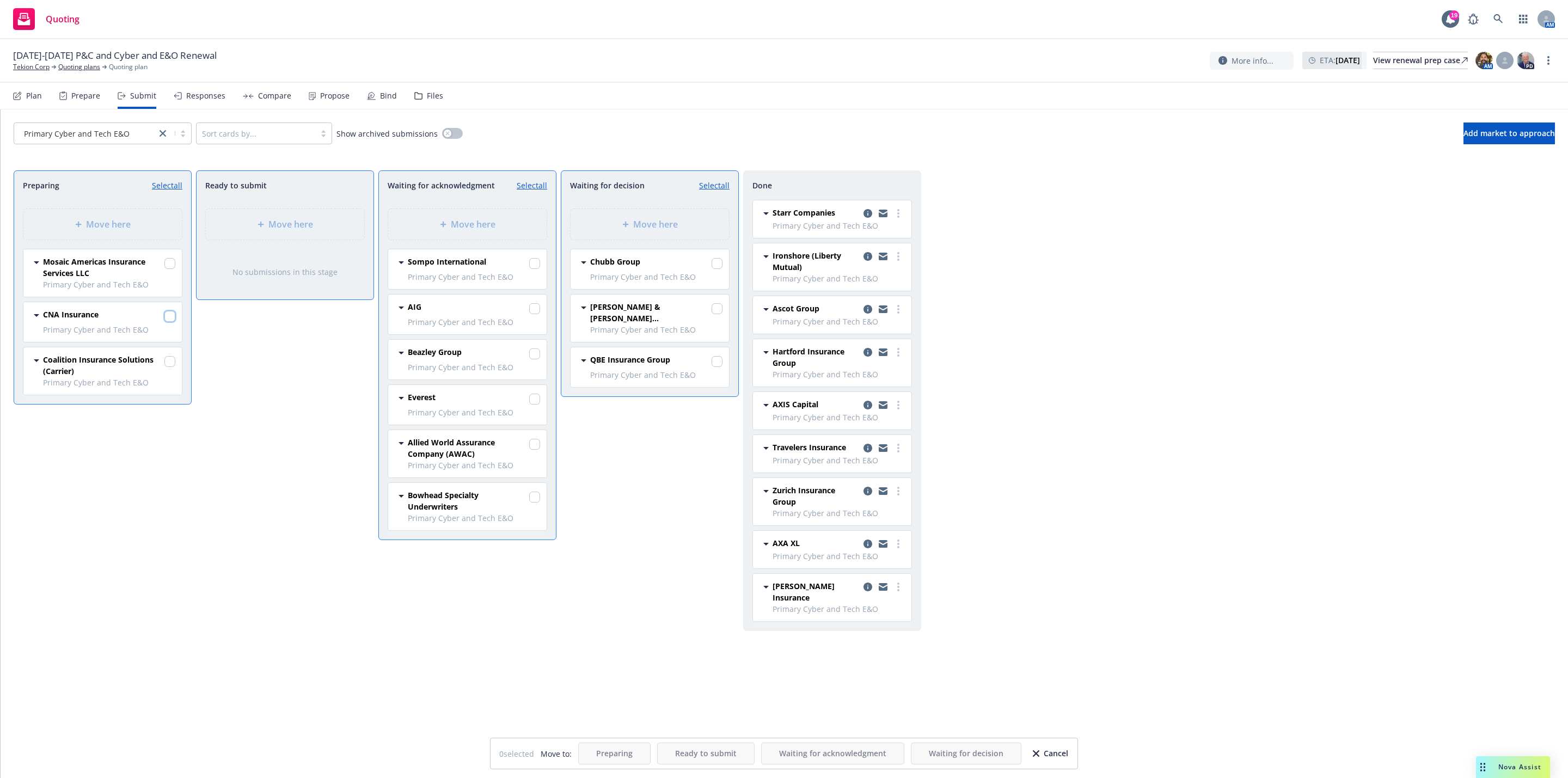
click at [170, 317] on input "checkbox" at bounding box center [170, 317] width 11 height 11
checkbox input "true"
click at [658, 223] on span "Move here" at bounding box center [655, 224] width 45 height 13
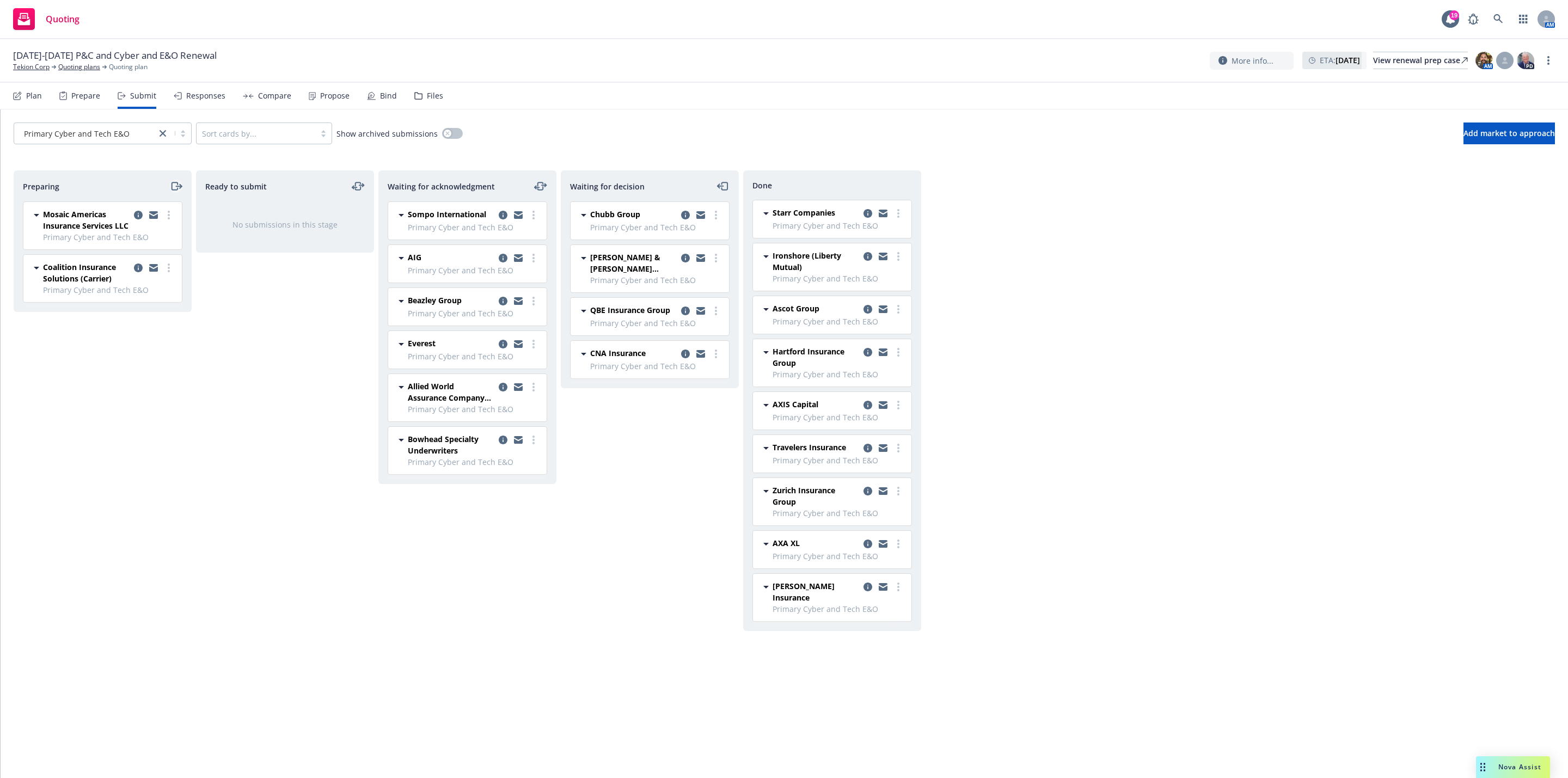
click at [170, 188] on icon "moveRight" at bounding box center [177, 186] width 13 height 13
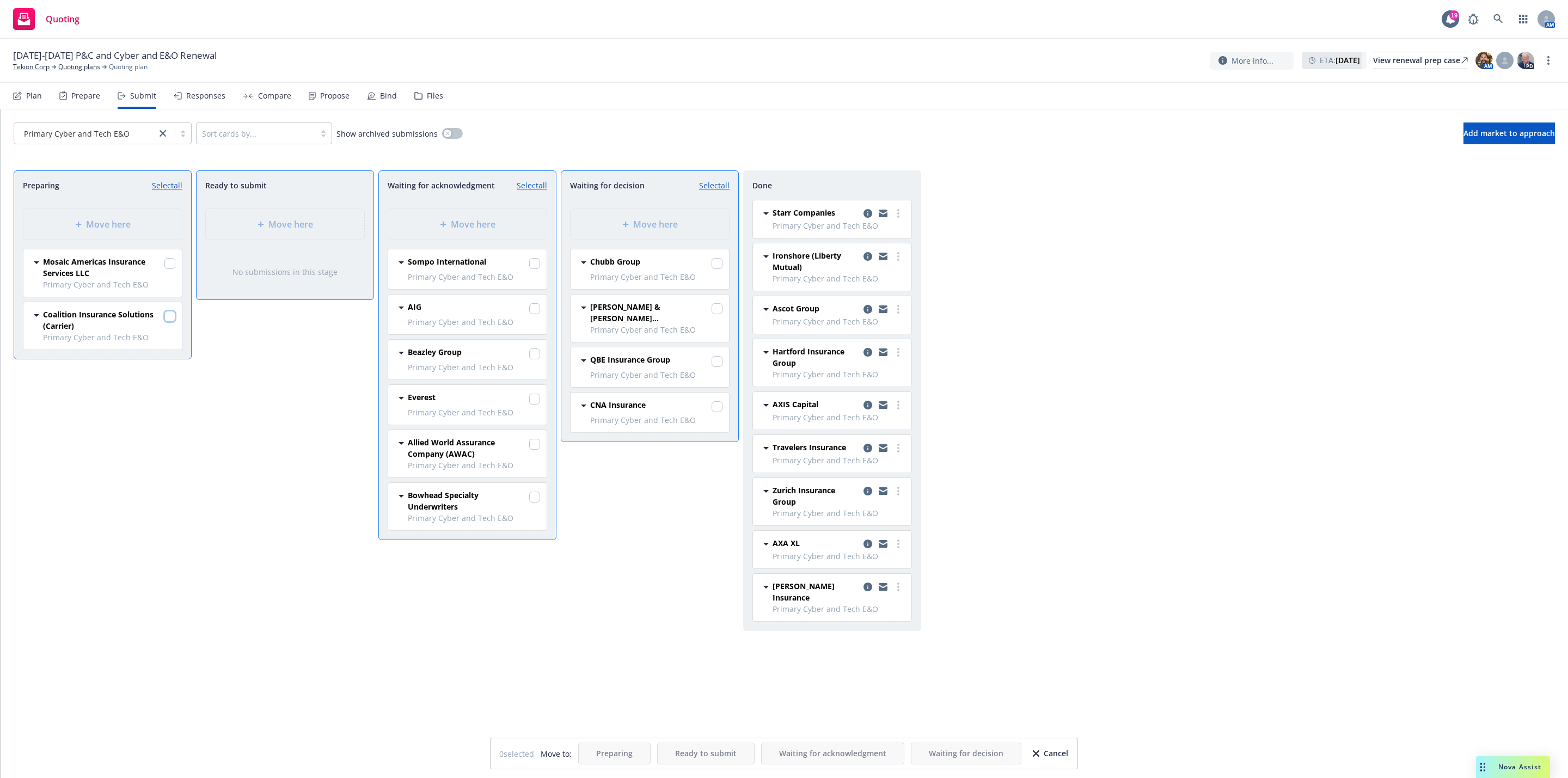
click at [165, 318] on input "checkbox" at bounding box center [170, 317] width 11 height 11
checkbox input "true"
click at [653, 232] on div "Move here" at bounding box center [650, 225] width 158 height 31
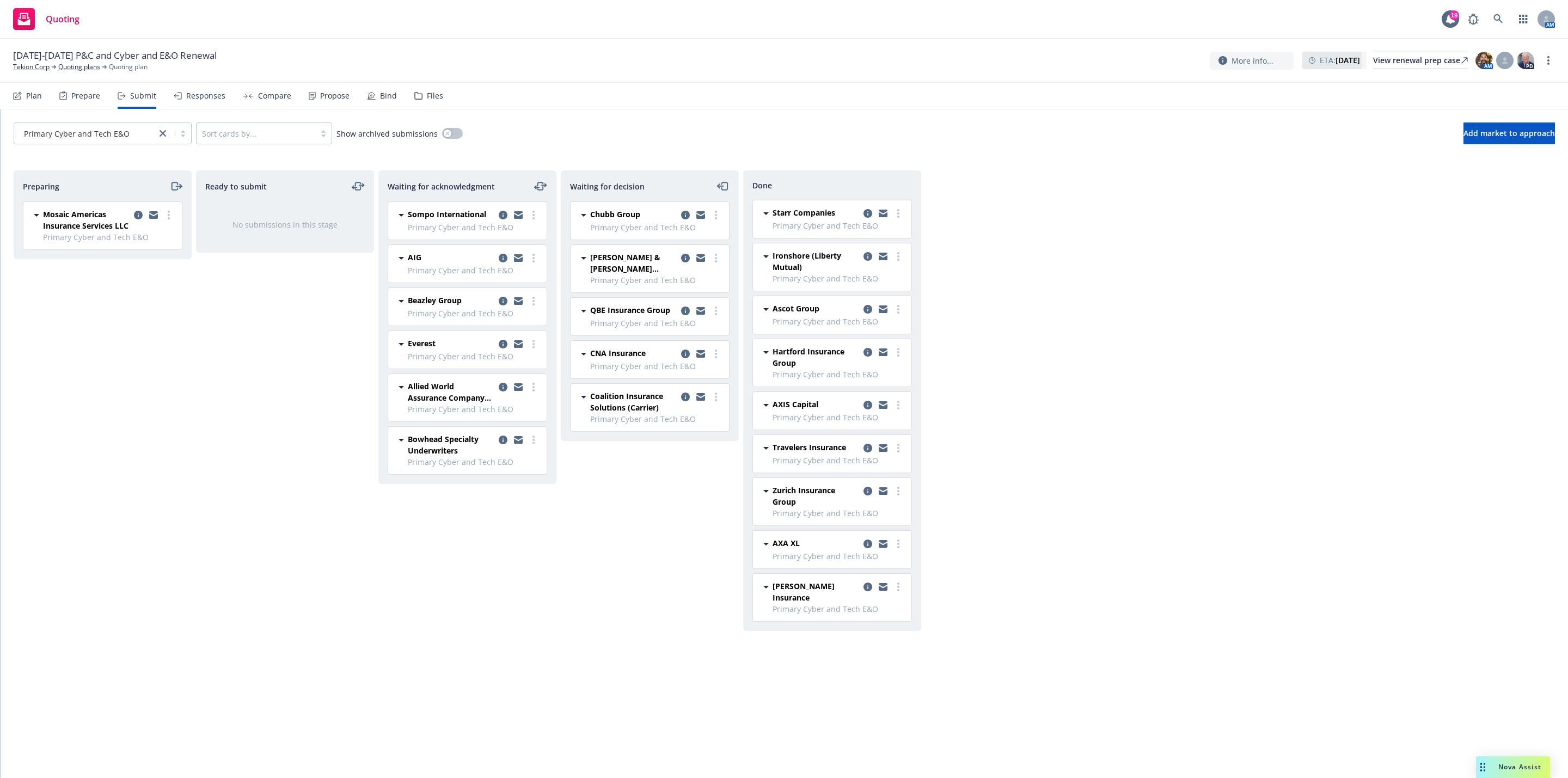
click at [245, 399] on div "Ready to submit No submissions in this stage" at bounding box center [285, 462] width 178 height 585
click at [170, 217] on link "more" at bounding box center [168, 215] width 13 height 13
click at [143, 304] on span "Add accepted decision" at bounding box center [120, 303] width 109 height 10
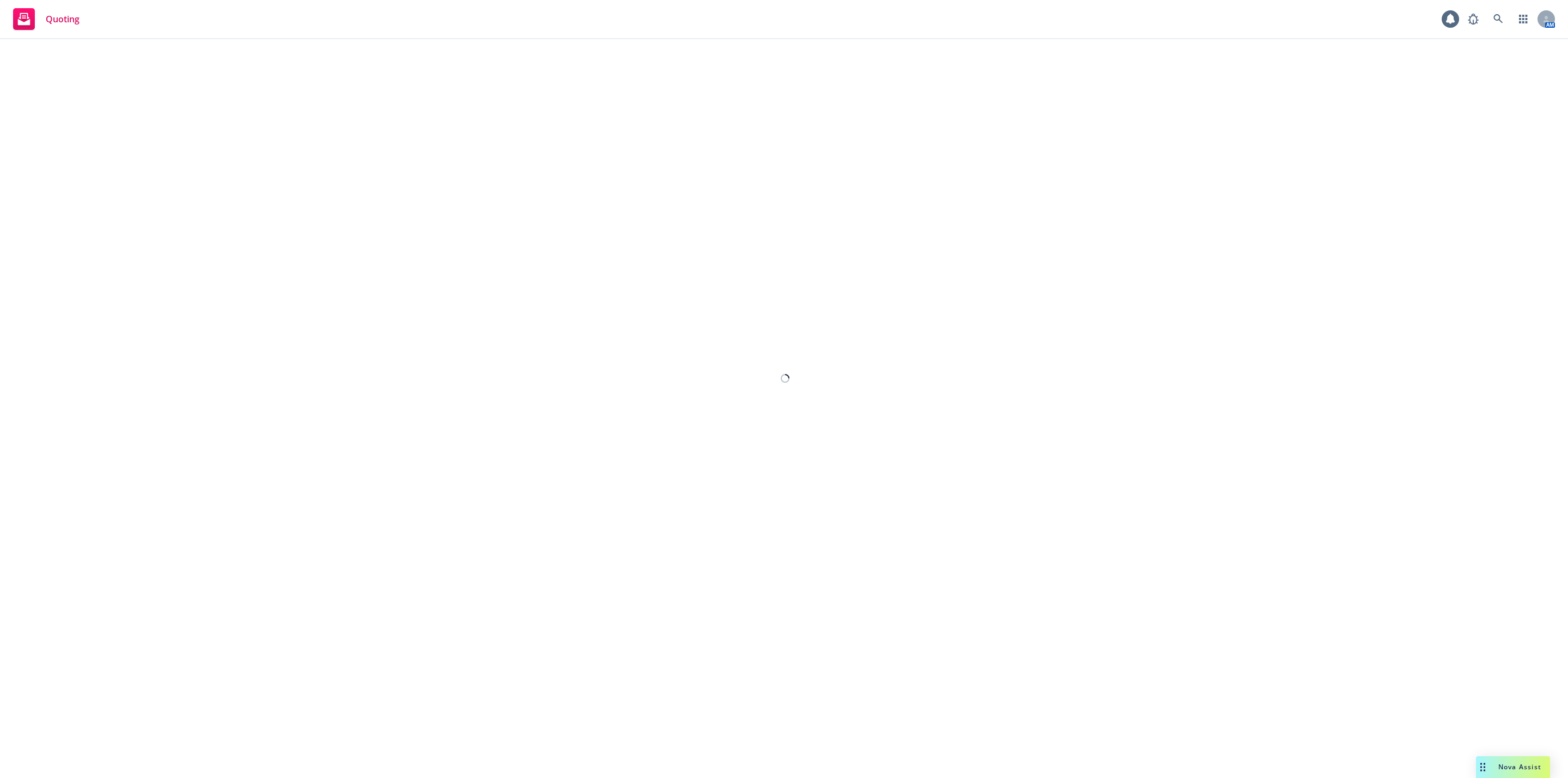
select select "12"
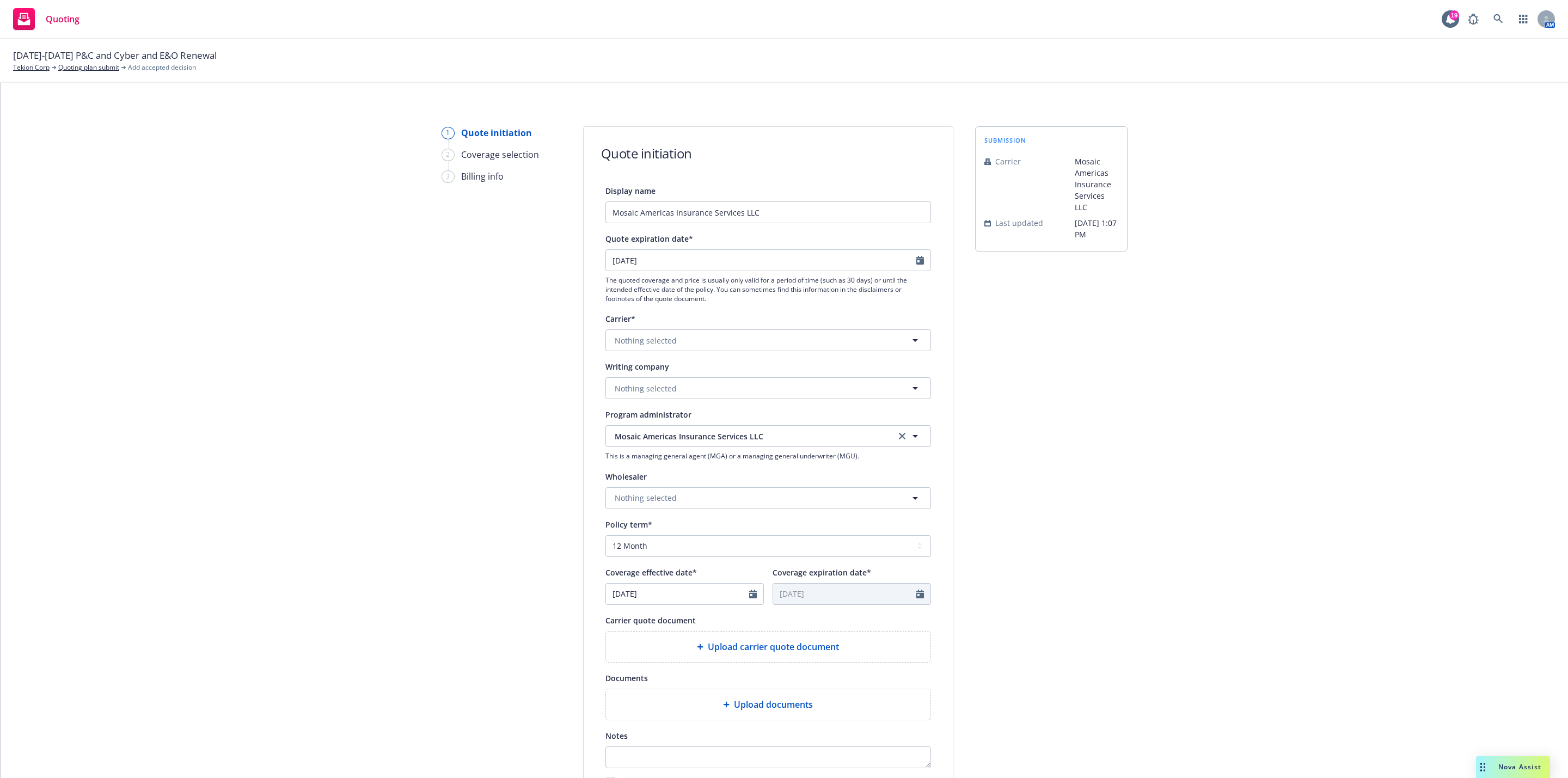
click at [487, 384] on div "1 Quote initiation 2 Coverage selection 3 Billing info" at bounding box center [501, 491] width 120 height 730
click at [1484, 765] on icon "Drag to move" at bounding box center [1482, 767] width 5 height 9
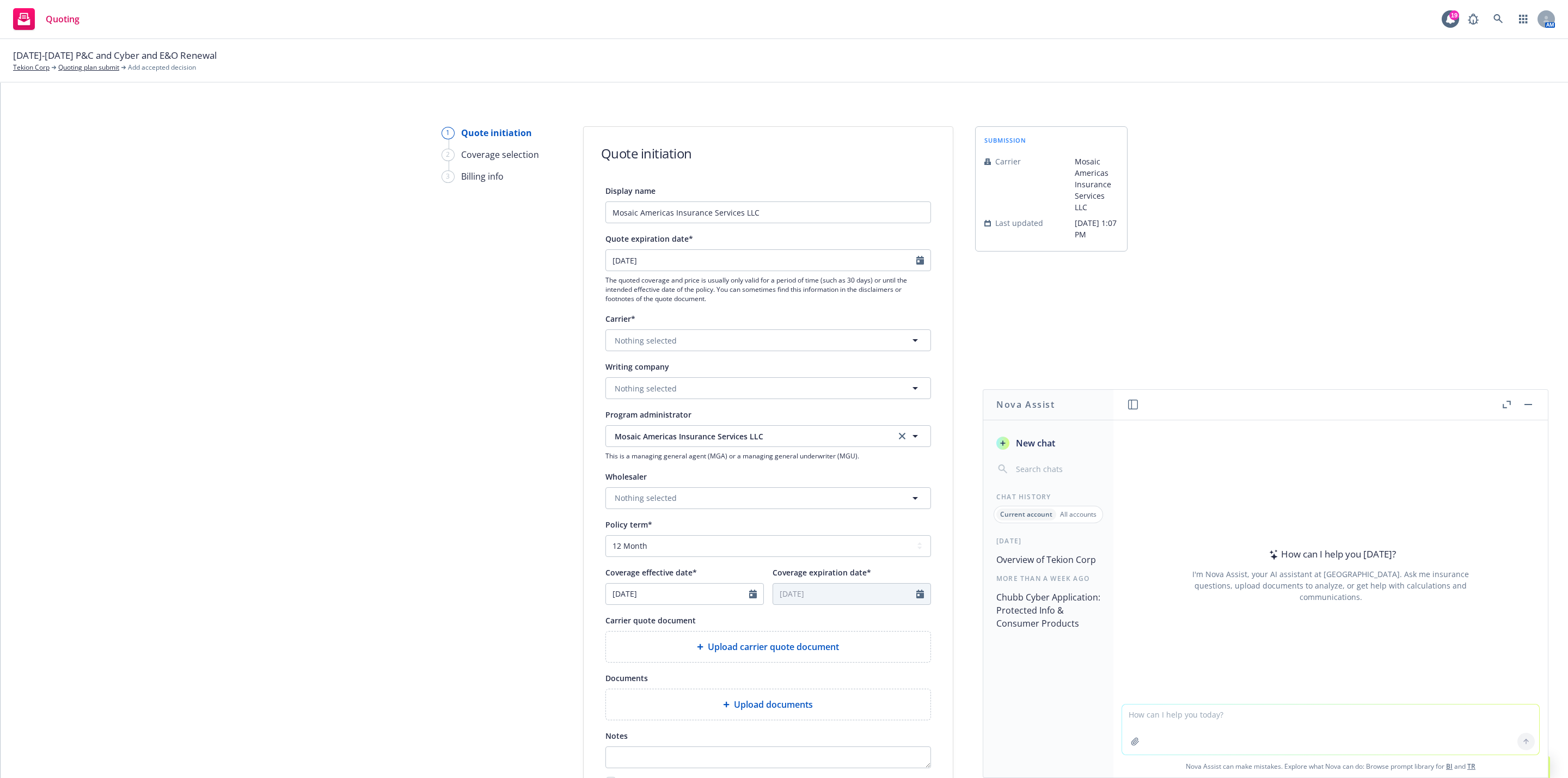
click at [1216, 706] on textarea at bounding box center [1330, 729] width 417 height 50
type textarea "what is Mosaic Americas Insurance Services LLCs AM best rating"
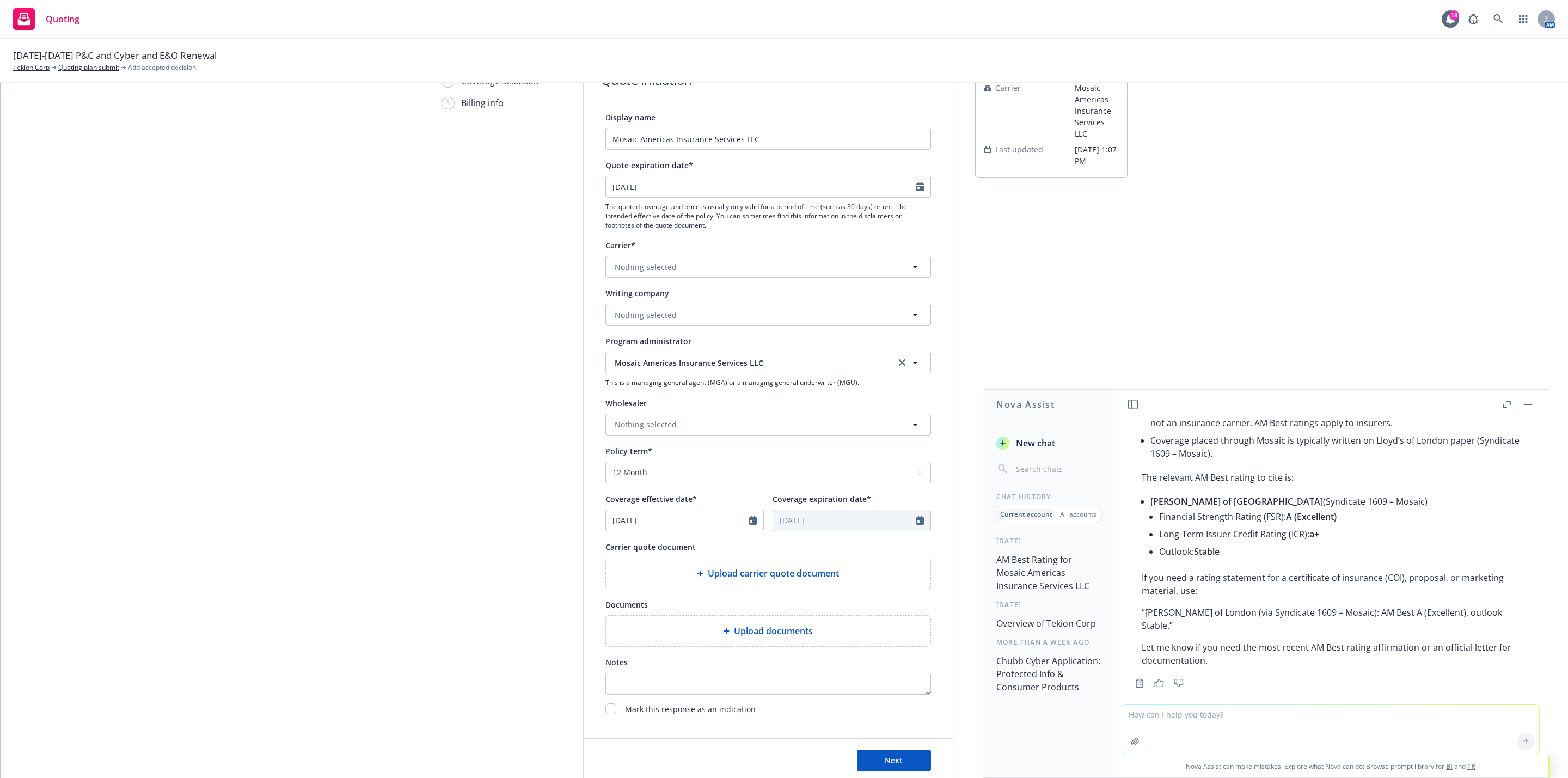
scroll to position [148, 0]
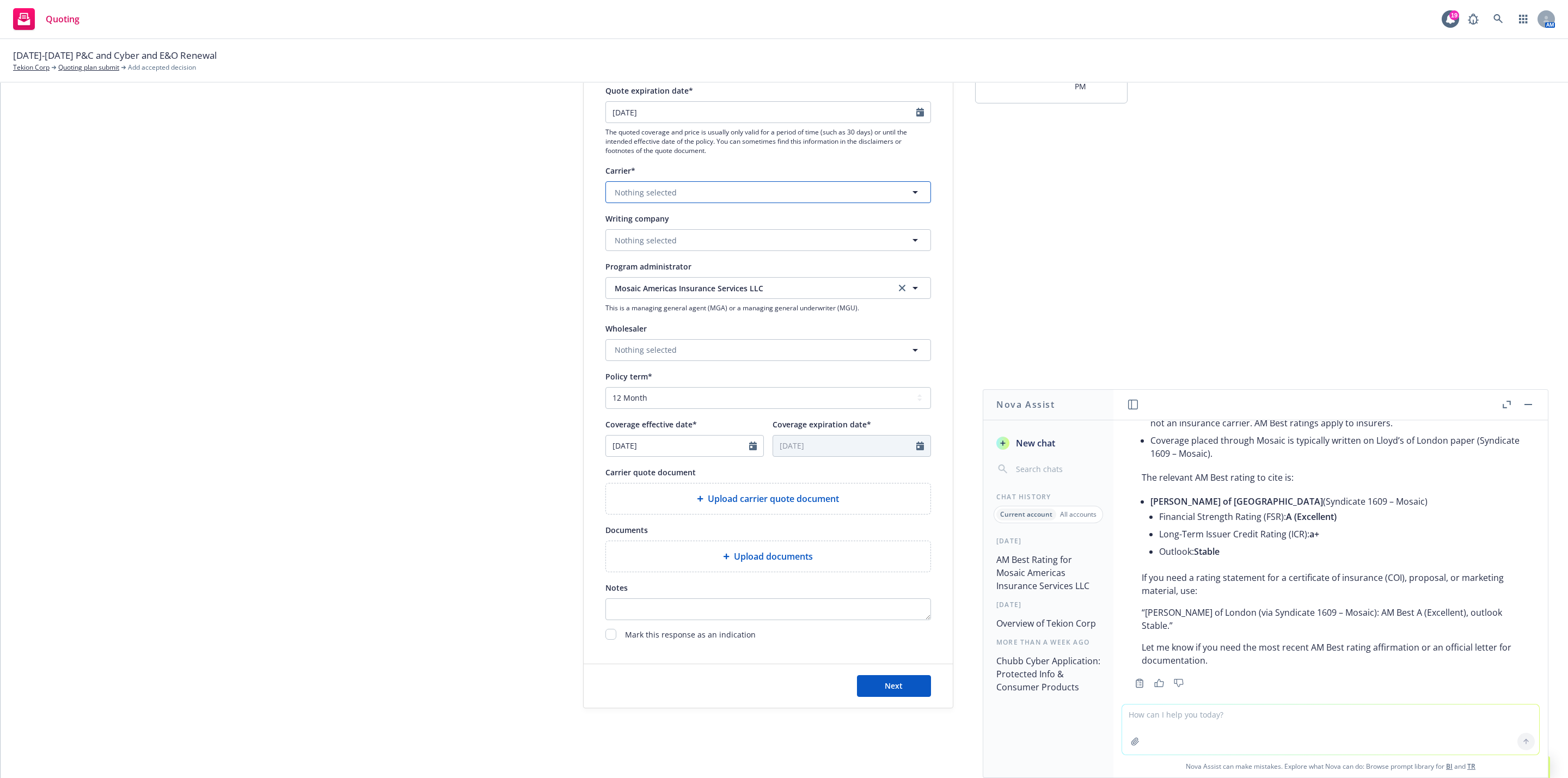
click at [740, 195] on button "Nothing selected" at bounding box center [768, 192] width 326 height 22
click at [740, 195] on input at bounding box center [765, 192] width 285 height 13
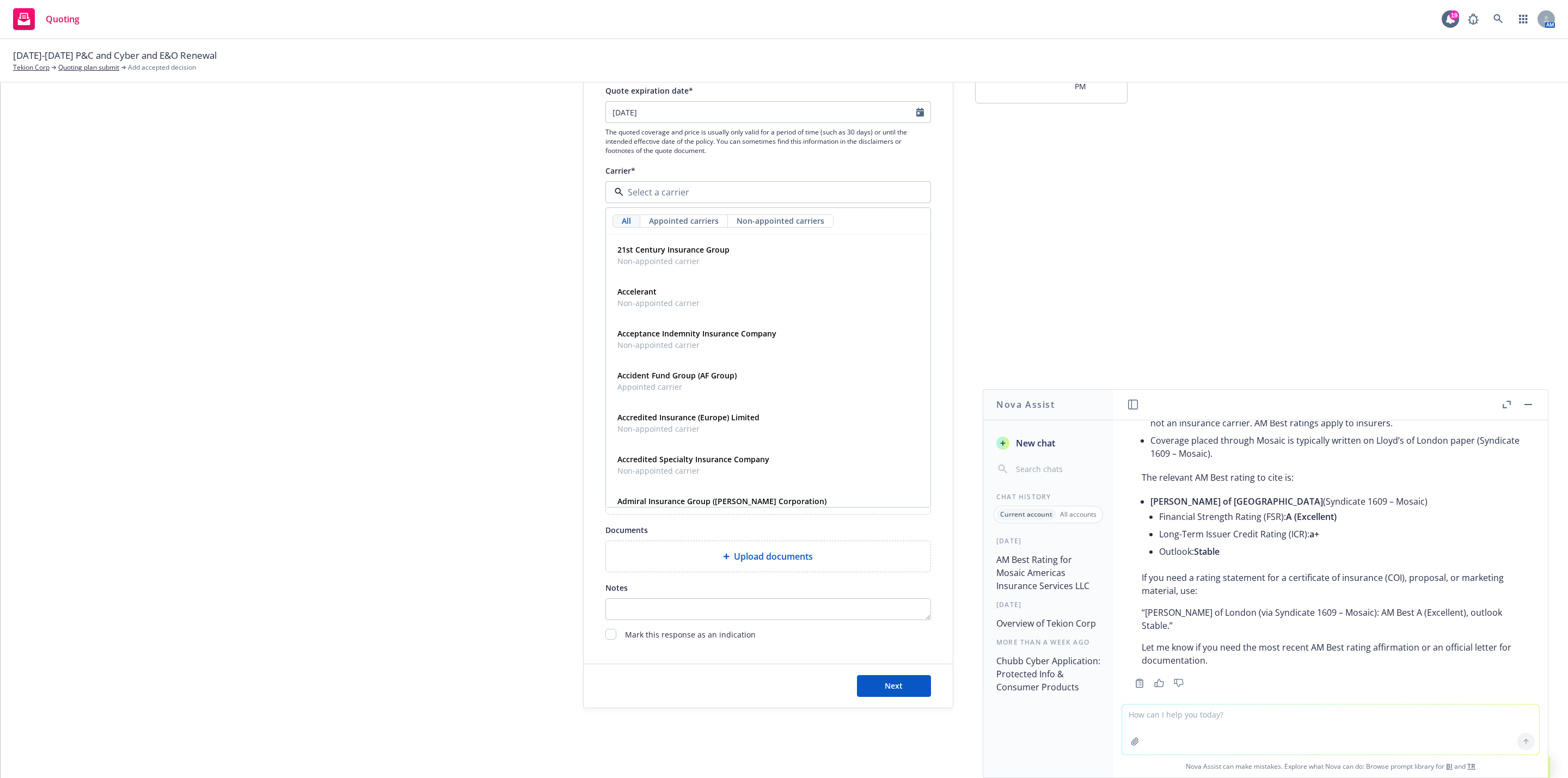
click at [1162, 191] on div "1 Quote initiation 2 Coverage selection 3 Billing info Quote initiation Display…" at bounding box center [784, 343] width 1542 height 730
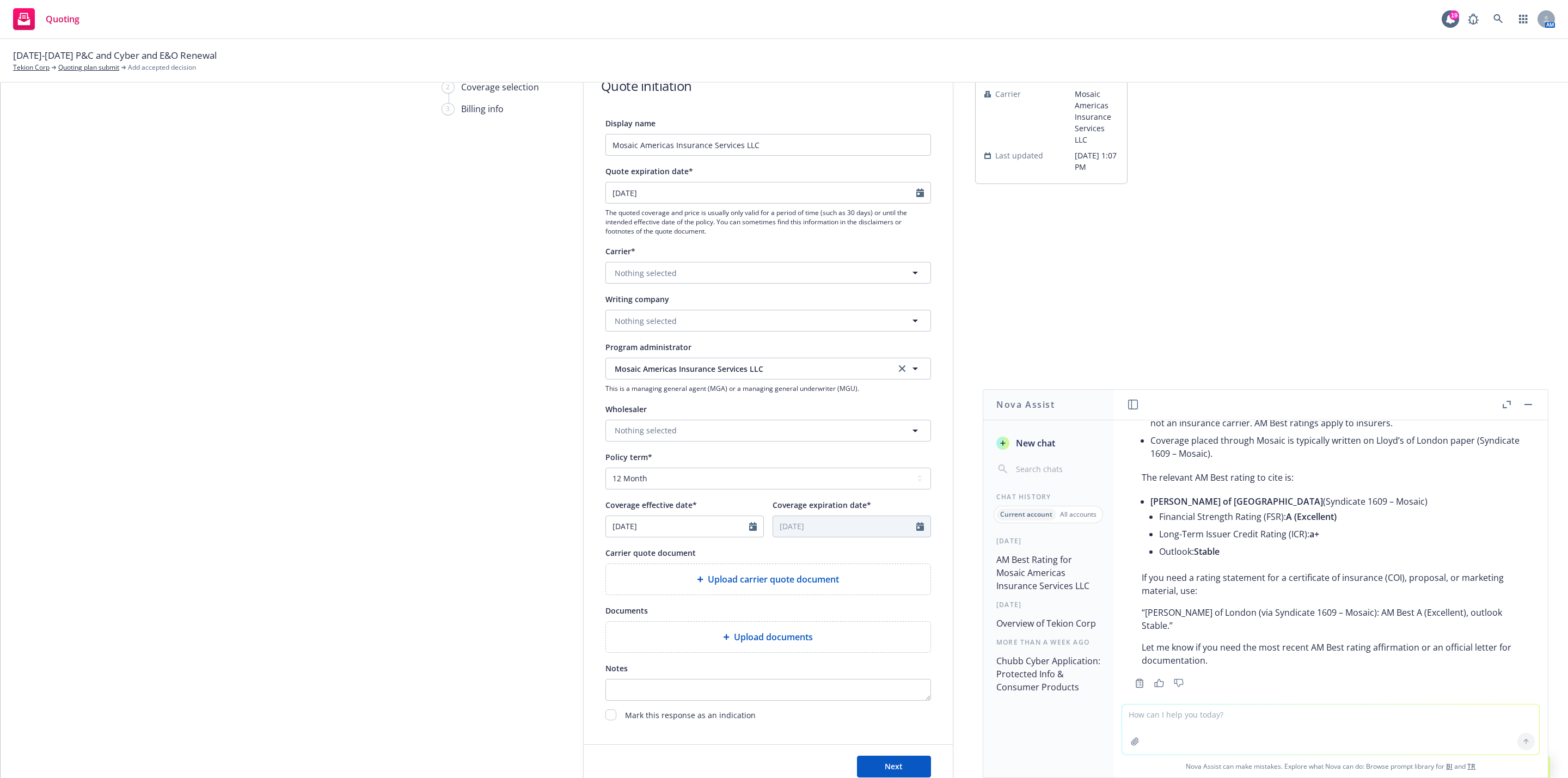
scroll to position [0, 0]
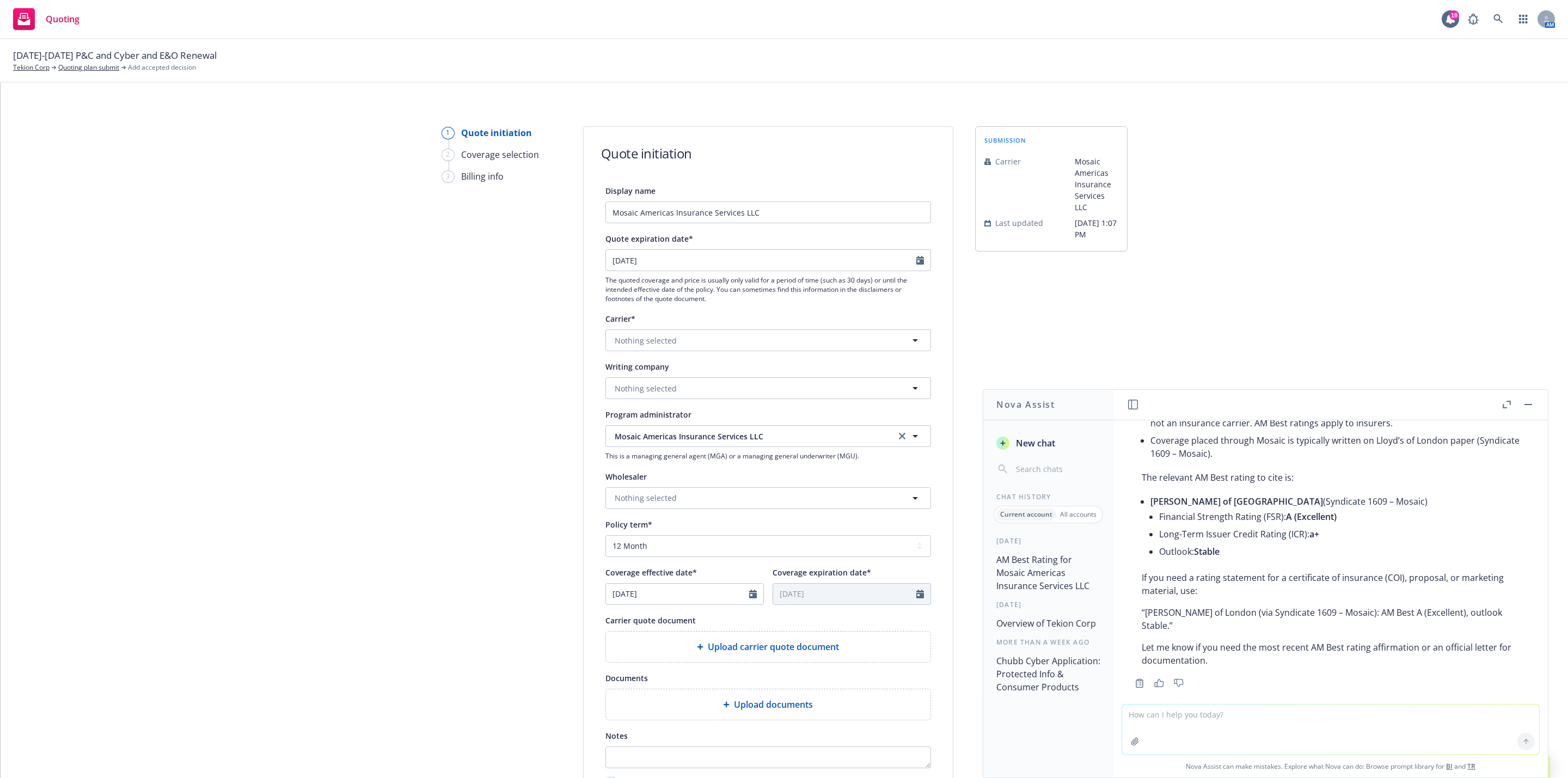
click at [1534, 407] on header at bounding box center [1330, 405] width 434 height 31
click at [1531, 399] on button at bounding box center [1528, 404] width 13 height 13
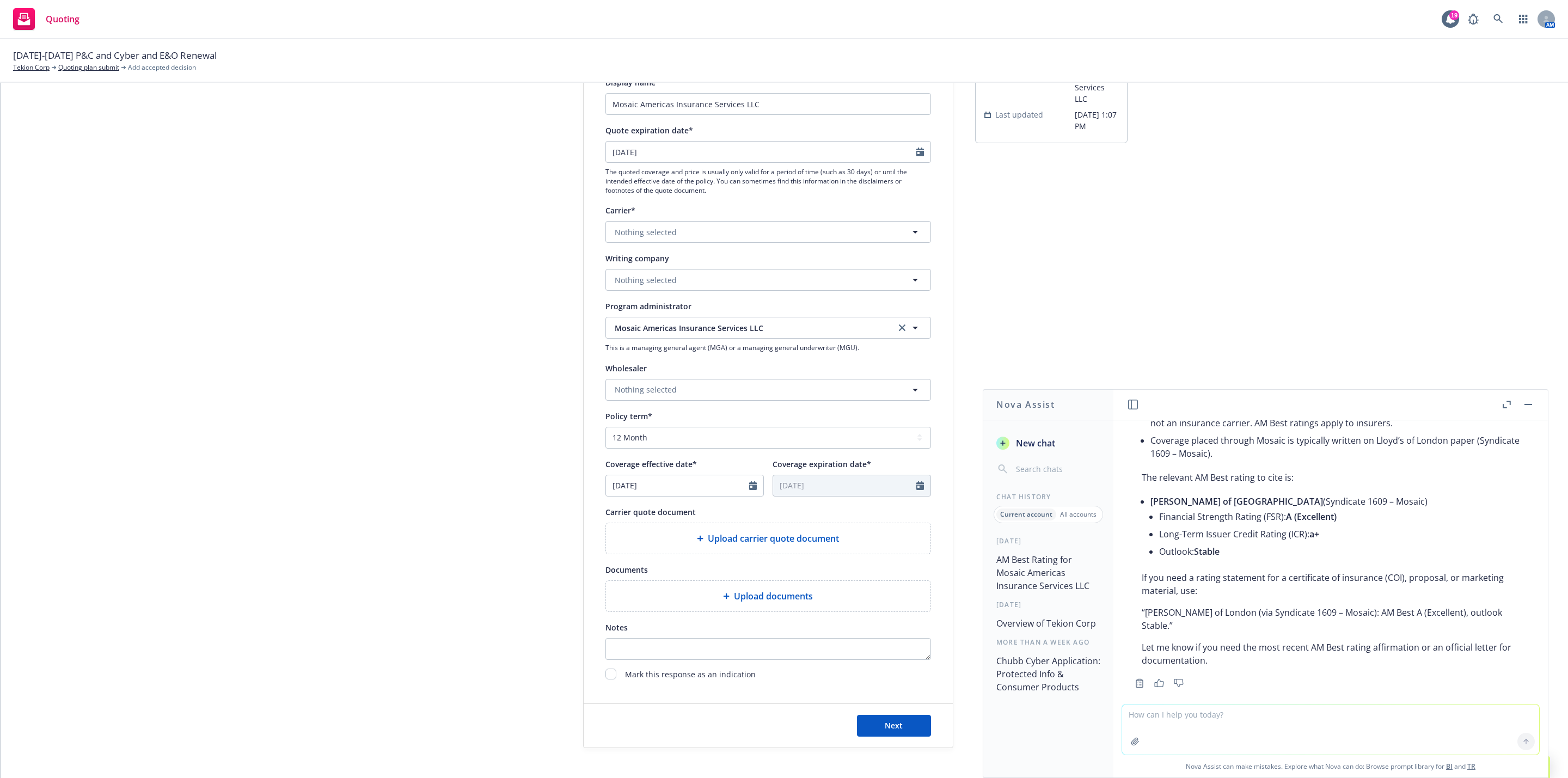
scroll to position [148, 0]
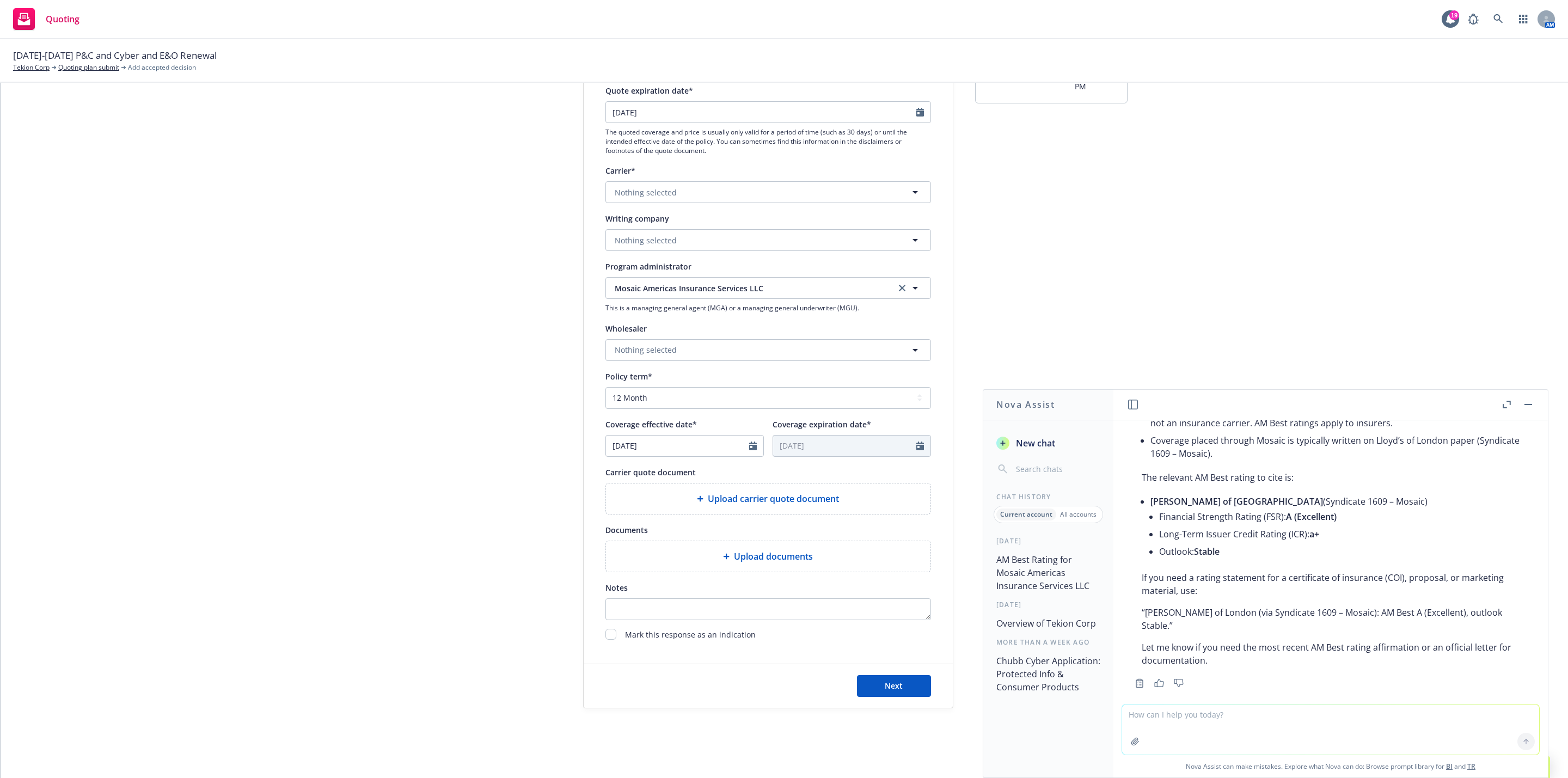
click at [1537, 399] on header at bounding box center [1330, 405] width 434 height 31
click at [1535, 404] on header at bounding box center [1330, 405] width 434 height 31
click at [1532, 409] on button "button" at bounding box center [1528, 404] width 13 height 13
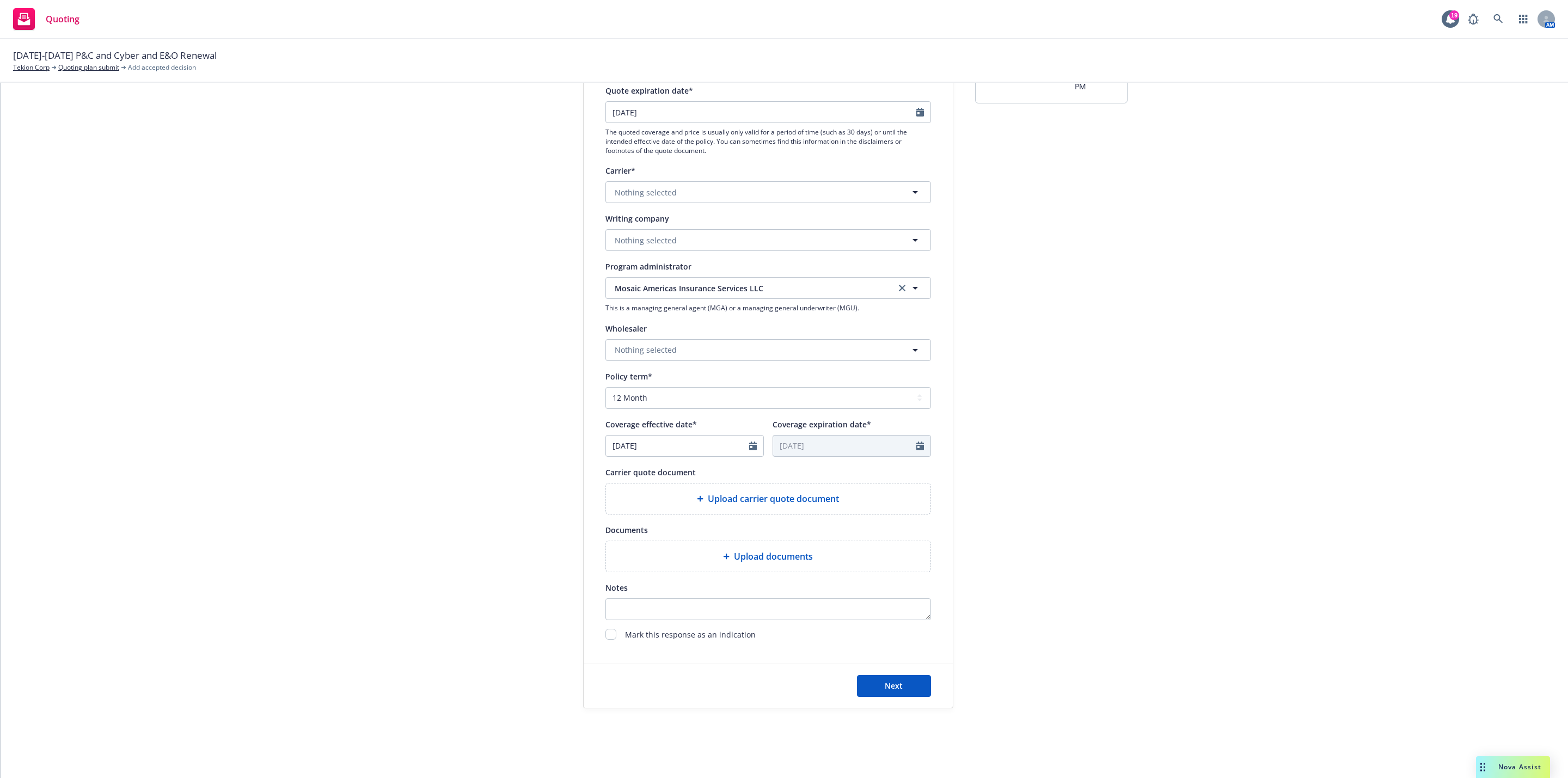
click at [1087, 388] on div "submission Carrier Mosaic Americas Insurance Services LLC Last updated 9/3, 1:0…" at bounding box center [1051, 343] width 153 height 730
click at [1325, 392] on div "1 Quote initiation 2 Coverage selection 3 Billing info Quote initiation Display…" at bounding box center [784, 343] width 1542 height 730
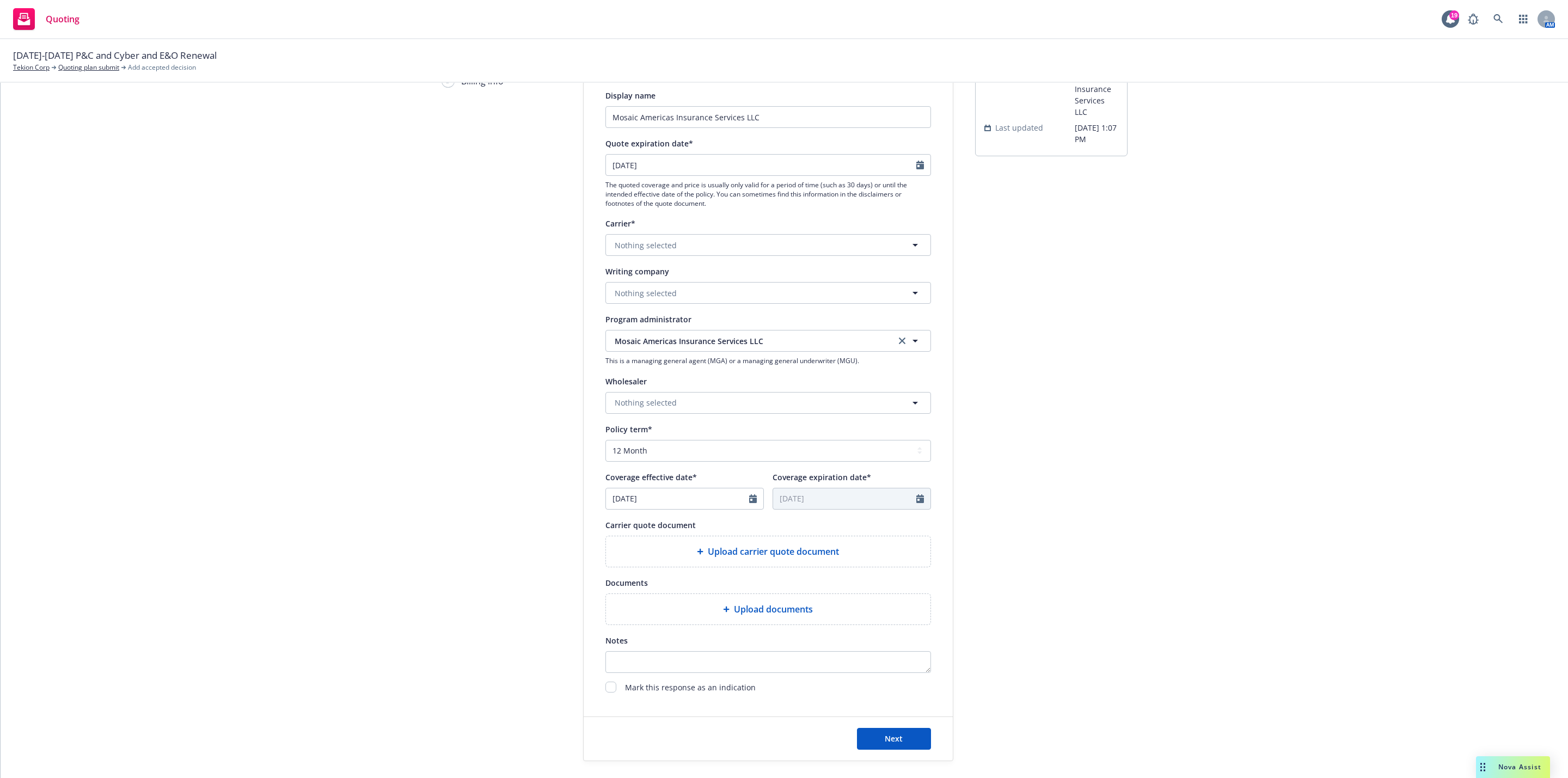
scroll to position [67, 0]
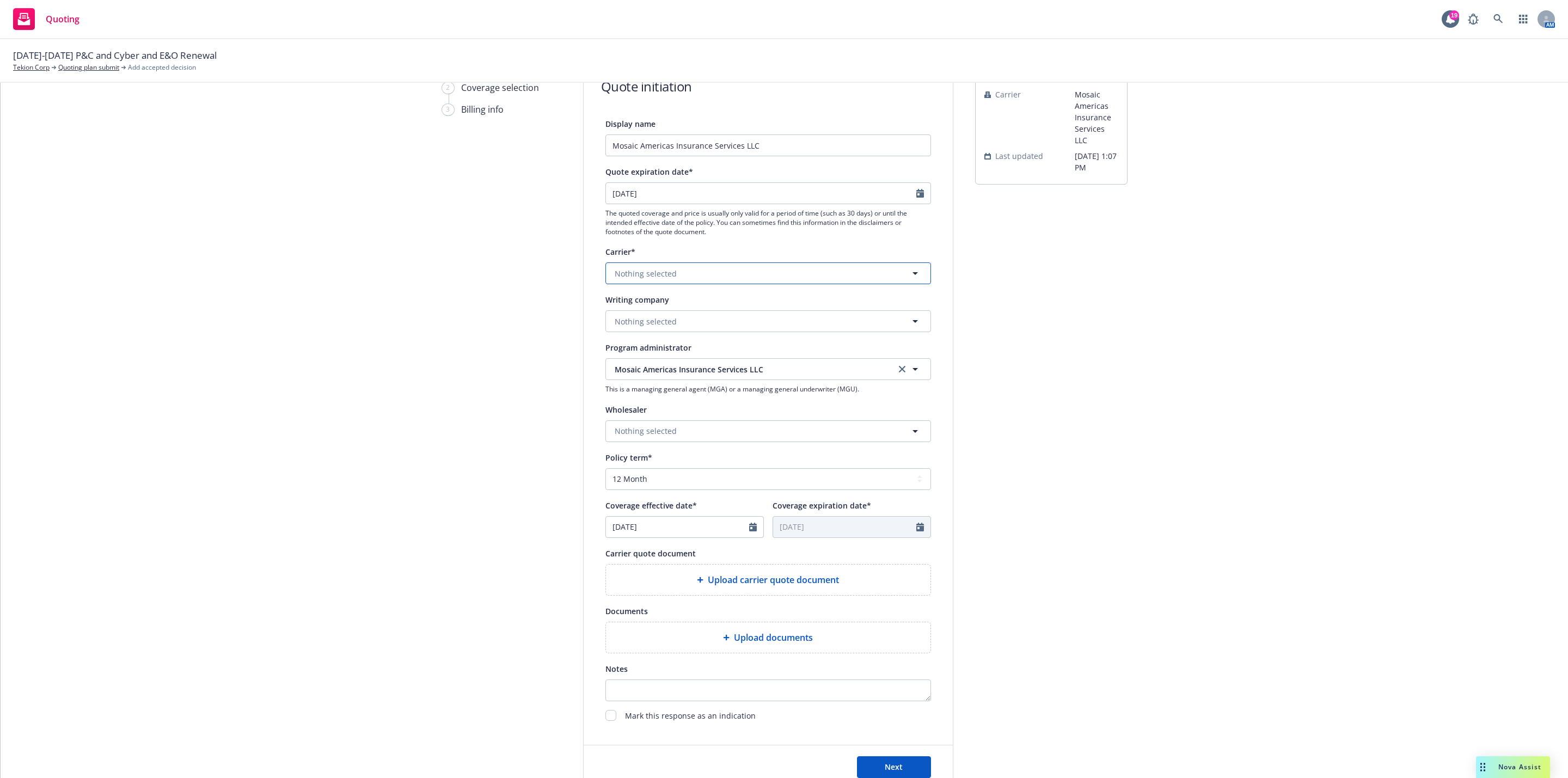
click at [670, 281] on button "Nothing selected" at bounding box center [768, 273] width 326 height 22
click at [1035, 315] on div "submission Carrier Mosaic Americas Insurance Services LLC Last updated 9/3, 1:0…" at bounding box center [1051, 424] width 153 height 730
click at [746, 323] on button "Nothing selected" at bounding box center [768, 321] width 326 height 22
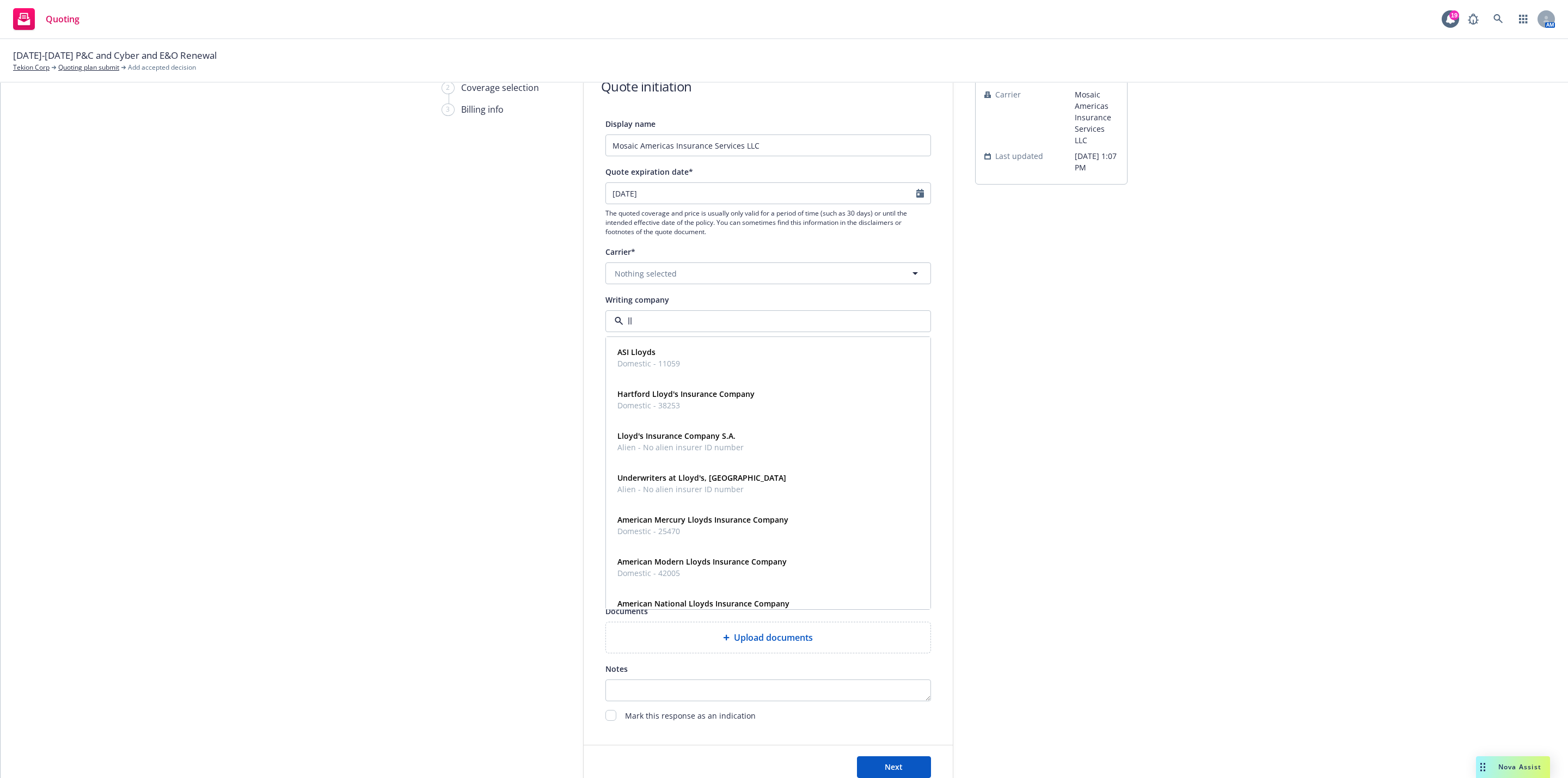
type input "l"
type input "m"
type input "l"
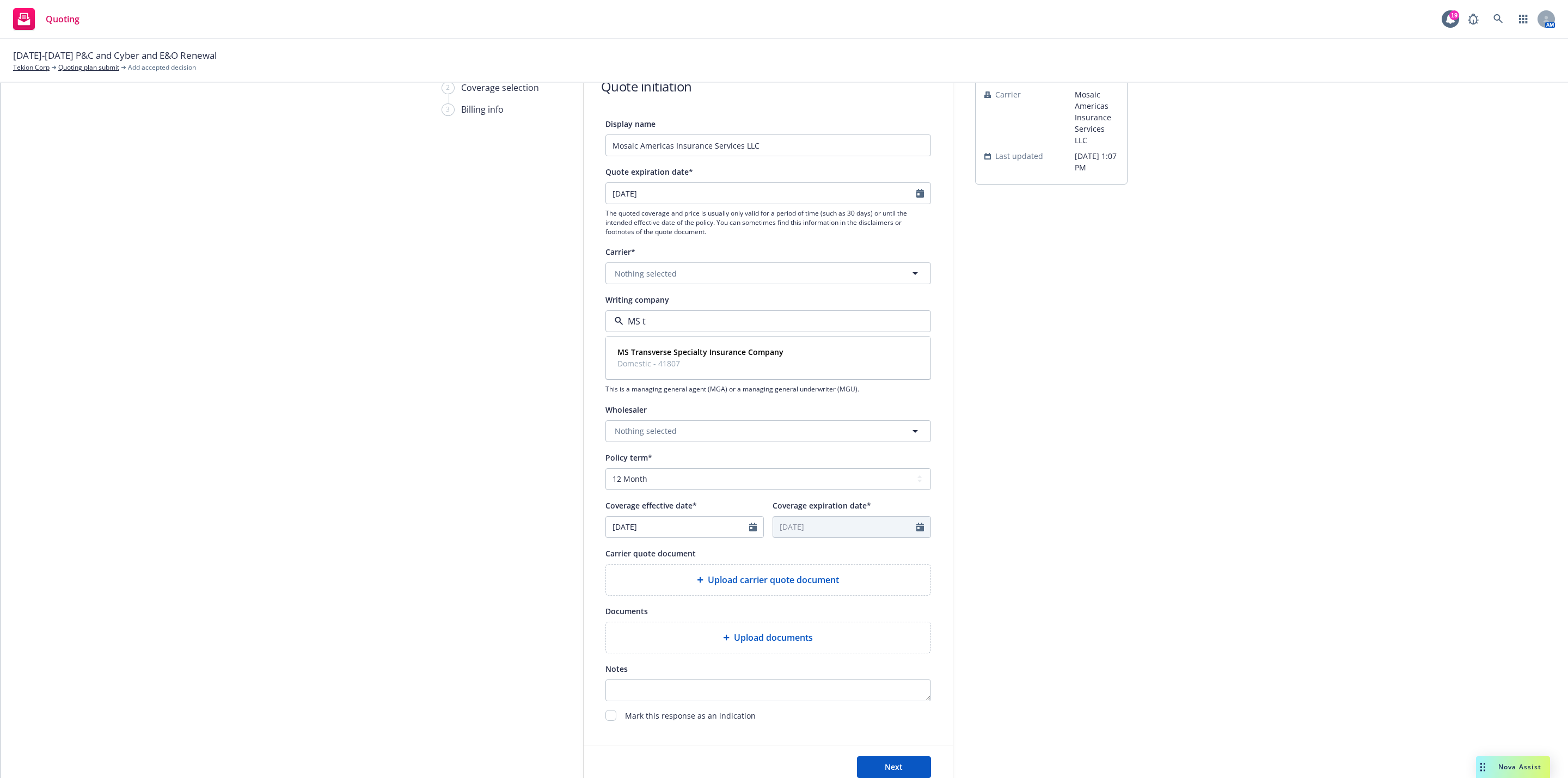
type input "MS tr"
click at [741, 345] on div "MS Transverse Specialty Insurance Company Domestic - 41807" at bounding box center [700, 358] width 173 height 27
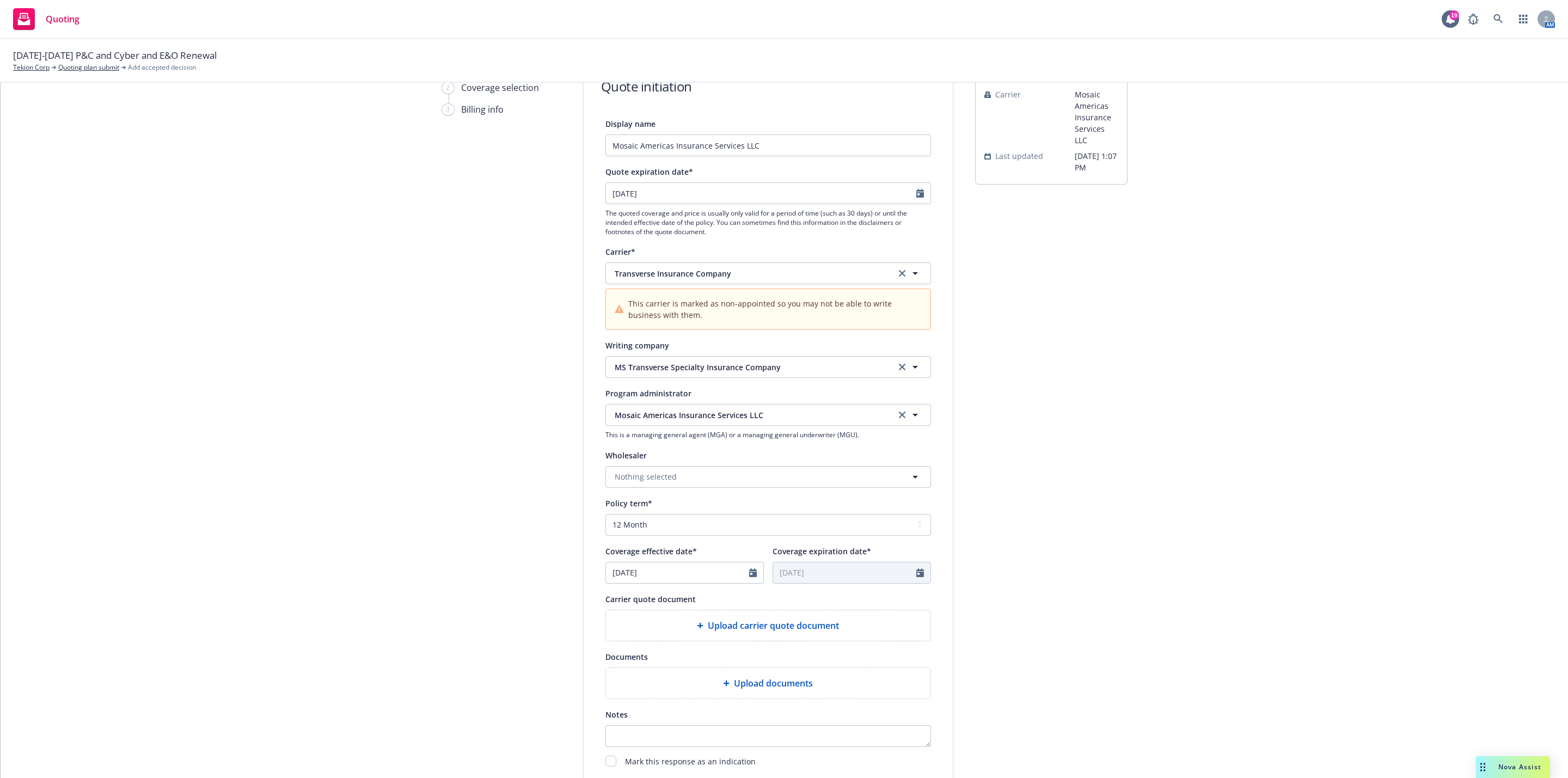
click at [1083, 325] on div "submission Carrier Mosaic Americas Insurance Services LLC Last updated 9/3, 1:0…" at bounding box center [1051, 447] width 153 height 775
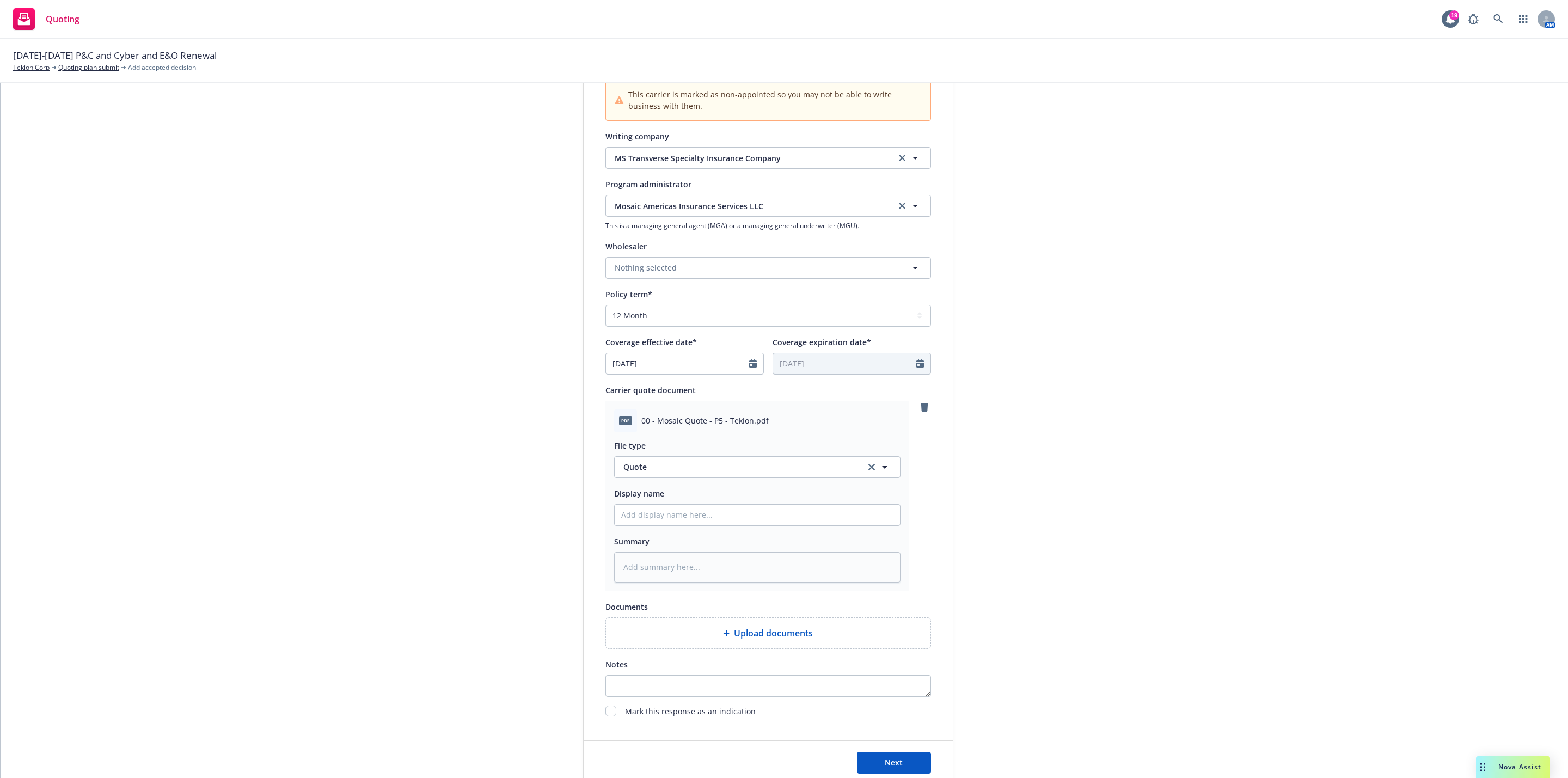
scroll to position [353, 0]
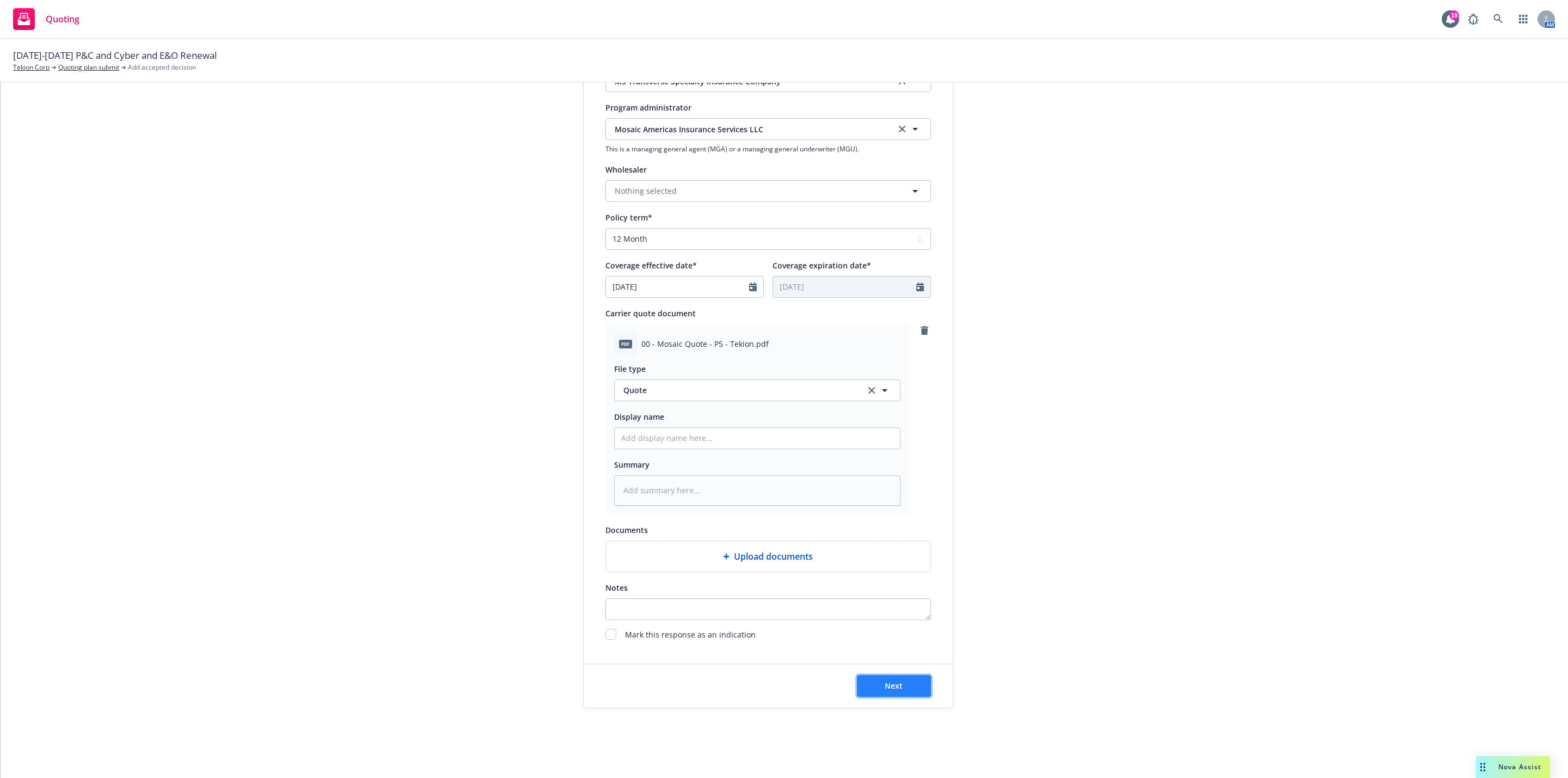
click at [893, 678] on button "Next" at bounding box center [894, 686] width 74 height 22
type textarea "x"
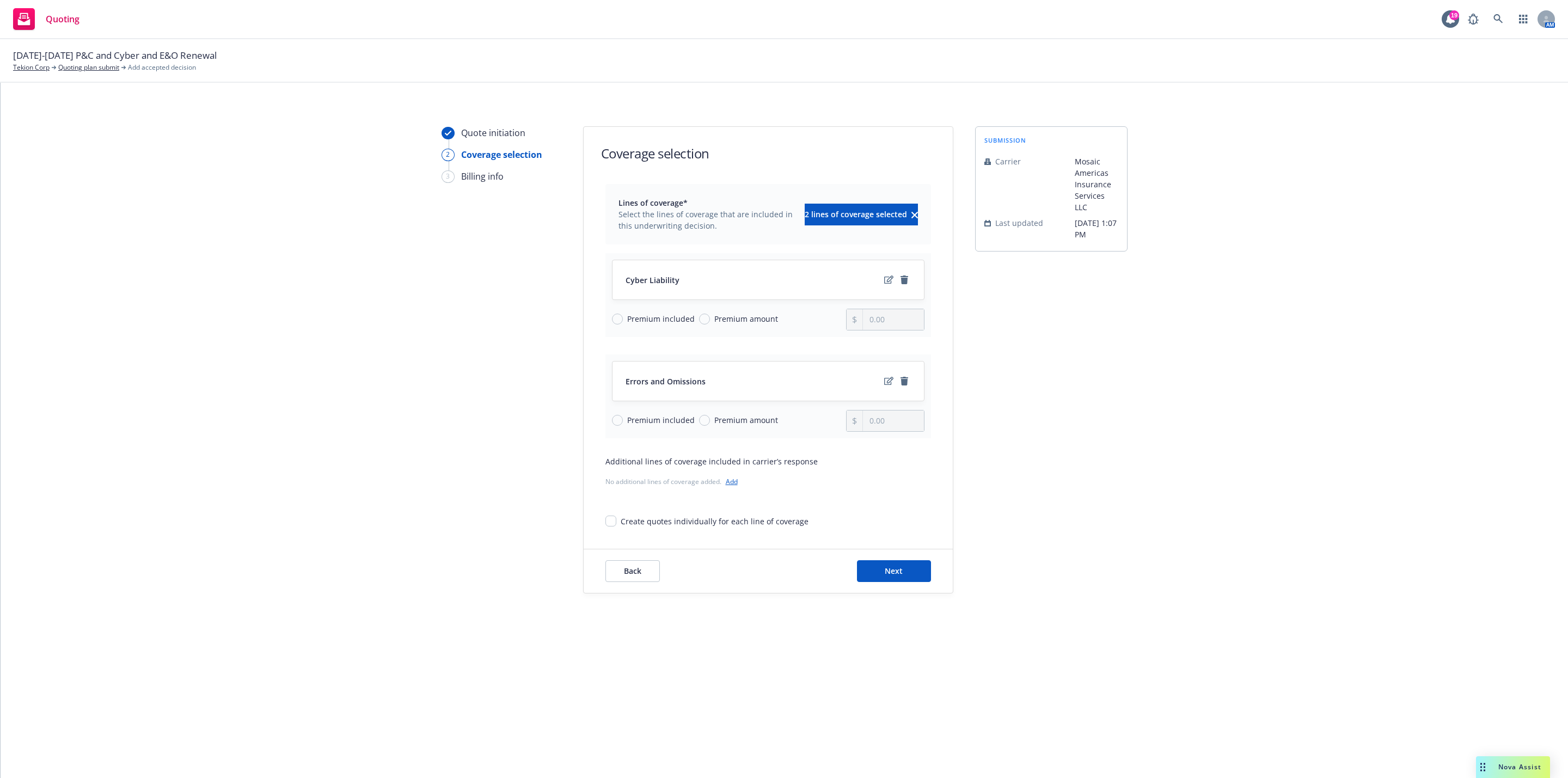
click at [721, 417] on span "Premium amount" at bounding box center [746, 419] width 64 height 12
click at [710, 417] on input "Premium amount" at bounding box center [704, 420] width 11 height 11
radio input "true"
type input "0.00"
click at [633, 423] on span "Premium included" at bounding box center [661, 419] width 67 height 12
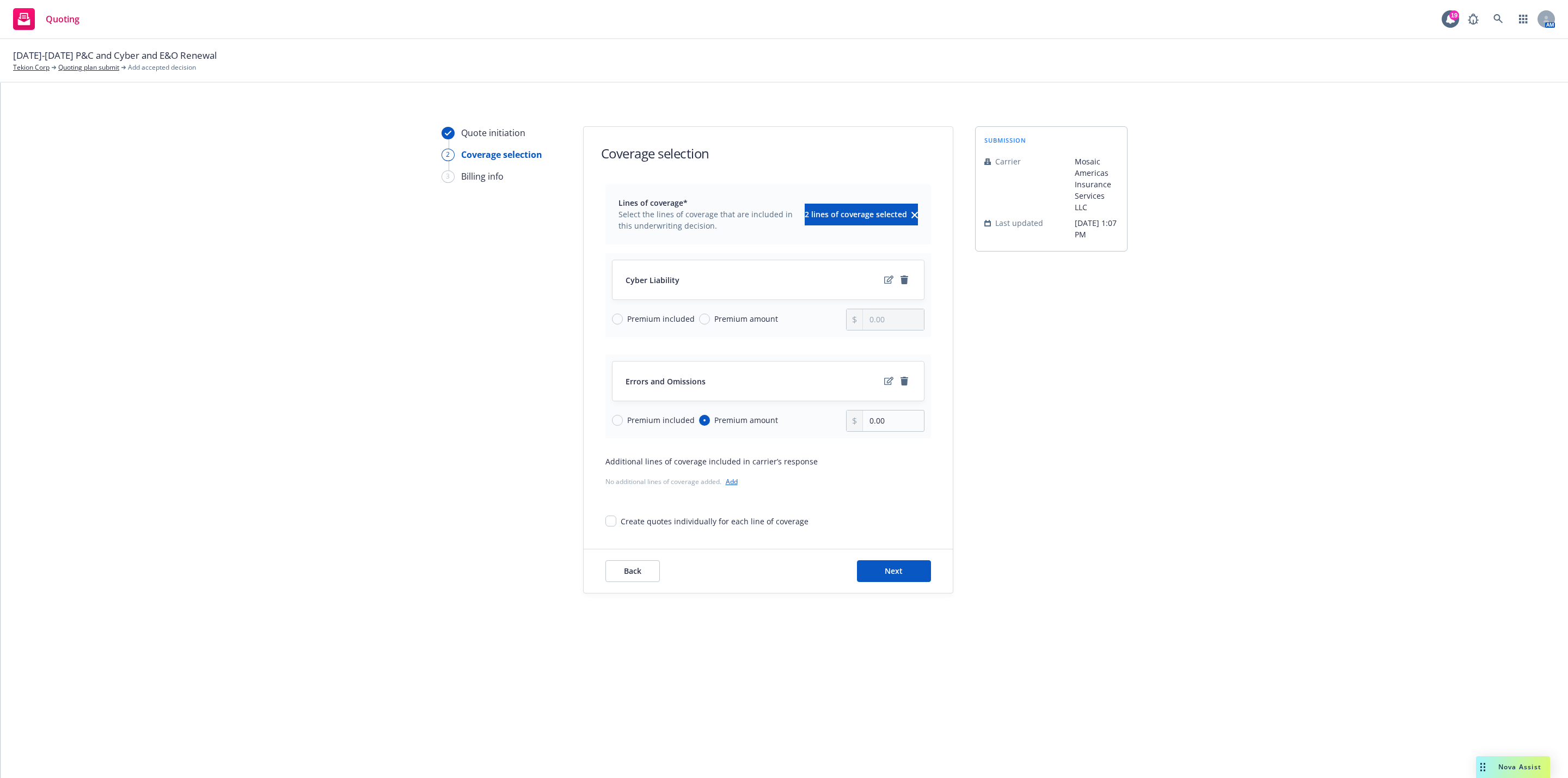
click at [622, 423] on input "Premium included" at bounding box center [617, 420] width 11 height 11
radio input "true"
radio input "false"
click at [721, 320] on span "Premium amount" at bounding box center [746, 318] width 64 height 12
click at [710, 320] on input "Premium amount" at bounding box center [704, 319] width 11 height 11
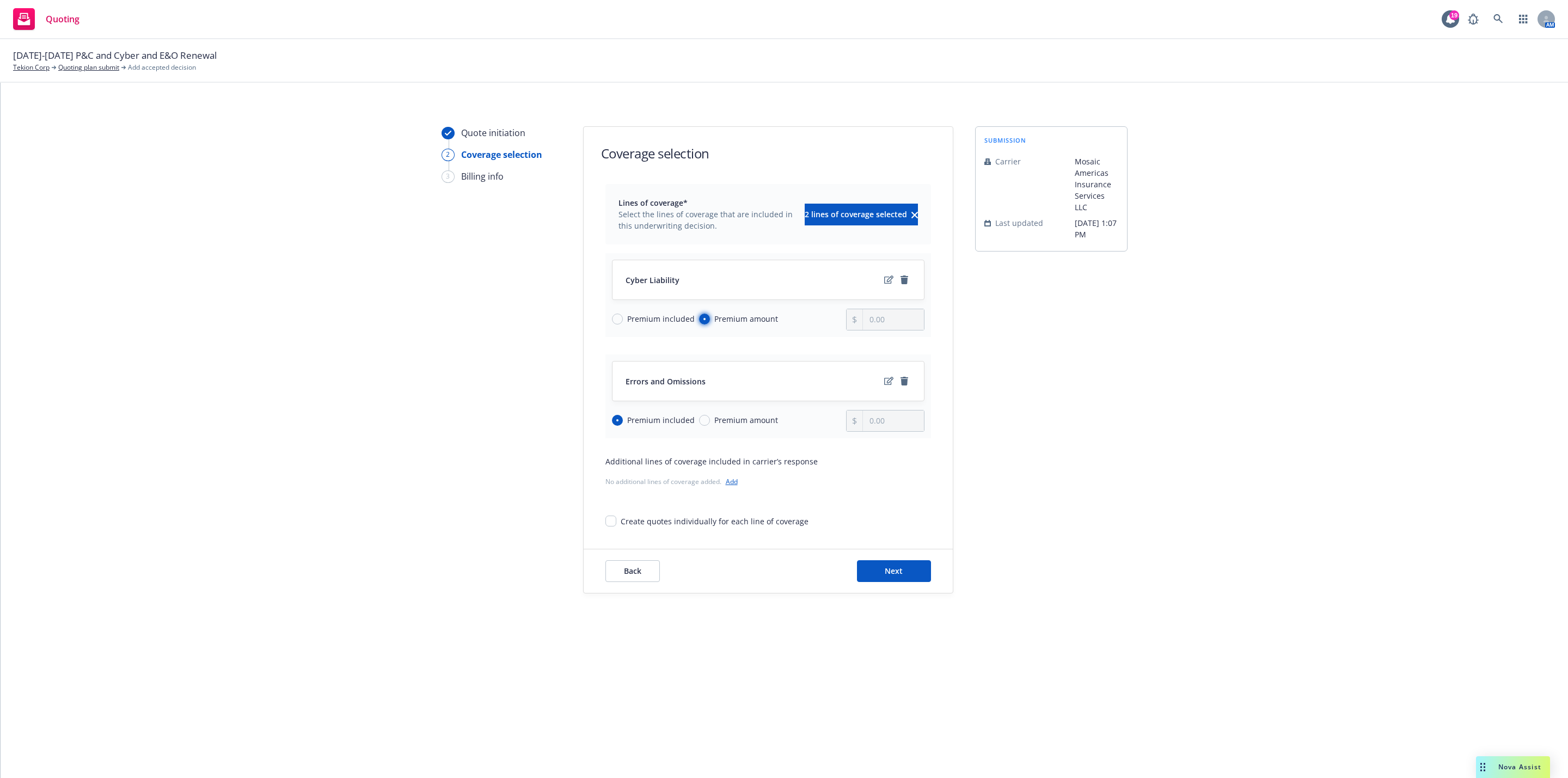
radio input "true"
click at [915, 316] on input "0.00" at bounding box center [893, 319] width 60 height 21
type input "89,840.00"
click at [1187, 335] on div "Quote initiation 2 Coverage selection 3 Billing info Coverage selection Lines o…" at bounding box center [784, 359] width 1542 height 467
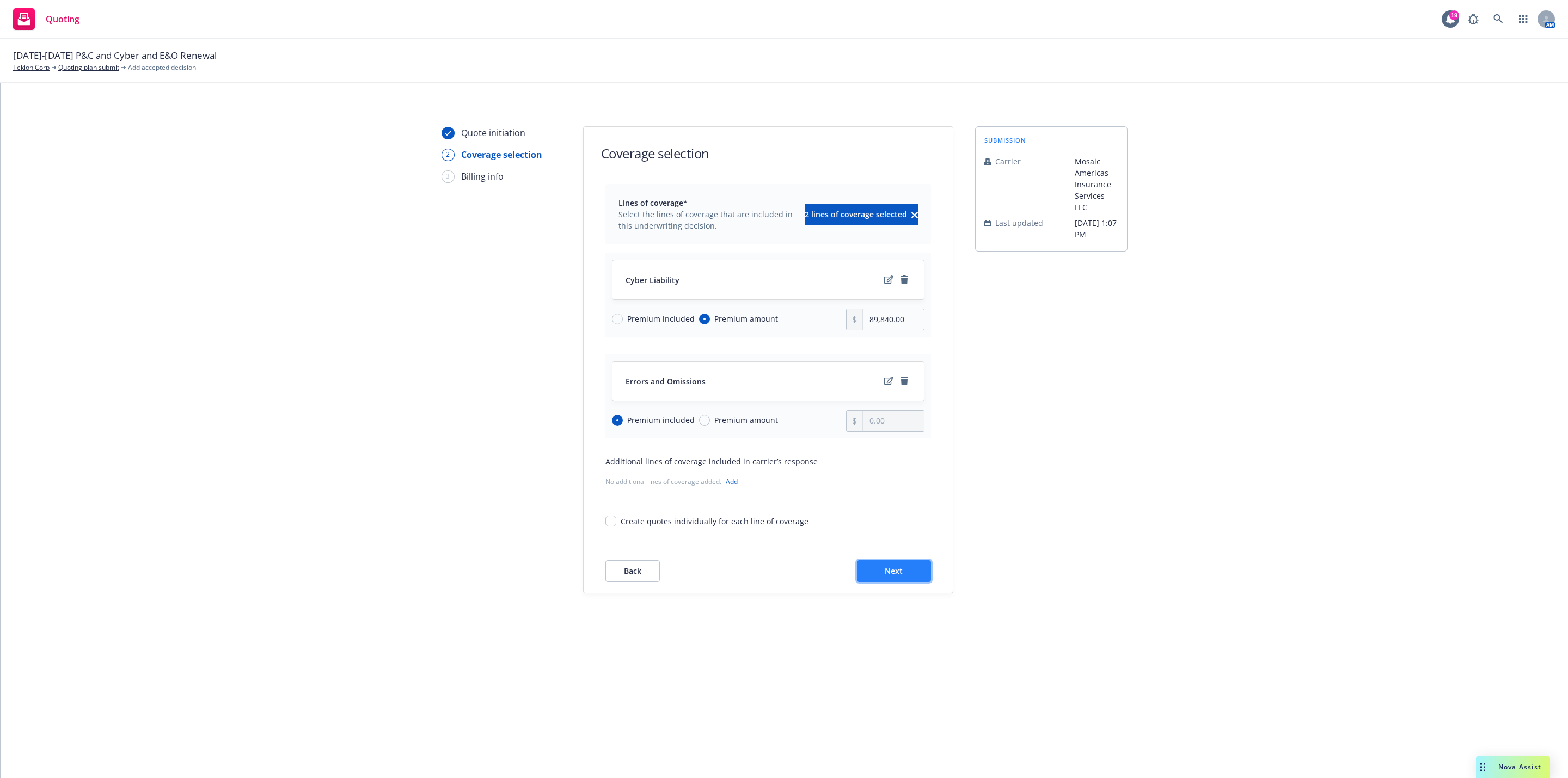
click at [894, 576] on span "Next" at bounding box center [894, 571] width 18 height 10
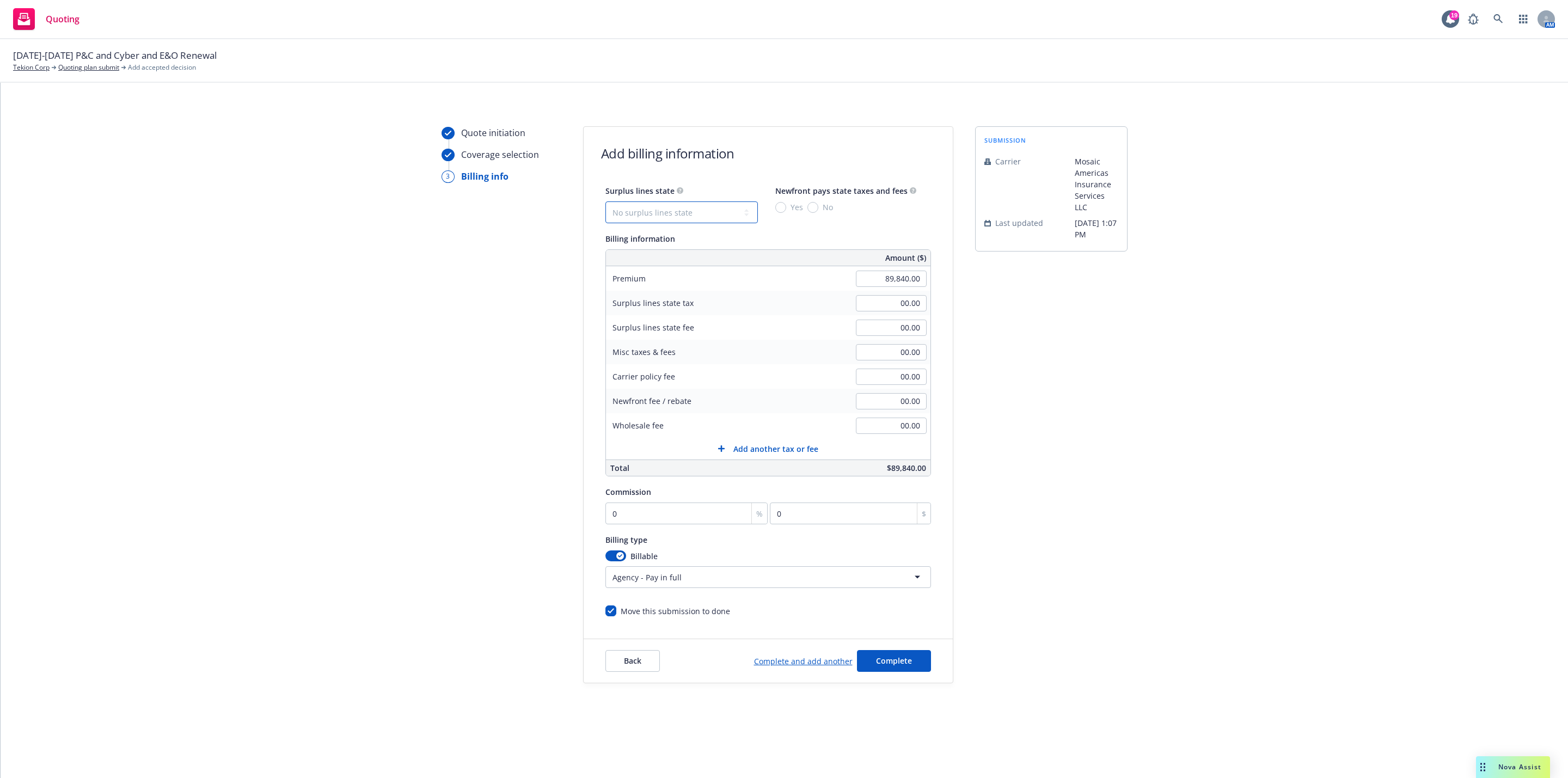
click at [717, 209] on select "No surplus lines state Alaska Alabama Arkansas Arizona California Colorado Conn…" at bounding box center [682, 212] width 153 height 22
select select "CA"
click at [605, 201] on select "No surplus lines state Alaska Alabama Arkansas Arizona California Colorado Conn…" at bounding box center [682, 212] width 153 height 22
type input "2,695.20"
type input "161.71"
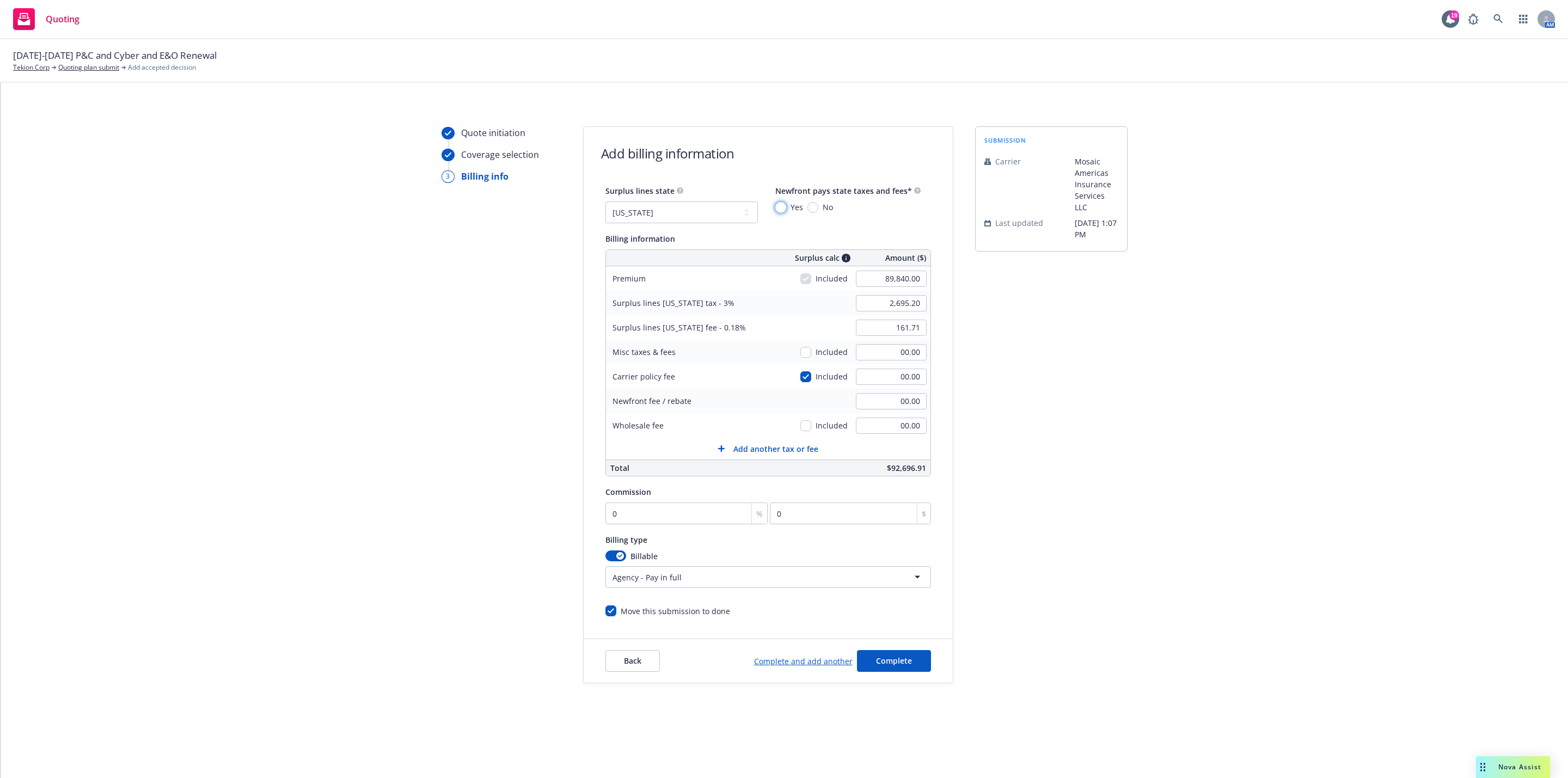
click at [784, 209] on input "Yes" at bounding box center [781, 207] width 11 height 11
radio input "true"
click at [732, 514] on input "0" at bounding box center [686, 513] width 163 height 22
type input "2"
type input "1796.8"
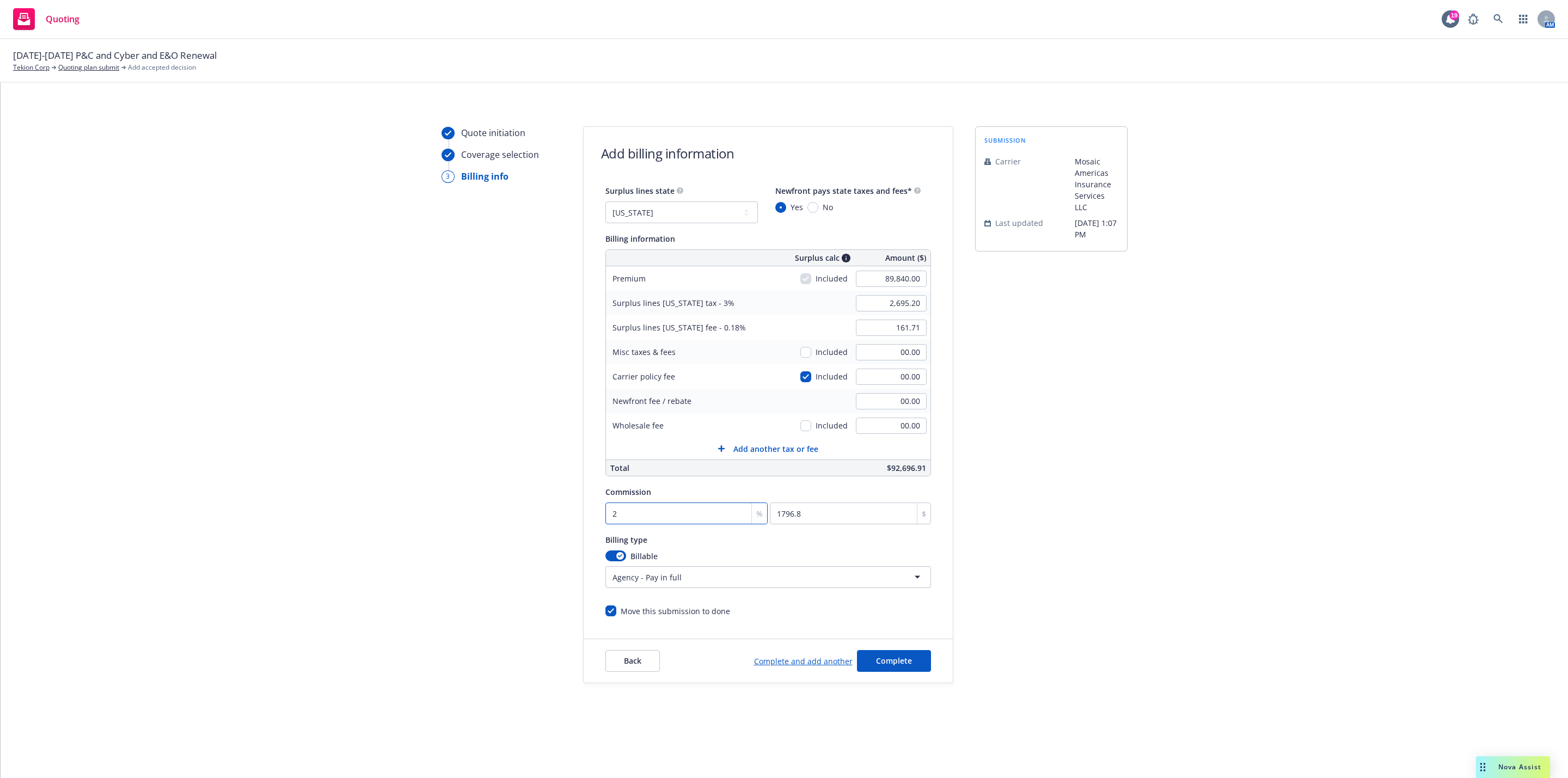
type input "20"
type input "17968"
type input "20"
click at [1132, 549] on div "Quote initiation Coverage selection 3 Billing info Add billing information Surp…" at bounding box center [784, 405] width 1542 height 557
click at [894, 662] on span "Complete" at bounding box center [894, 660] width 35 height 10
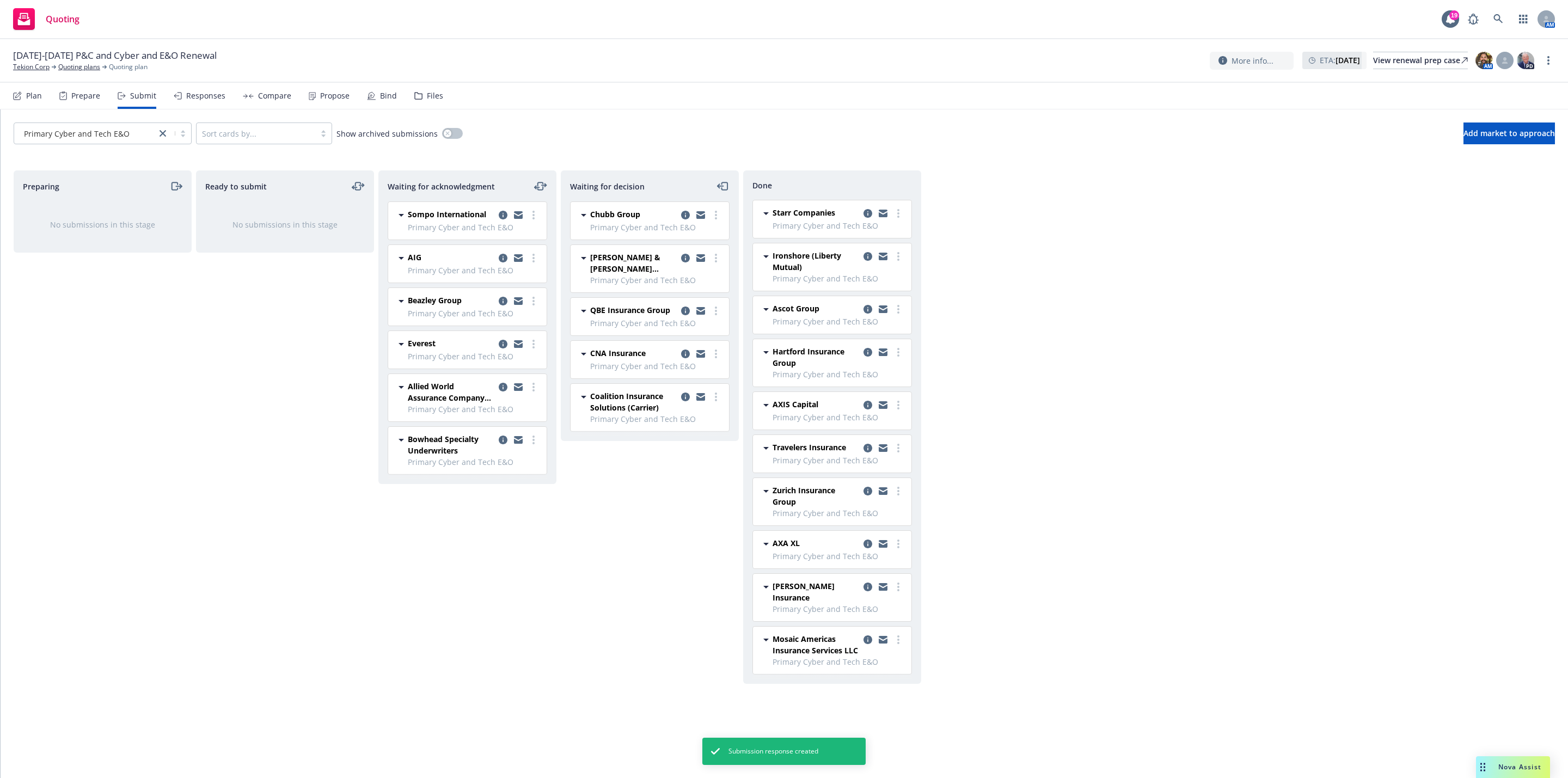
click at [217, 92] on div "Responses" at bounding box center [206, 96] width 39 height 9
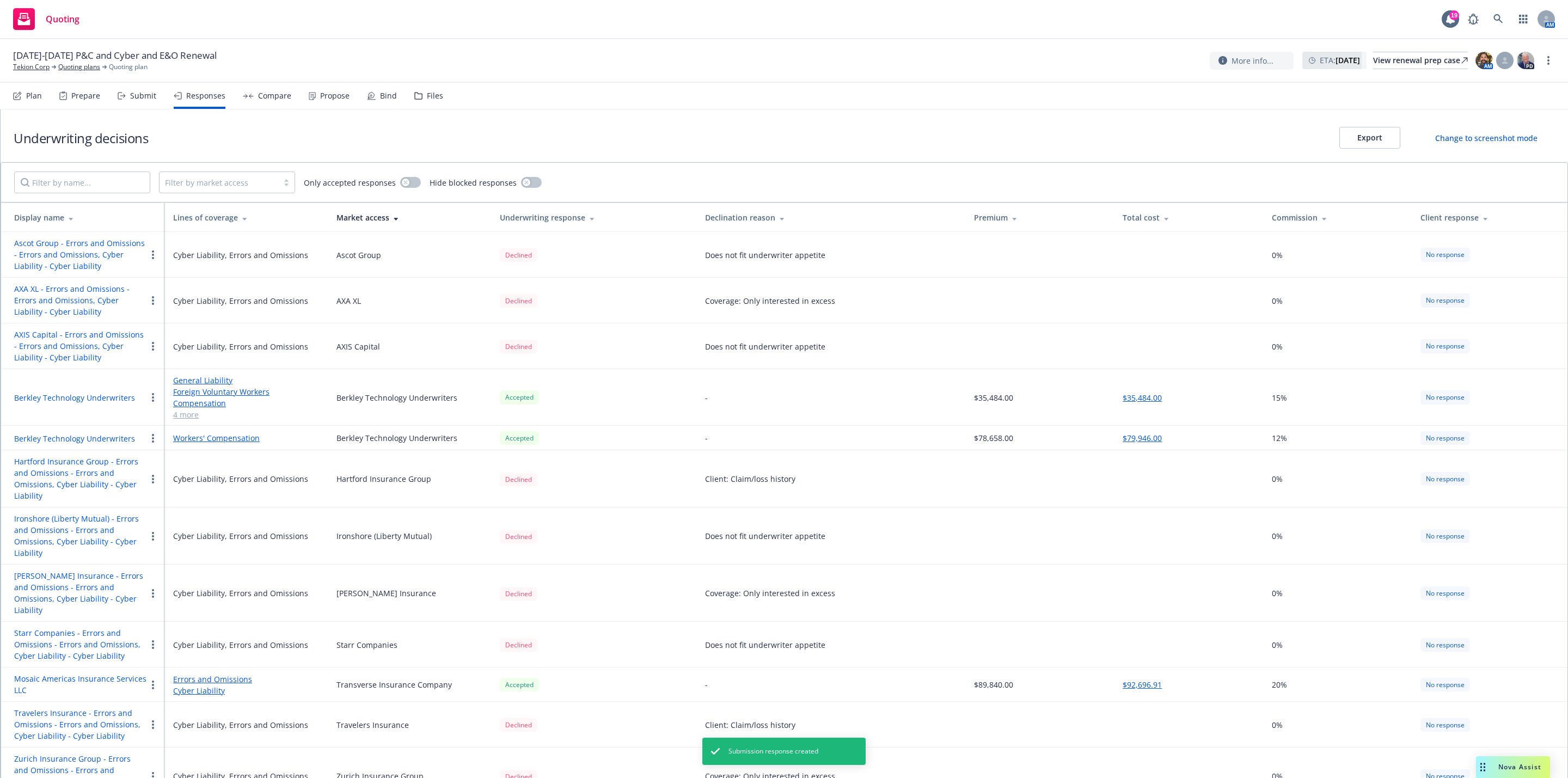
click at [1512, 143] on div "Change to screenshot mode" at bounding box center [1486, 137] width 102 height 12
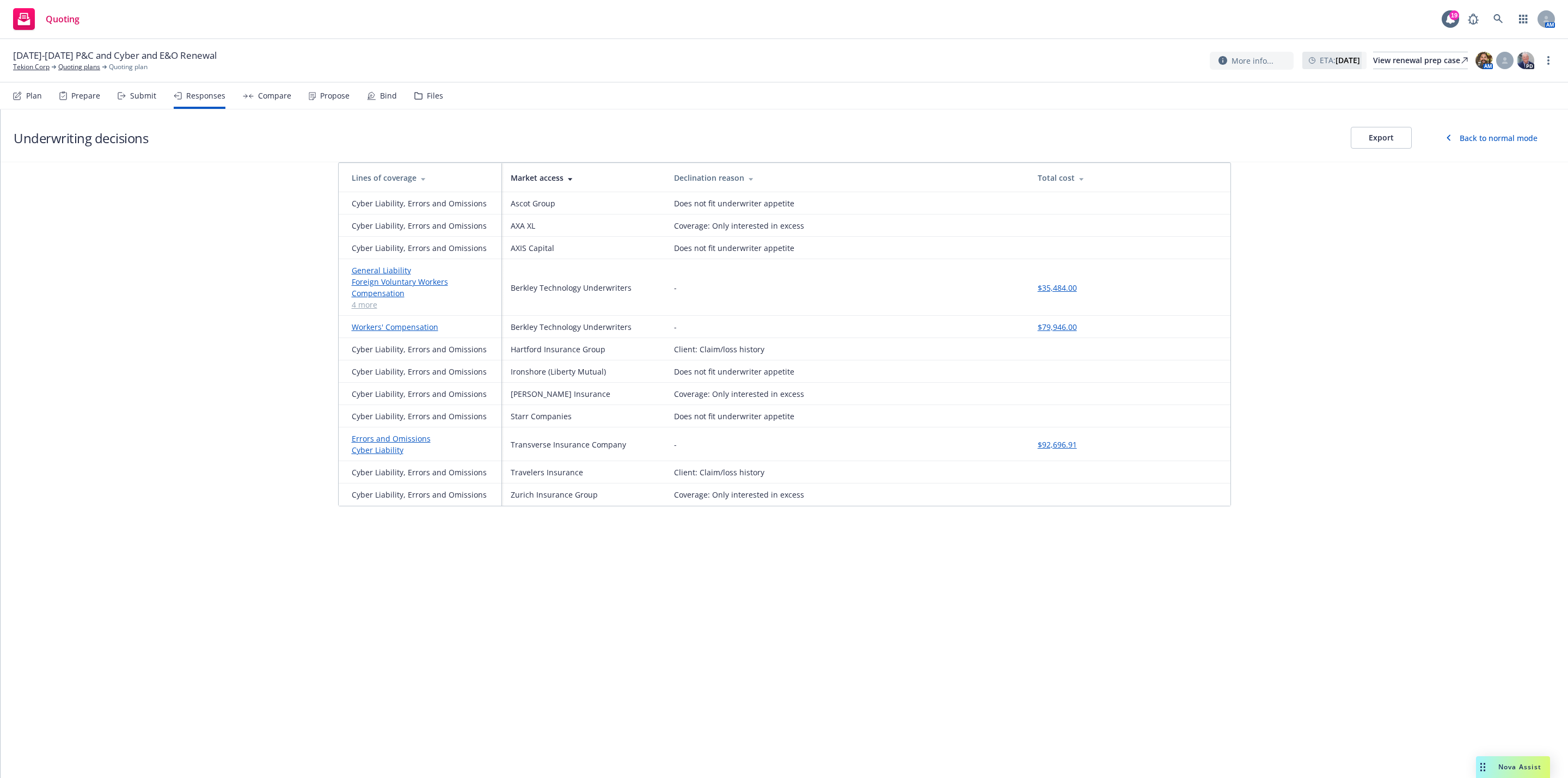
click at [1522, 140] on div "Back to normal mode" at bounding box center [1499, 137] width 78 height 12
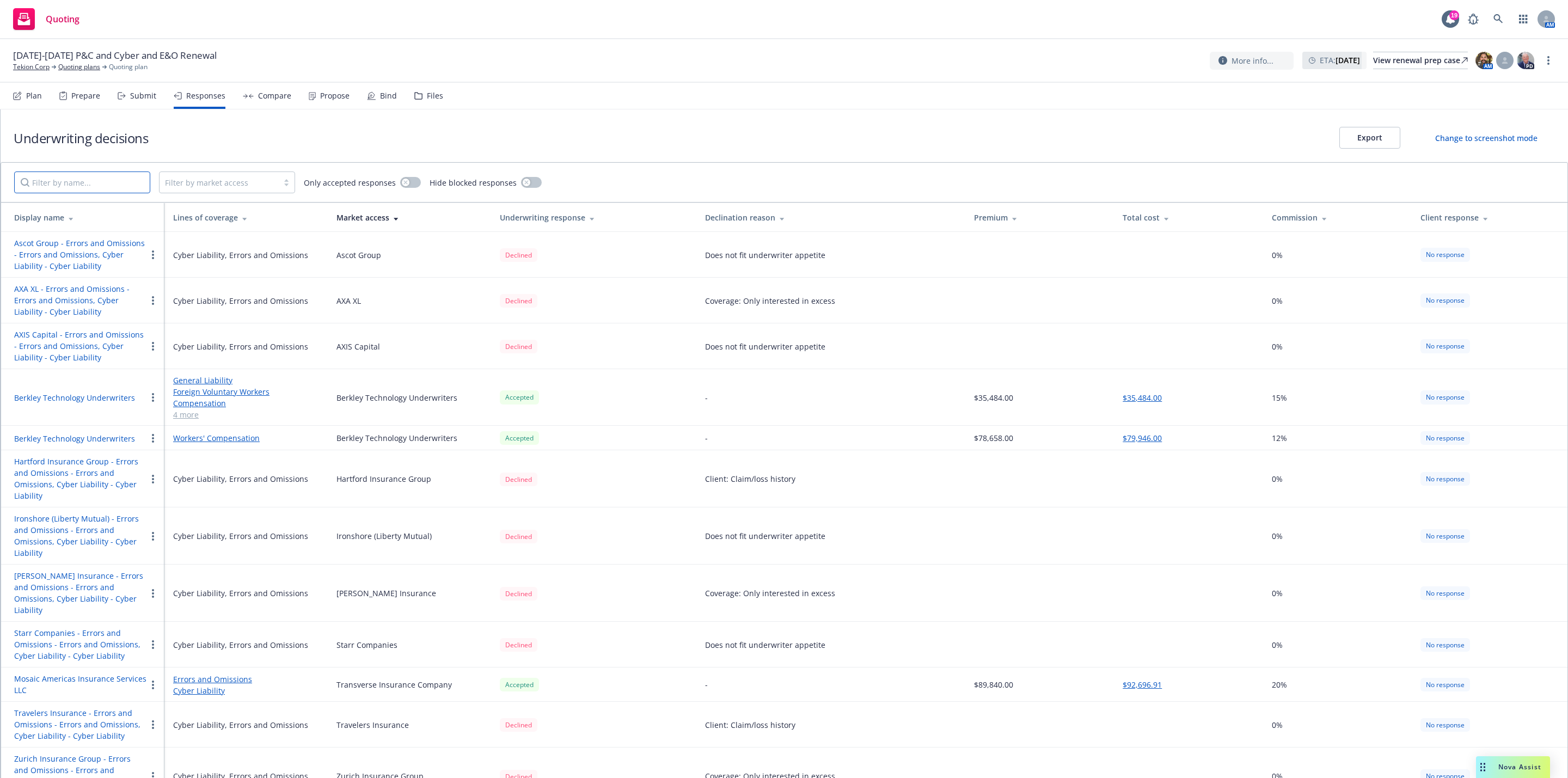
click at [44, 178] on input "Filter by name..." at bounding box center [83, 182] width 137 height 22
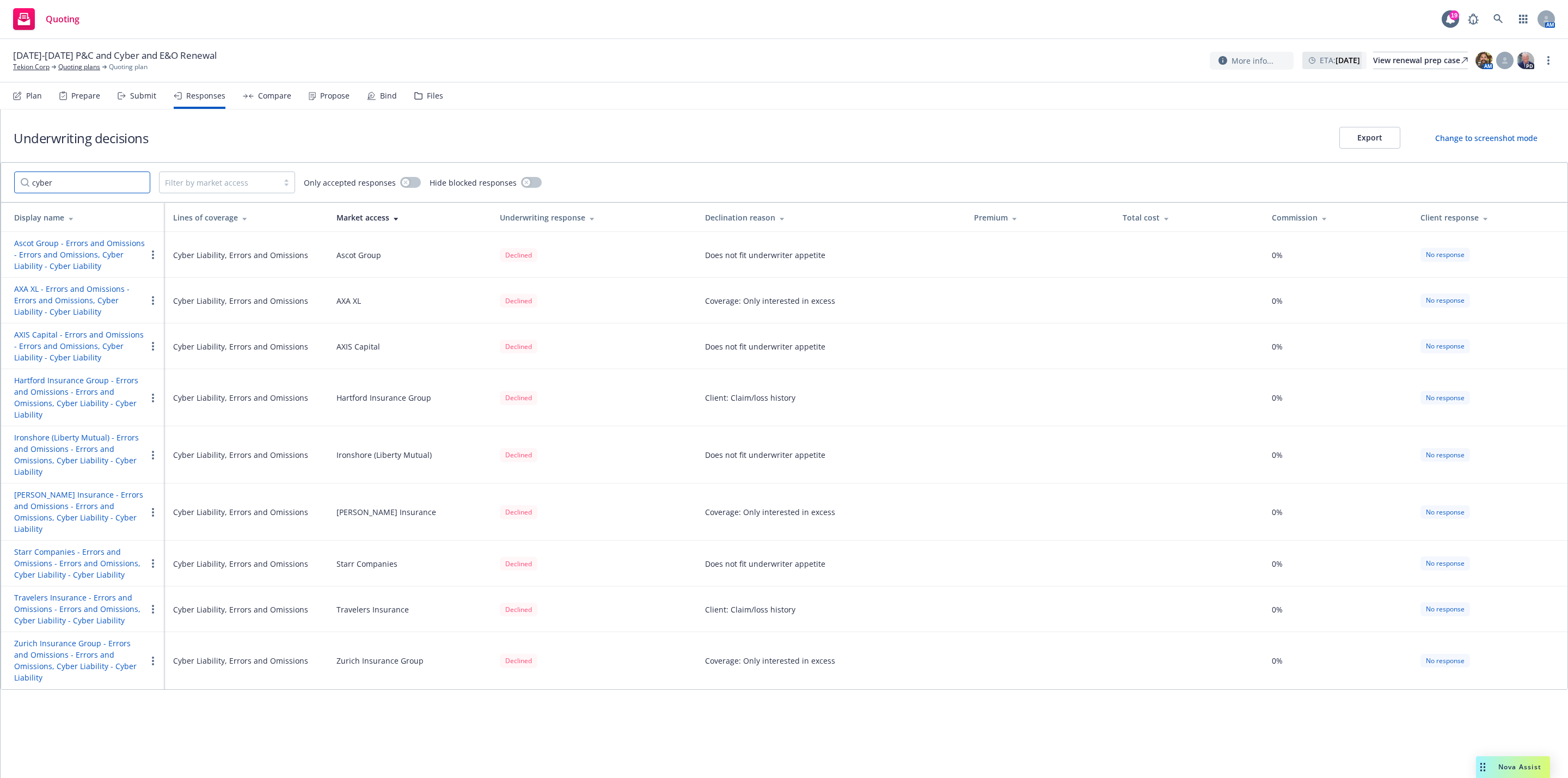
type input "cyber"
click at [207, 728] on div "Underwriting decisions Export Change to screenshot mode cyber Filter by market …" at bounding box center [784, 443] width 1567 height 669
click at [204, 178] on div at bounding box center [218, 182] width 107 height 13
click at [400, 185] on button "button" at bounding box center [410, 182] width 21 height 11
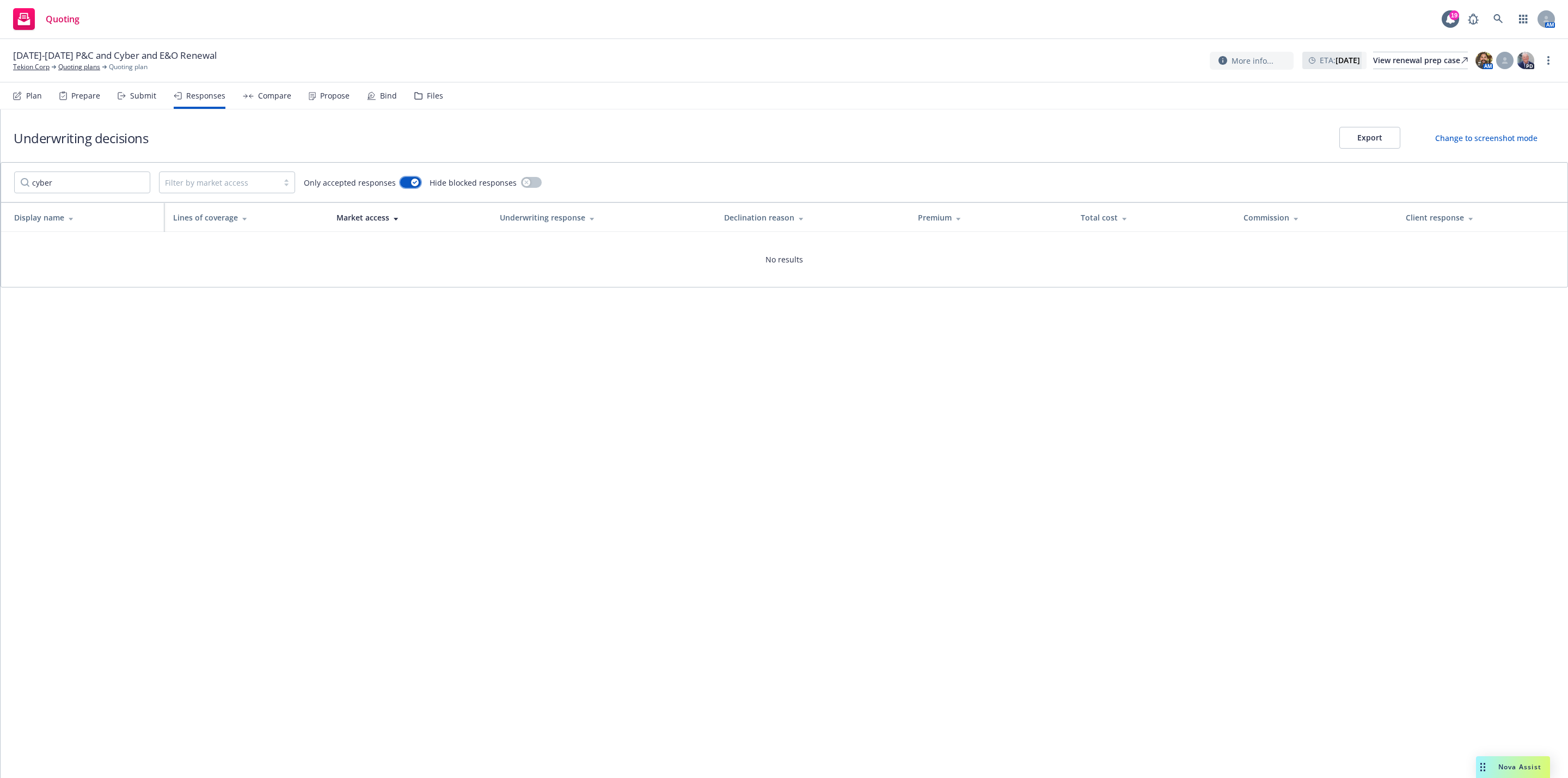
click at [406, 185] on button "button" at bounding box center [410, 182] width 21 height 11
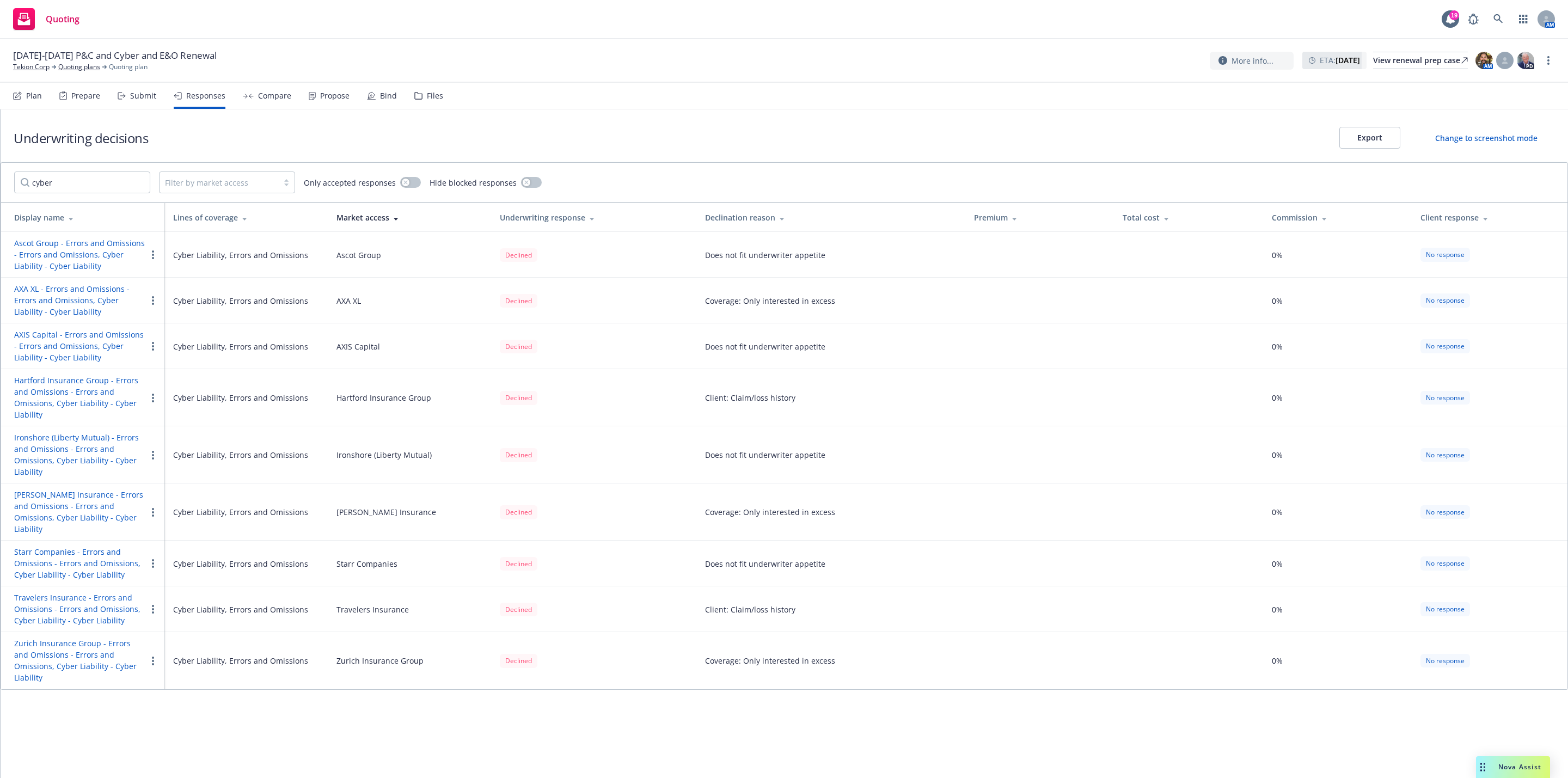
click at [147, 92] on div "Submit" at bounding box center [143, 96] width 26 height 9
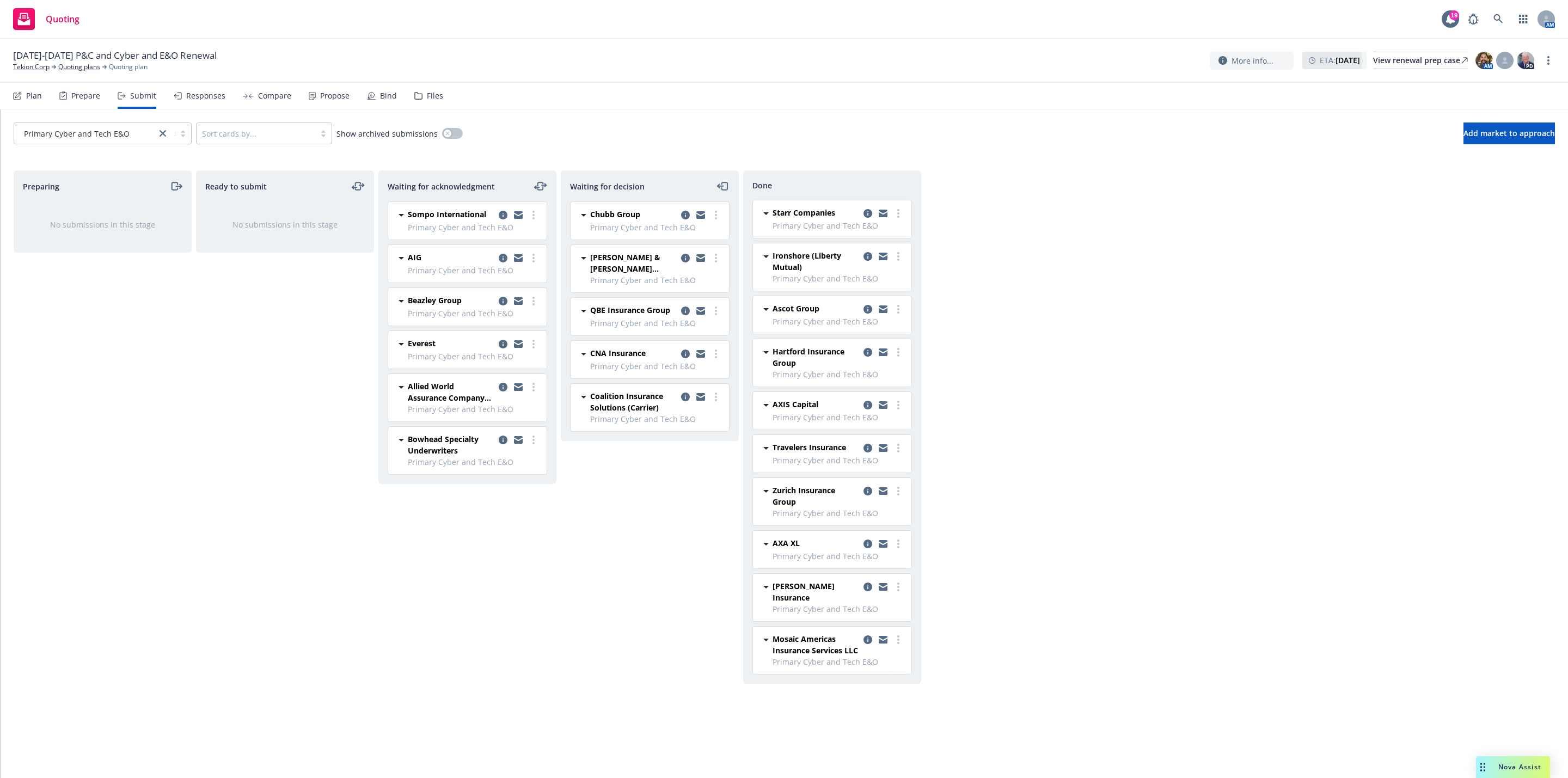
click at [216, 98] on div "Responses" at bounding box center [206, 96] width 39 height 9
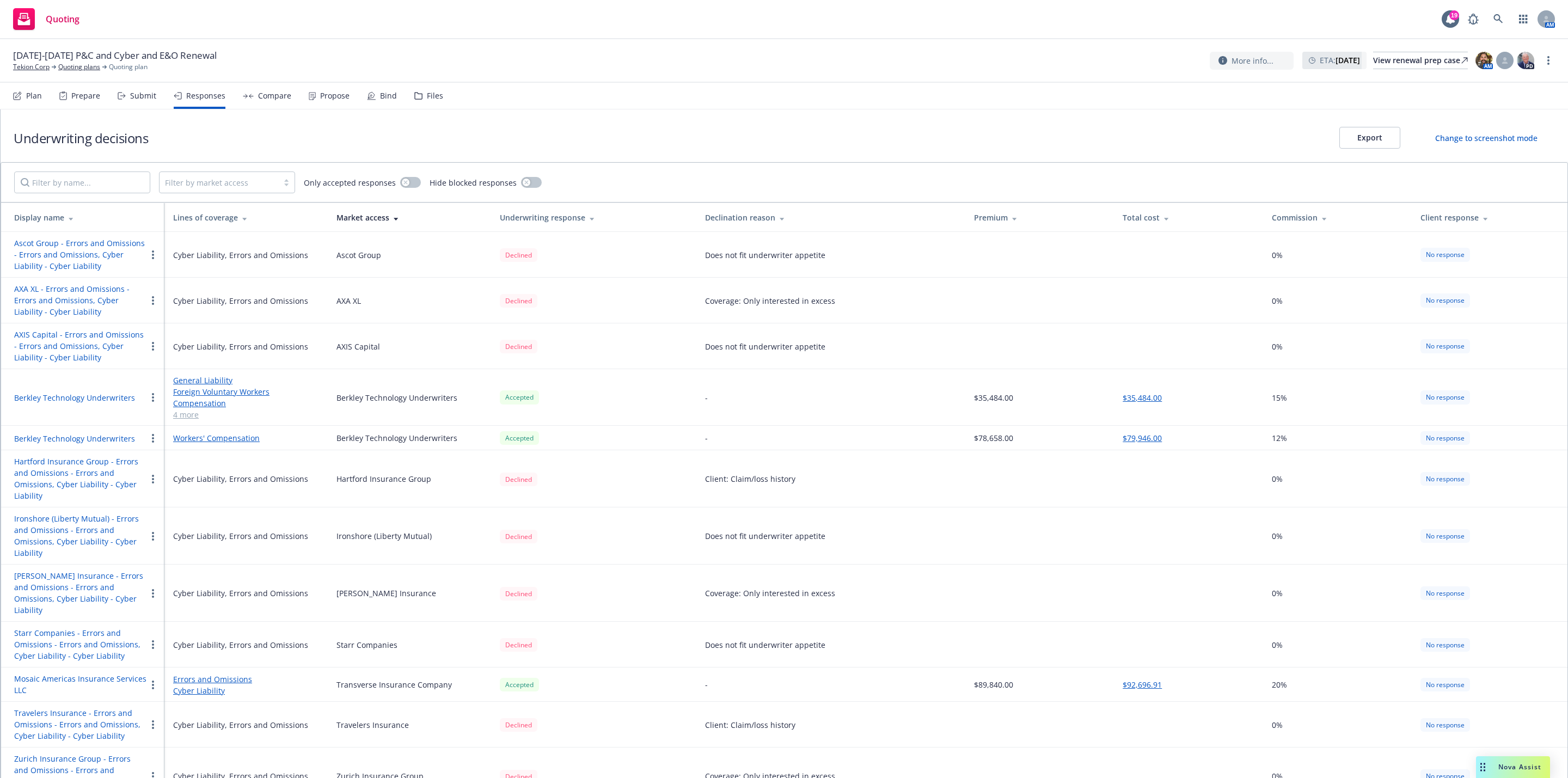
click at [398, 178] on div "Only accepted responses" at bounding box center [362, 182] width 117 height 22
click at [403, 185] on icon "button" at bounding box center [405, 182] width 5 height 5
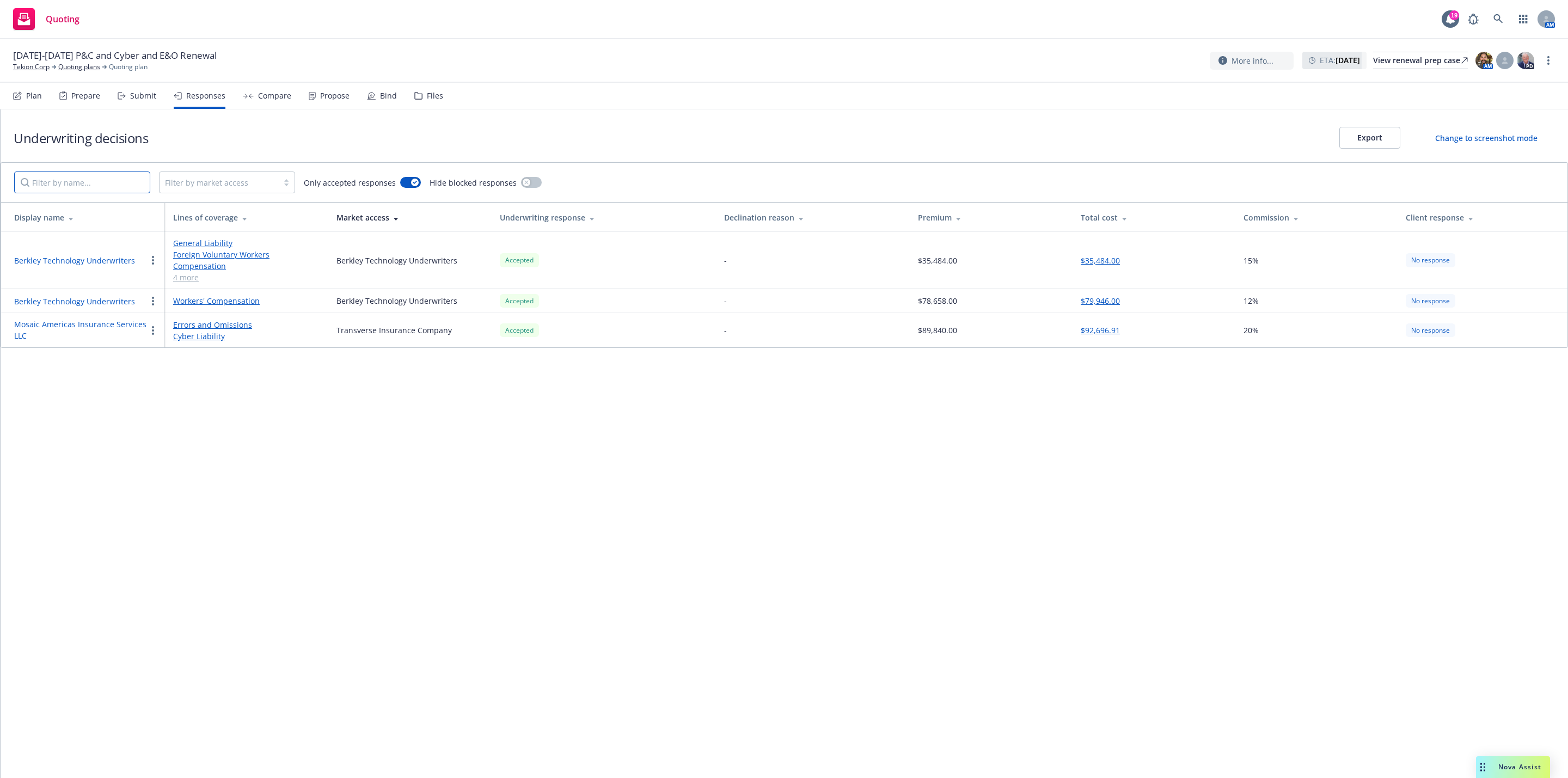
click at [86, 187] on input "Filter by name..." at bounding box center [83, 182] width 137 height 22
click at [197, 175] on div "Filter by market access" at bounding box center [218, 182] width 118 height 17
click at [119, 180] on input "Filter by name..." at bounding box center [83, 182] width 137 height 22
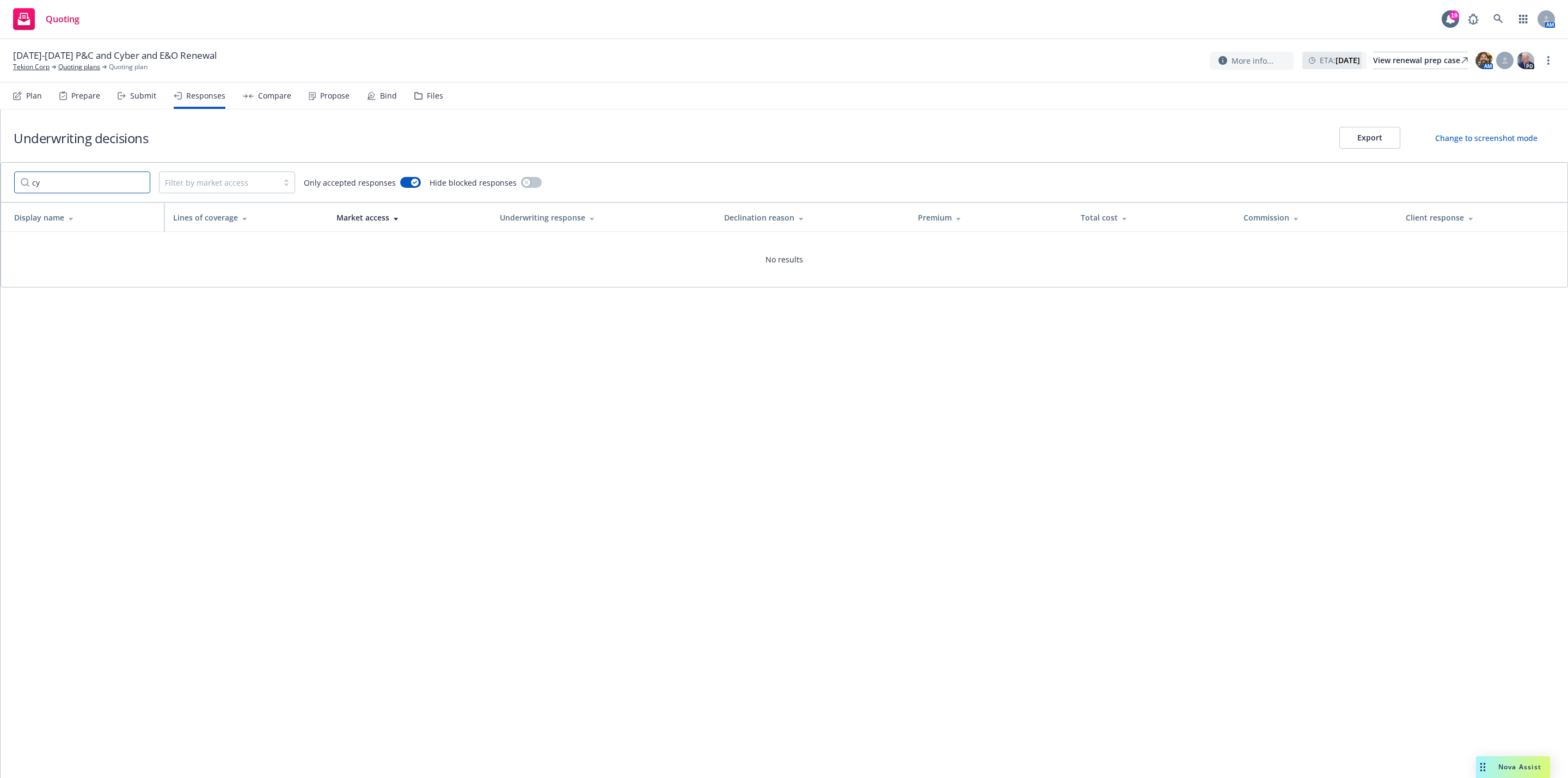
type input "c"
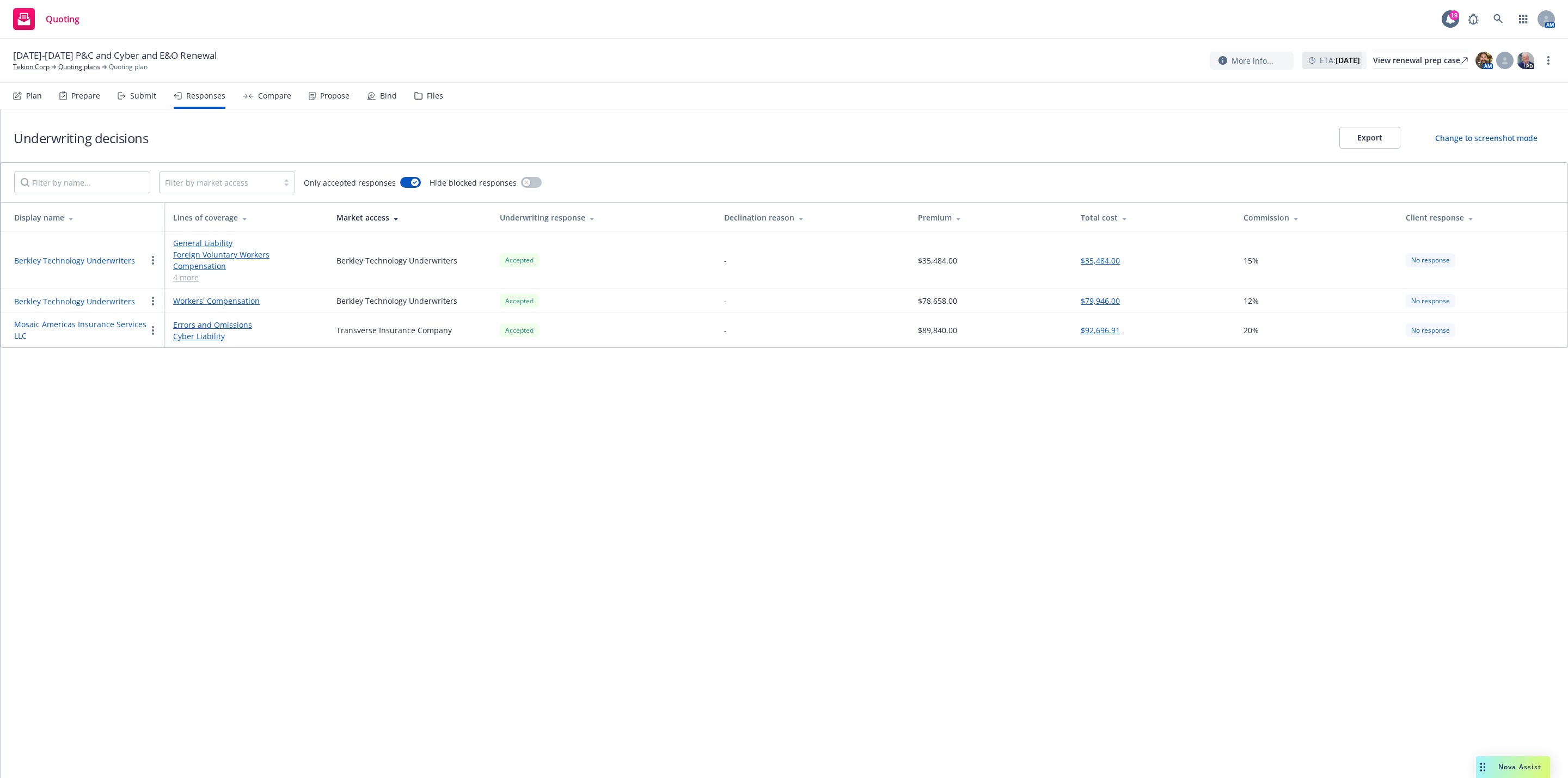
click at [268, 178] on div at bounding box center [218, 182] width 107 height 13
click at [407, 187] on button "button" at bounding box center [410, 182] width 21 height 11
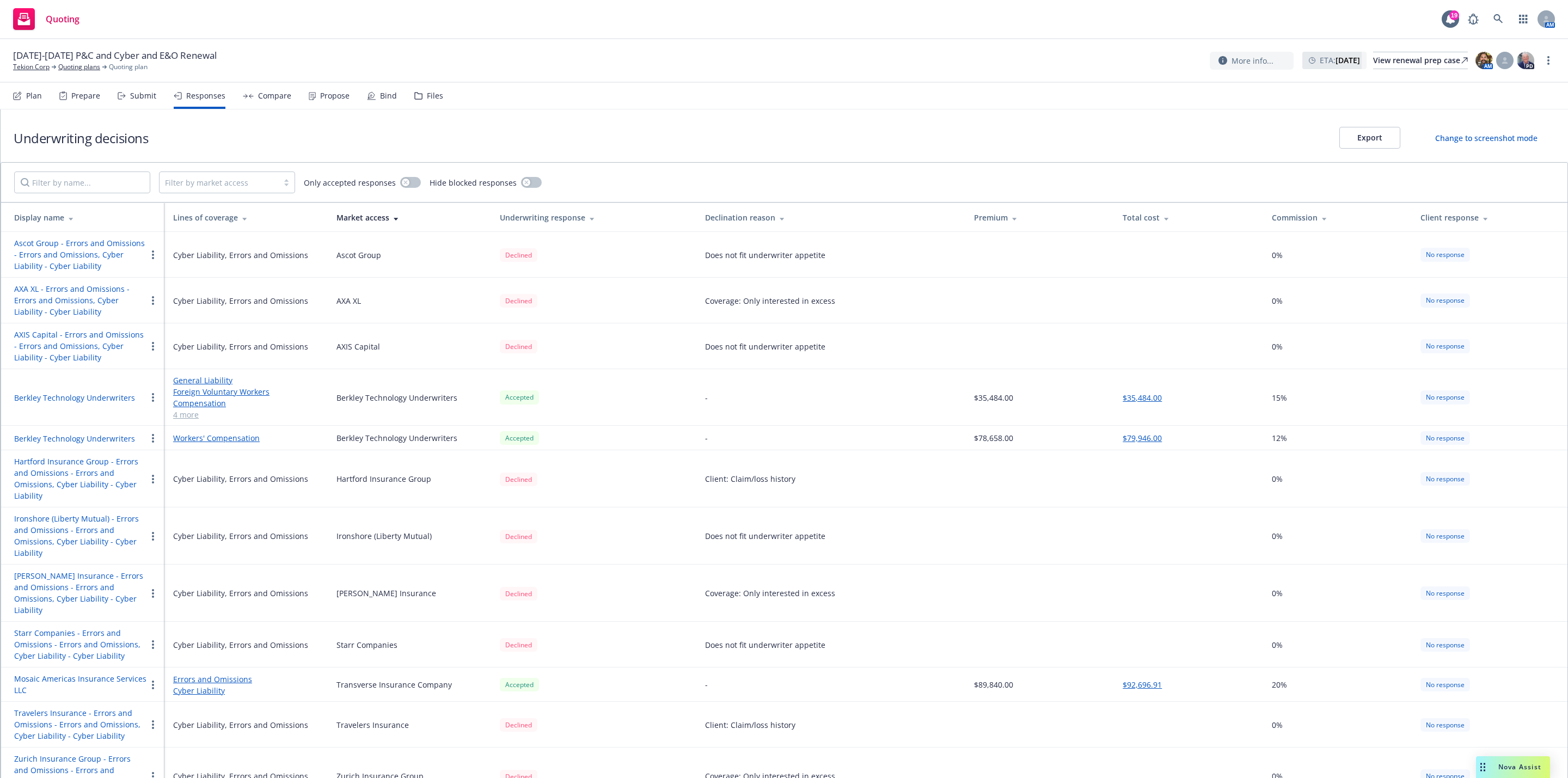
click at [1517, 137] on div "Change to screenshot mode" at bounding box center [1486, 137] width 102 height 12
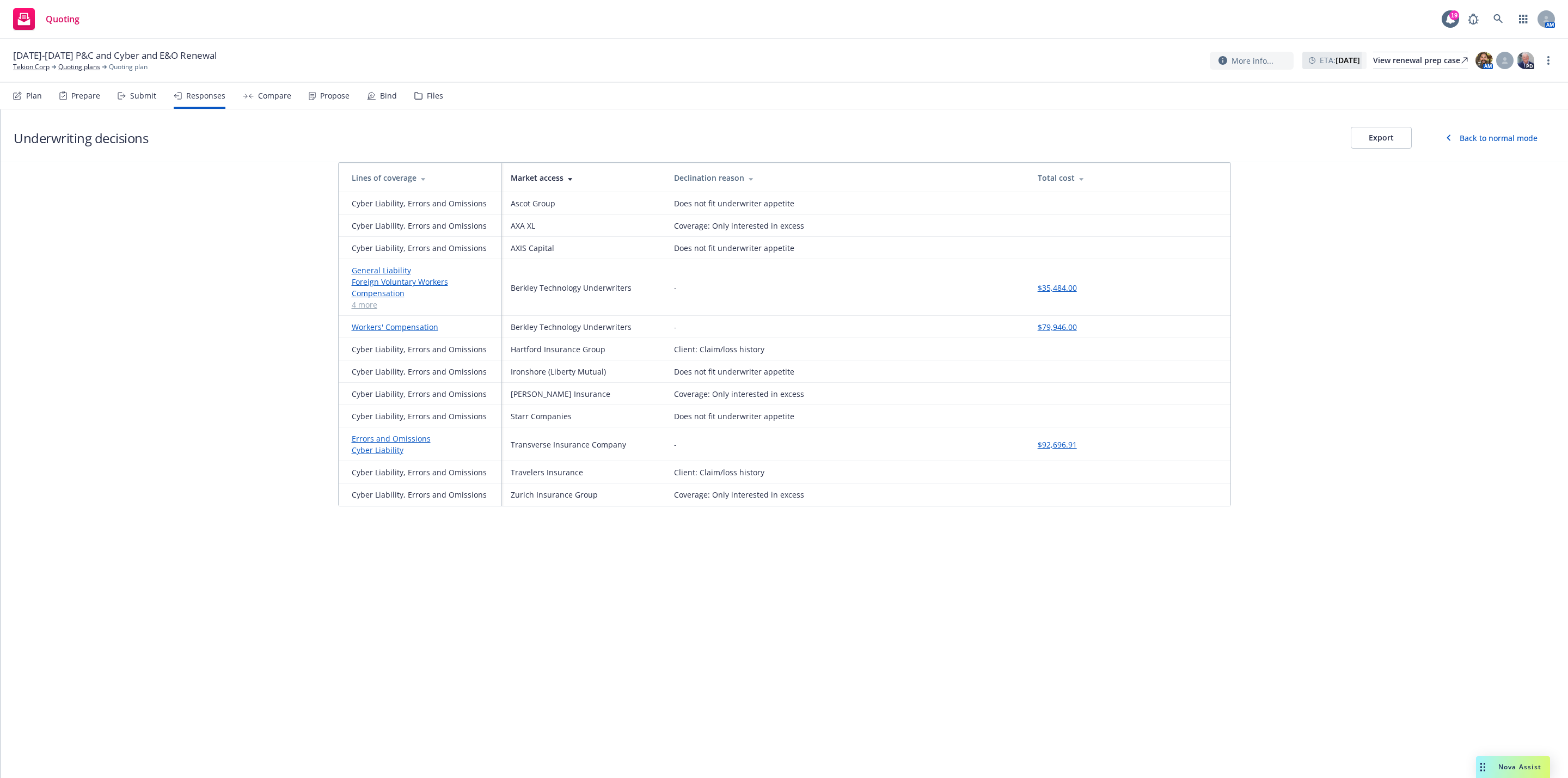
click at [1465, 139] on div "Back to normal mode" at bounding box center [1499, 137] width 78 height 12
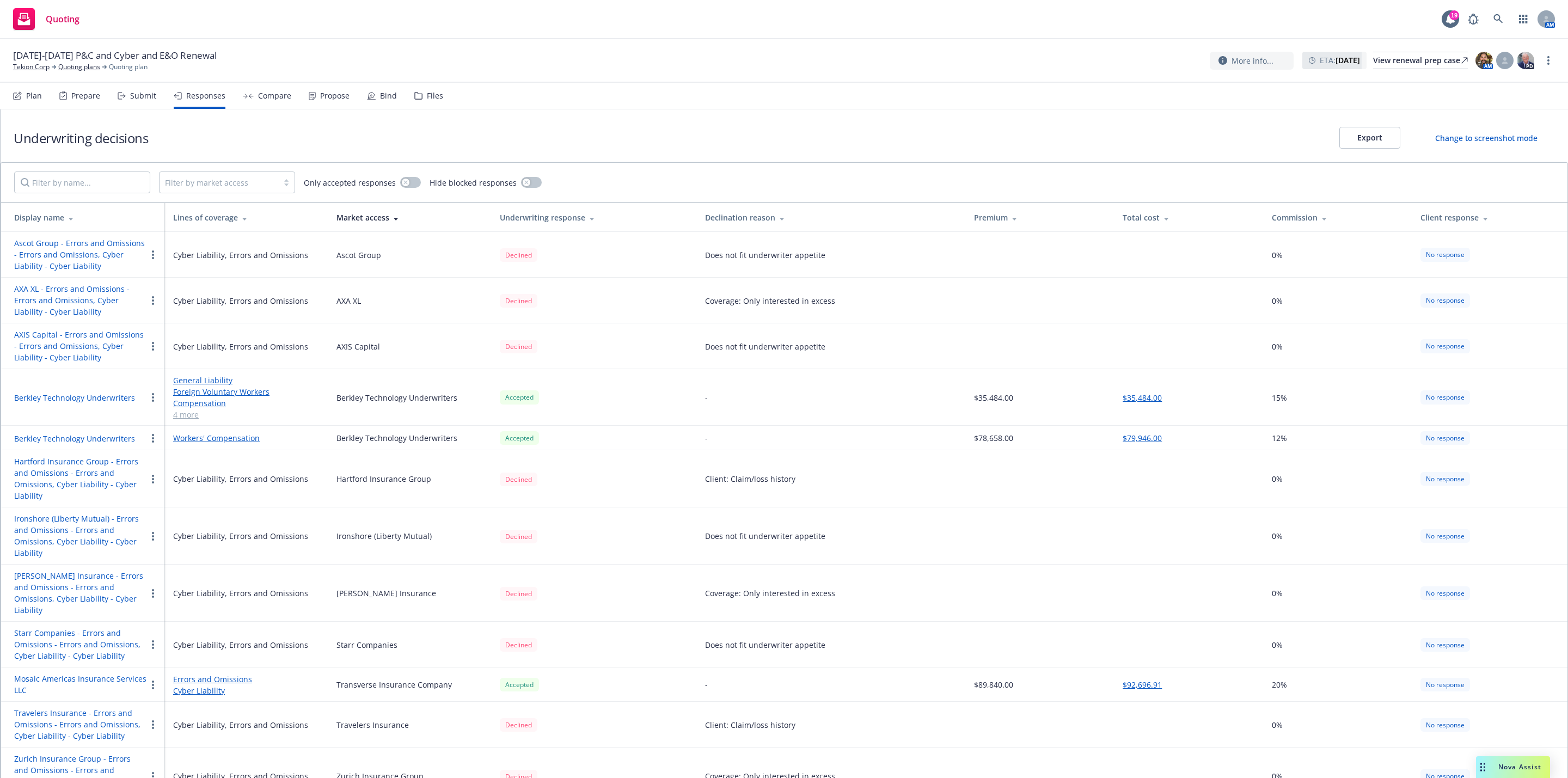
click at [1374, 135] on button "Export" at bounding box center [1370, 137] width 61 height 22
click at [152, 401] on button "button" at bounding box center [153, 398] width 13 height 13
click at [626, 384] on td "Accepted" at bounding box center [594, 398] width 206 height 56
click at [625, 384] on td "Accepted" at bounding box center [594, 398] width 206 height 56
click at [608, 435] on div "Accepted" at bounding box center [593, 438] width 187 height 14
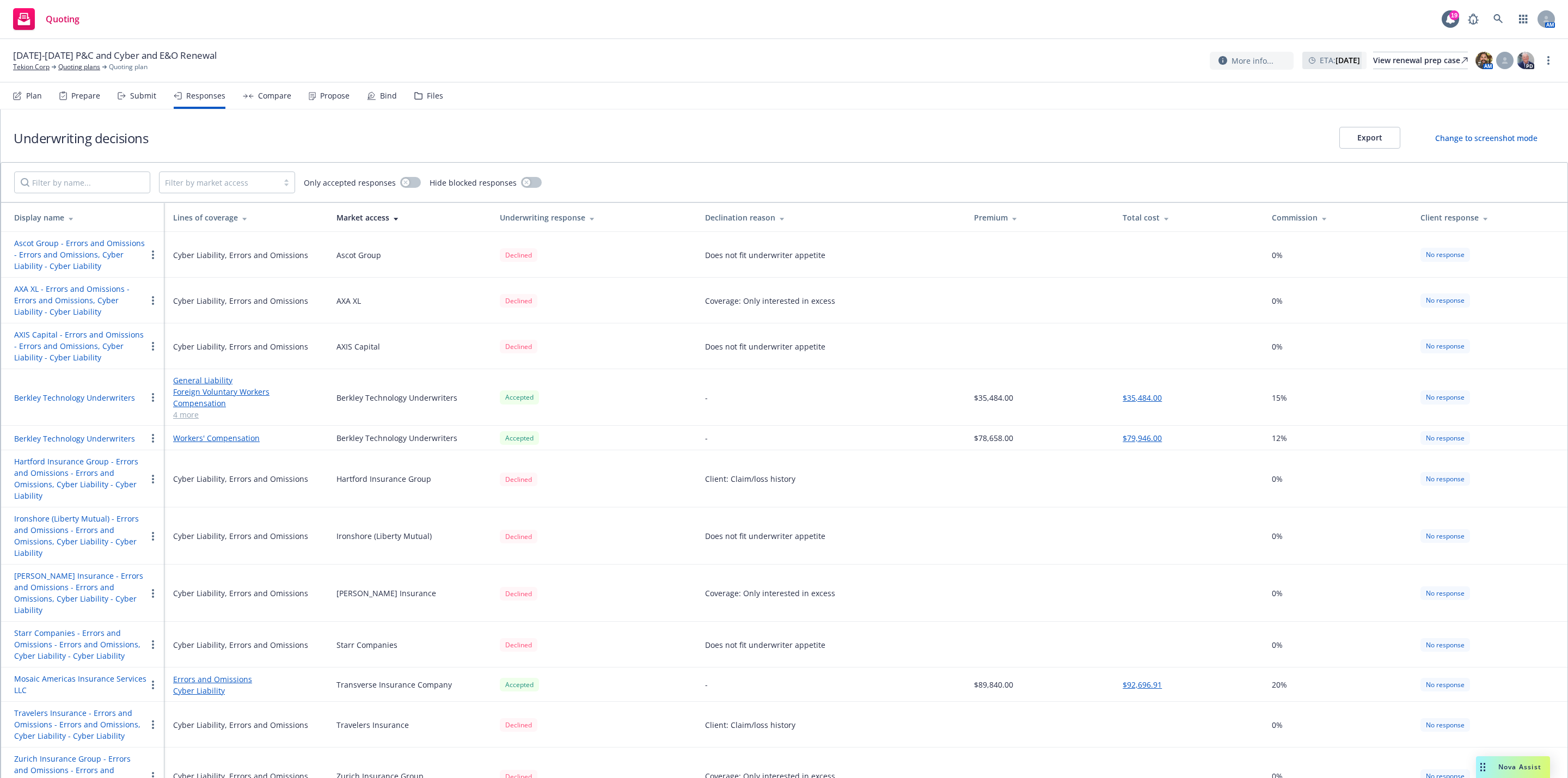
click at [144, 94] on div "Submit" at bounding box center [143, 96] width 26 height 9
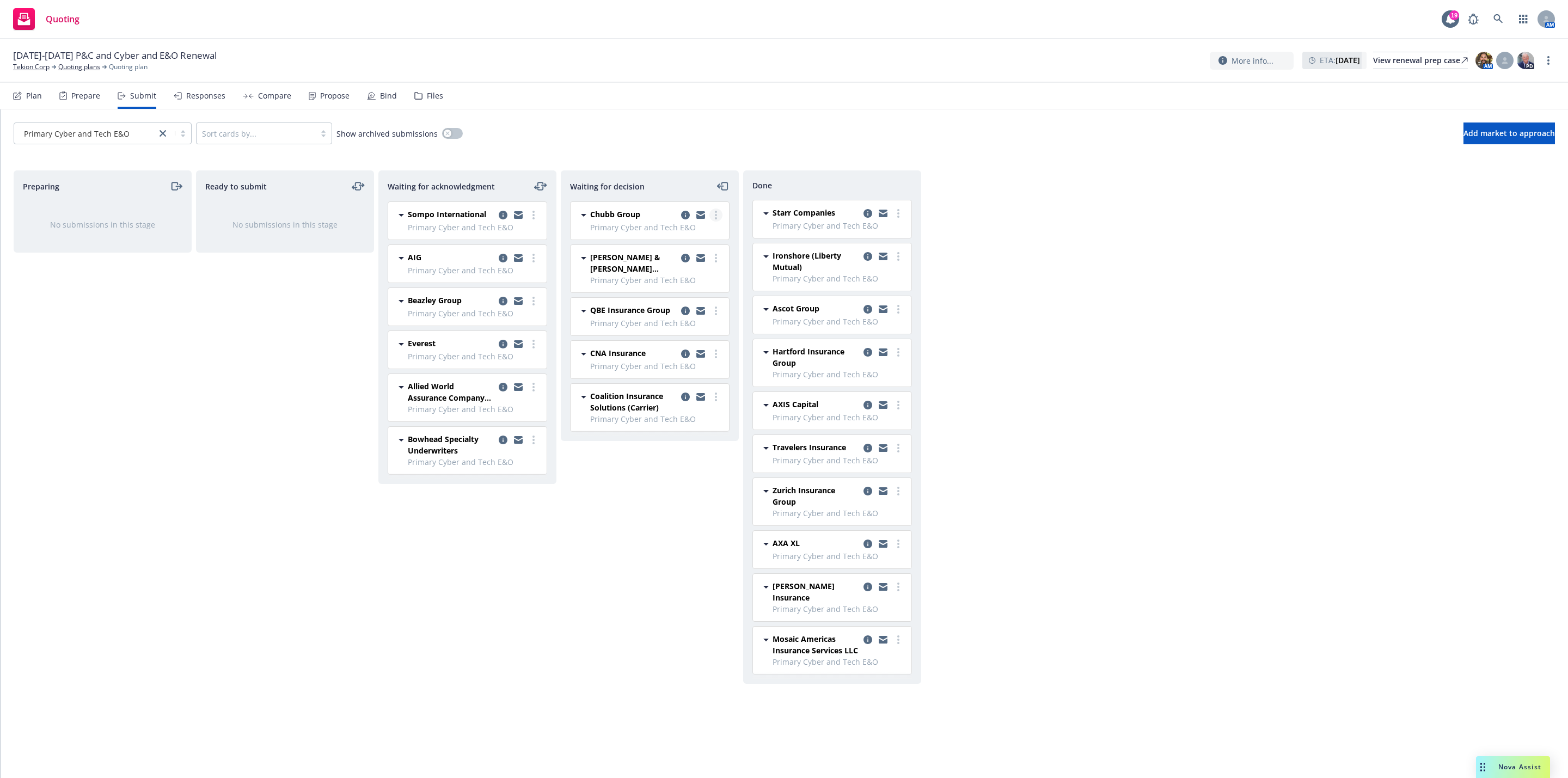
click at [715, 213] on circle "more" at bounding box center [715, 212] width 2 height 2
click at [665, 288] on link "Add accepted decision" at bounding box center [667, 282] width 109 height 22
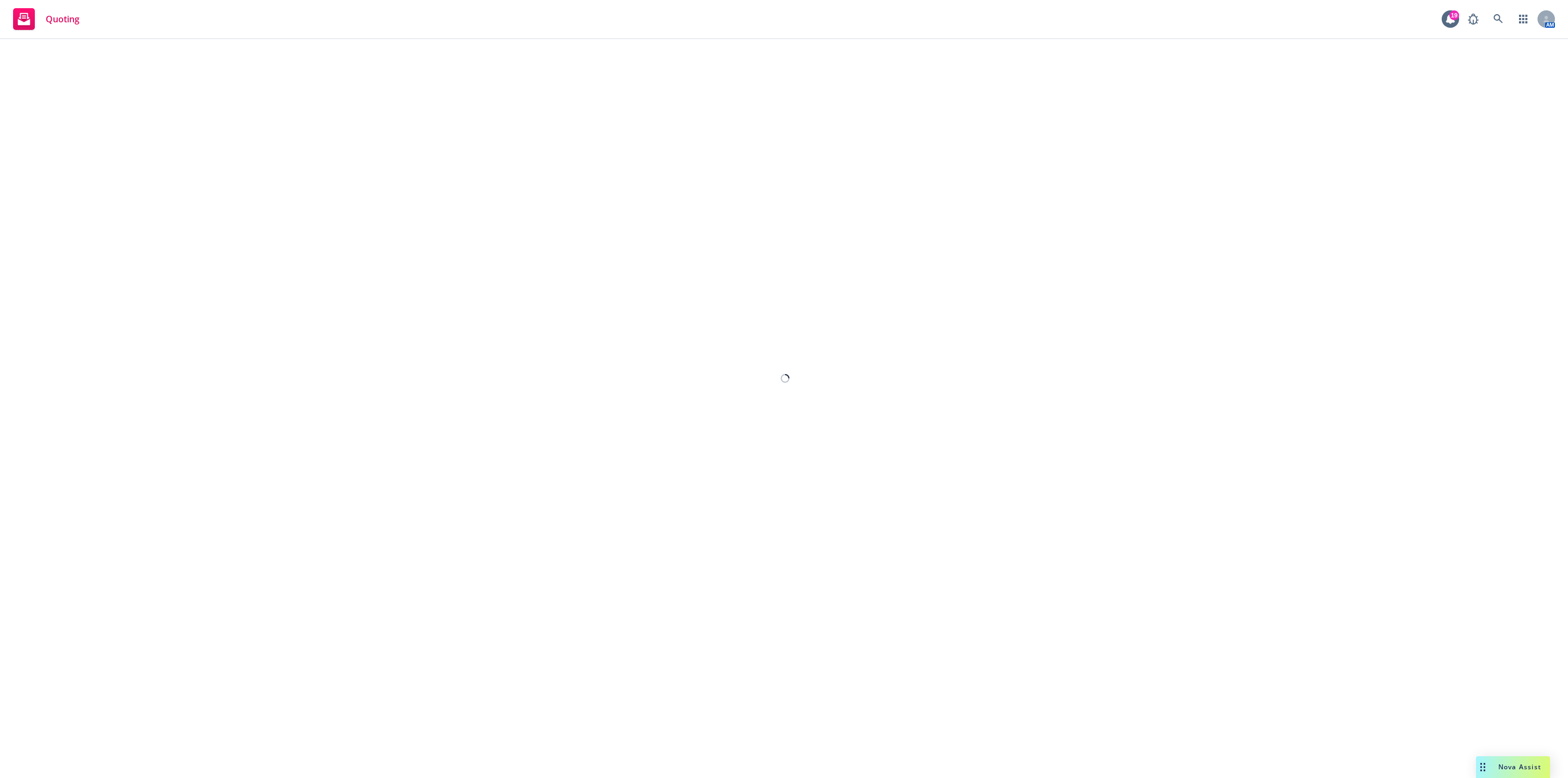
select select "12"
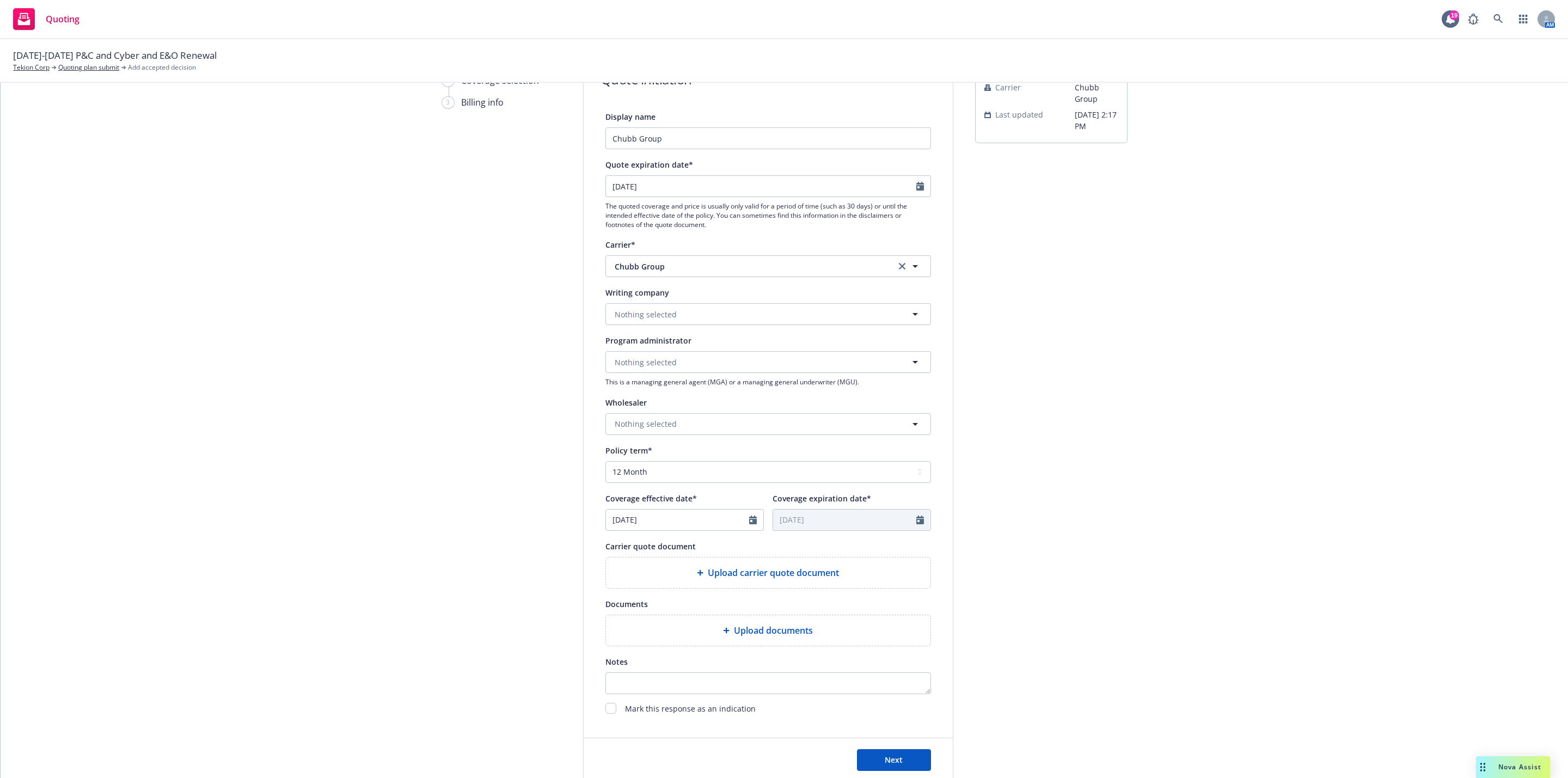
scroll to position [148, 0]
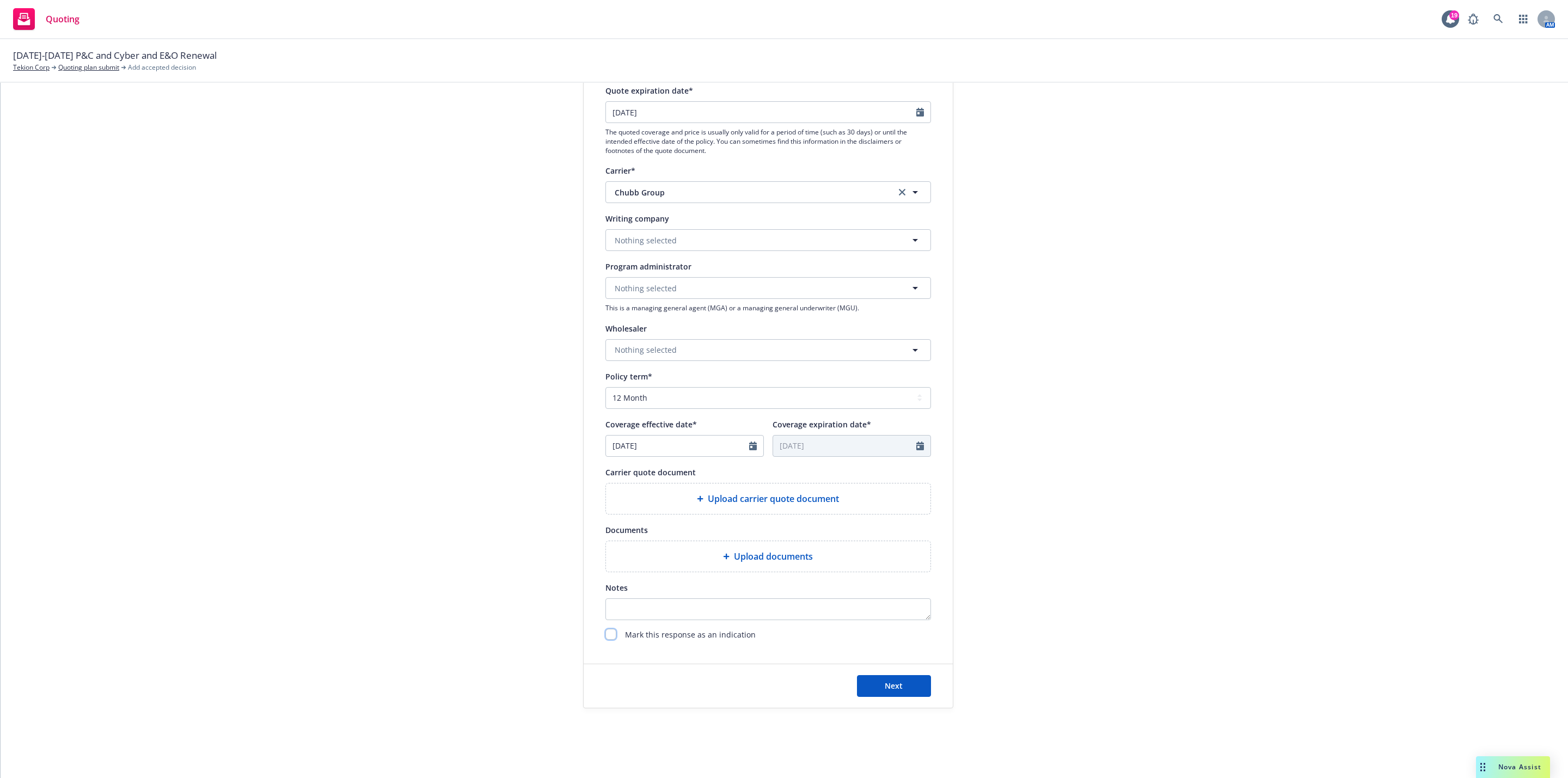
click at [605, 632] on input "checkbox" at bounding box center [611, 634] width 11 height 11
checkbox input "true"
click at [910, 684] on button "Next" at bounding box center [894, 686] width 74 height 22
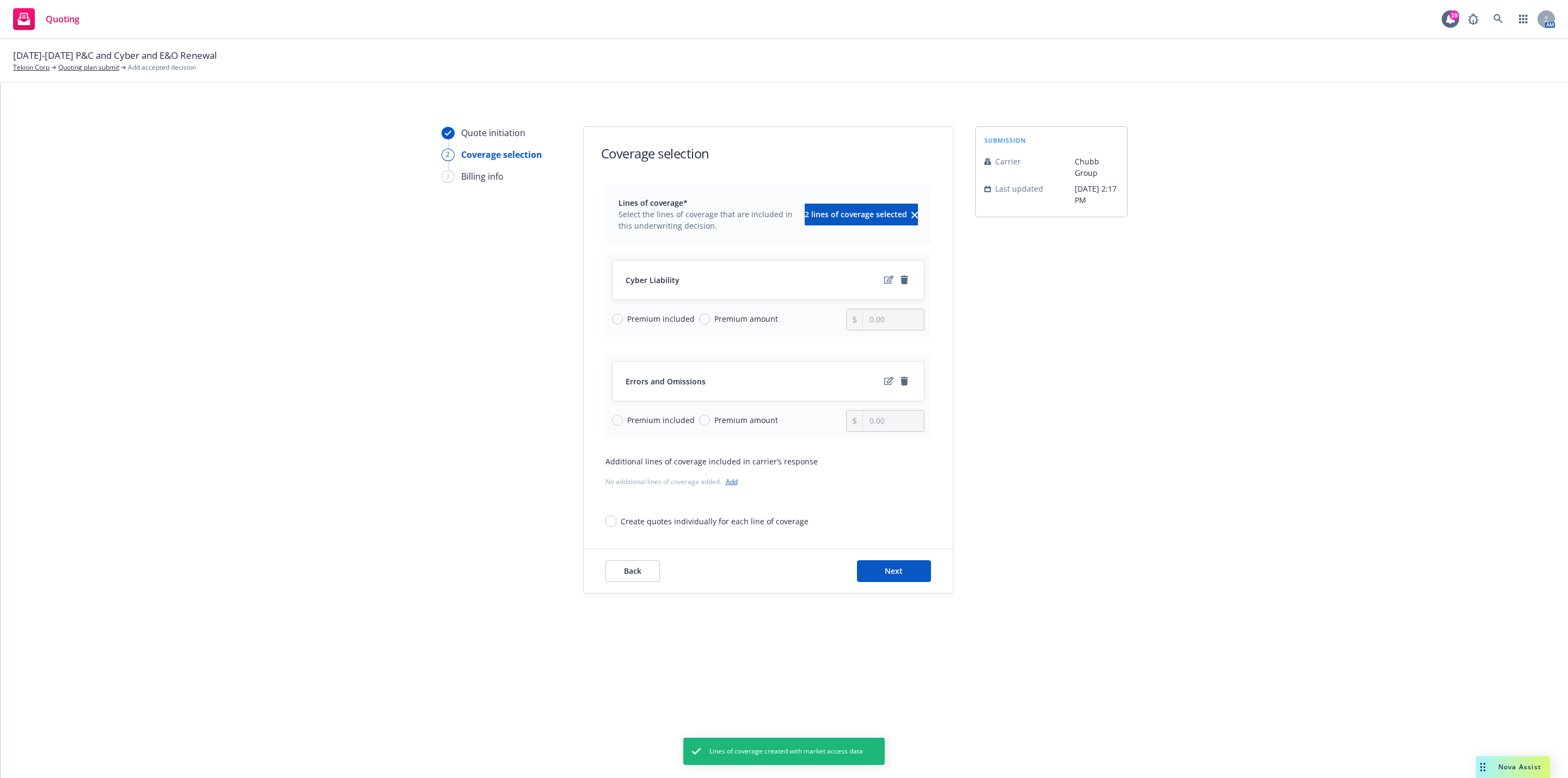
click at [634, 430] on div "Premium included Premium amount" at bounding box center [729, 420] width 235 height 22
click at [650, 420] on span "Premium included" at bounding box center [661, 419] width 67 height 12
click at [622, 420] on input "Premium included" at bounding box center [617, 420] width 11 height 11
radio input "true"
click at [744, 314] on span "Premium amount" at bounding box center [746, 318] width 64 height 12
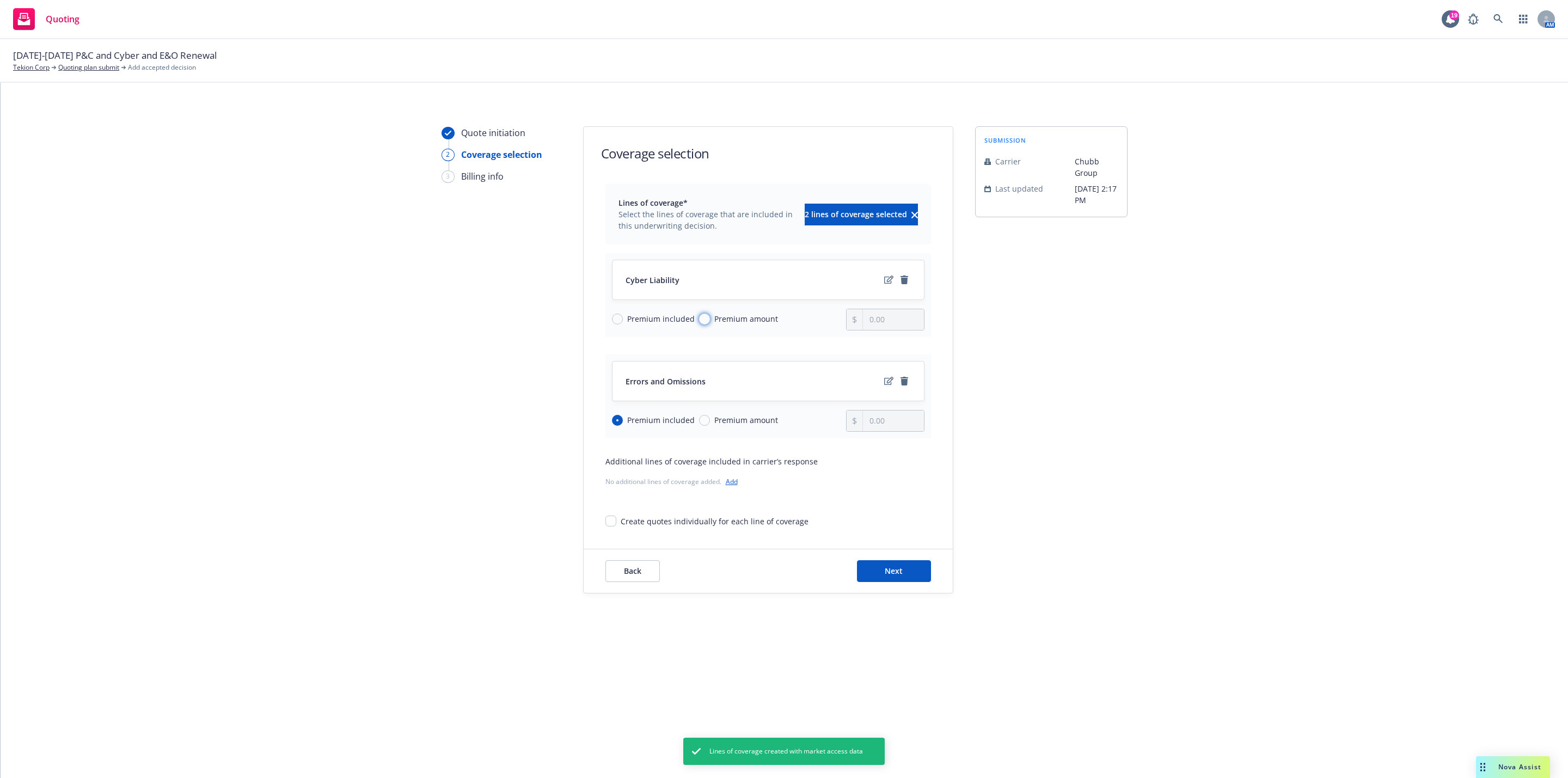
click at [710, 314] on input "Premium amount" at bounding box center [704, 319] width 11 height 11
radio input "true"
click at [873, 319] on input "0.00" at bounding box center [893, 319] width 60 height 21
type input "140,000.00"
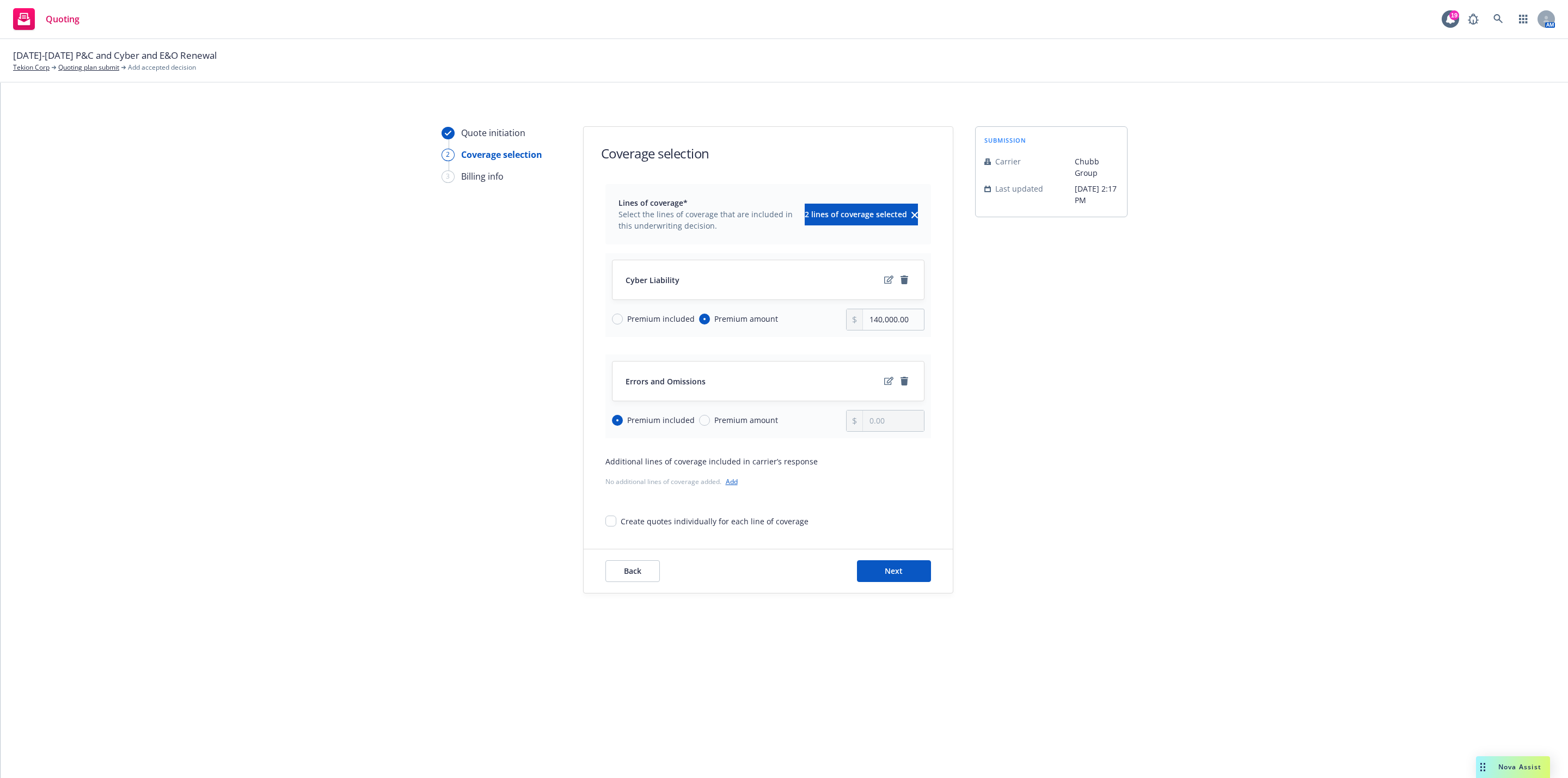
drag, startPoint x: 1007, startPoint y: 361, endPoint x: 993, endPoint y: 389, distance: 31.3
click at [1007, 361] on div "submission Carrier Chubb Group Last updated 9/16, 2:17 PM" at bounding box center [1051, 359] width 153 height 467
click at [899, 563] on button "Next" at bounding box center [894, 571] width 74 height 22
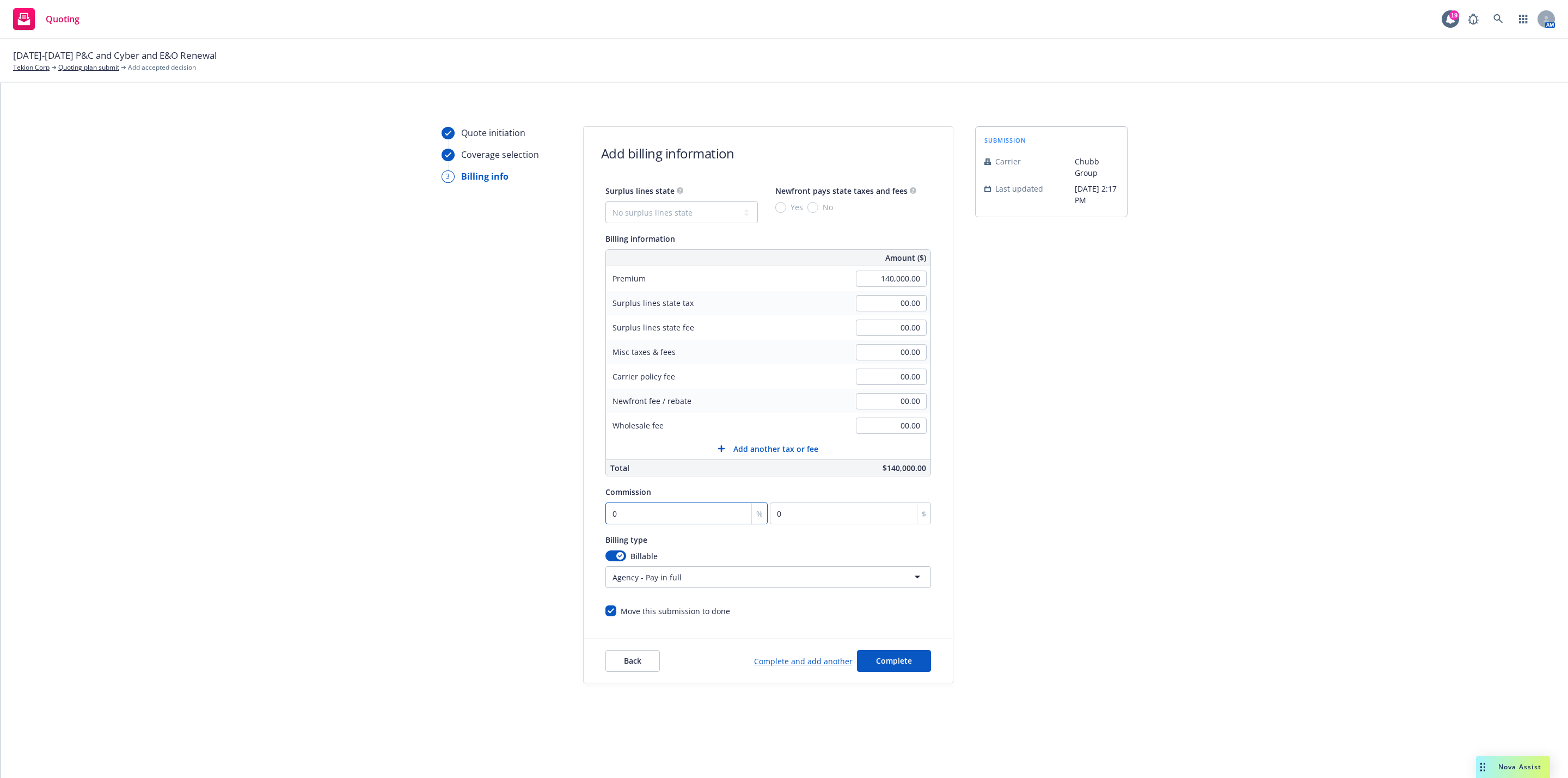
click at [711, 519] on input "0" at bounding box center [686, 513] width 163 height 22
type input "1"
type input "1400"
type input "0"
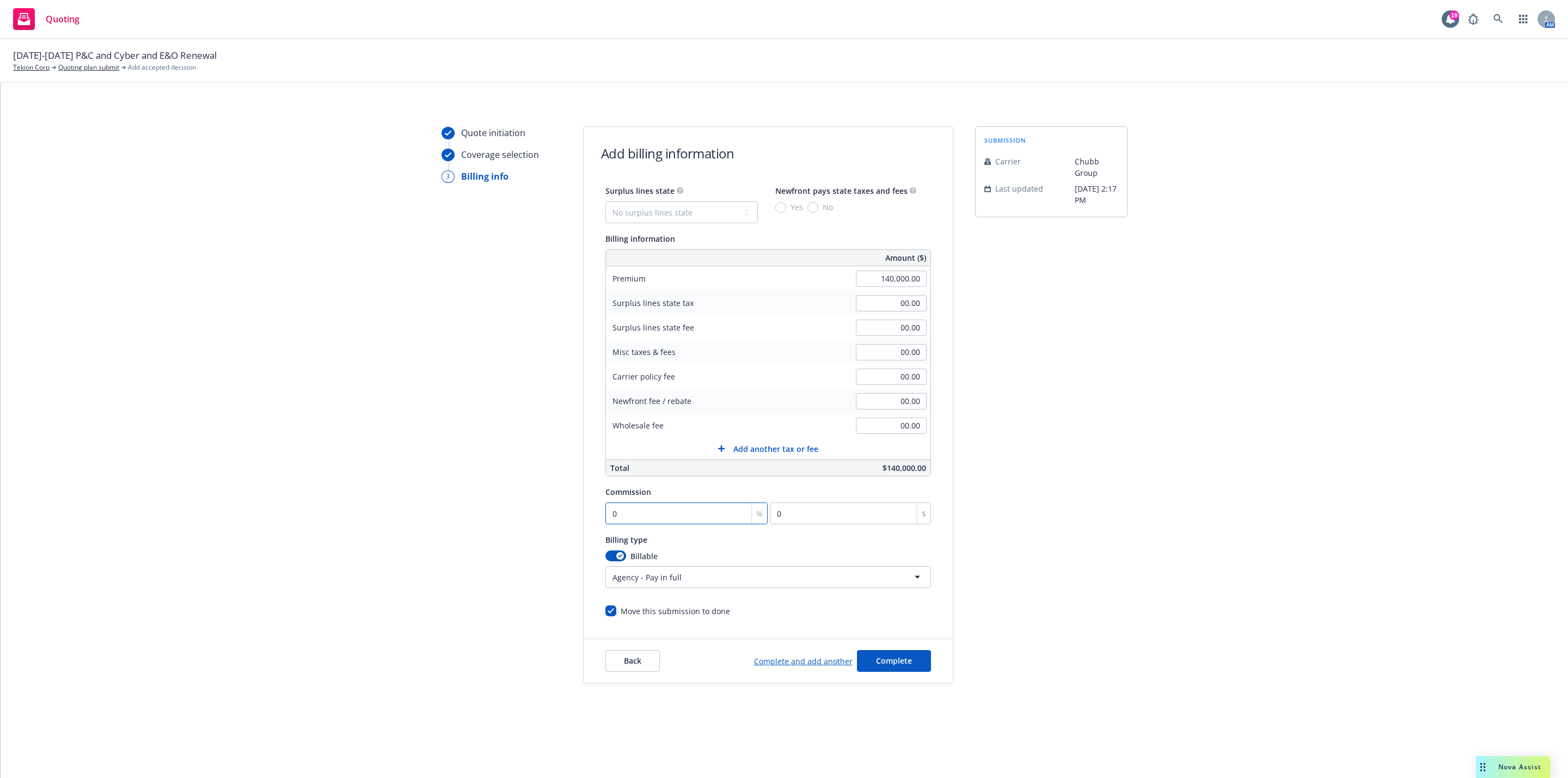
type input "02"
type input "2800"
type input "027"
type input "37800"
type input "02"
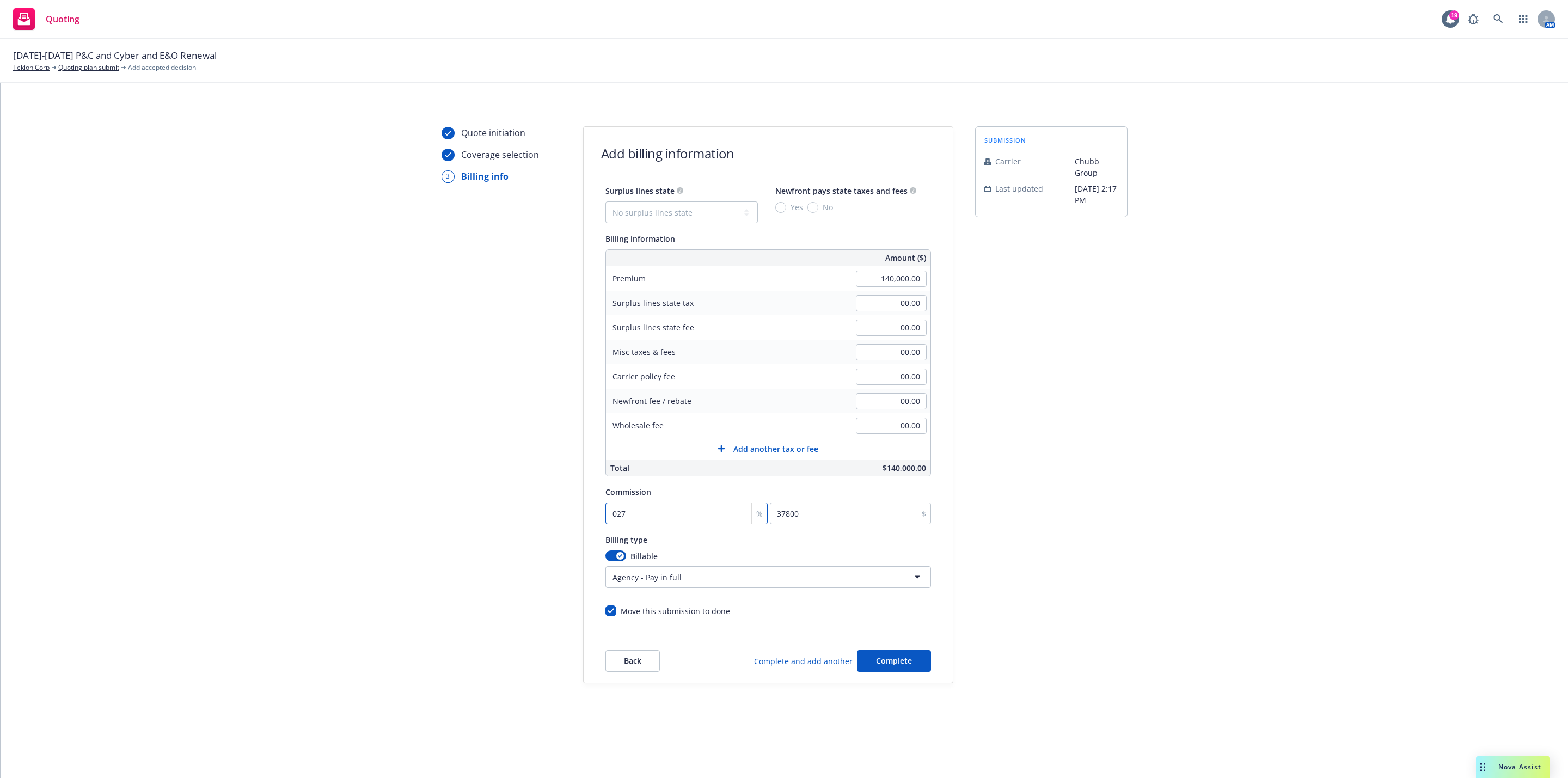
type input "2800"
type input "0"
type input "01"
type input "1400"
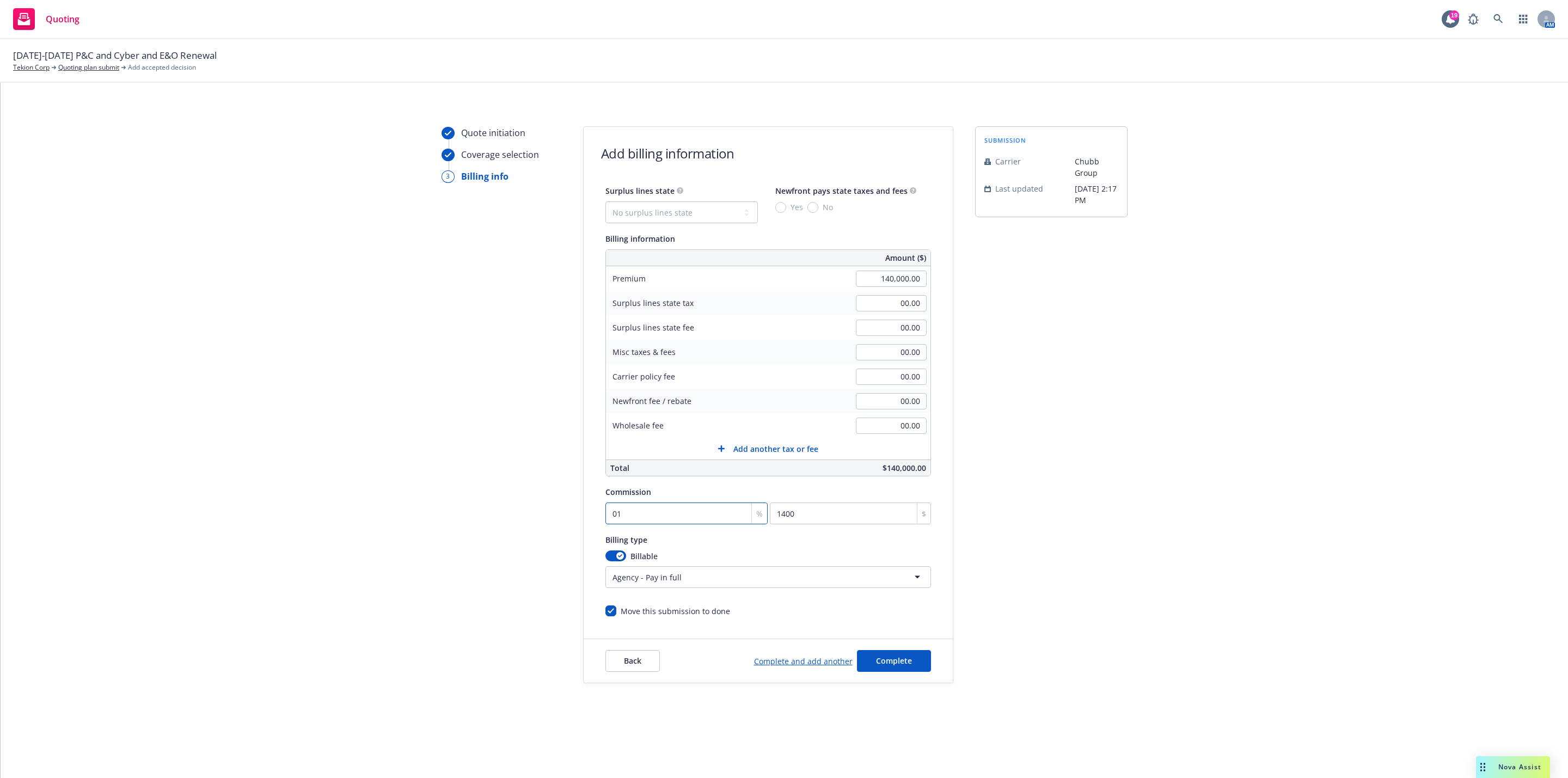
type input "0"
type input "01"
type input "1400"
type input "017"
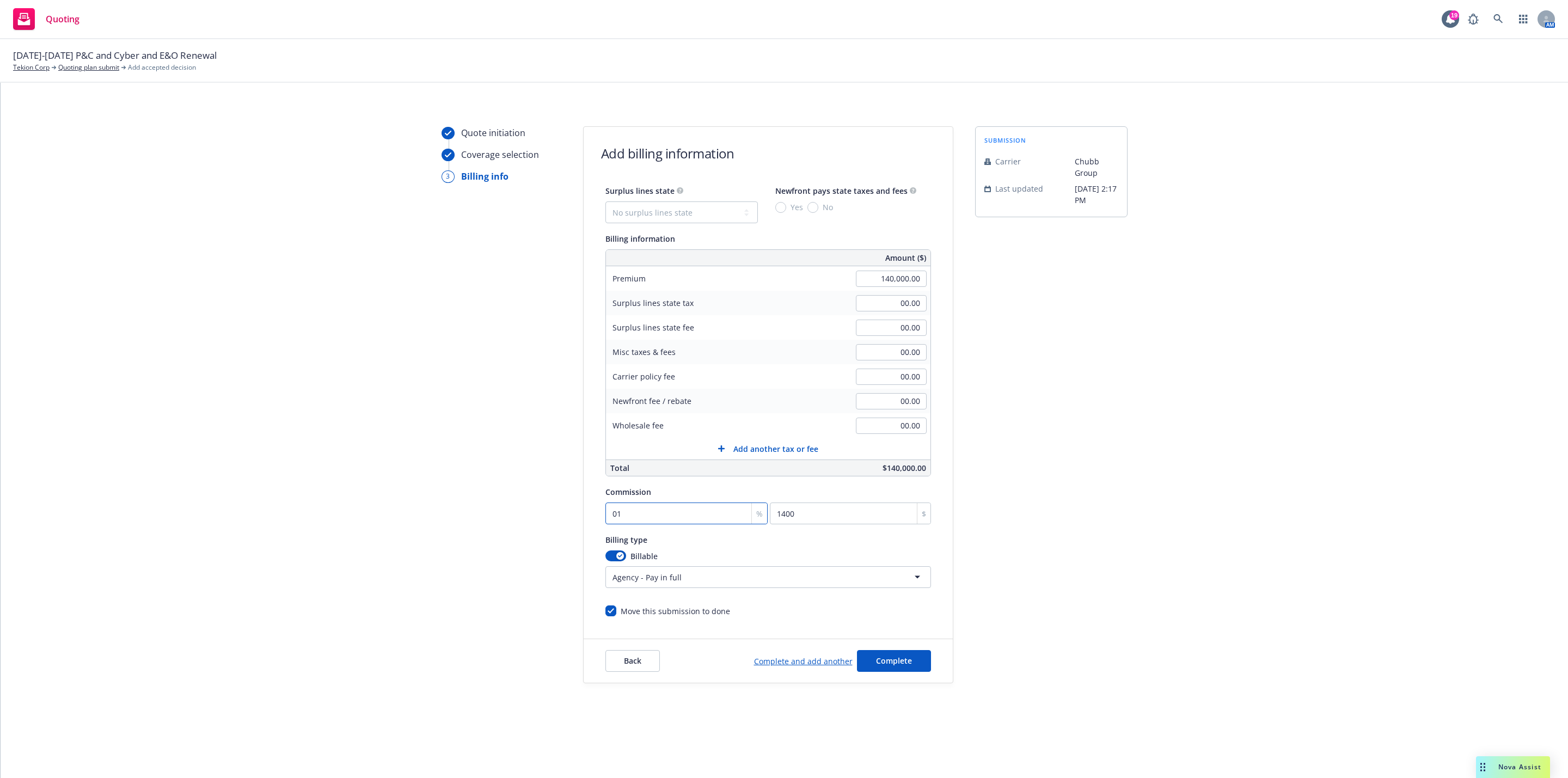
type input "23800"
type input "017.5"
type input "24500"
type input "017.5"
click at [1341, 590] on div "Quote initiation Coverage selection 3 Billing info Add billing information Surp…" at bounding box center [784, 405] width 1542 height 557
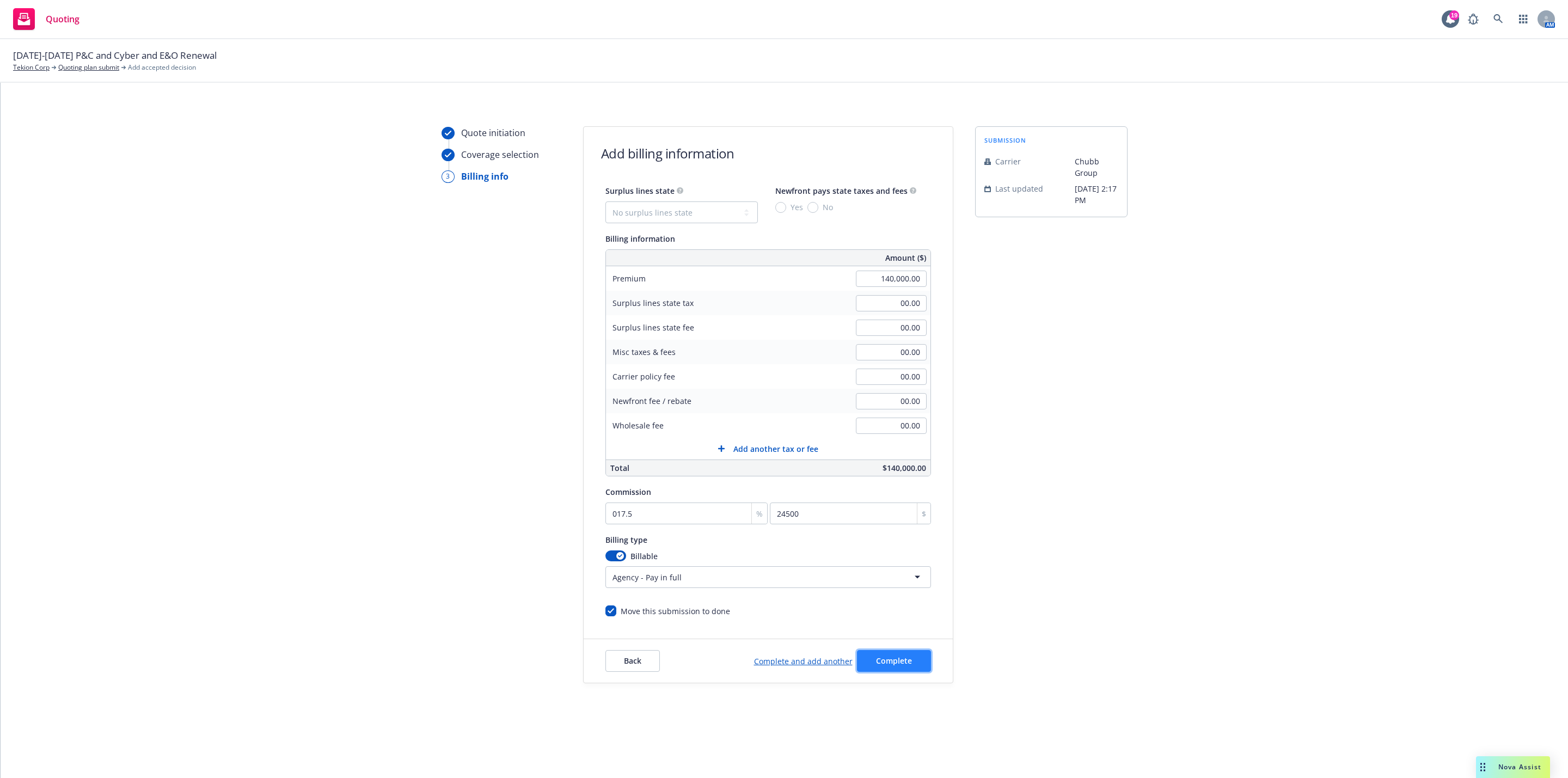
click at [911, 669] on button "Complete" at bounding box center [894, 661] width 74 height 22
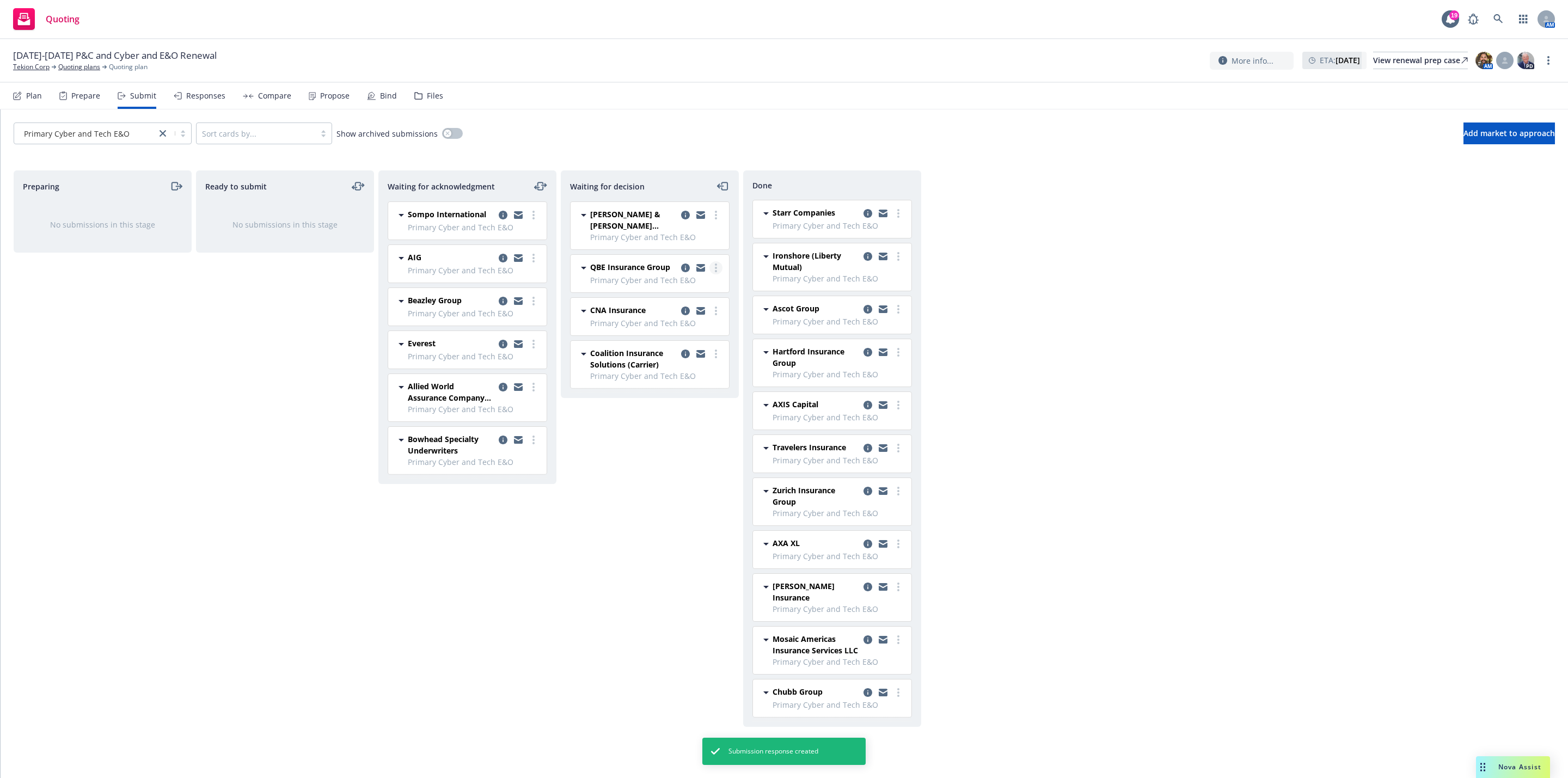
click at [716, 268] on circle "more" at bounding box center [715, 268] width 2 height 2
click at [676, 342] on link "Add accepted decision" at bounding box center [667, 336] width 109 height 22
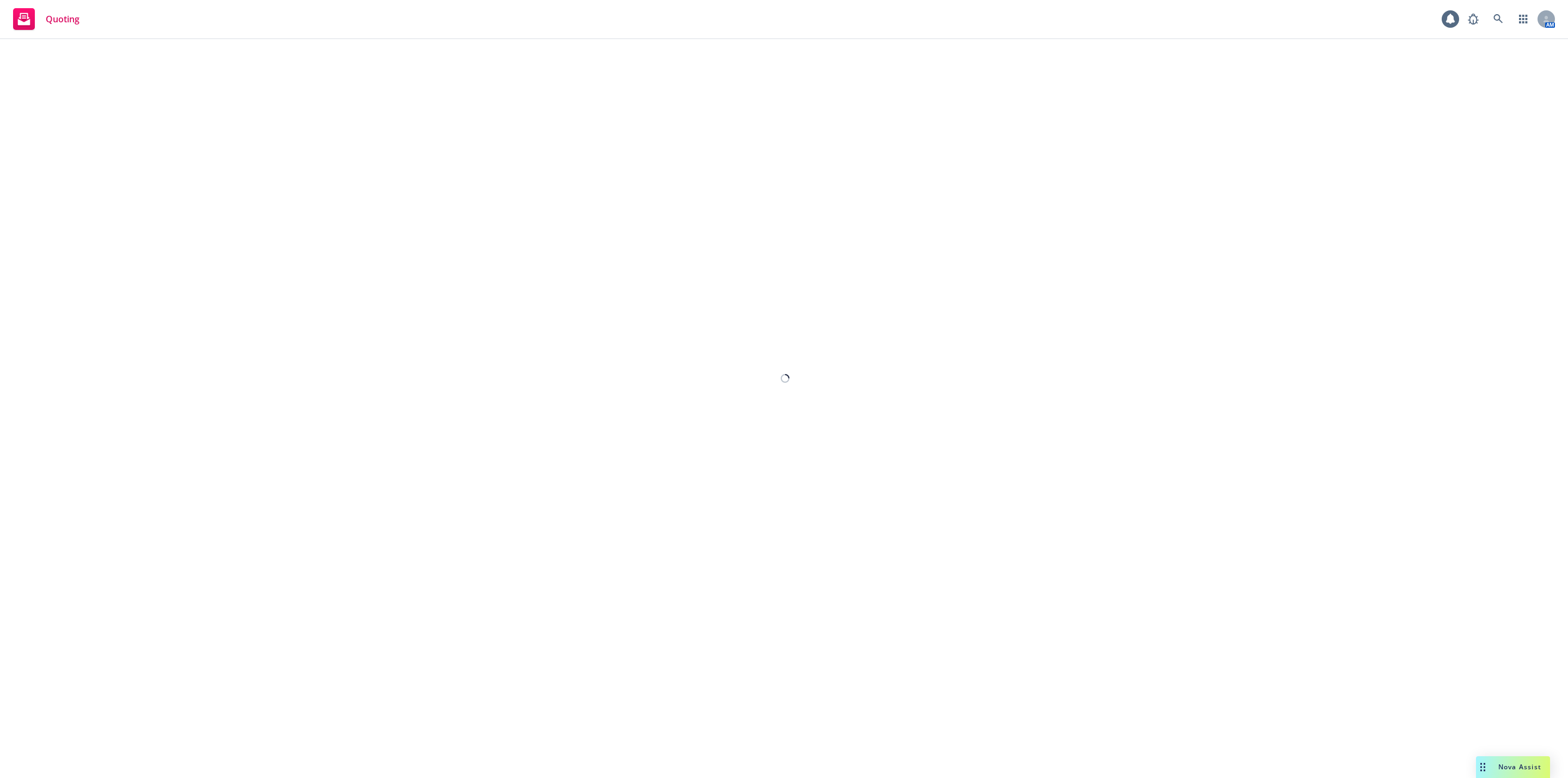
select select "12"
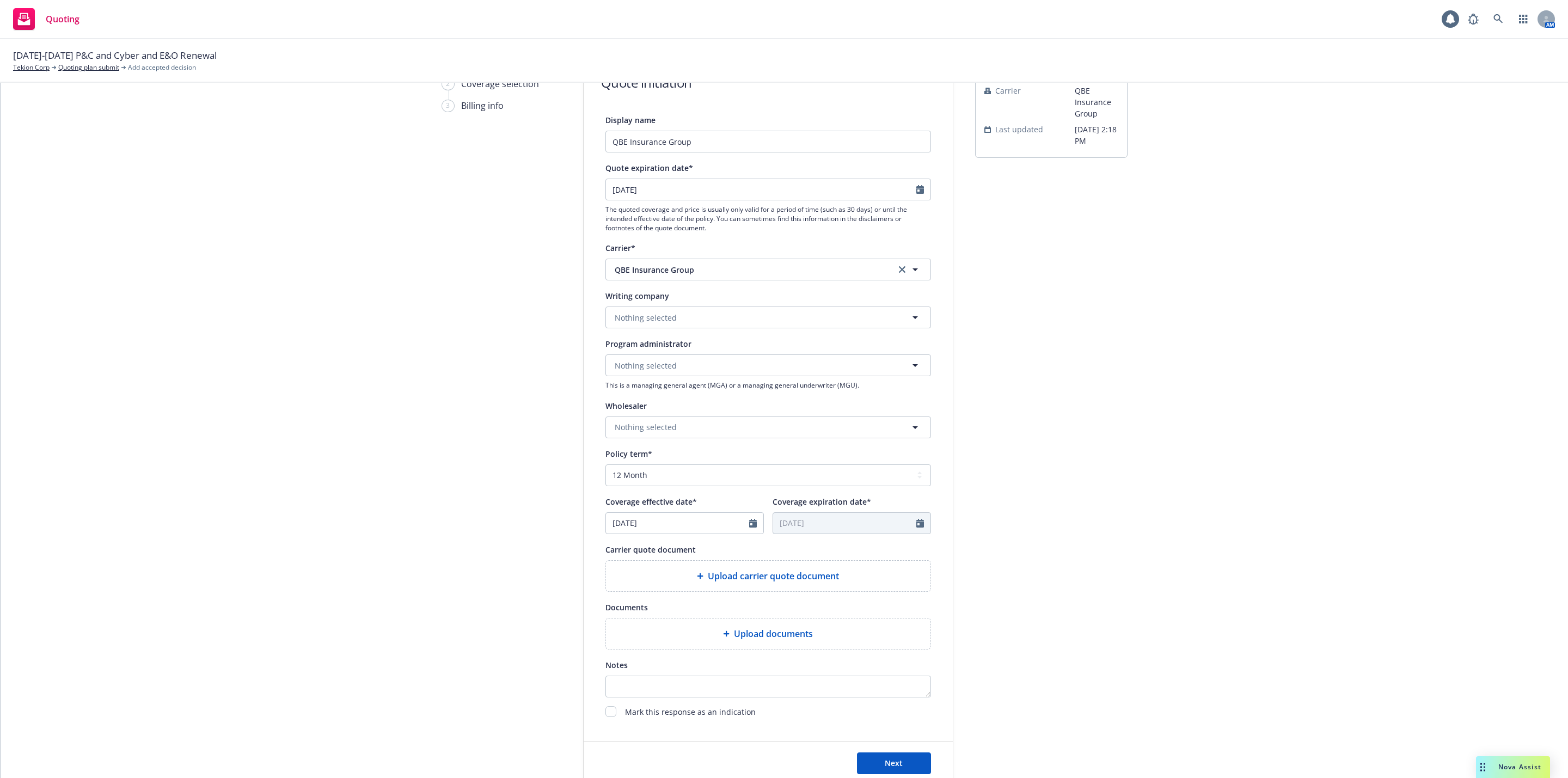
scroll to position [148, 0]
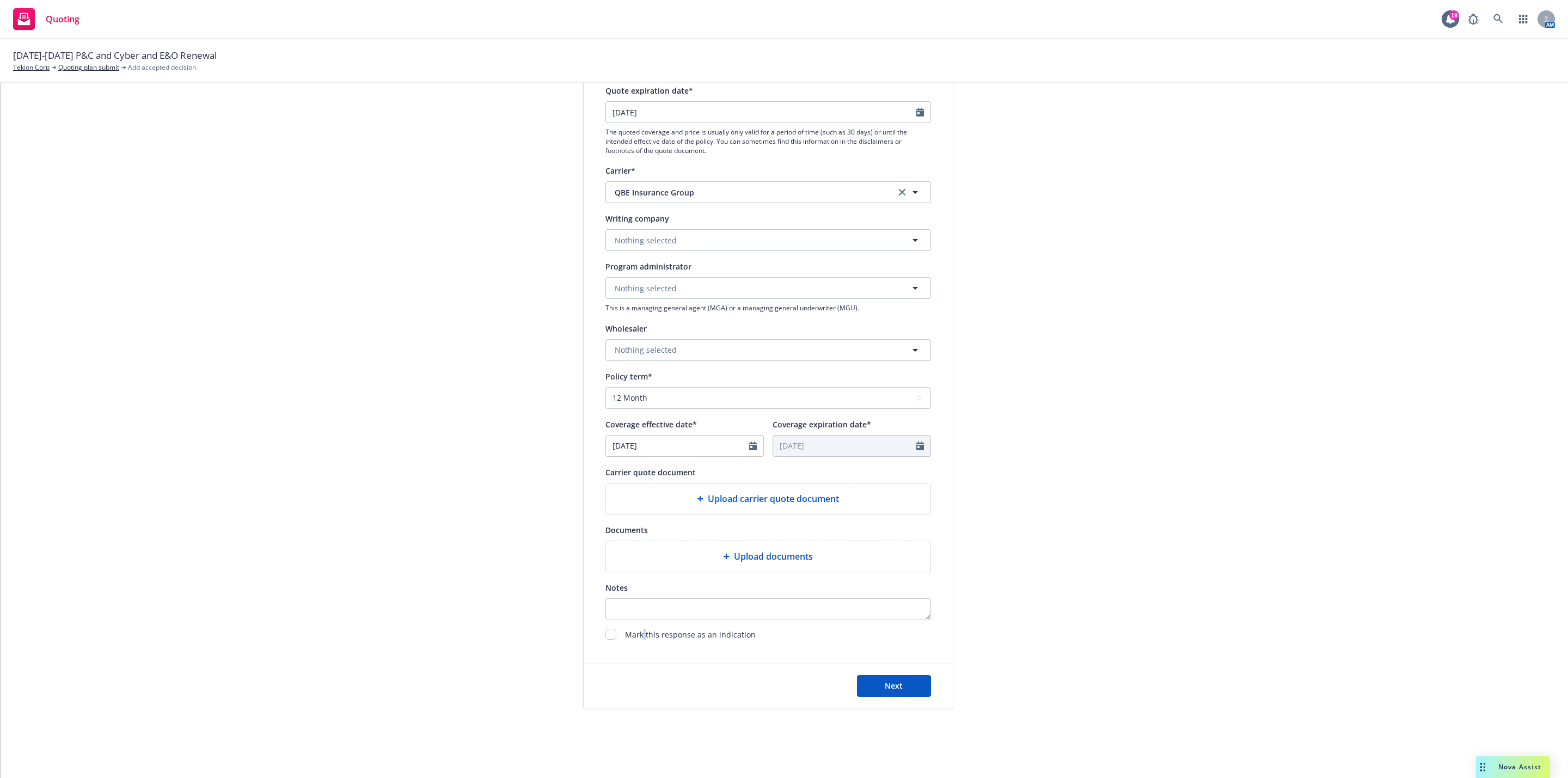
click at [639, 631] on span "Mark this response as an indication" at bounding box center [691, 635] width 131 height 13
click at [605, 637] on input "checkbox" at bounding box center [611, 634] width 11 height 11
checkbox input "true"
click at [863, 682] on button "Next" at bounding box center [894, 686] width 74 height 22
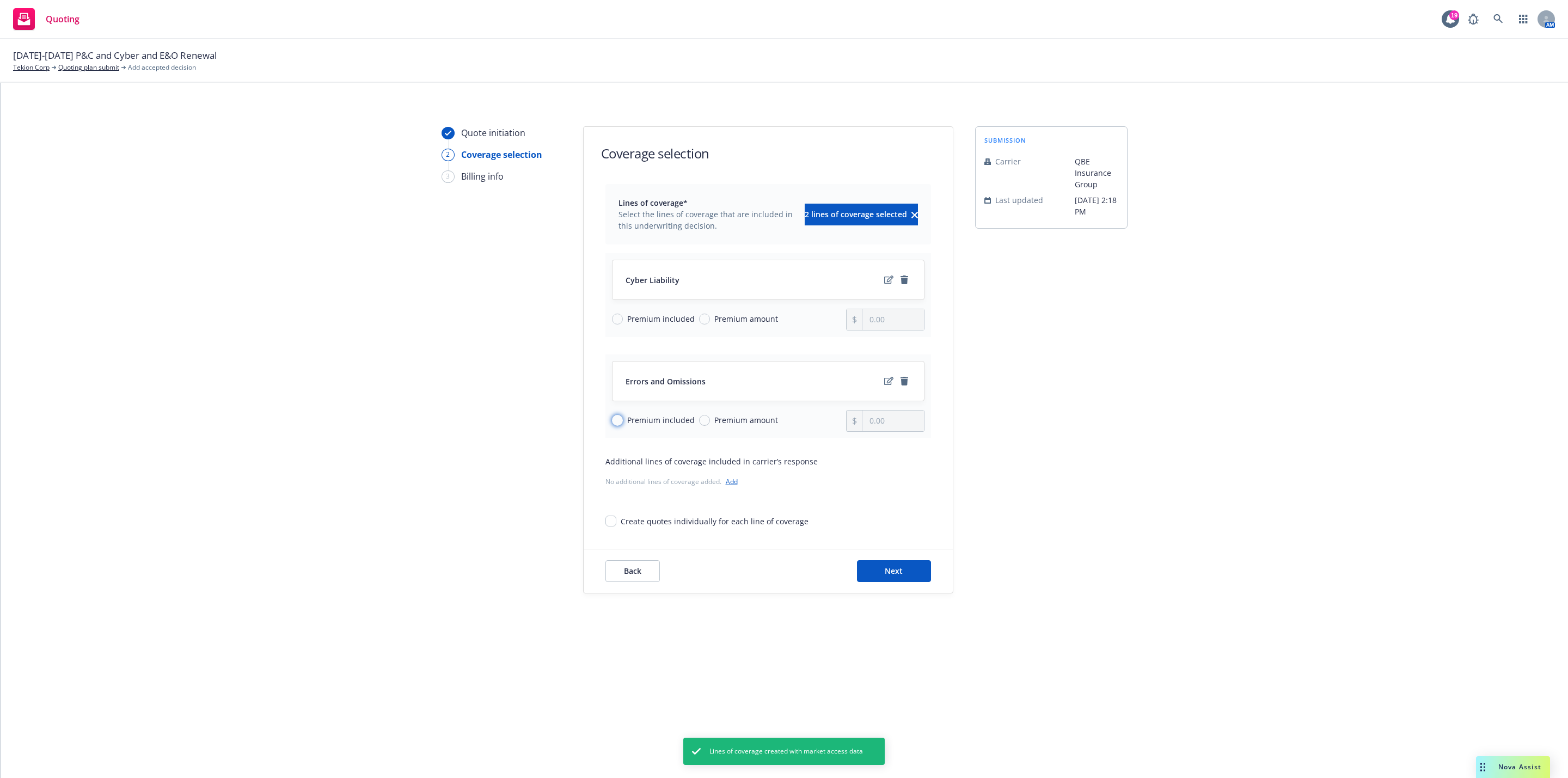
click at [619, 418] on input "Premium included" at bounding box center [617, 420] width 11 height 11
radio input "true"
click at [616, 425] on input "Premium included" at bounding box center [617, 420] width 11 height 11
click at [701, 319] on input "Premium amount" at bounding box center [704, 319] width 11 height 11
radio input "true"
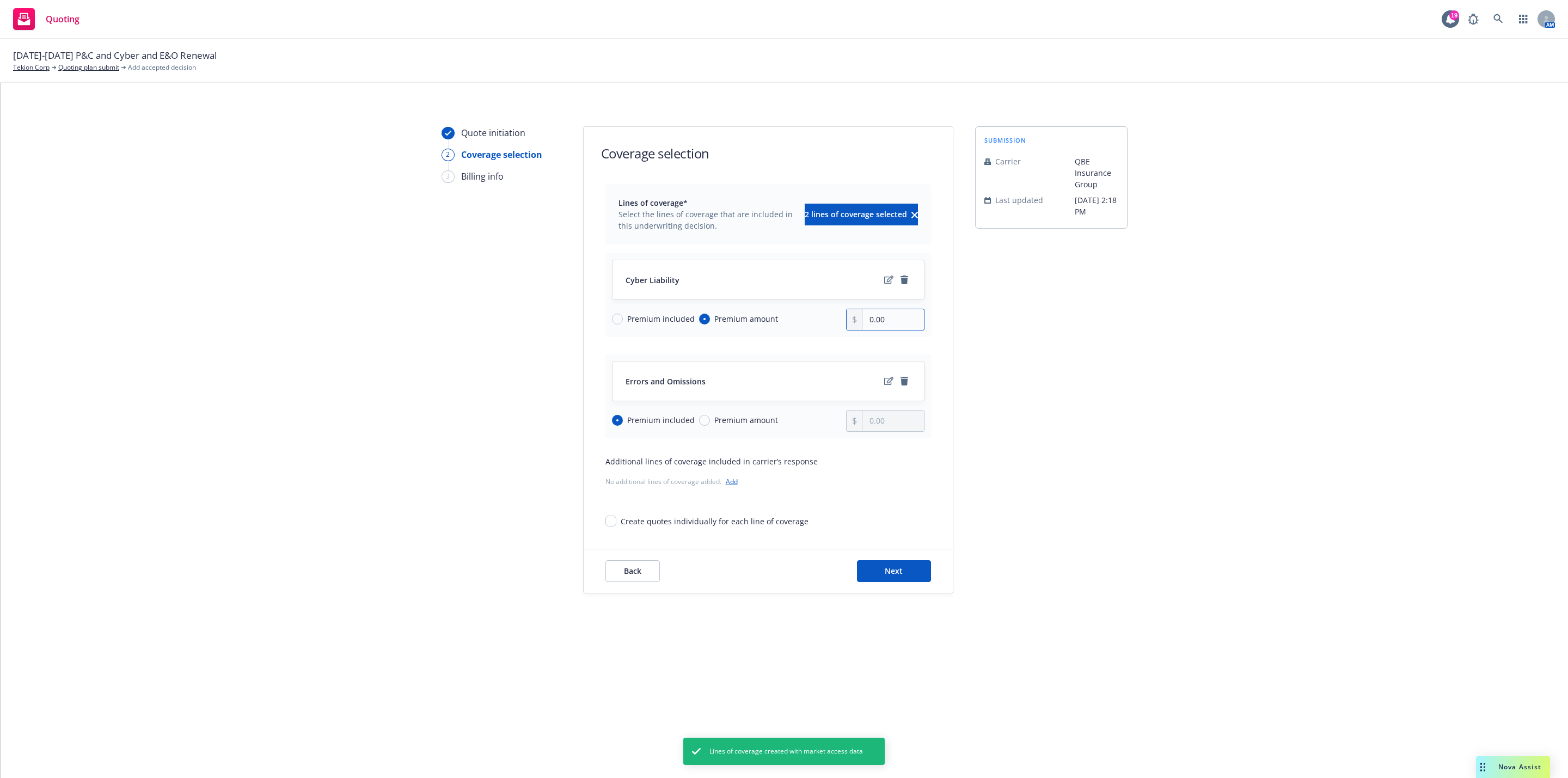
click at [883, 314] on input "0.00" at bounding box center [893, 319] width 60 height 21
type input "125,000.00"
click at [898, 565] on button "Next" at bounding box center [894, 571] width 74 height 22
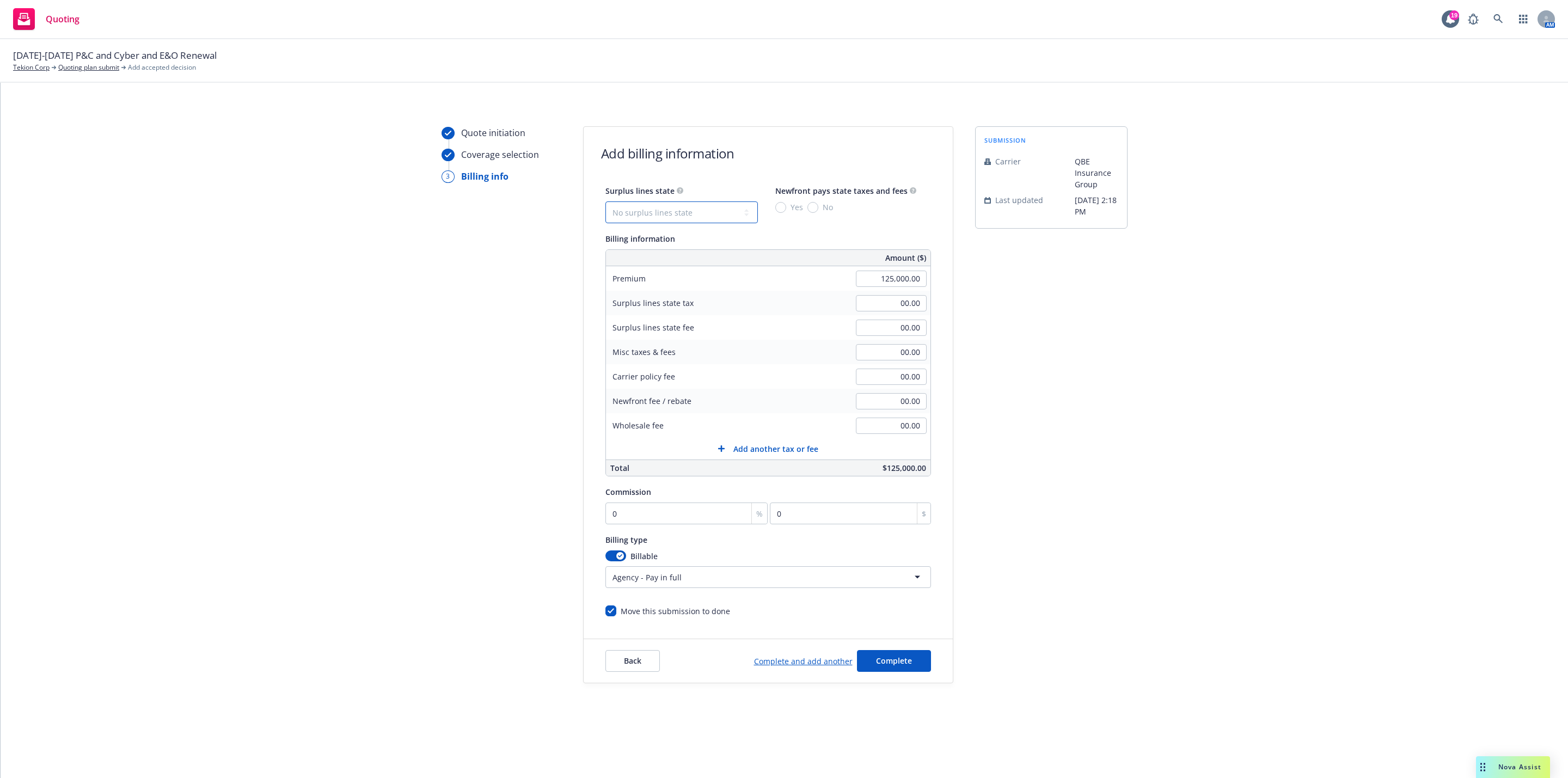
click at [711, 216] on select "No surplus lines state Alaska Alabama Arkansas Arizona California Colorado Conn…" at bounding box center [682, 212] width 153 height 22
select select "CA"
click at [605, 201] on select "No surplus lines state Alaska Alabama Arkansas Arizona California Colorado Conn…" at bounding box center [682, 212] width 153 height 22
type input "3,750.00"
type input "225.00"
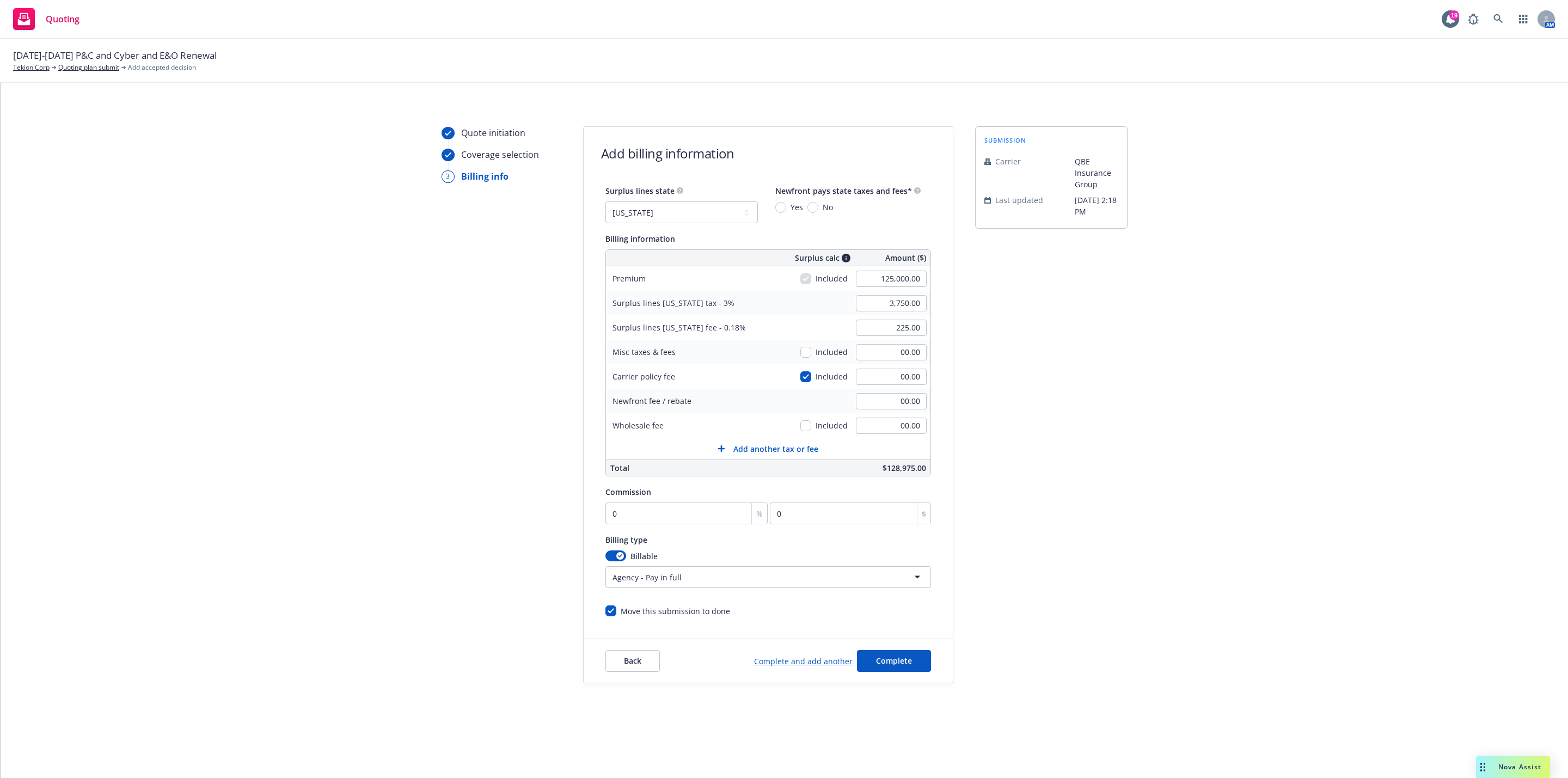
drag, startPoint x: 789, startPoint y: 204, endPoint x: 785, endPoint y: 209, distance: 6.4
click at [789, 204] on span "Yes" at bounding box center [794, 207] width 17 height 12
click at [786, 204] on input "Yes" at bounding box center [781, 207] width 11 height 11
radio input "true"
click at [663, 505] on input "0" at bounding box center [686, 513] width 163 height 22
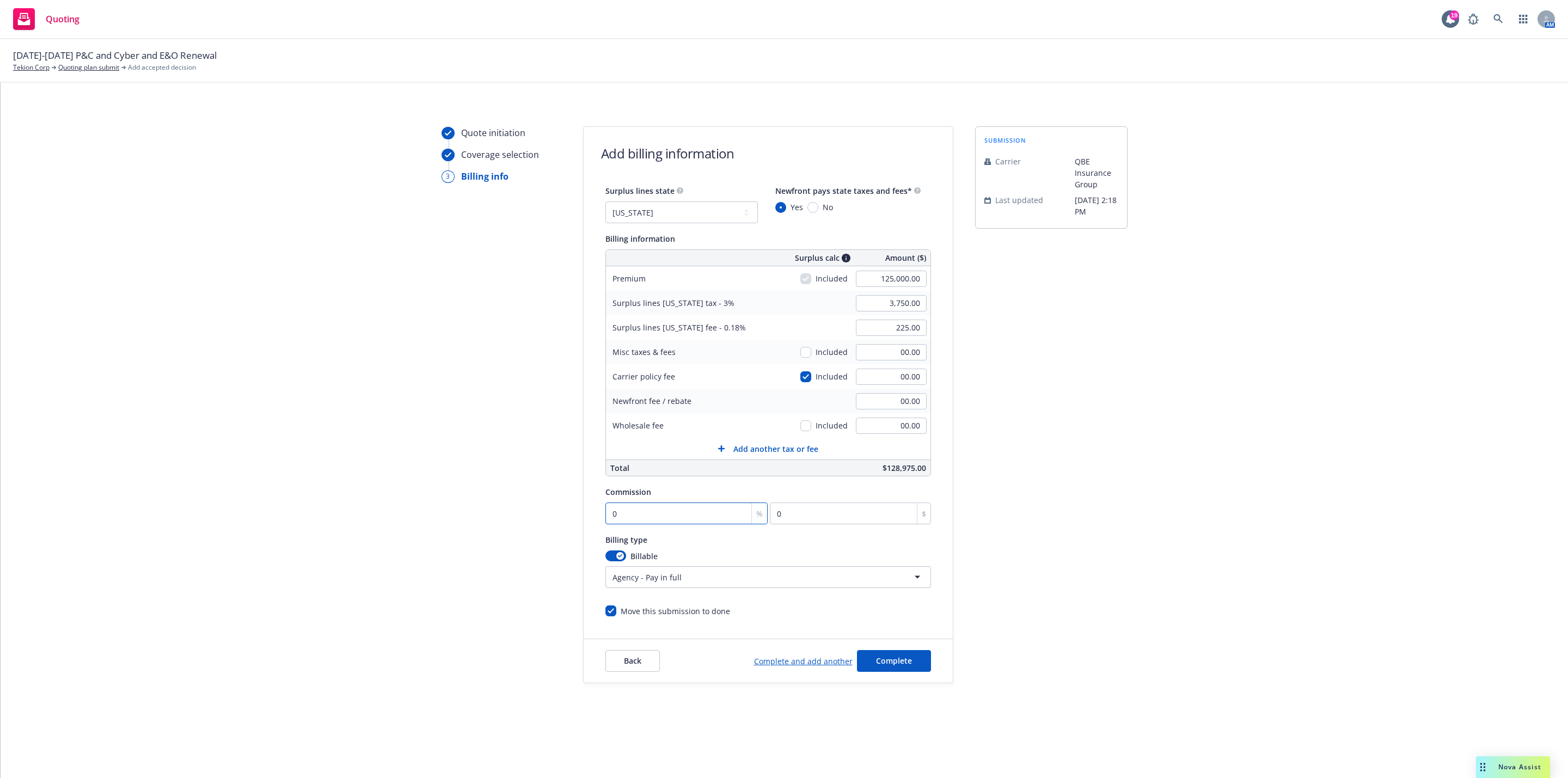
type input "1"
type input "1250"
type input "16"
type input "20000"
type input "16.5"
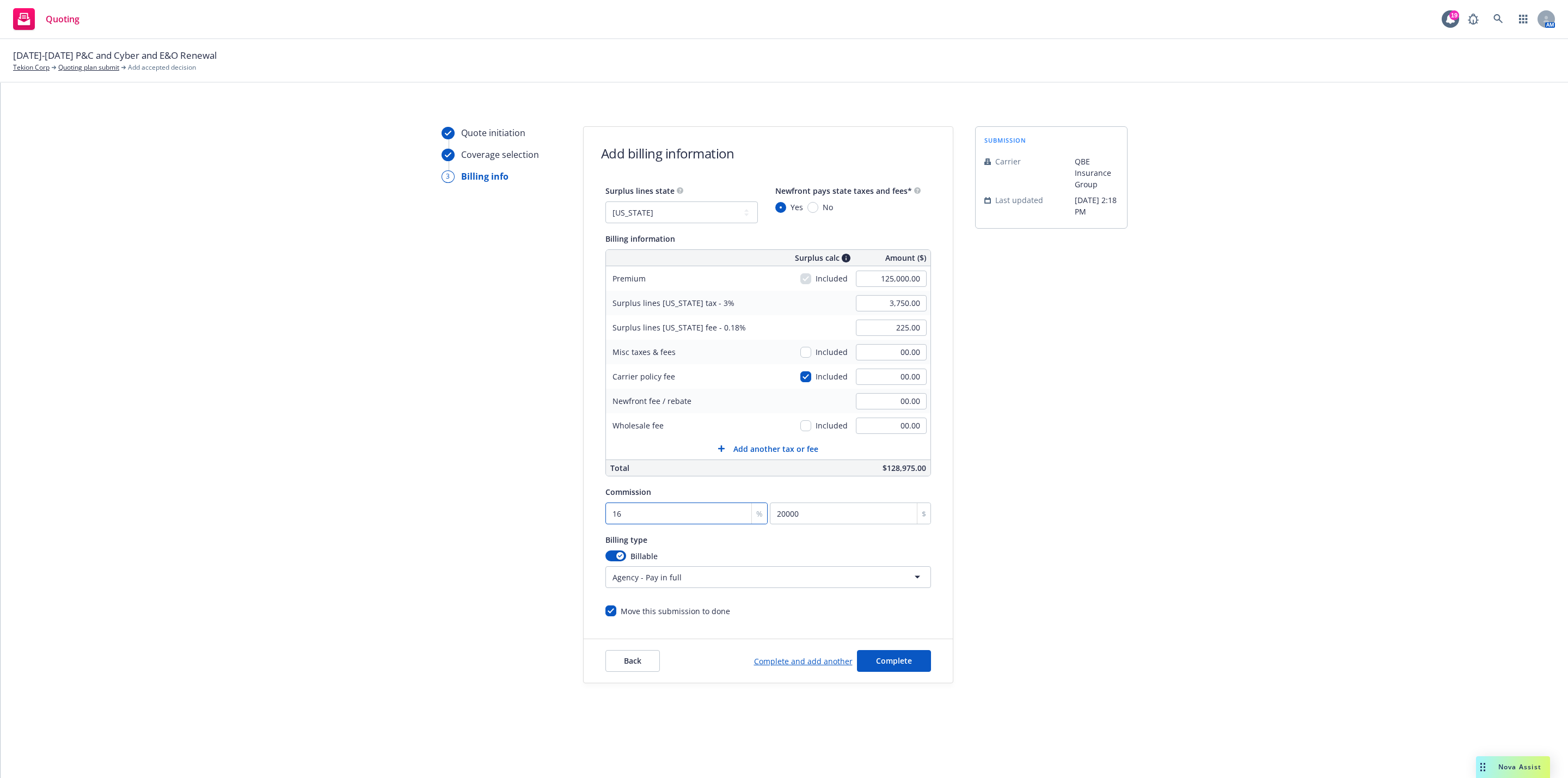
type input "20625"
type input "16.5"
drag, startPoint x: 1068, startPoint y: 480, endPoint x: 1055, endPoint y: 479, distance: 13.0
click at [1066, 480] on div "submission Carrier QBE Insurance Group Last updated 9/16, 2:18 PM" at bounding box center [1051, 405] width 153 height 557
click at [913, 658] on button "Complete" at bounding box center [894, 661] width 74 height 22
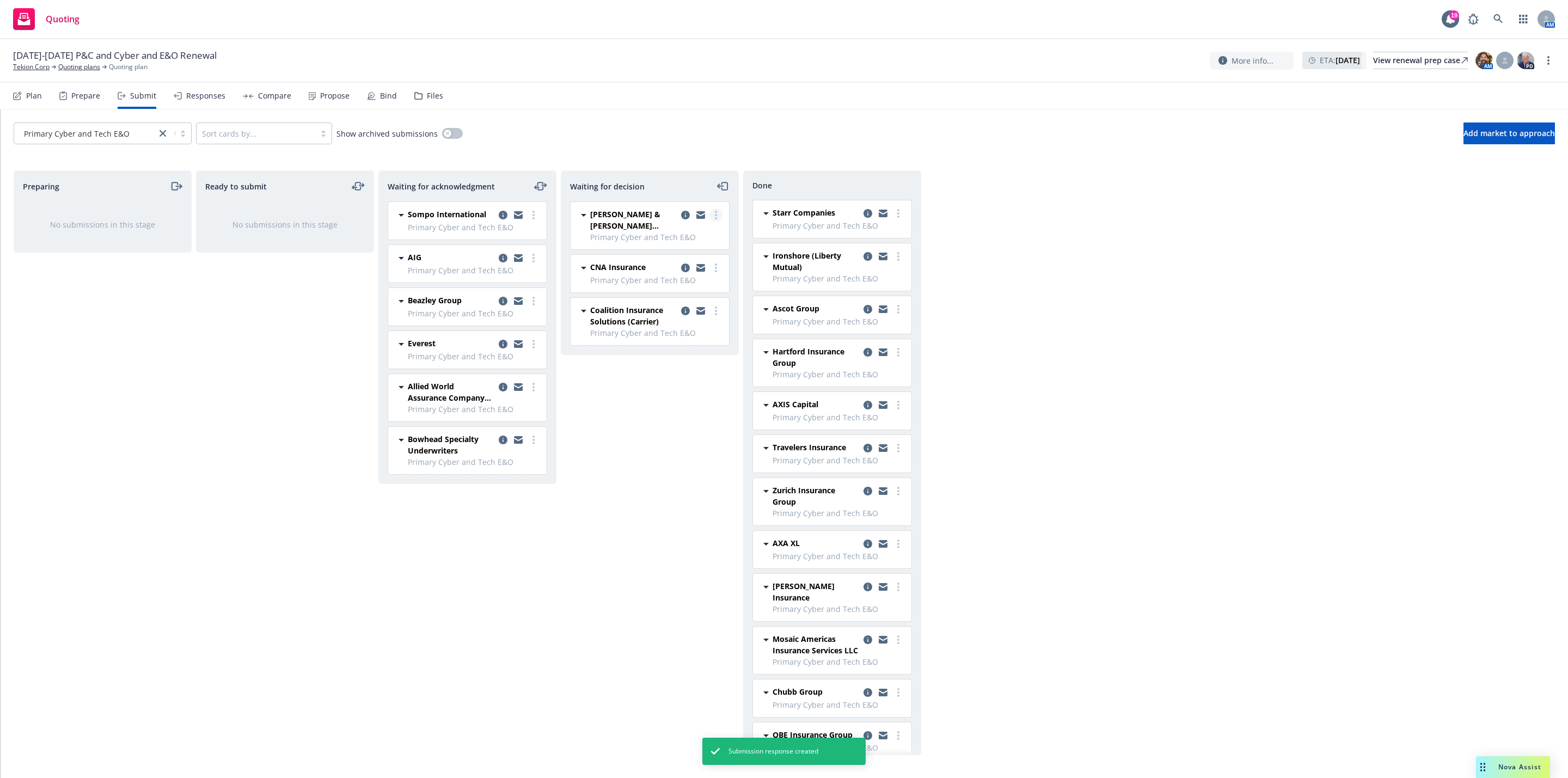
click at [716, 213] on circle "more" at bounding box center [715, 212] width 2 height 2
click at [694, 279] on span "Add accepted decision" at bounding box center [667, 281] width 109 height 10
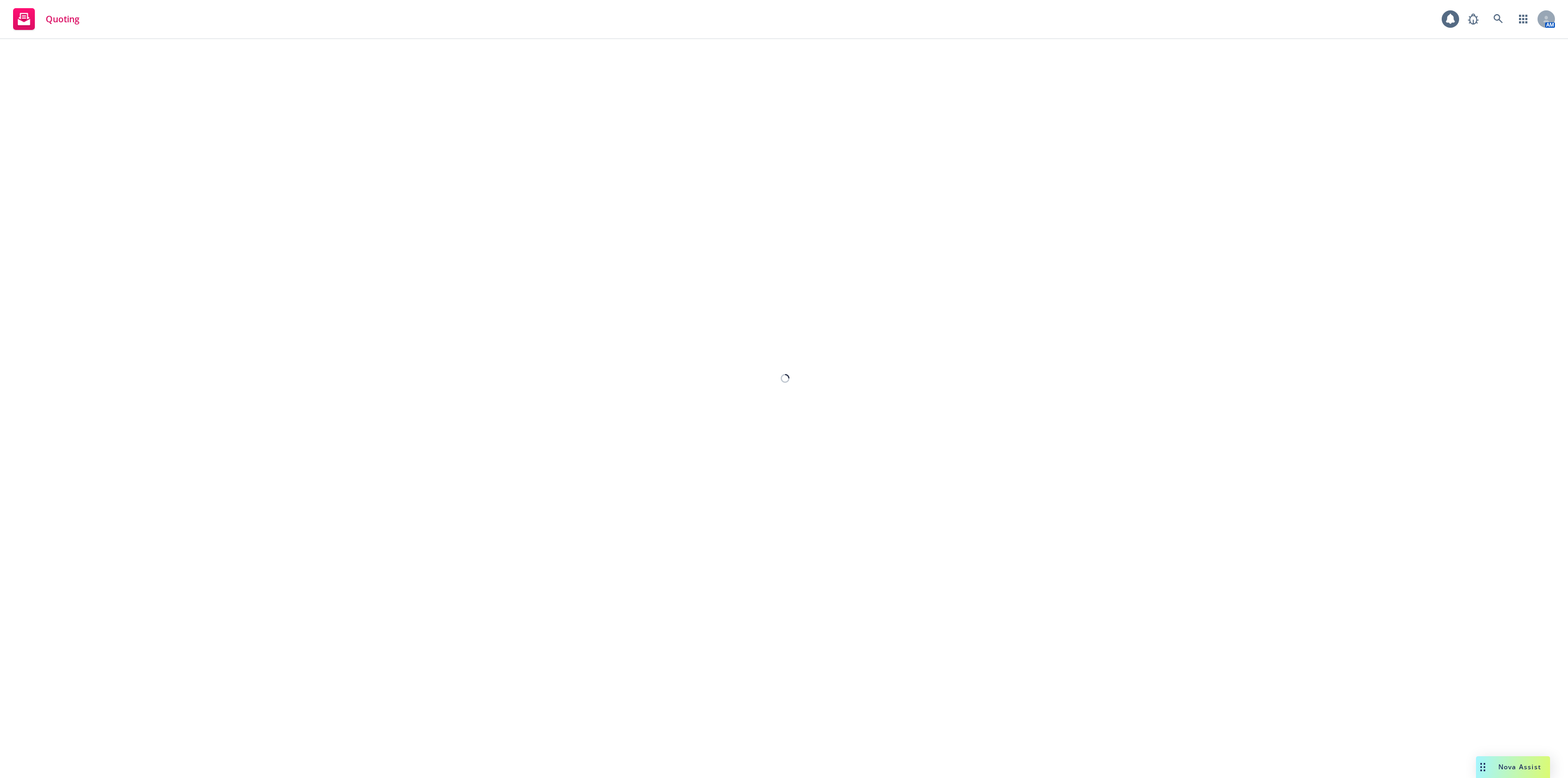
select select "12"
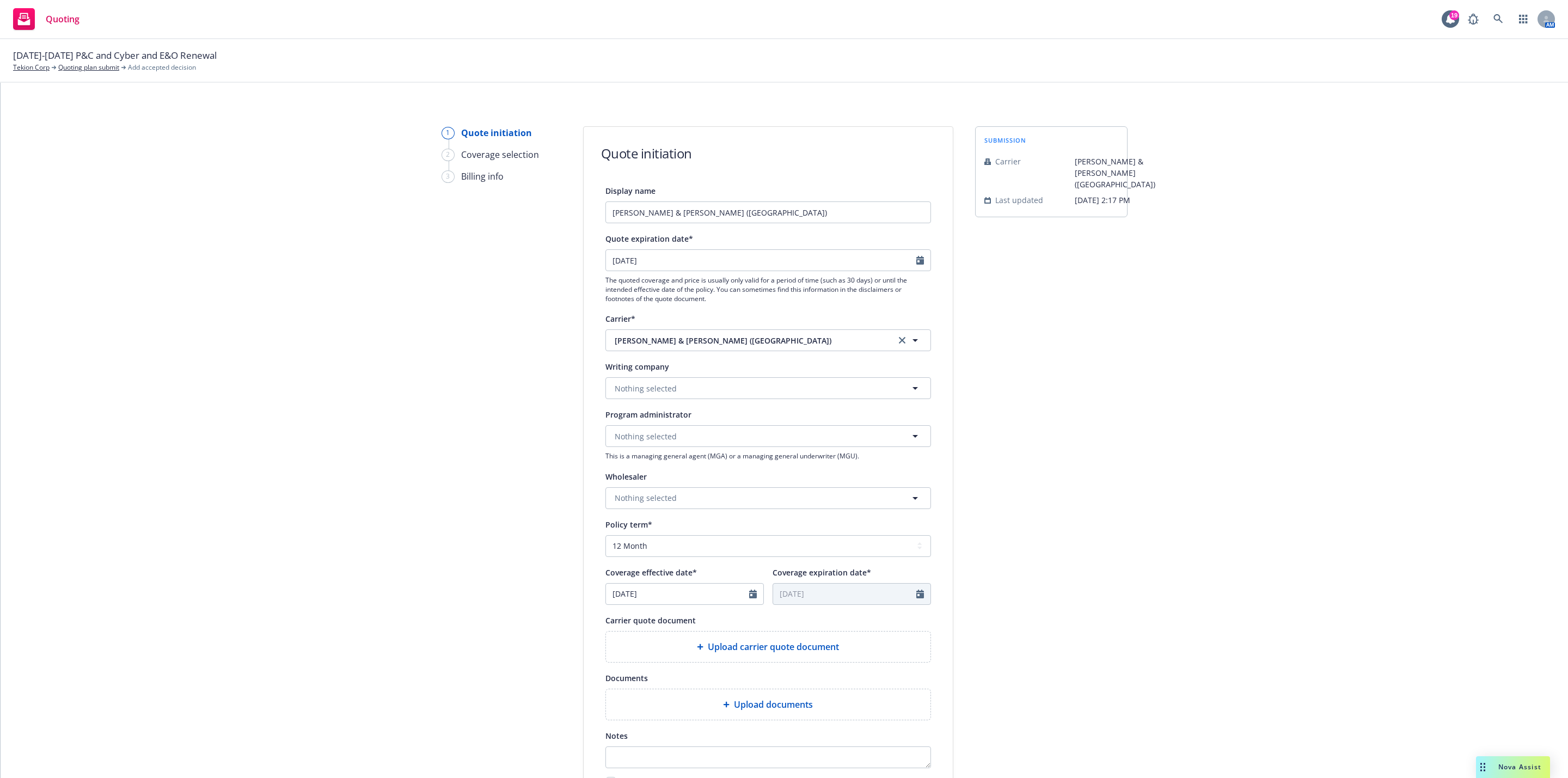
scroll to position [148, 0]
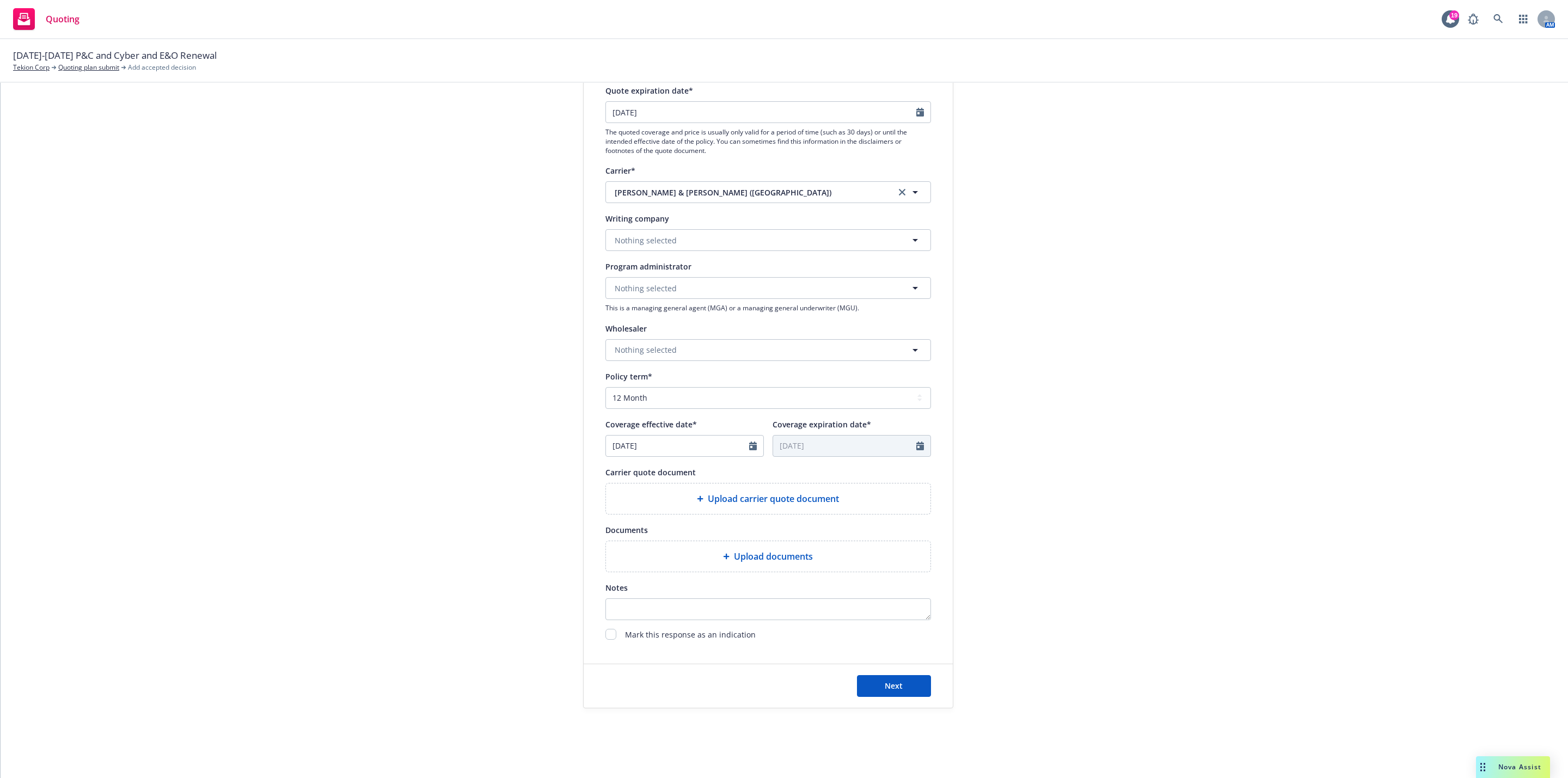
click at [598, 636] on div "Display name Crum & Forster (Fairfax) Quote expiration date* 10/16/2025 The quo…" at bounding box center [768, 338] width 369 height 606
click at [605, 637] on input "checkbox" at bounding box center [611, 634] width 11 height 11
checkbox input "true"
click at [860, 685] on button "Next" at bounding box center [894, 686] width 74 height 22
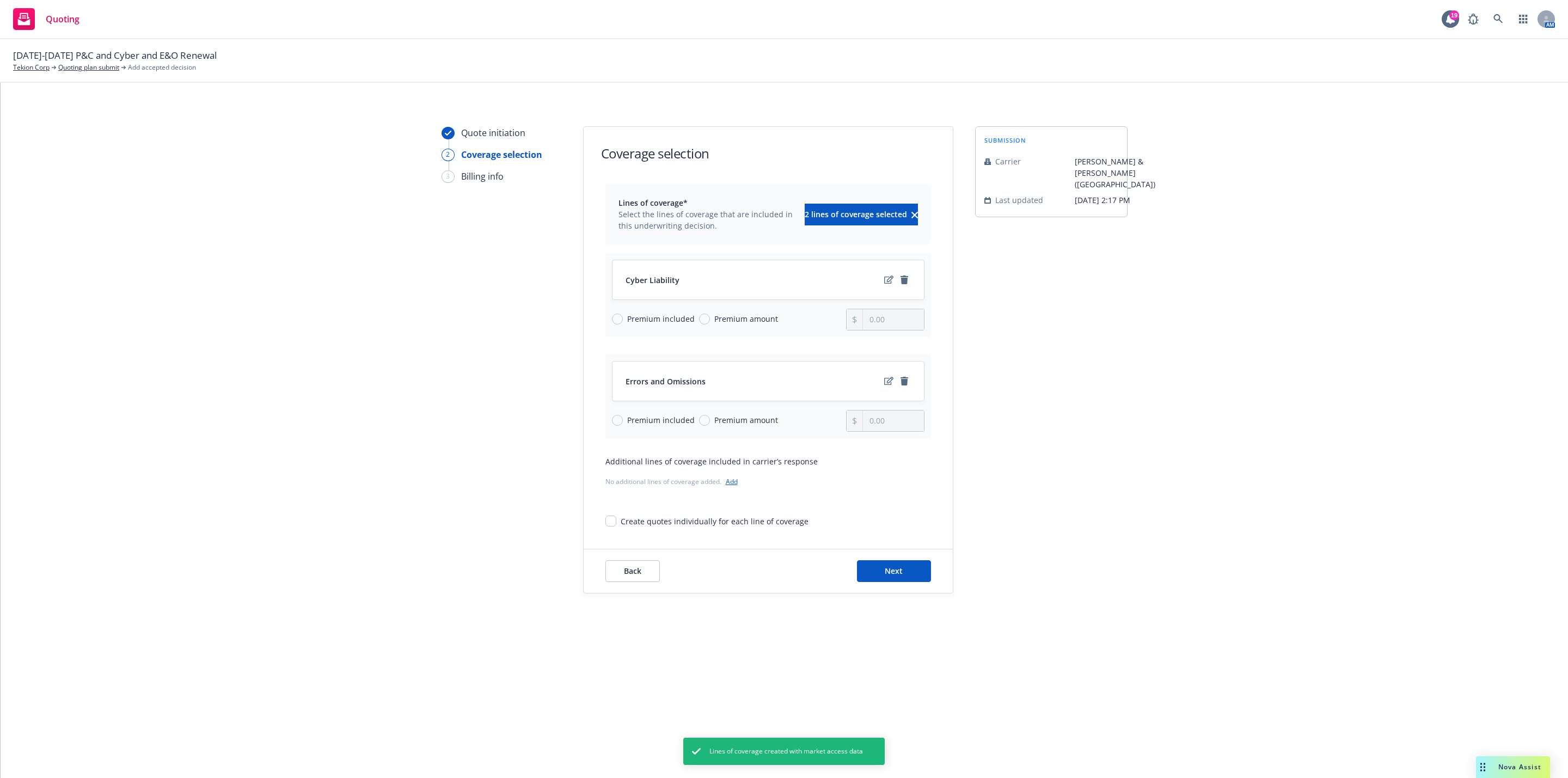
click at [626, 419] on span "Premium included" at bounding box center [658, 419] width 72 height 12
click at [622, 419] on input "Premium included" at bounding box center [617, 420] width 11 height 11
radio input "true"
click at [735, 318] on span "Premium amount" at bounding box center [746, 318] width 64 height 12
click at [710, 318] on input "Premium amount" at bounding box center [704, 319] width 11 height 11
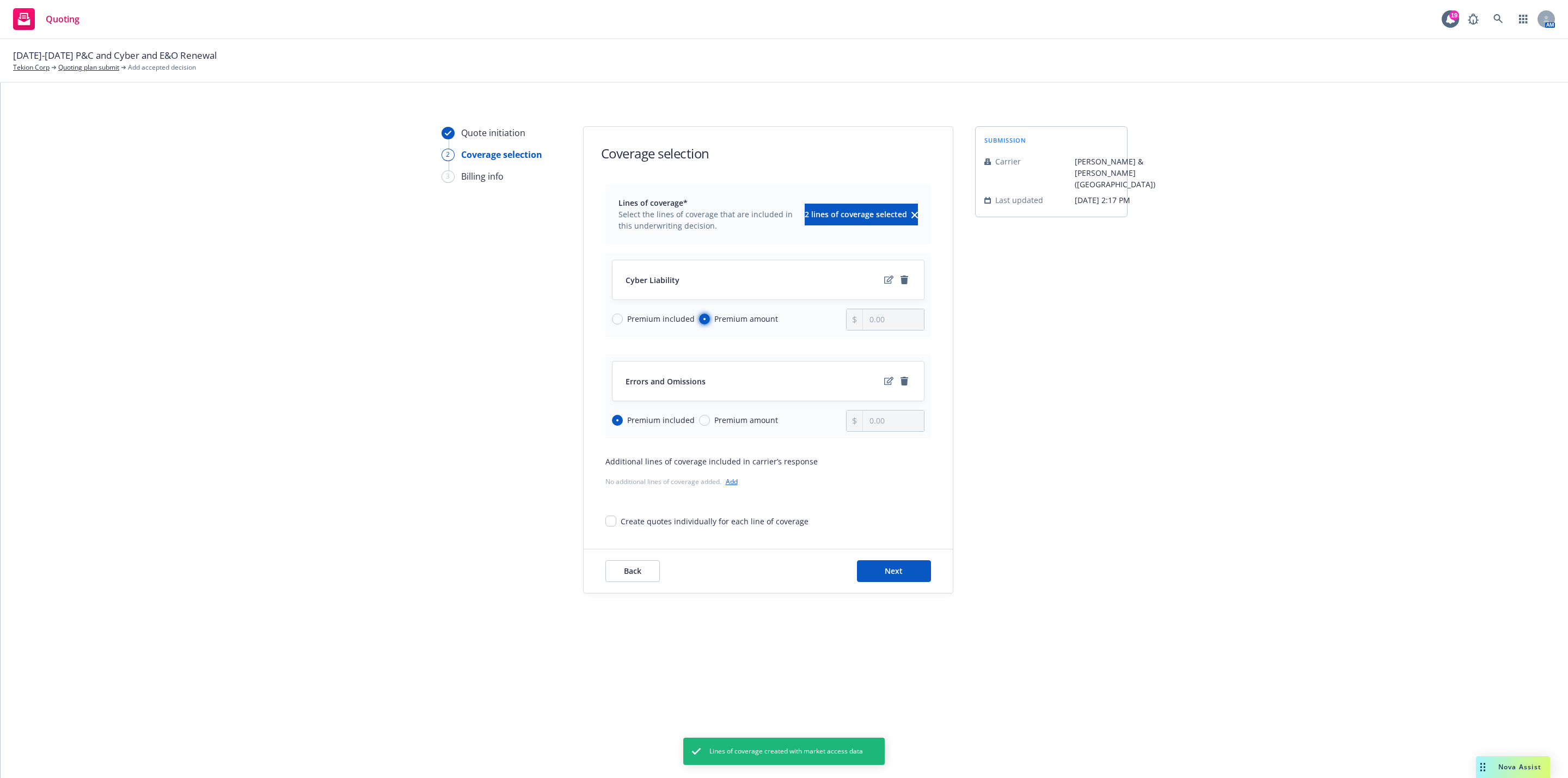
radio input "true"
click at [874, 324] on input "0.00" at bounding box center [893, 319] width 60 height 21
type input "200,000.00"
drag, startPoint x: 1124, startPoint y: 582, endPoint x: 1026, endPoint y: 561, distance: 100.2
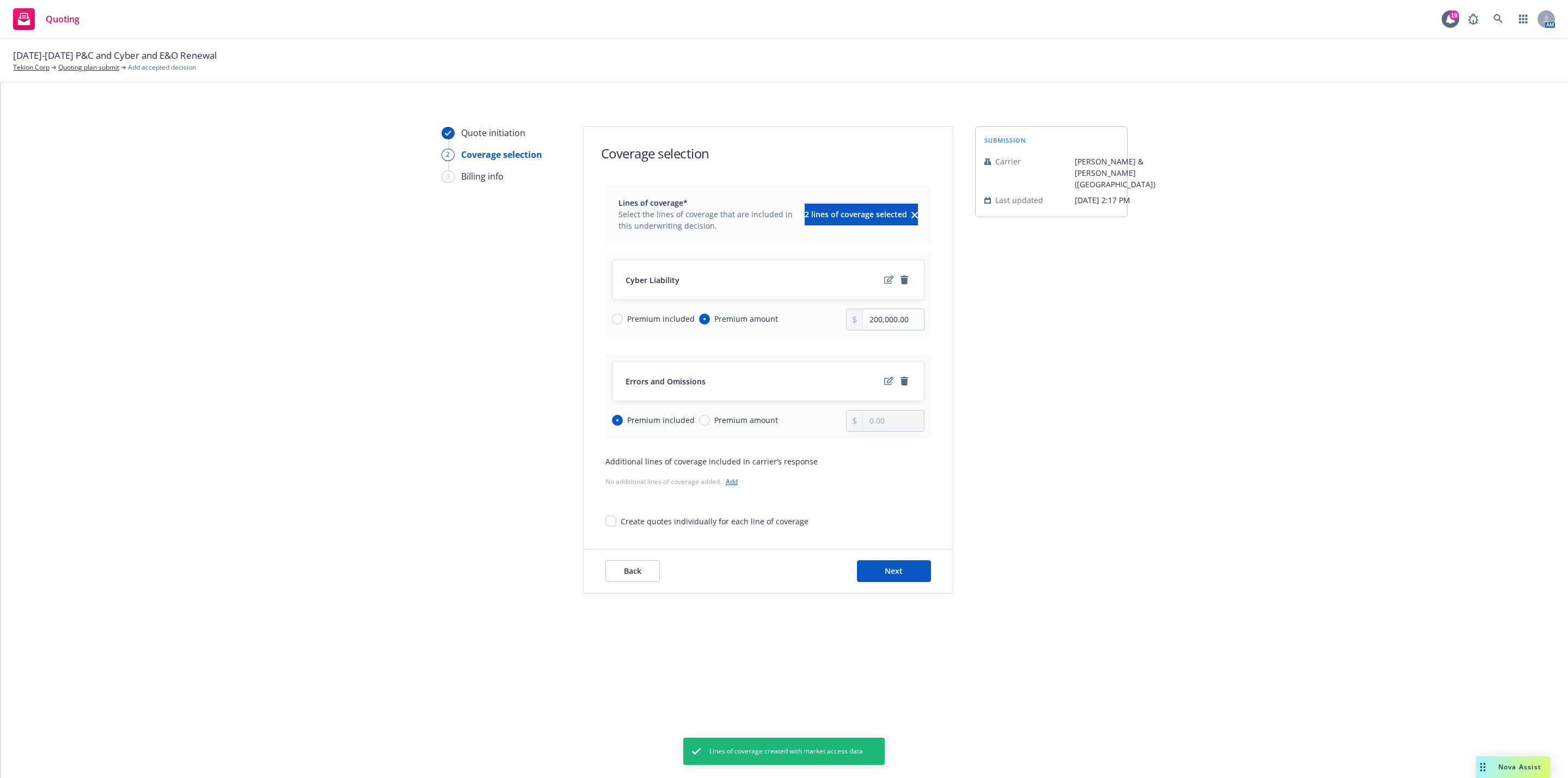
click at [1124, 581] on div "submission Carrier Crum & Forster (Fairfax) Last updated 9/16, 2:17 PM" at bounding box center [1051, 359] width 153 height 467
click at [890, 573] on span "Next" at bounding box center [894, 571] width 18 height 10
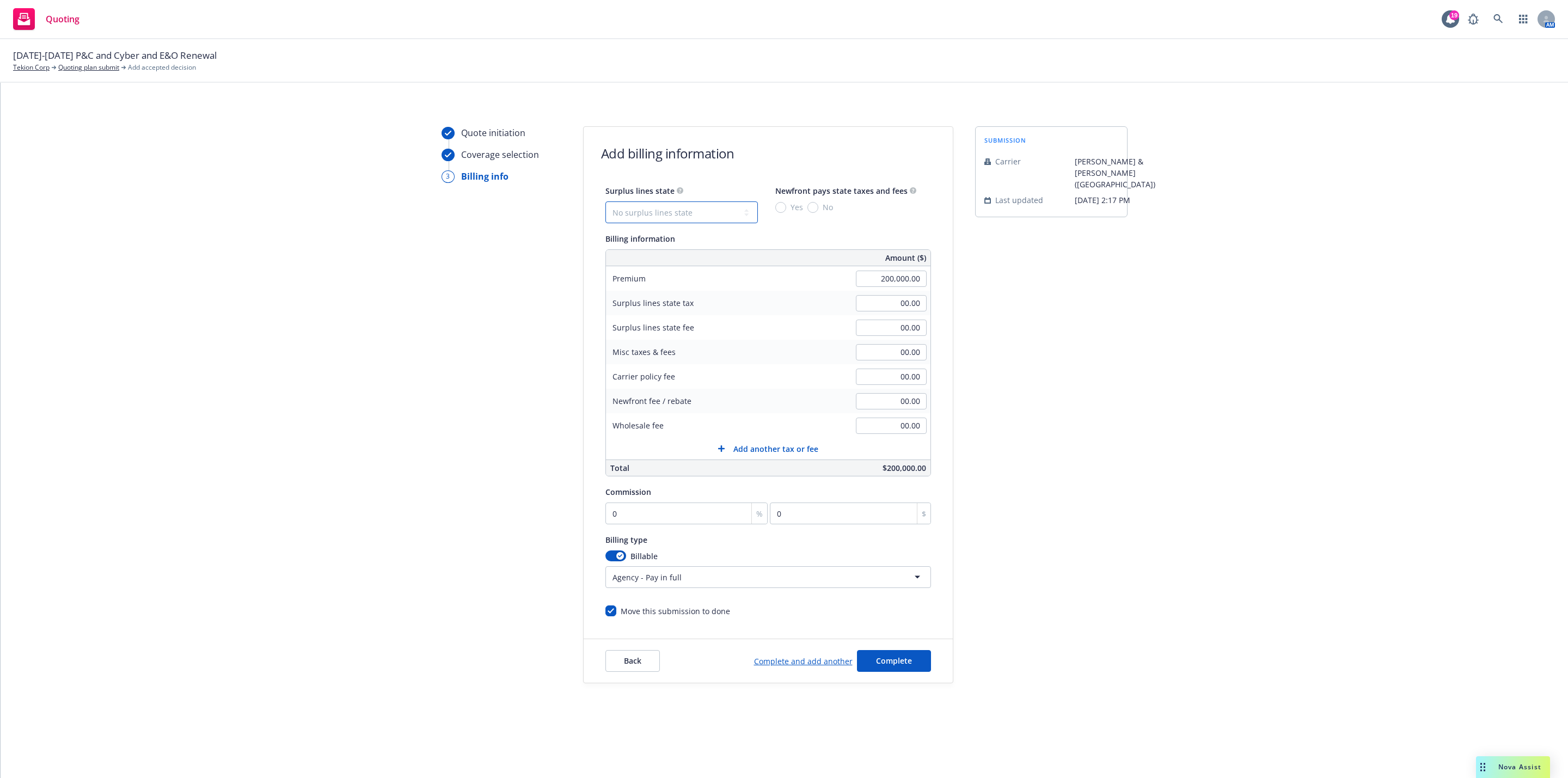
click at [642, 203] on select "No surplus lines state Alaska Alabama Arkansas Arizona California Colorado Conn…" at bounding box center [682, 212] width 153 height 22
select select "CA"
click at [605, 201] on select "No surplus lines state Alaska Alabama Arkansas Arizona California Colorado Conn…" at bounding box center [682, 212] width 153 height 22
type input "6,000.00"
type input "360.00"
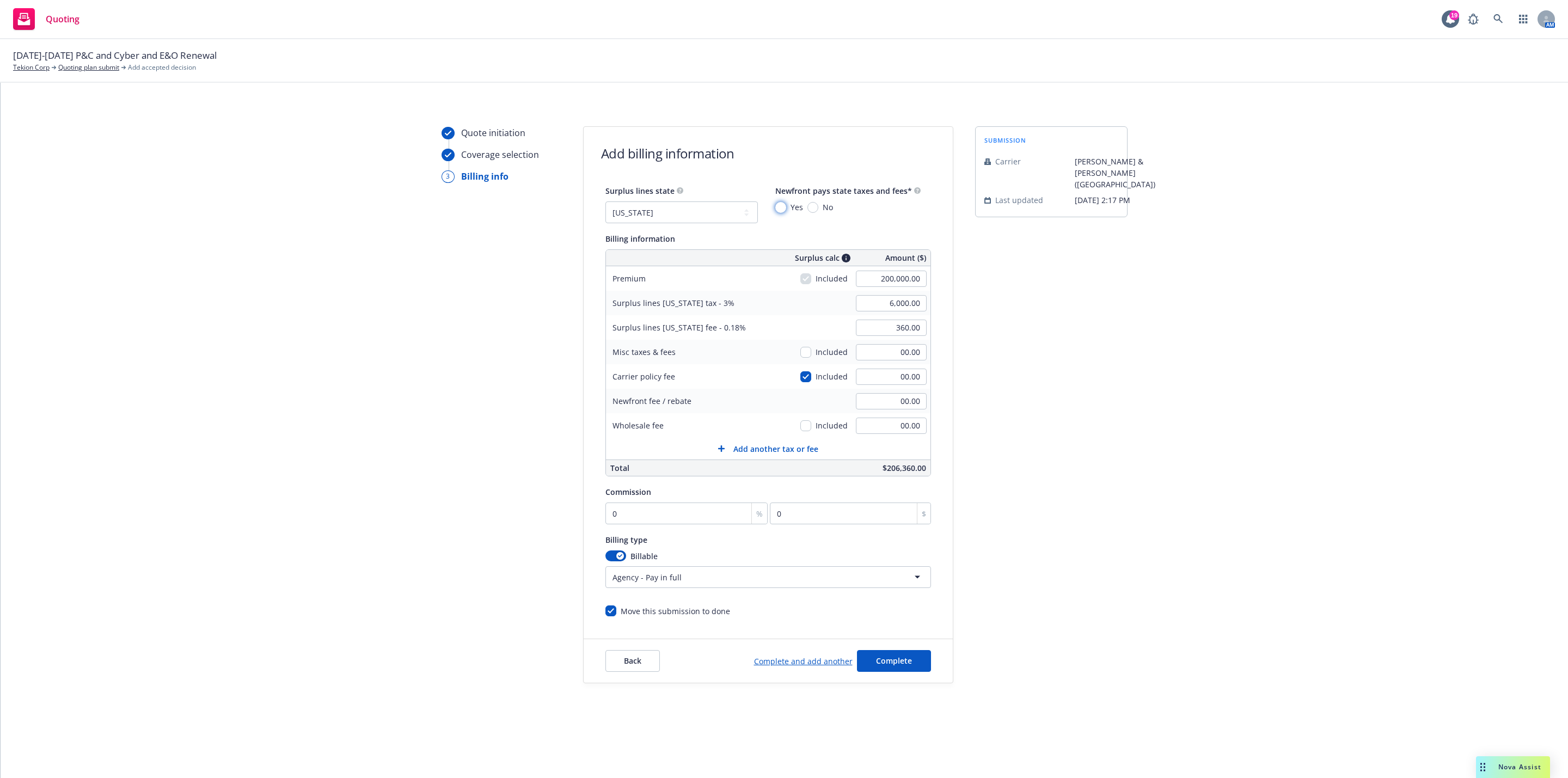
click at [780, 208] on input "Yes" at bounding box center [781, 207] width 11 height 11
radio input "true"
click at [888, 655] on button "Complete" at bounding box center [894, 661] width 74 height 22
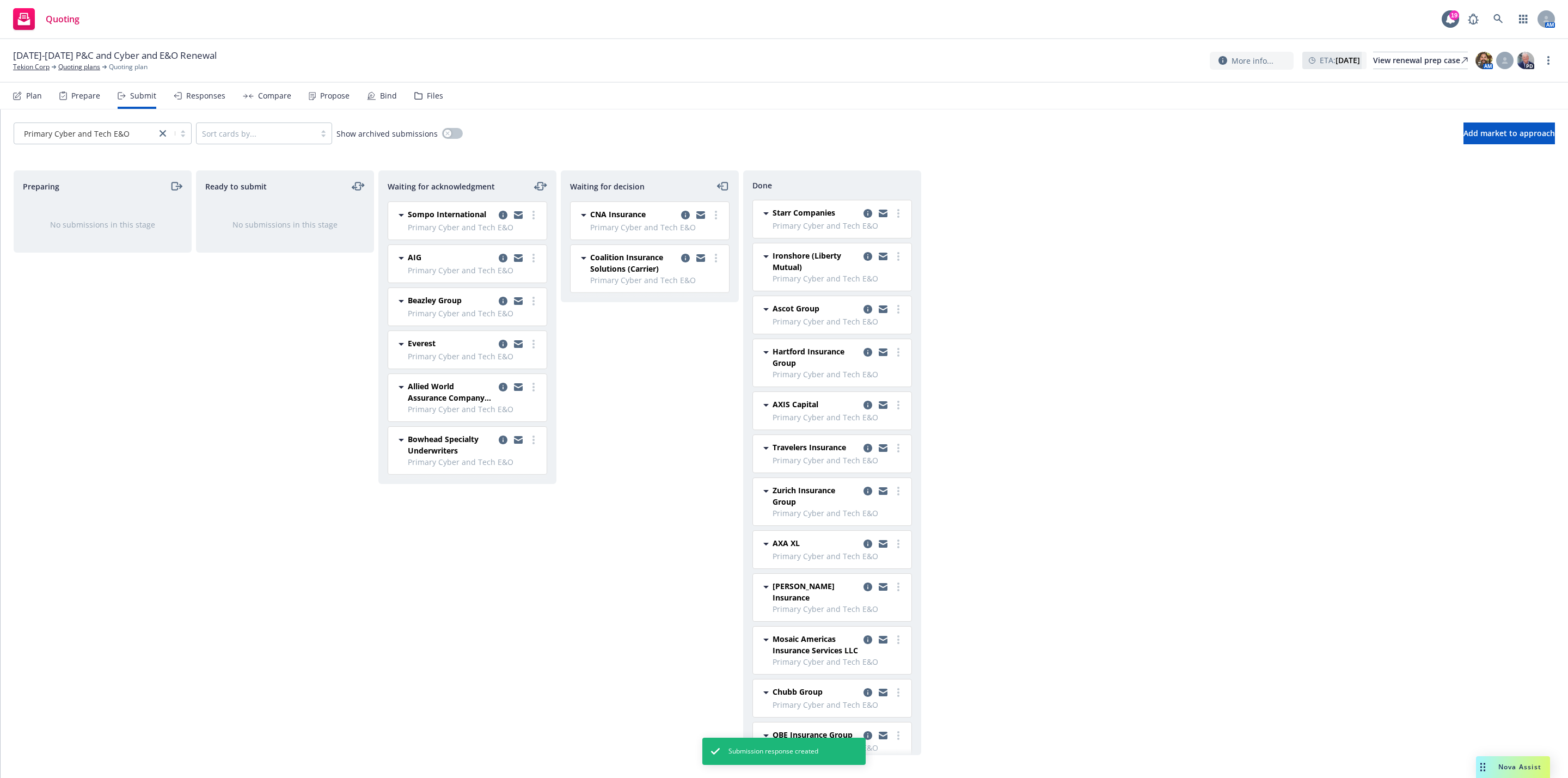
click at [1223, 420] on div "Preparing No submissions in this stage Ready to submit No submissions in this s…" at bounding box center [784, 462] width 1542 height 585
click at [541, 187] on icon "moveLeftRight" at bounding box center [541, 186] width 13 height 13
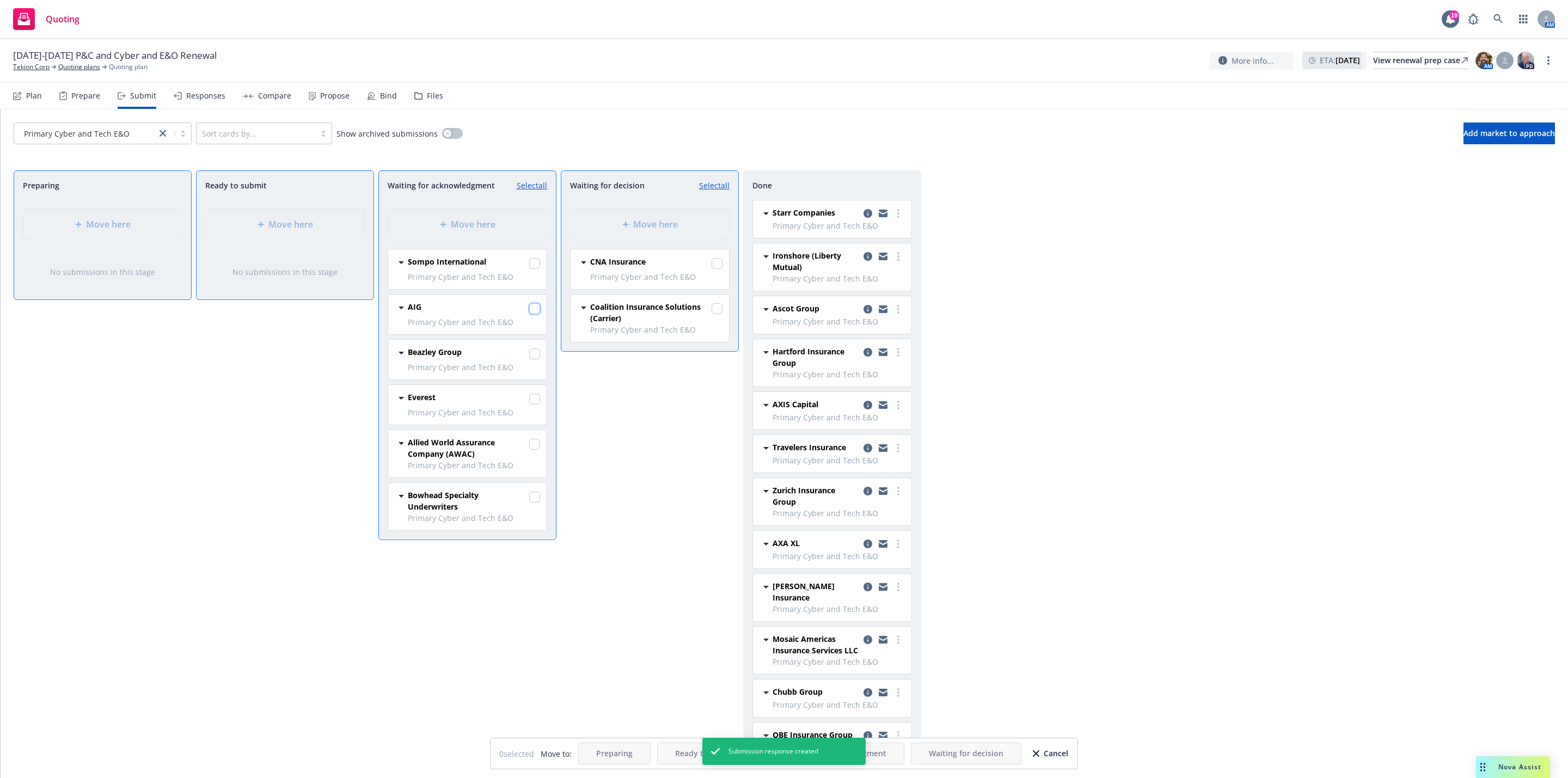
click at [534, 308] on input "checkbox" at bounding box center [534, 308] width 11 height 11
checkbox input "true"
click at [639, 227] on span "Move here" at bounding box center [655, 224] width 45 height 13
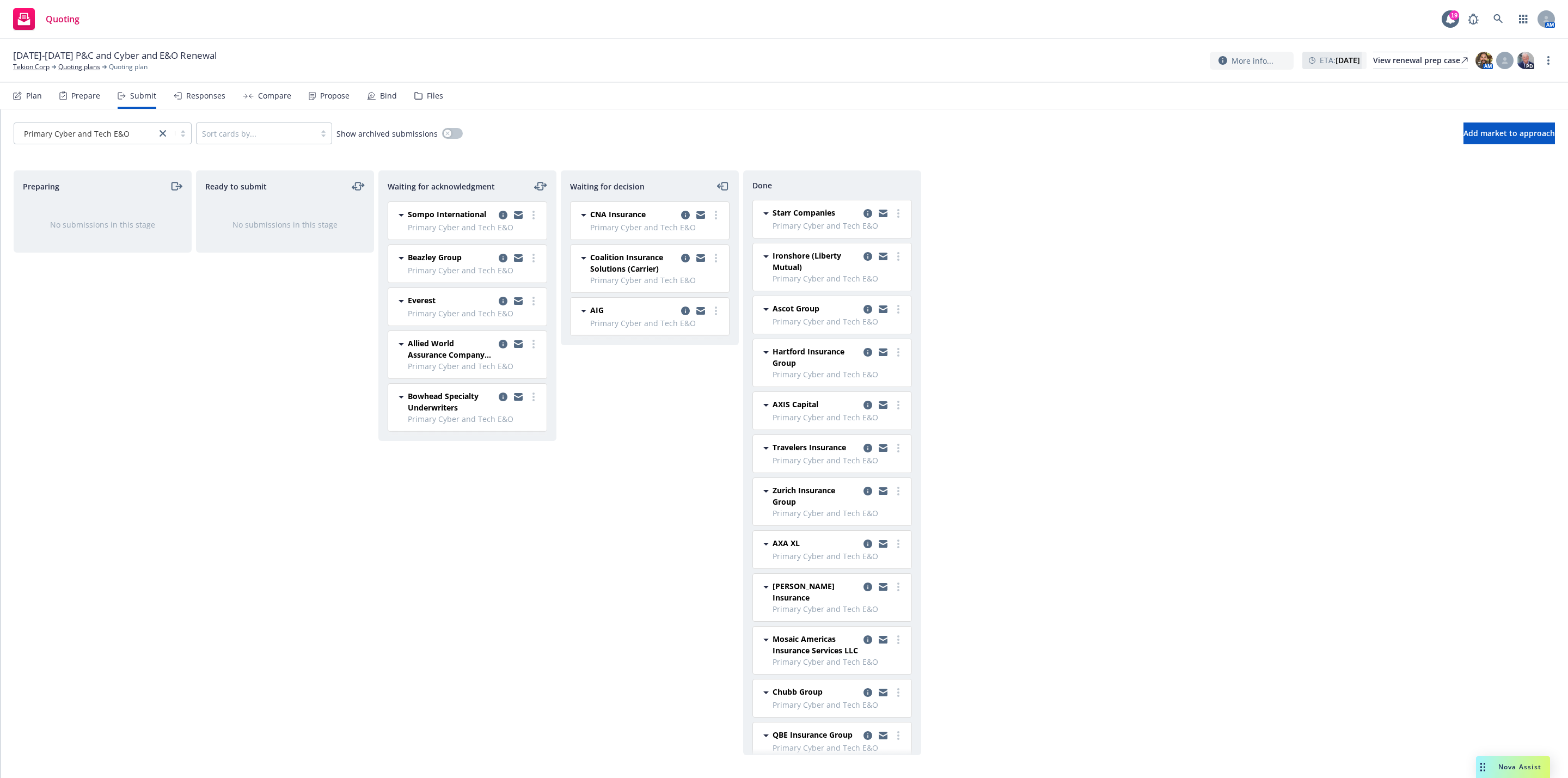
click at [625, 433] on div "Waiting for decision CNA Insurance Primary Cyber and Tech E&O Tuesday, Septembe…" at bounding box center [650, 462] width 178 height 585
click at [527, 304] on link "more" at bounding box center [533, 301] width 13 height 13
drag, startPoint x: 485, startPoint y: 425, endPoint x: 479, endPoint y: 415, distance: 11.7
click at [481, 415] on div "Log acknowledgement Move back one step Move to done Add accepted decision Add d…" at bounding box center [485, 390] width 109 height 153
click at [477, 410] on span "Add declined decision" at bounding box center [484, 411] width 107 height 10
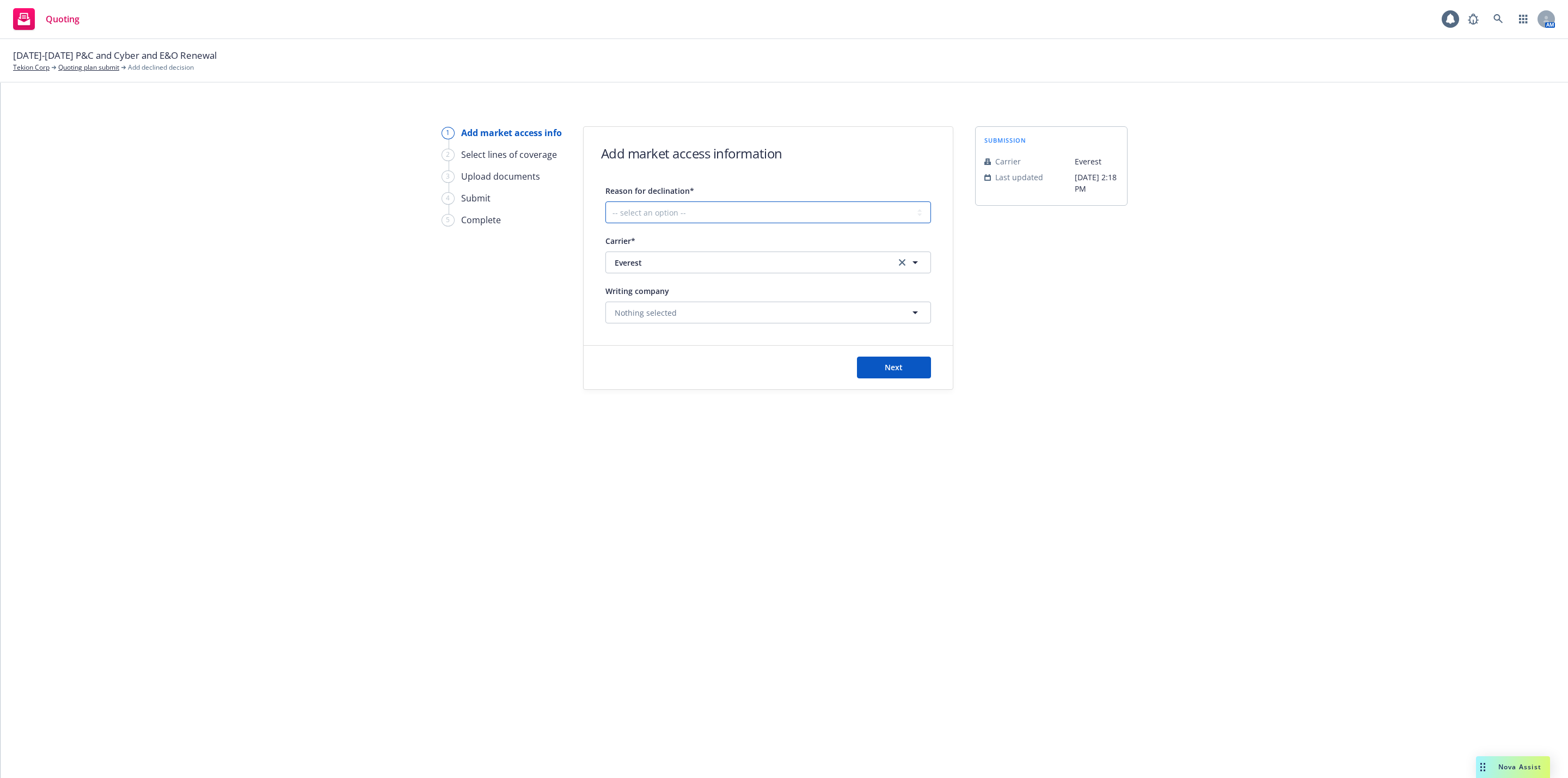
click at [711, 221] on select "-- select an option -- Cannot compete with other markets Carrier non-renewed Ca…" at bounding box center [768, 212] width 326 height 22
select select "CARRIER_UNRESPONSIVE"
click at [605, 201] on select "-- select an option -- Cannot compete with other markets Carrier non-renewed Ca…" at bounding box center [768, 212] width 326 height 22
click at [899, 364] on span "Next" at bounding box center [894, 367] width 18 height 10
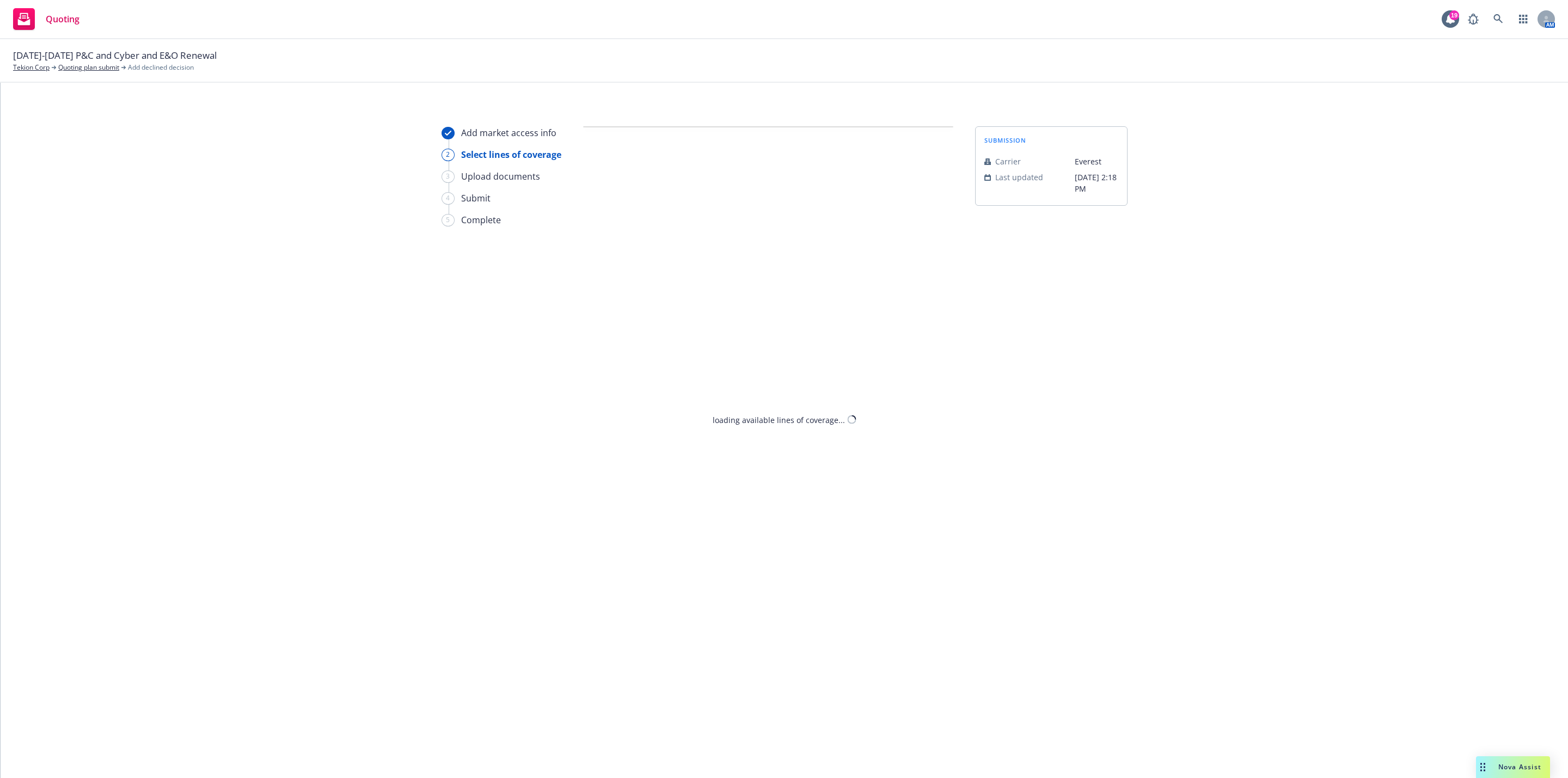
select select "CARRIER_UNRESPONSIVE"
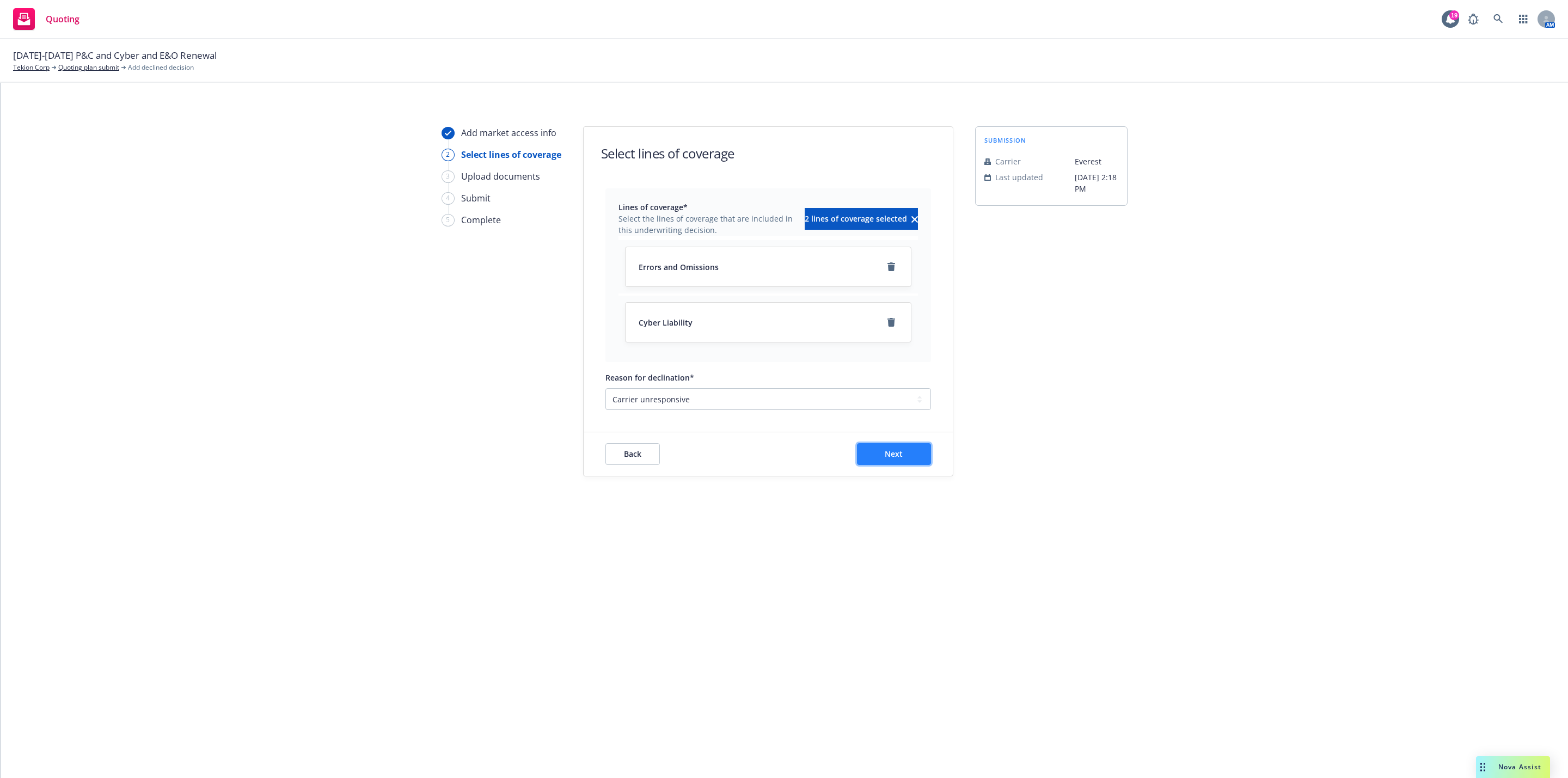
click at [898, 450] on span "Next" at bounding box center [894, 453] width 18 height 10
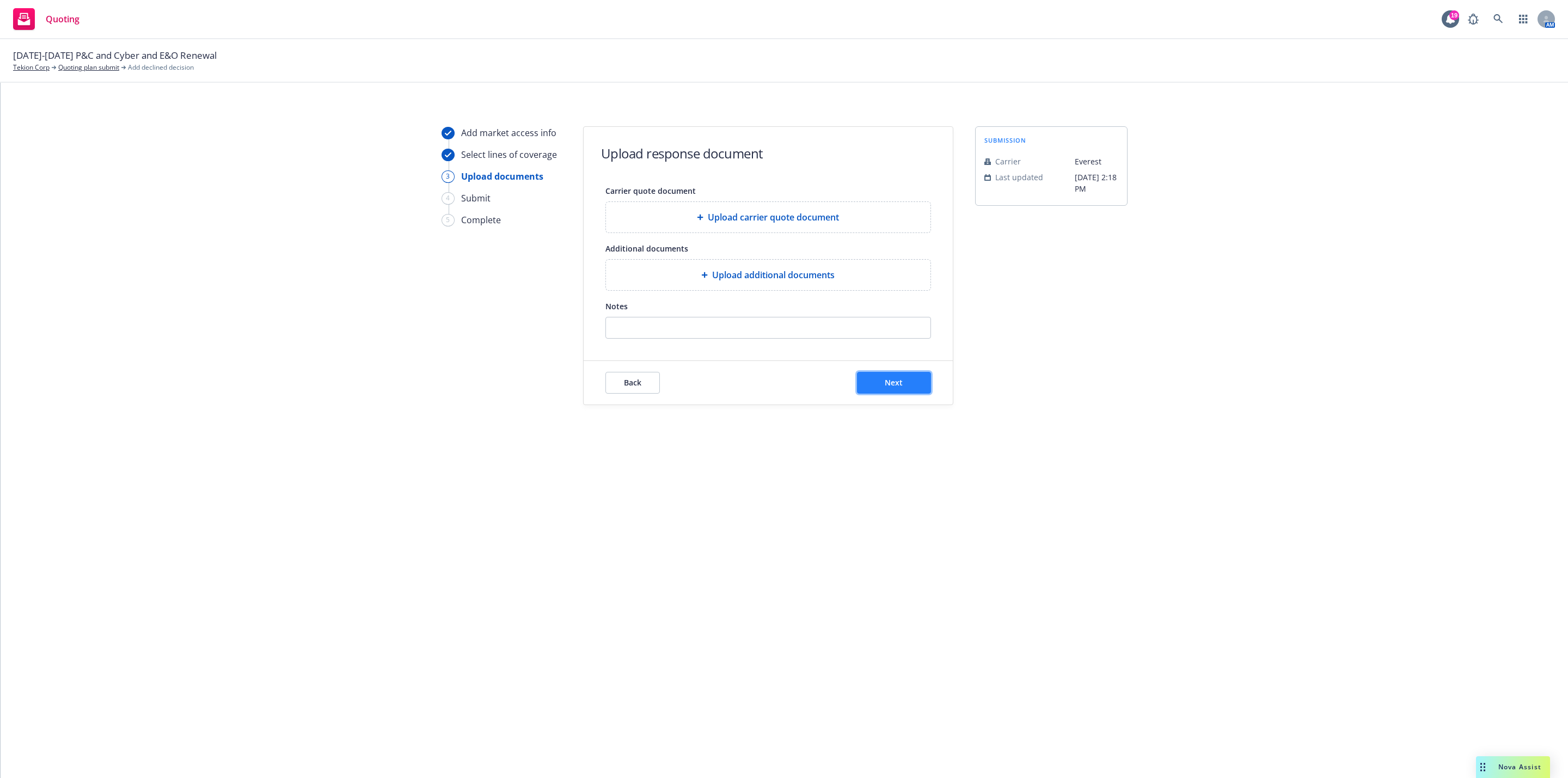
click at [906, 386] on button "Next" at bounding box center [894, 383] width 74 height 22
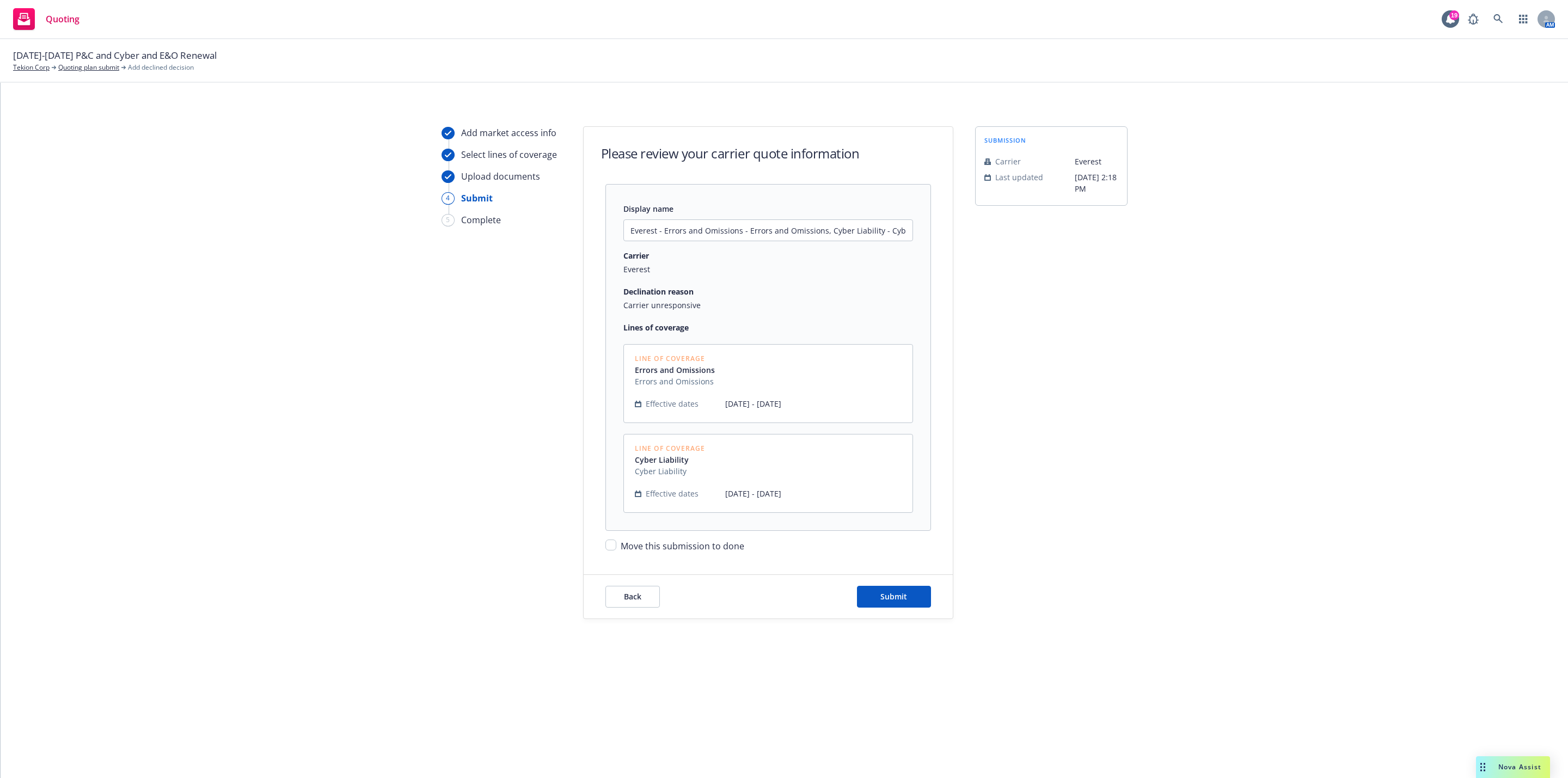
click at [590, 539] on div "Display name Everest - Errors and Omissions - Errors and Omissions, Cyber Liabi…" at bounding box center [768, 368] width 369 height 369
click at [602, 542] on div "Display name Everest - Errors and Omissions - Errors and Omissions, Cyber Liabi…" at bounding box center [768, 368] width 369 height 369
click at [622, 548] on span "Move this submission to done" at bounding box center [683, 545] width 124 height 12
click at [616, 548] on input "Move this submission to done" at bounding box center [611, 545] width 11 height 11
checkbox input "true"
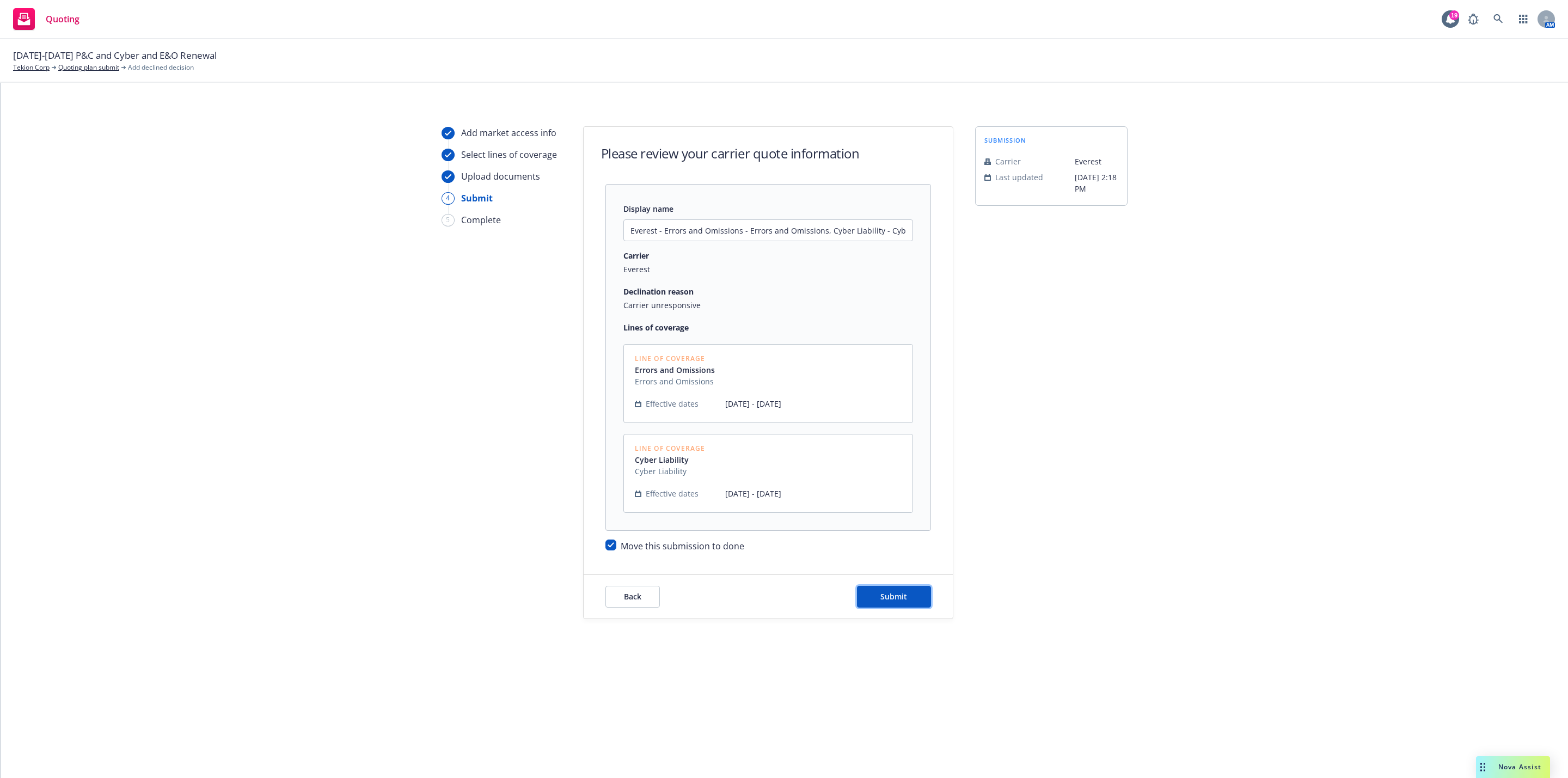
click at [881, 591] on button "Submit" at bounding box center [894, 597] width 74 height 22
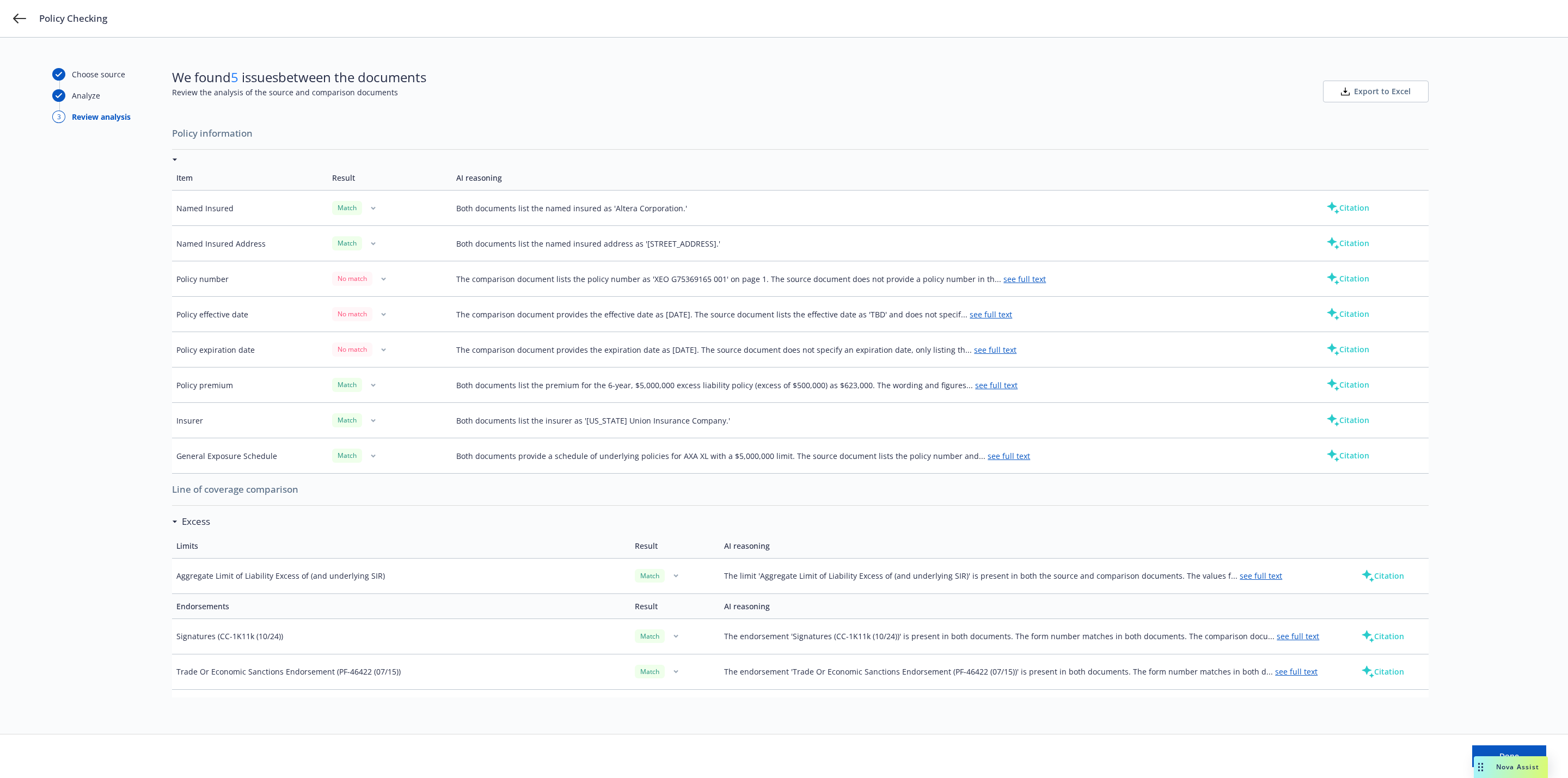
click at [1517, 80] on div "Choose source Analyze 3 Review analysis We found 5 issues between the documents…" at bounding box center [784, 408] width 1568 height 741
click at [922, 45] on div "Choose source Analyze 3 Review analysis We found 5 issues between the documents…" at bounding box center [784, 408] width 1568 height 741
click at [16, 13] on icon at bounding box center [19, 18] width 13 height 13
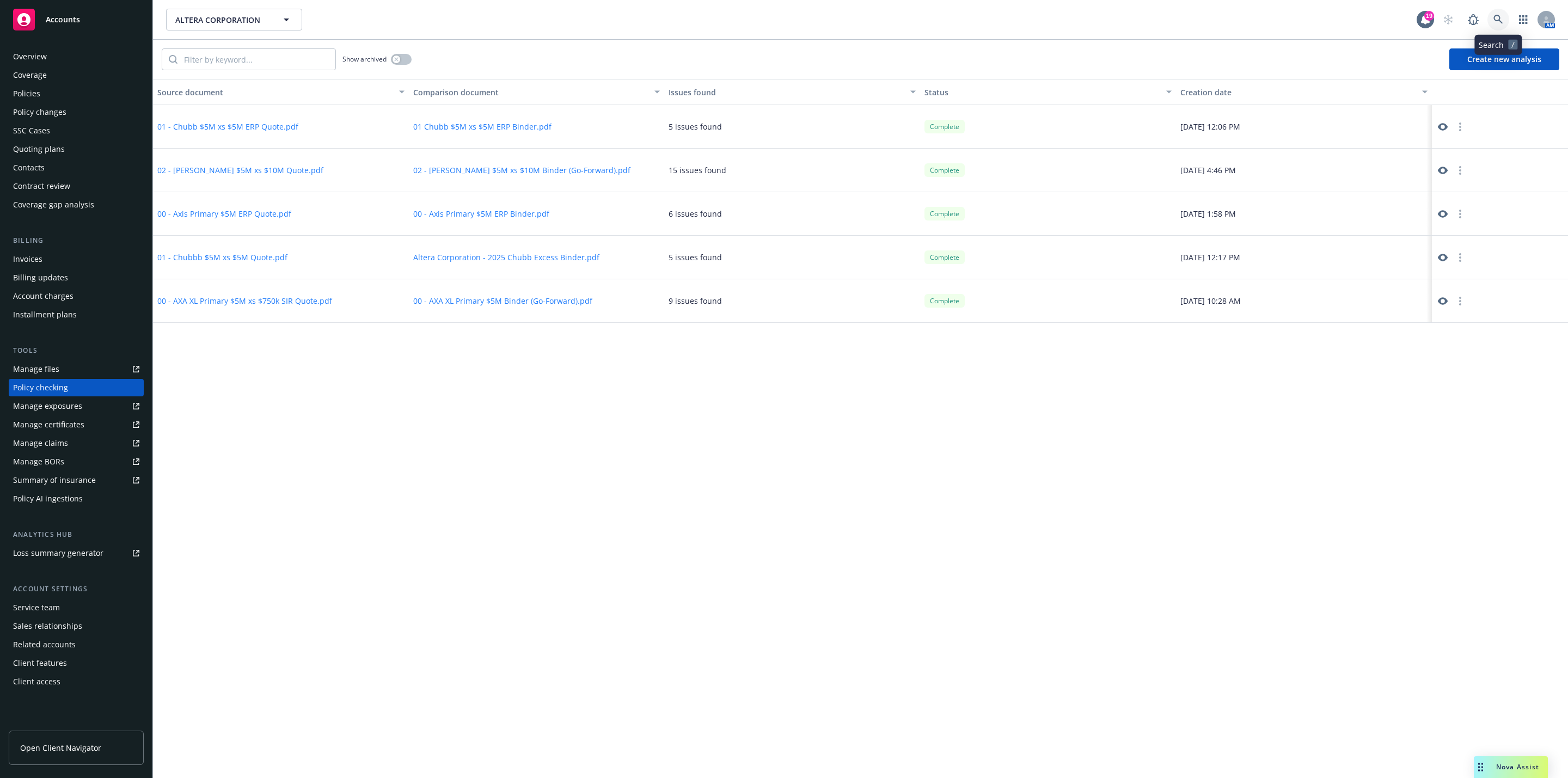
click at [1508, 21] on link at bounding box center [1498, 20] width 22 height 22
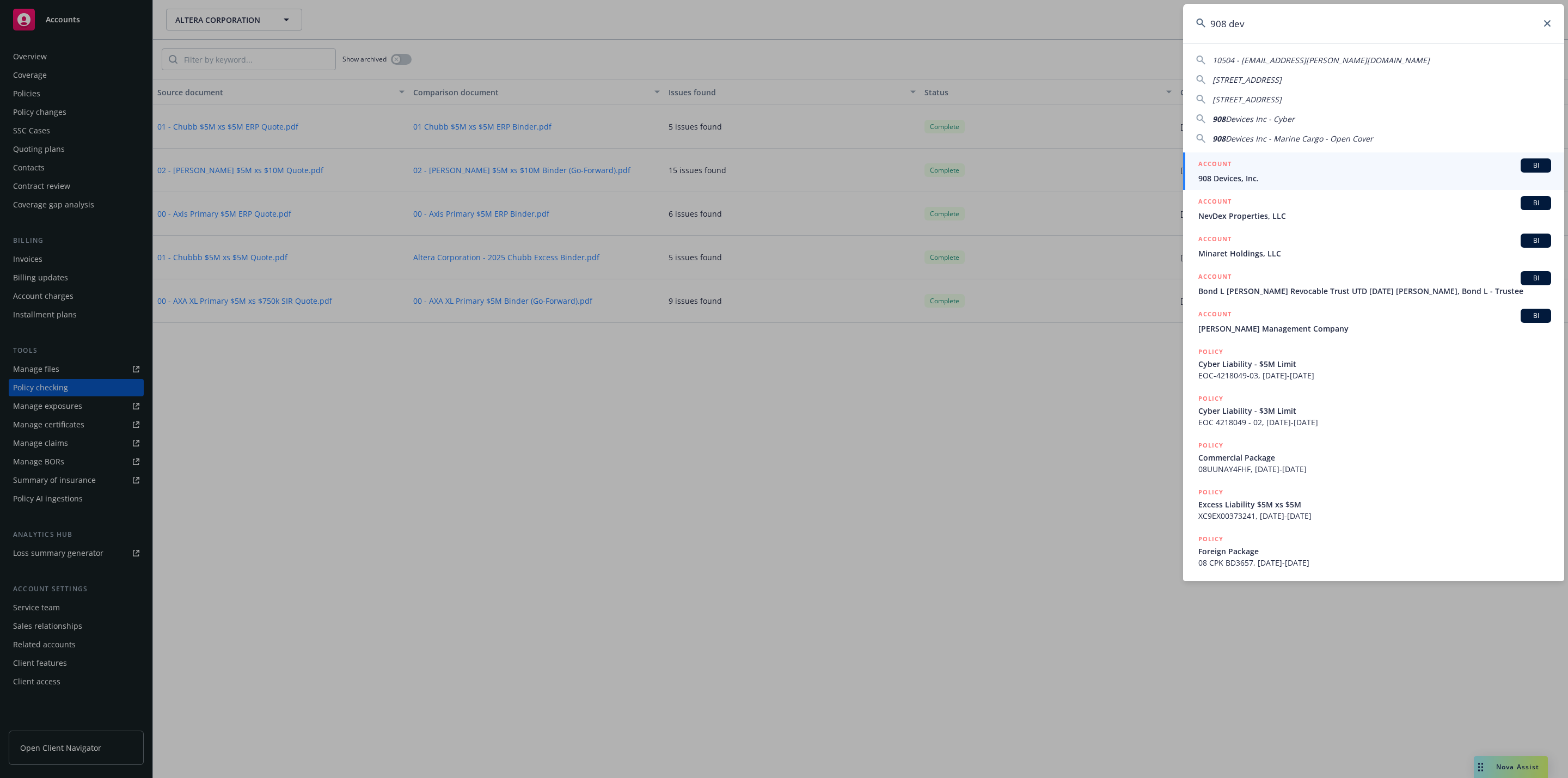
type input "908 dev"
click at [1300, 178] on span "908 Devices, Inc." at bounding box center [1375, 178] width 353 height 12
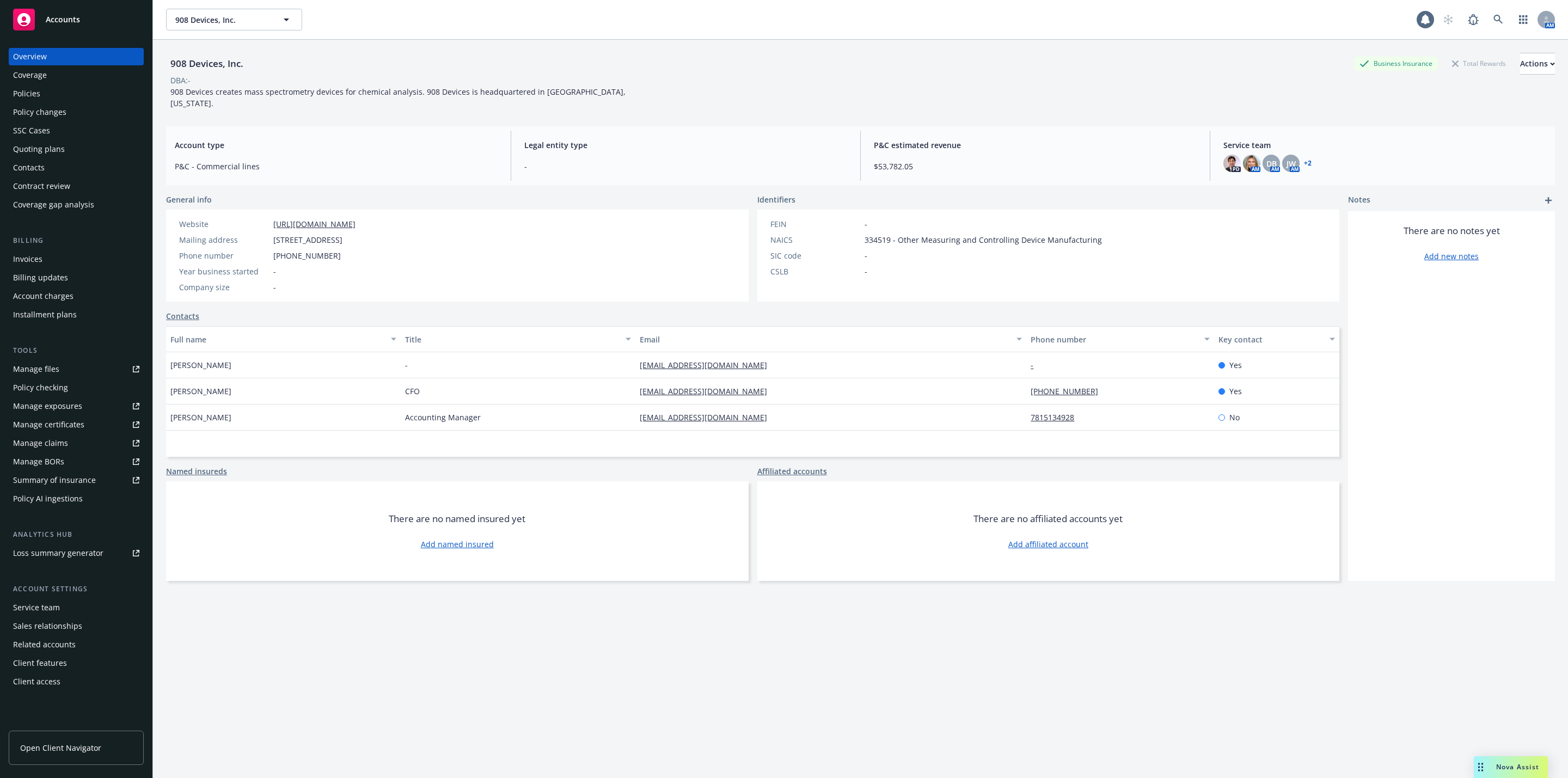
click at [61, 92] on div "Policies" at bounding box center [76, 93] width 126 height 17
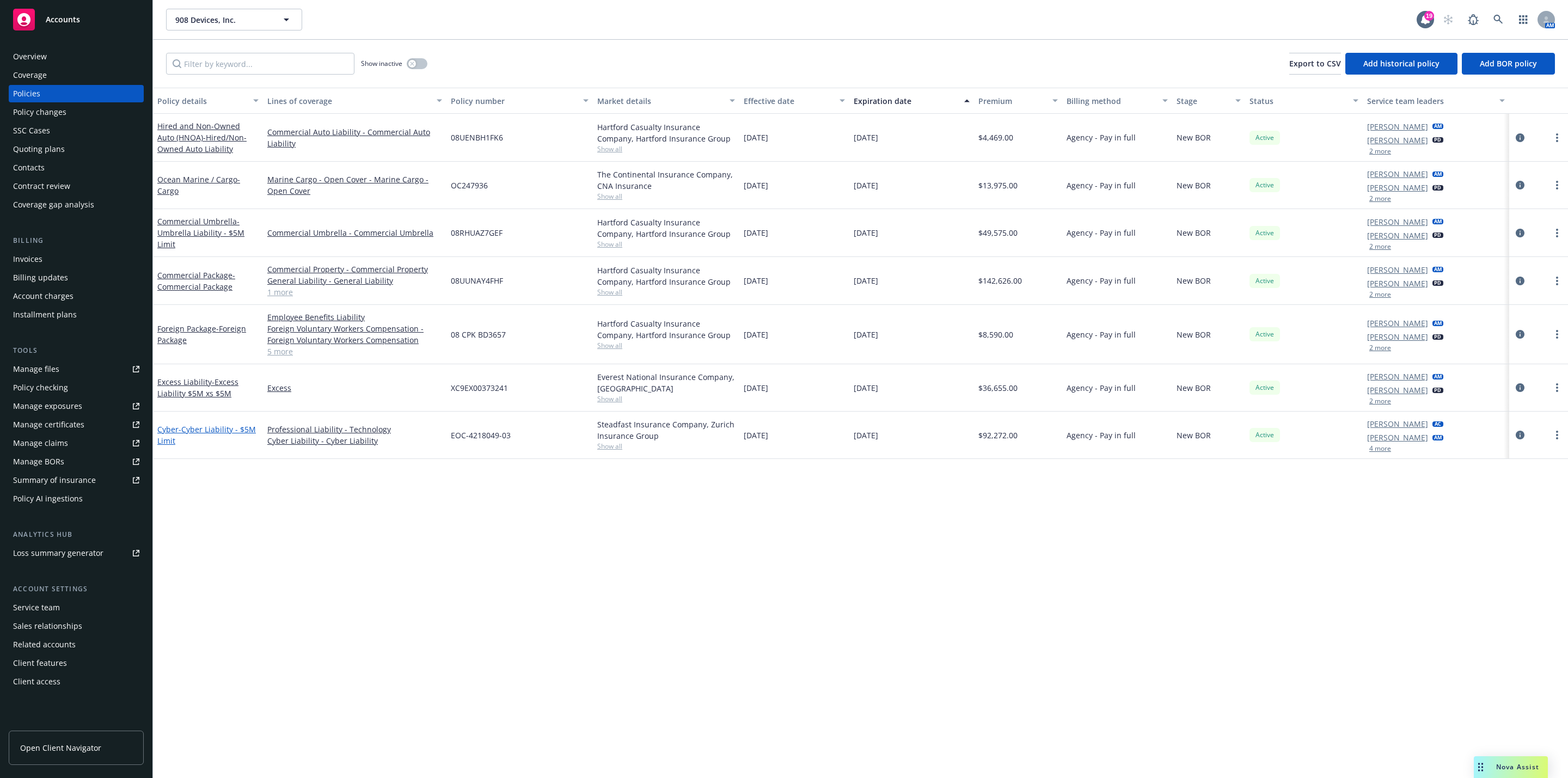
click at [206, 433] on span "- Cyber Liability - $5M Limit" at bounding box center [207, 435] width 98 height 22
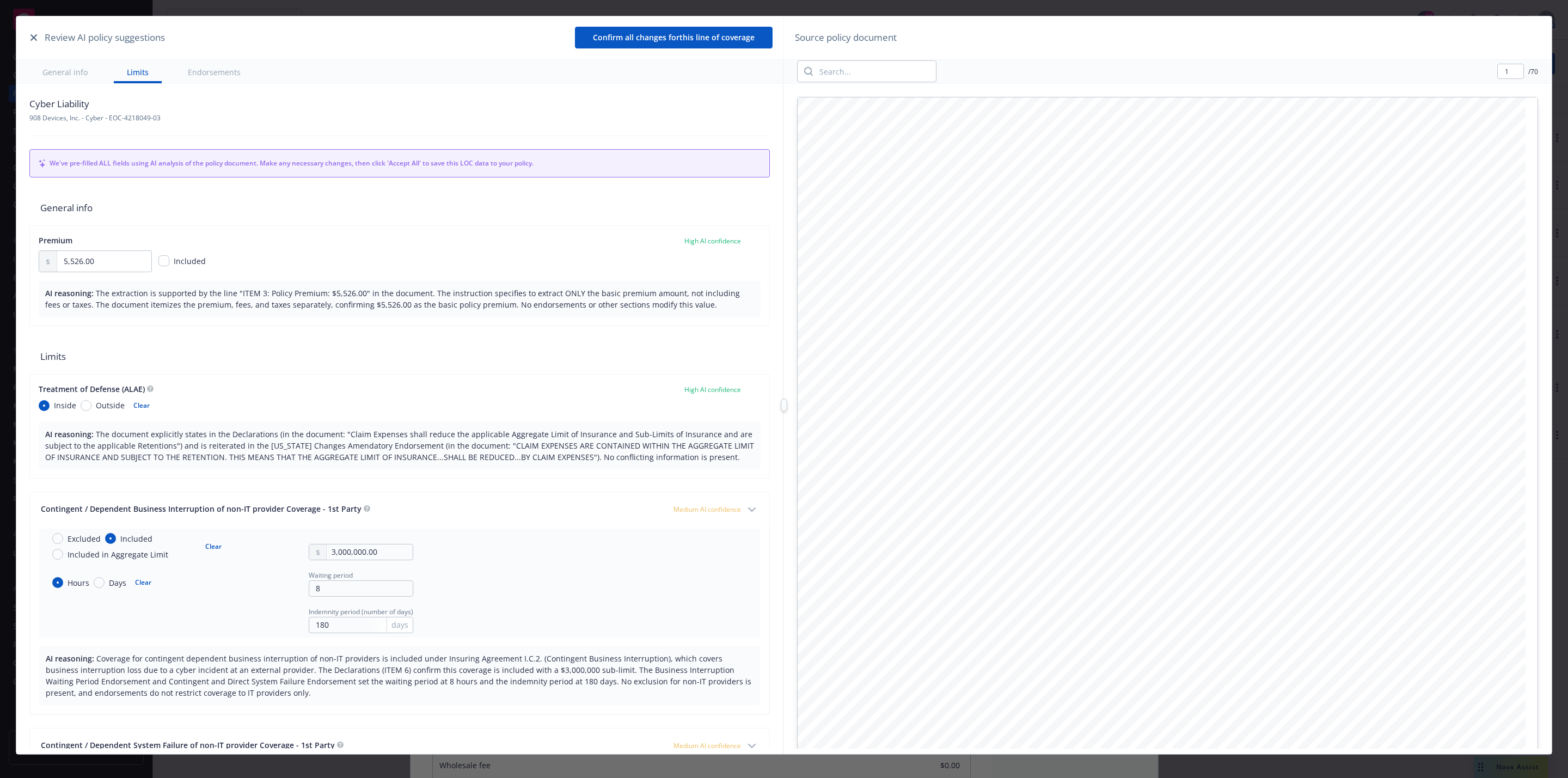
type textarea "x"
click at [102, 265] on input "5,526.00" at bounding box center [104, 261] width 94 height 21
click at [348, 279] on div "Premium High AI confidence 5,526.00 Included AI reasoning: The extraction is su…" at bounding box center [400, 276] width 741 height 101
click at [857, 68] on input "search" at bounding box center [874, 71] width 123 height 21
type input "premium"
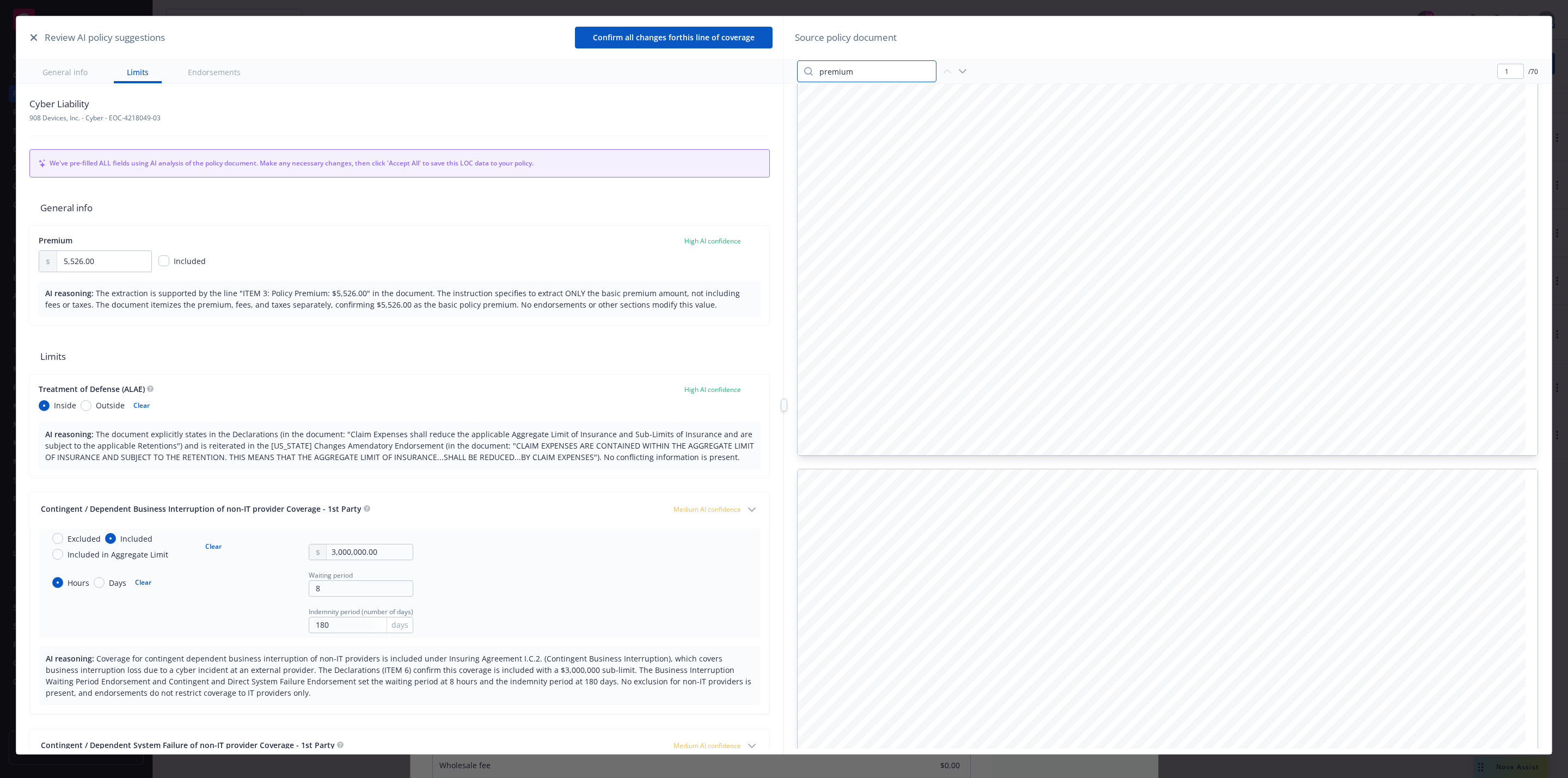
scroll to position [684, 0]
type input "2"
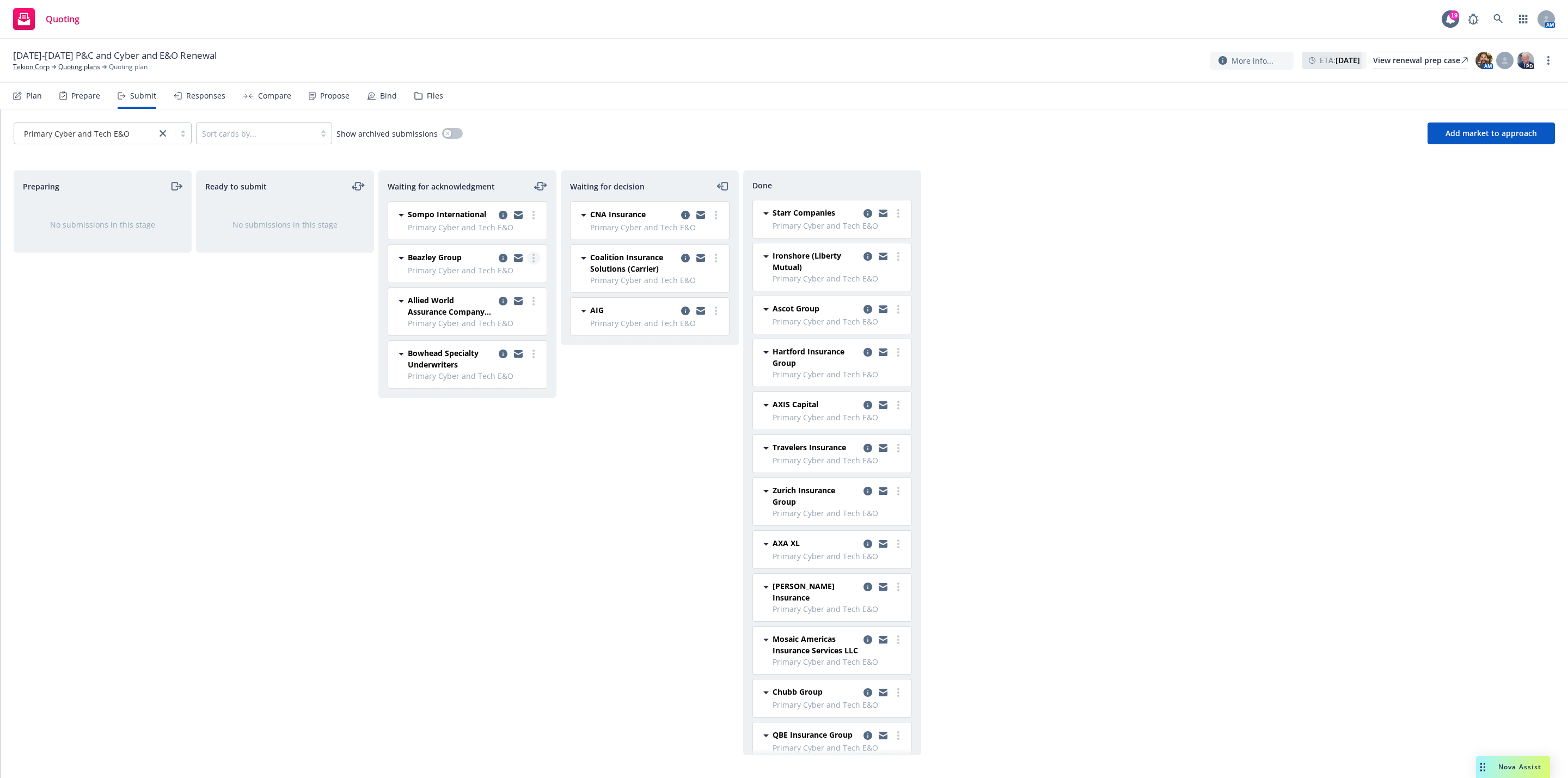
click at [532, 260] on icon "more" at bounding box center [533, 258] width 2 height 9
click at [495, 361] on link "Add declined decision" at bounding box center [485, 369] width 109 height 22
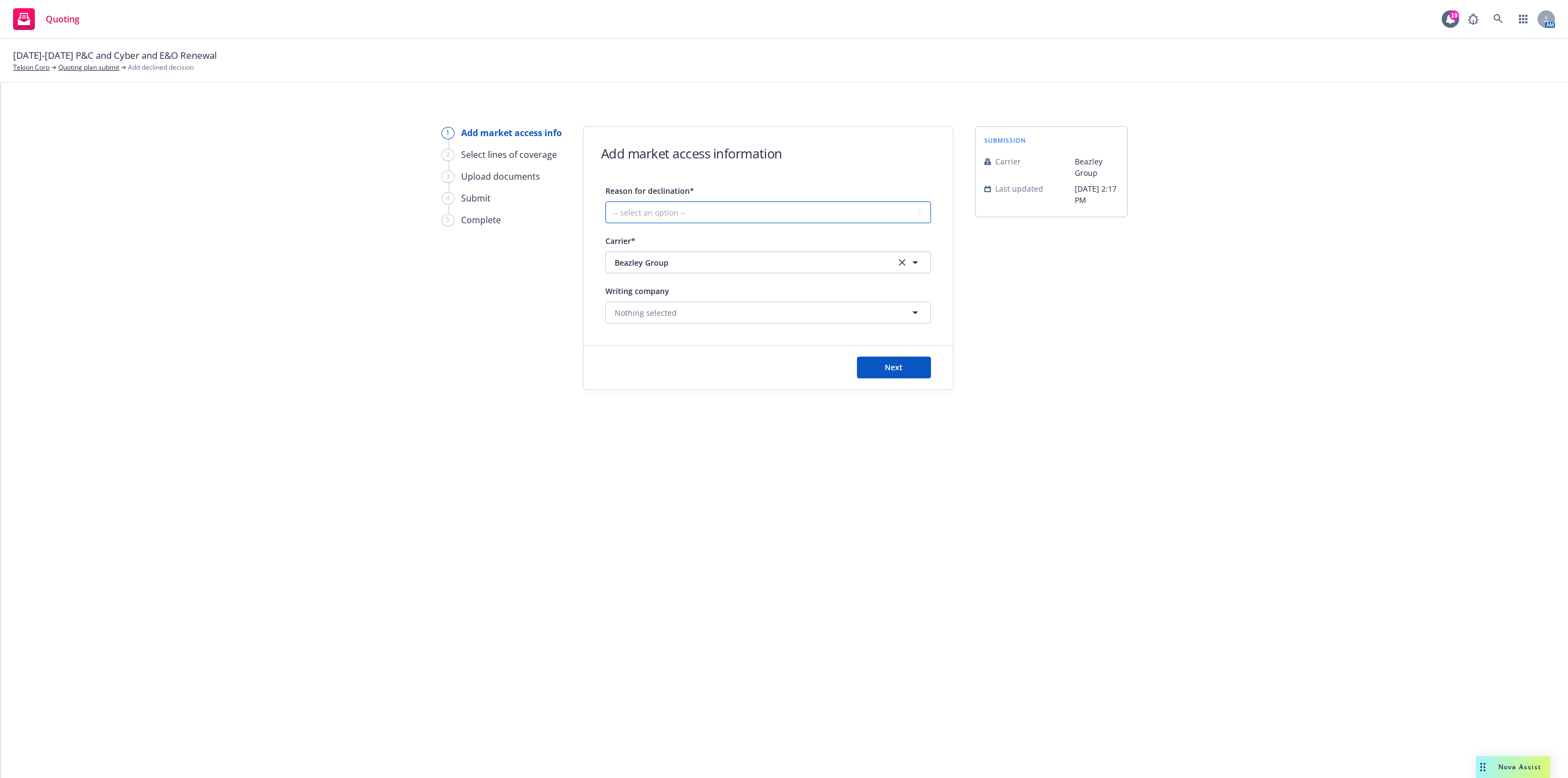
click at [693, 217] on select "-- select an option -- Cannot compete with other markets Carrier non-renewed Ca…" at bounding box center [768, 212] width 326 height 22
select select "CARRIER_UNRESPONSIVE"
click at [605, 201] on select "-- select an option -- Cannot compete with other markets Carrier non-renewed Ca…" at bounding box center [768, 212] width 326 height 22
click at [885, 368] on span "Next" at bounding box center [894, 367] width 18 height 10
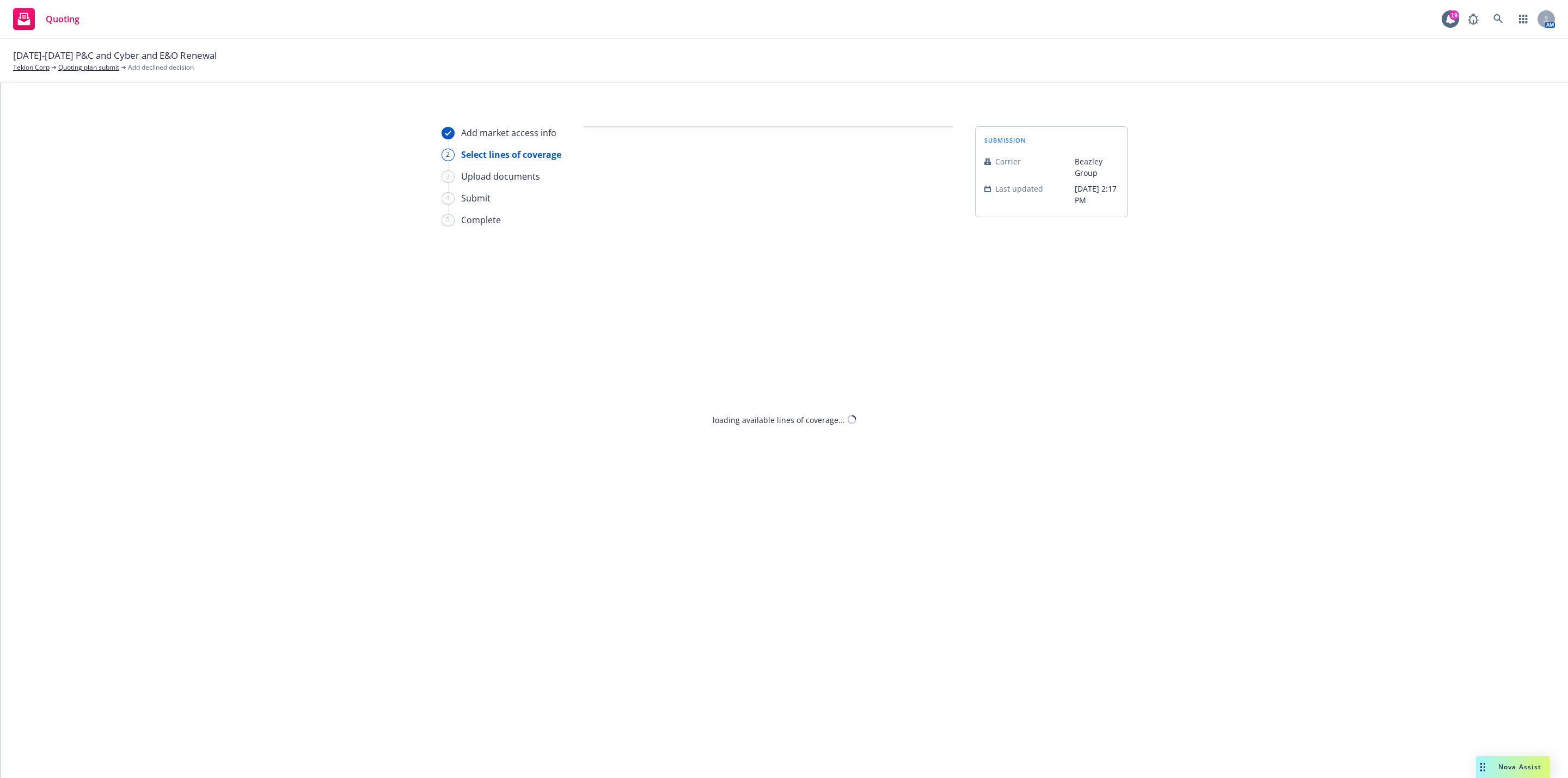
select select "CARRIER_UNRESPONSIVE"
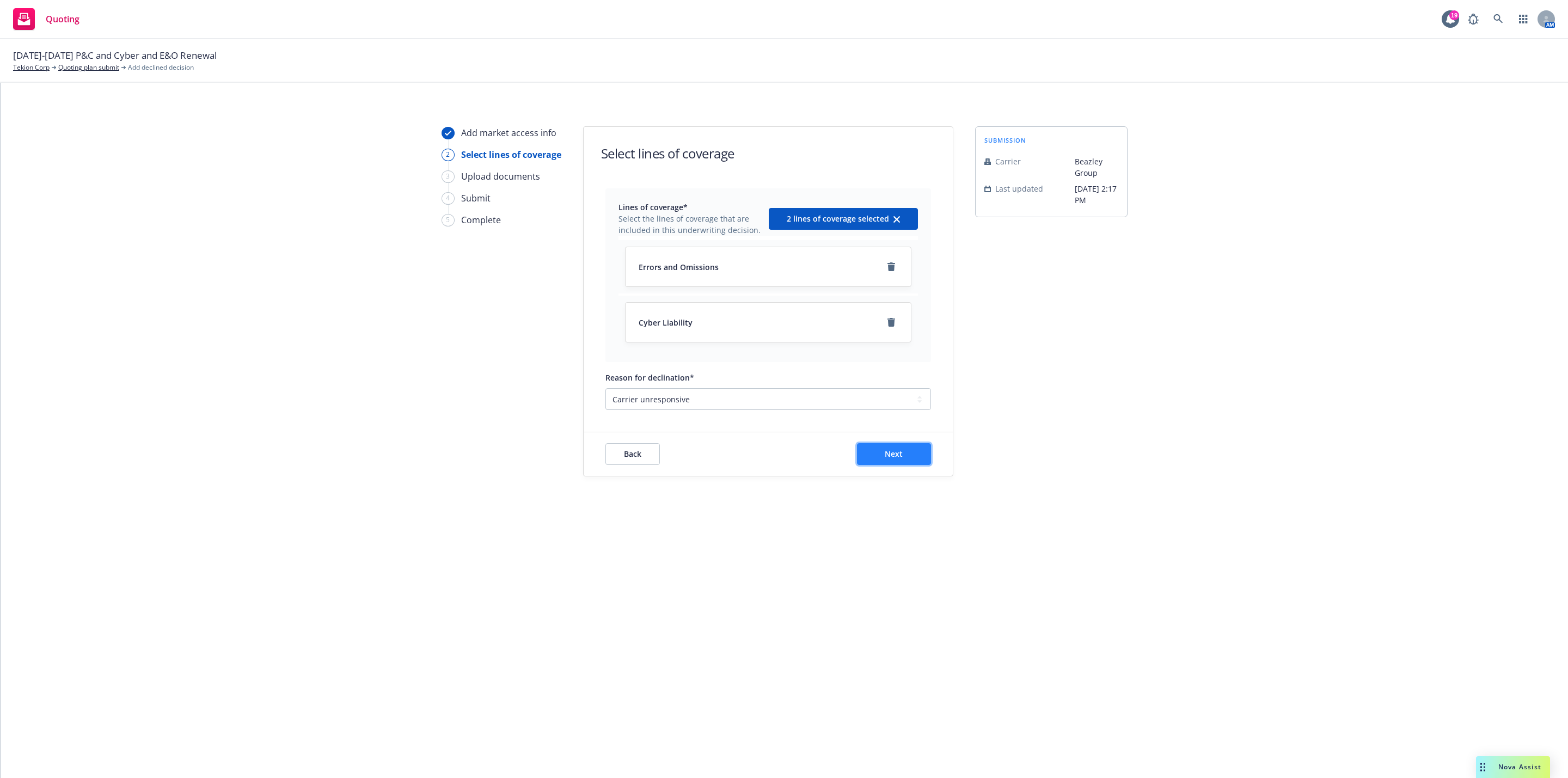
click at [892, 455] on span "Next" at bounding box center [894, 453] width 18 height 10
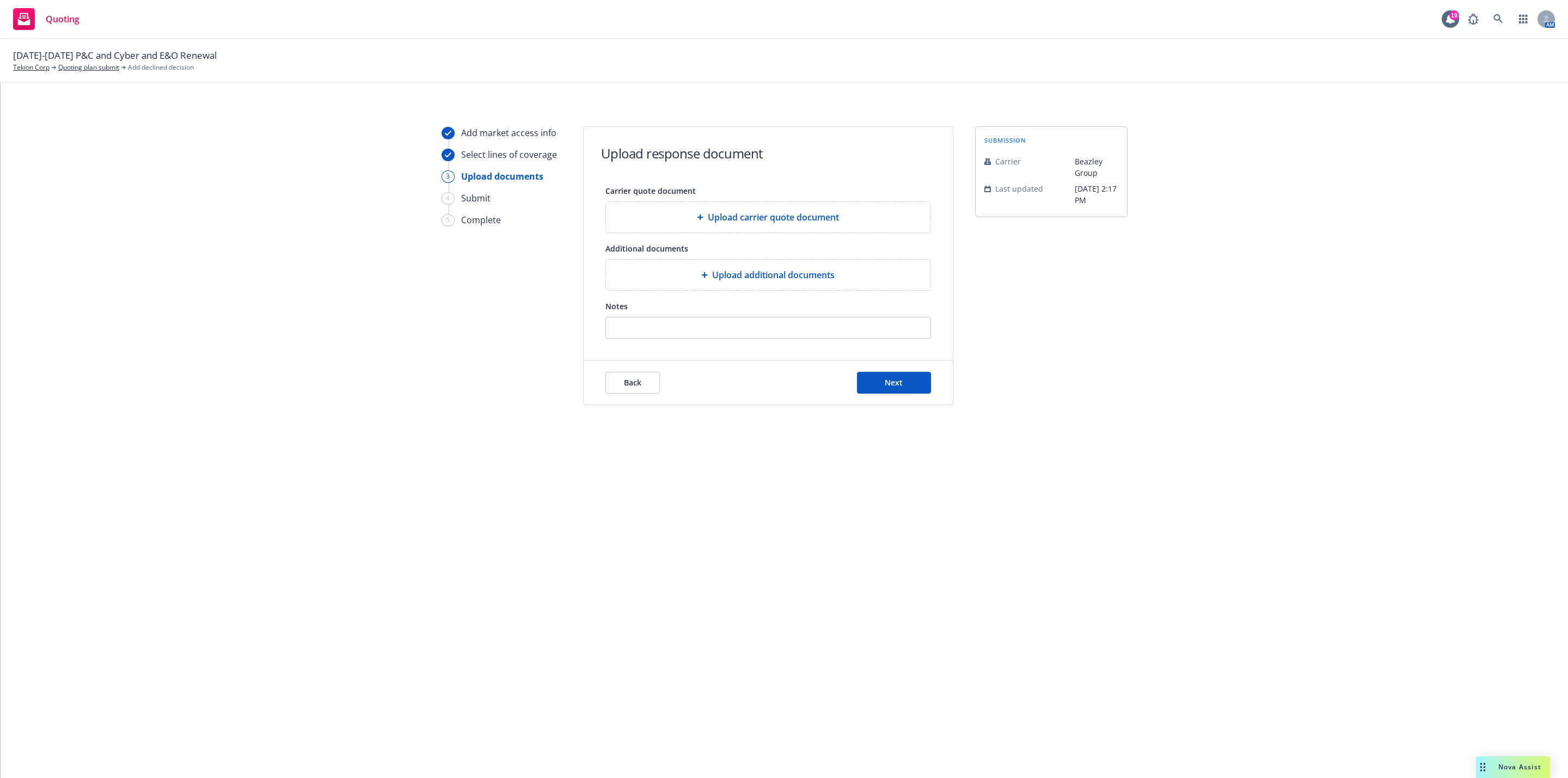
click at [899, 372] on div "Back Next" at bounding box center [768, 383] width 369 height 44
click at [899, 384] on span "Next" at bounding box center [894, 382] width 18 height 10
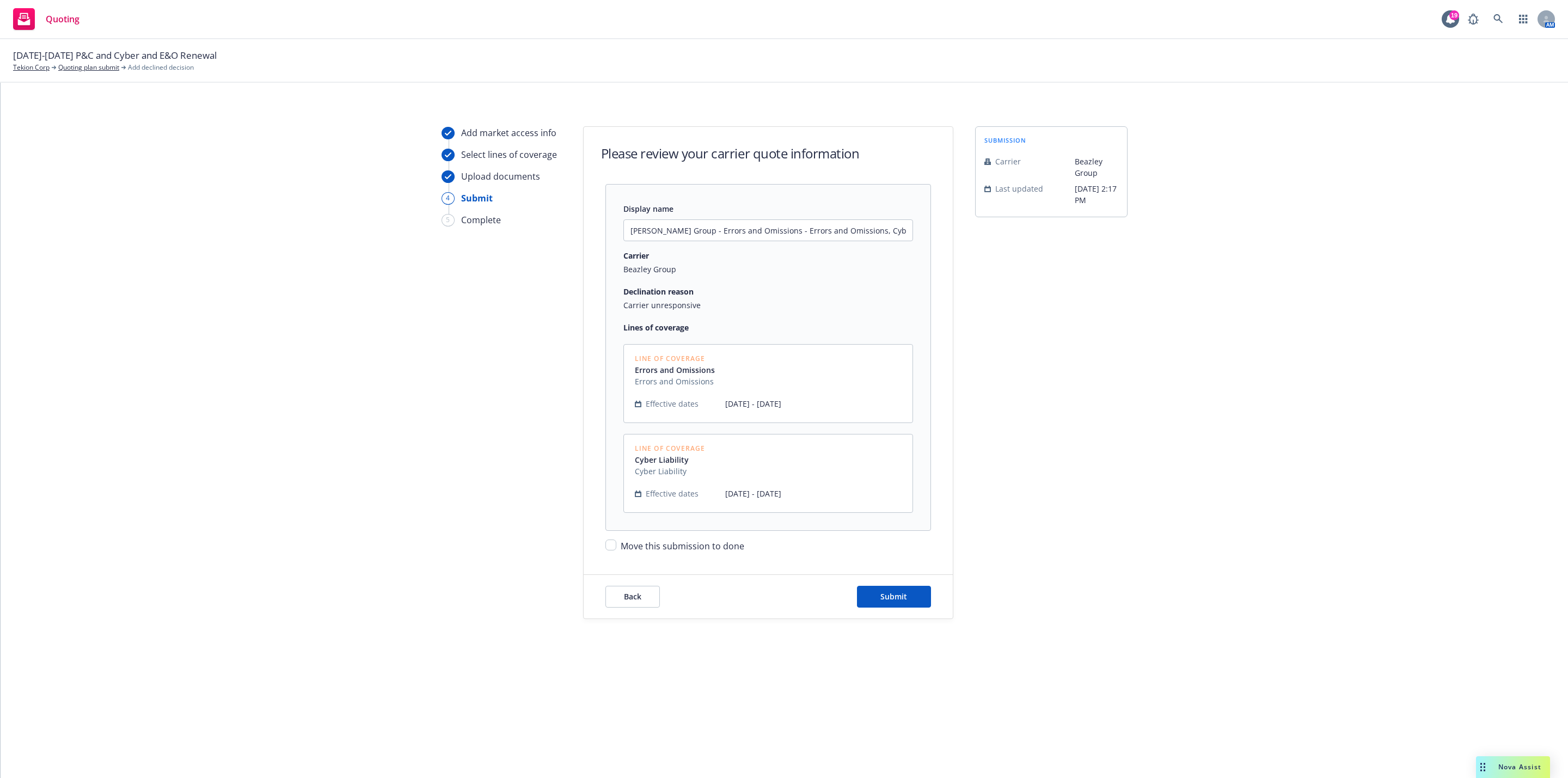
click at [732, 547] on span "Move this submission to done" at bounding box center [683, 545] width 124 height 12
click at [616, 547] on input "Move this submission to done" at bounding box center [611, 545] width 11 height 11
checkbox input "true"
click at [872, 598] on button "Submit" at bounding box center [894, 597] width 74 height 22
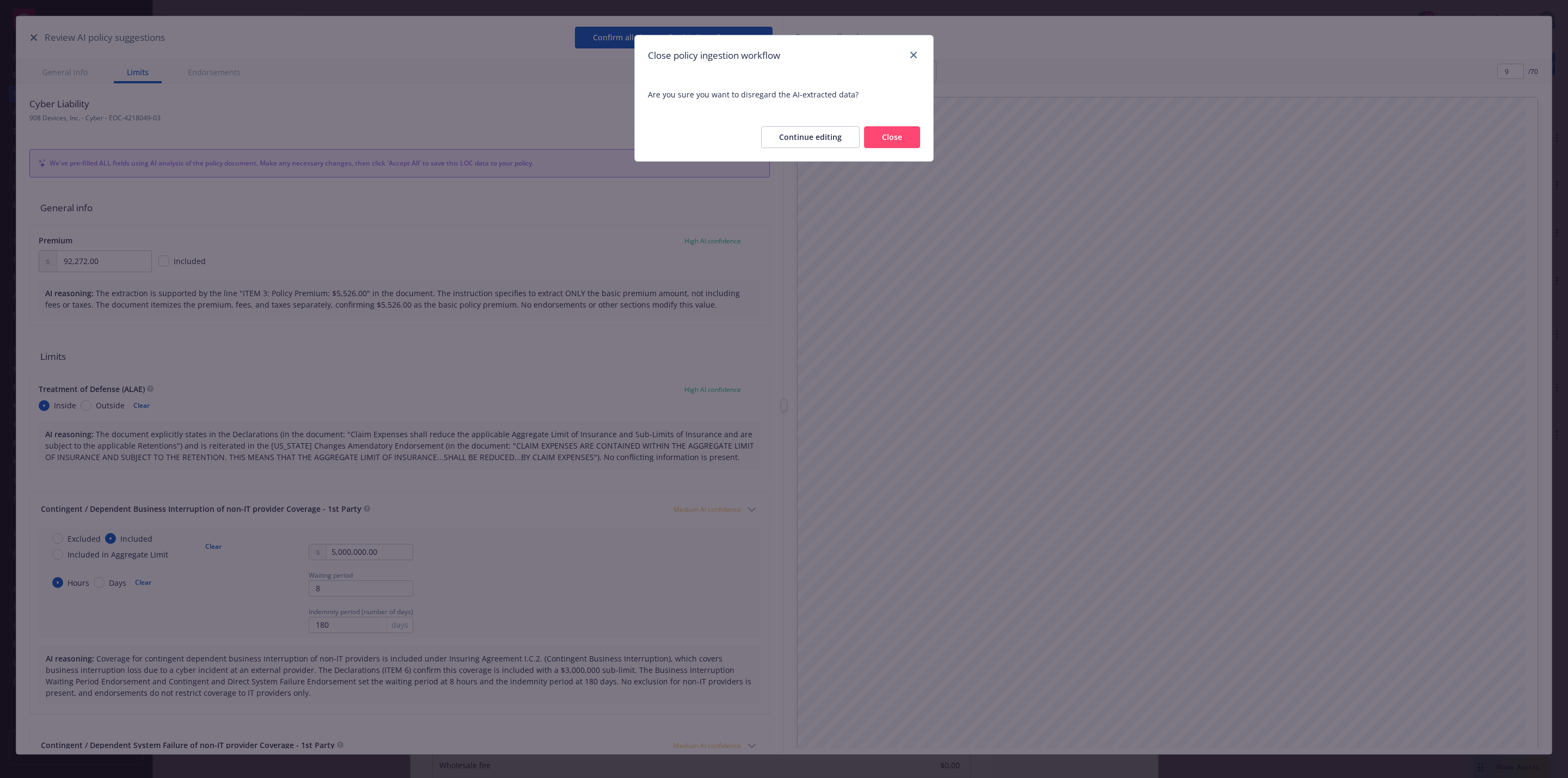
scroll to position [7641, 0]
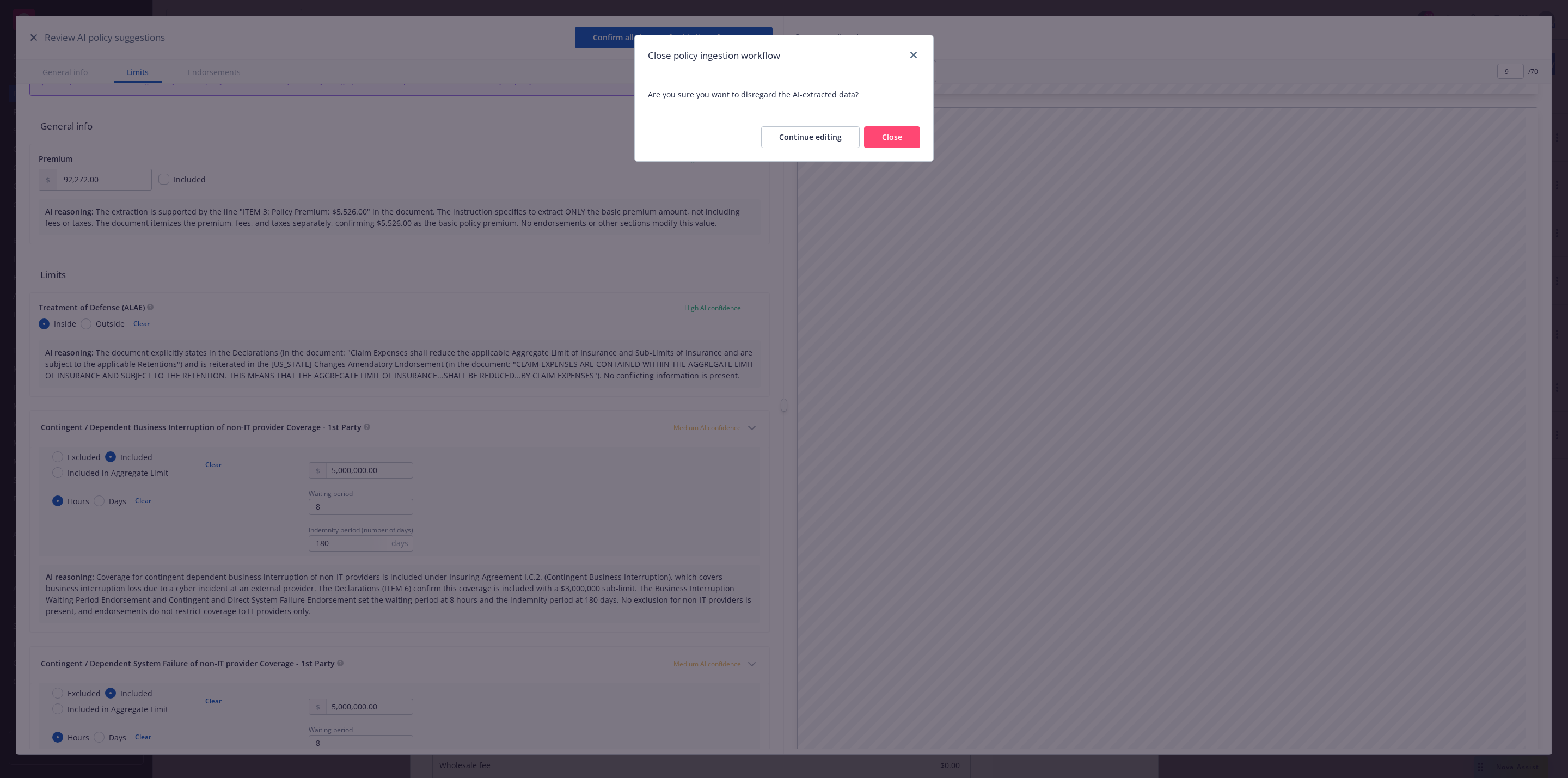
click at [893, 136] on button "Close" at bounding box center [892, 137] width 56 height 22
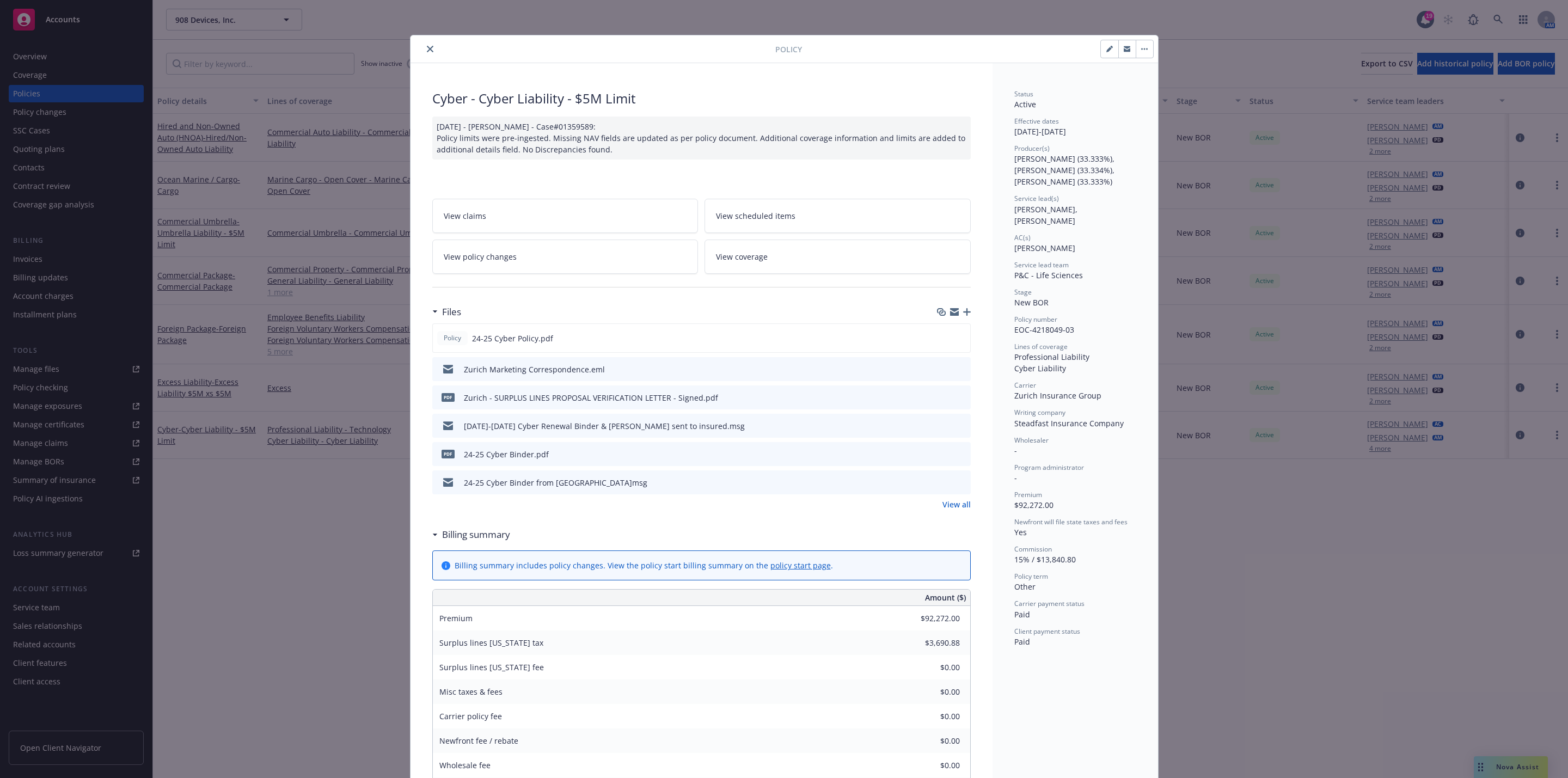
click at [427, 49] on icon "close" at bounding box center [430, 48] width 6 height 6
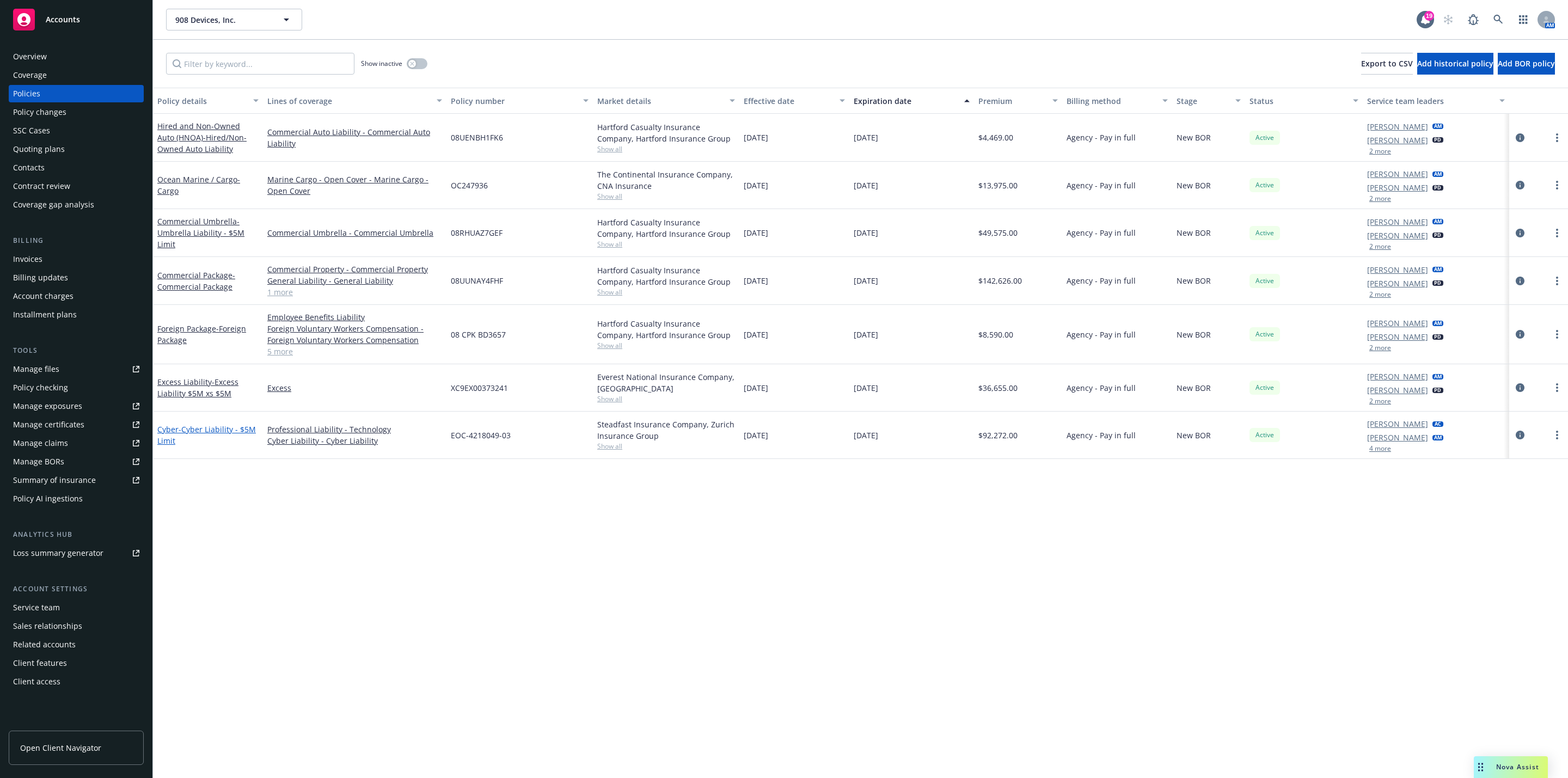
click at [206, 433] on span "- Cyber Liability - $5M Limit" at bounding box center [207, 435] width 98 height 22
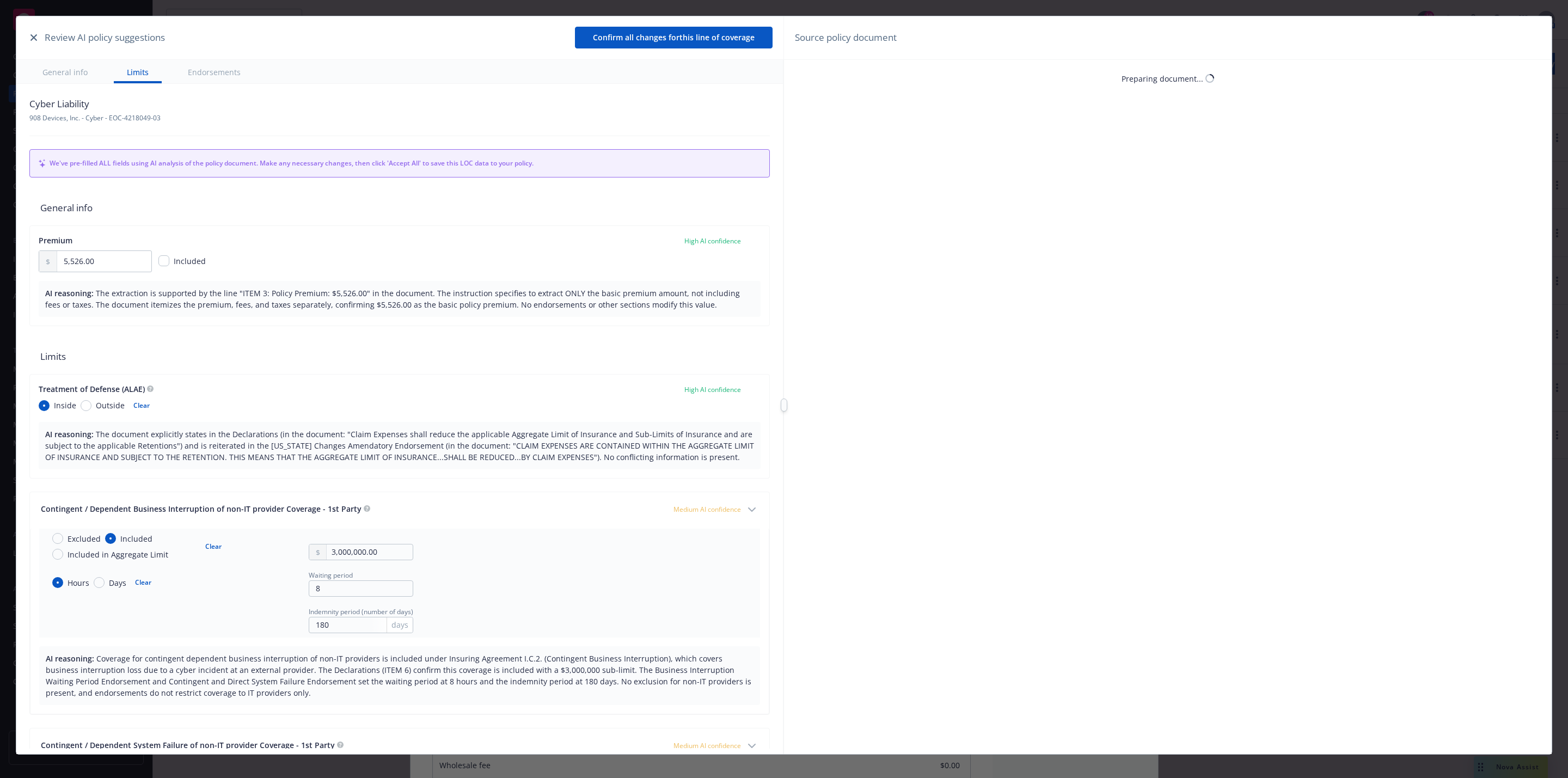
scroll to position [33, 0]
type textarea "x"
click at [94, 269] on input "5,526.00" at bounding box center [104, 261] width 94 height 21
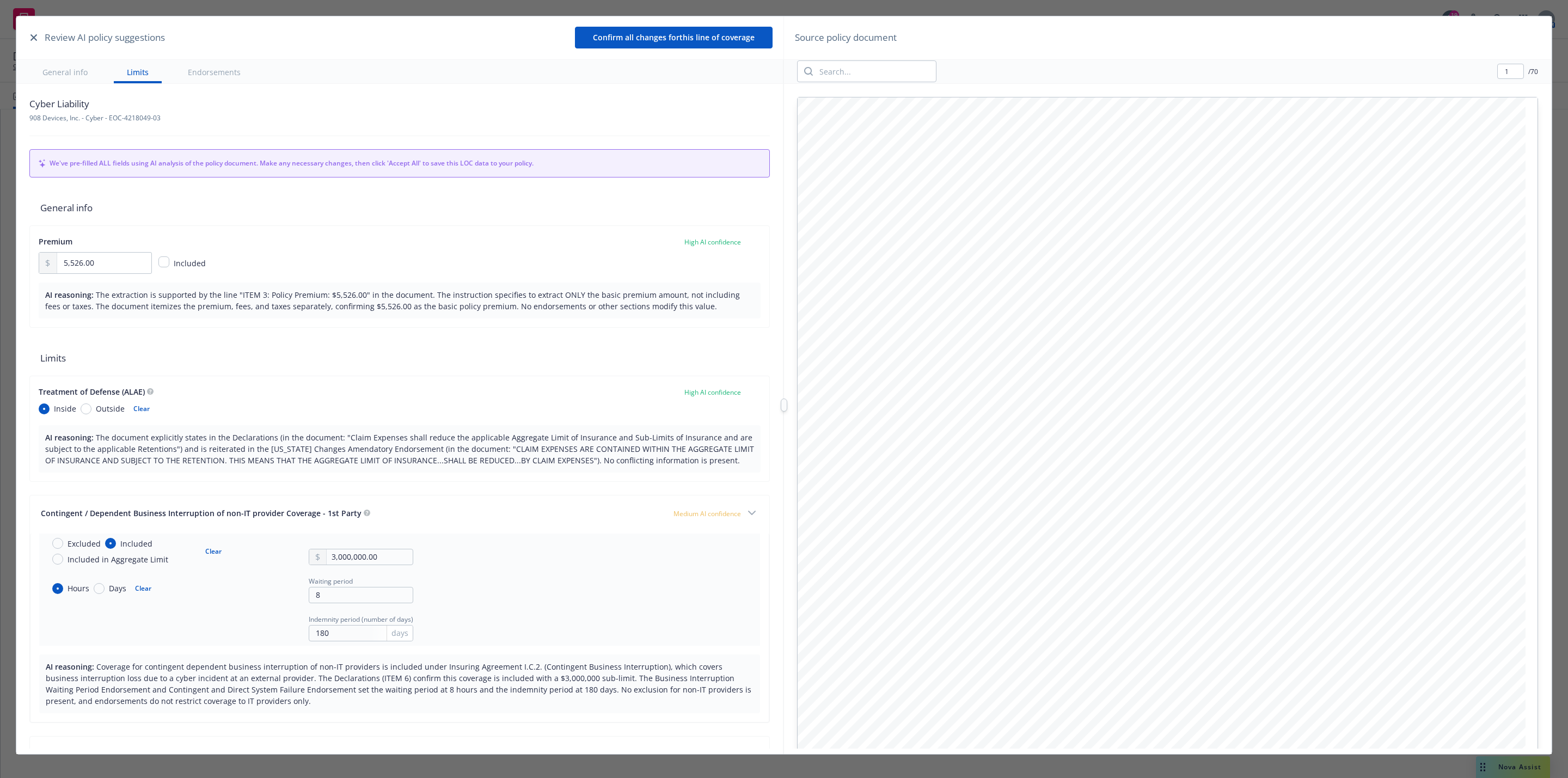
type textarea "x"
drag, startPoint x: 935, startPoint y: 600, endPoint x: 857, endPoint y: 536, distance: 100.9
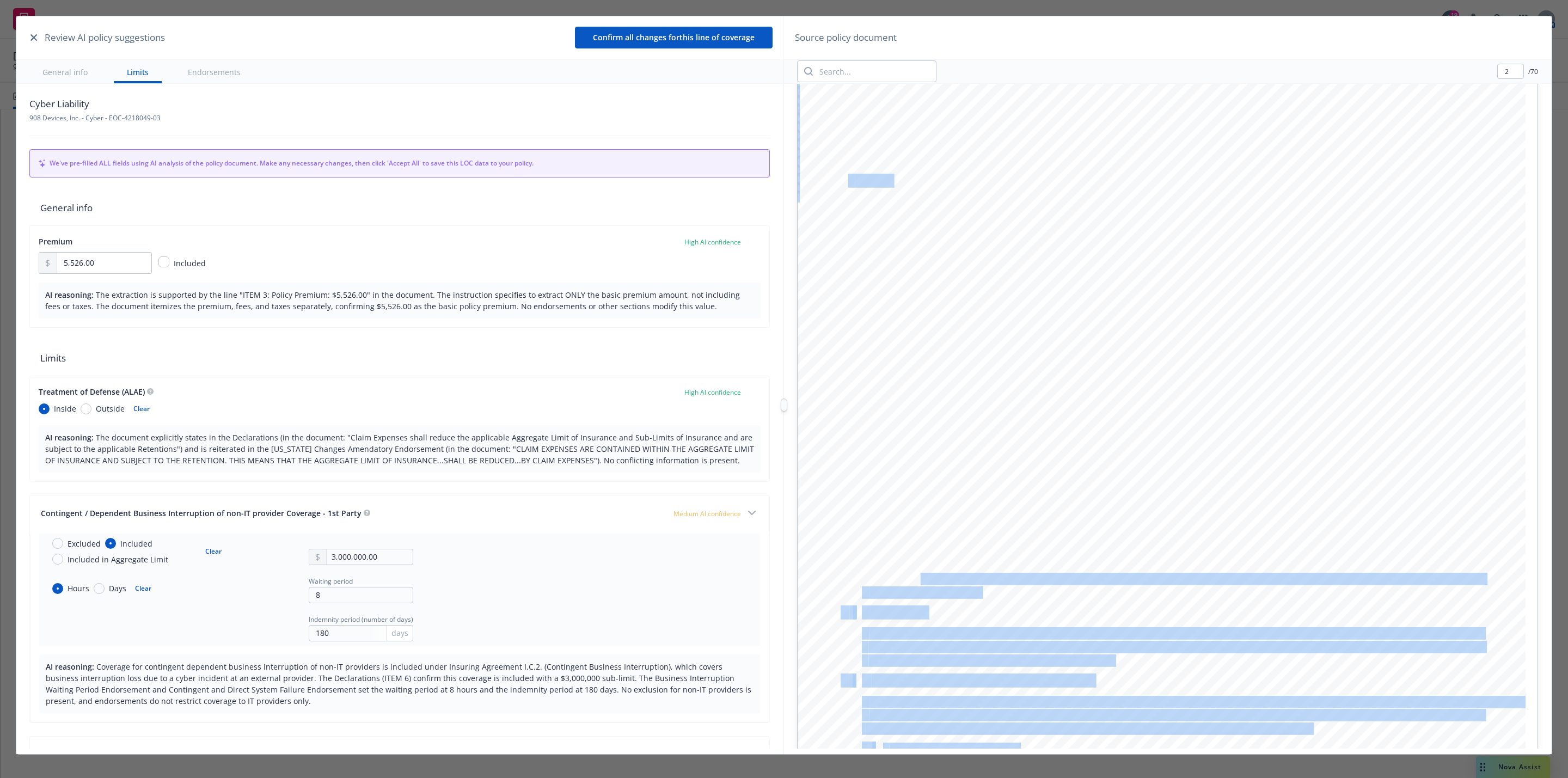
drag, startPoint x: 857, startPoint y: 536, endPoint x: 830, endPoint y: 532, distance: 27.3
click at [877, 565] on div "T HIS DISCLOSURE IS ATTACHED TO AND MADE PART OF YOUR POLICY. S CHEDULE* P remi…" at bounding box center [1161, 359] width 728 height 943
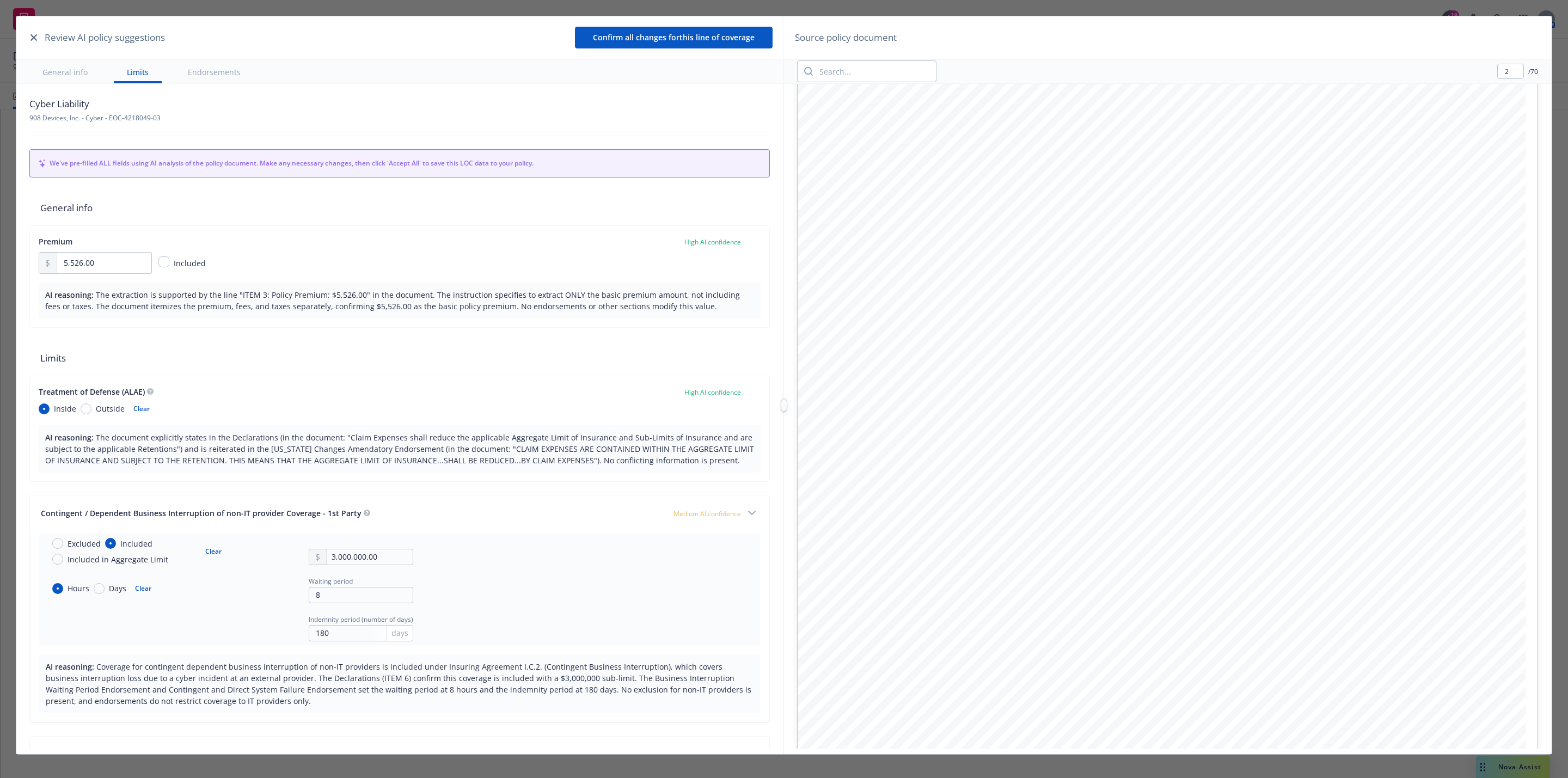
type input "3"
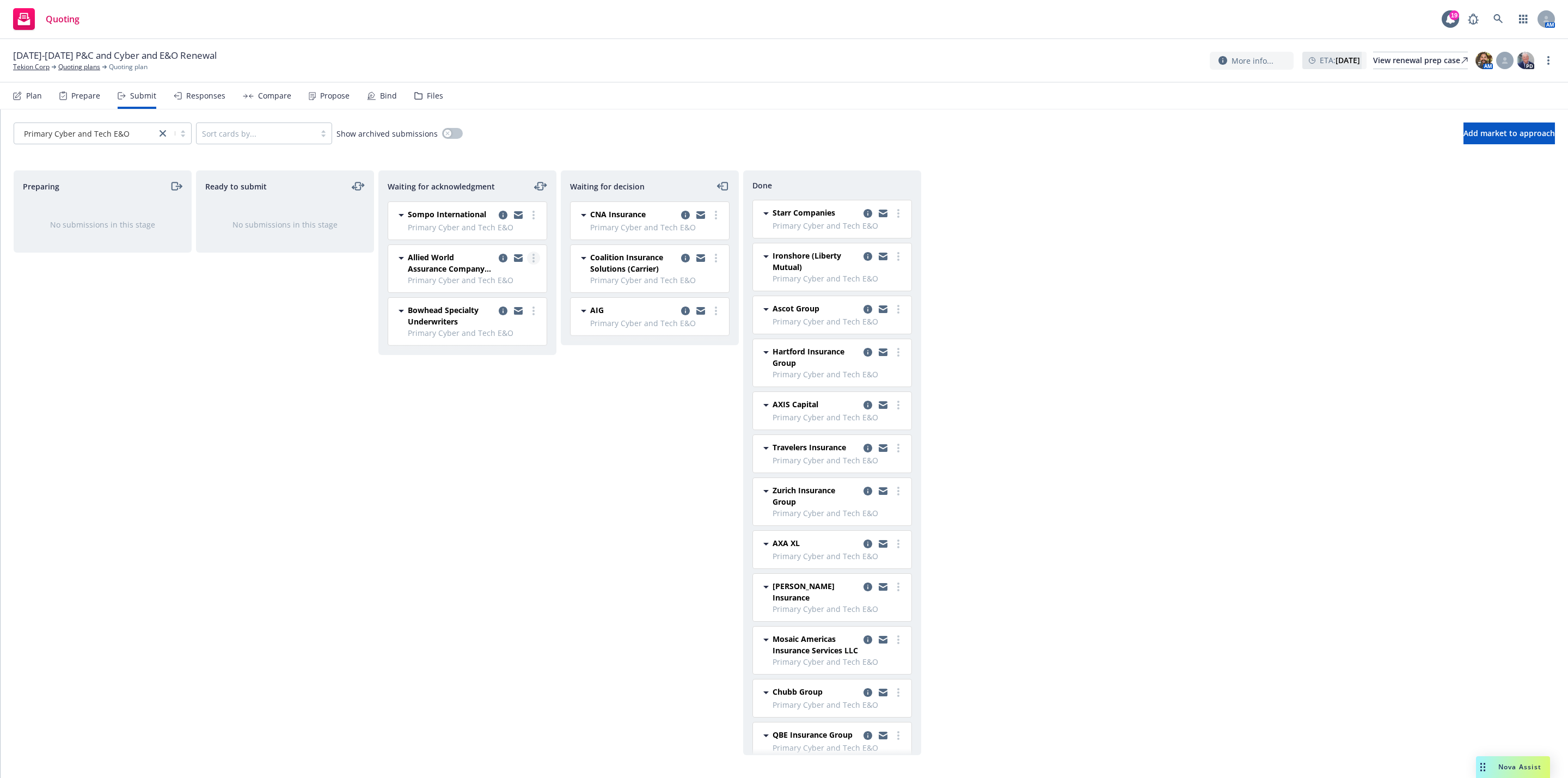
click at [536, 261] on link "more" at bounding box center [533, 258] width 13 height 13
click at [510, 368] on span "Add declined decision" at bounding box center [484, 369] width 107 height 10
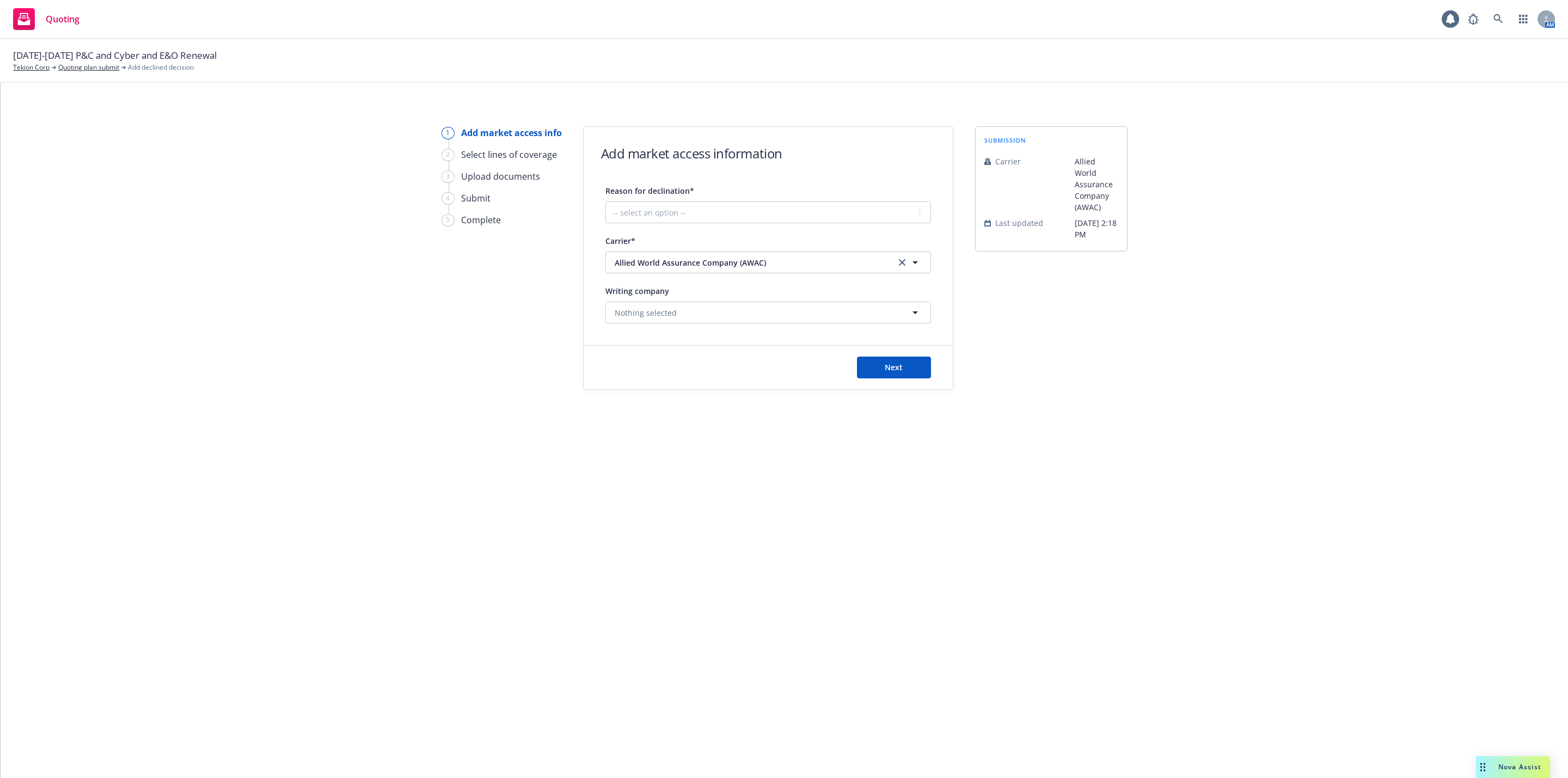
click at [869, 355] on div "Next" at bounding box center [768, 368] width 369 height 44
drag, startPoint x: 728, startPoint y: 209, endPoint x: 731, endPoint y: 223, distance: 14.3
click at [728, 209] on select "-- select an option -- Cannot compete with other markets Carrier non-renewed Ca…" at bounding box center [768, 212] width 326 height 22
select select "CARRIER_UNRESPONSIVE"
click at [605, 201] on select "-- select an option -- Cannot compete with other markets Carrier non-renewed Ca…" at bounding box center [768, 212] width 326 height 22
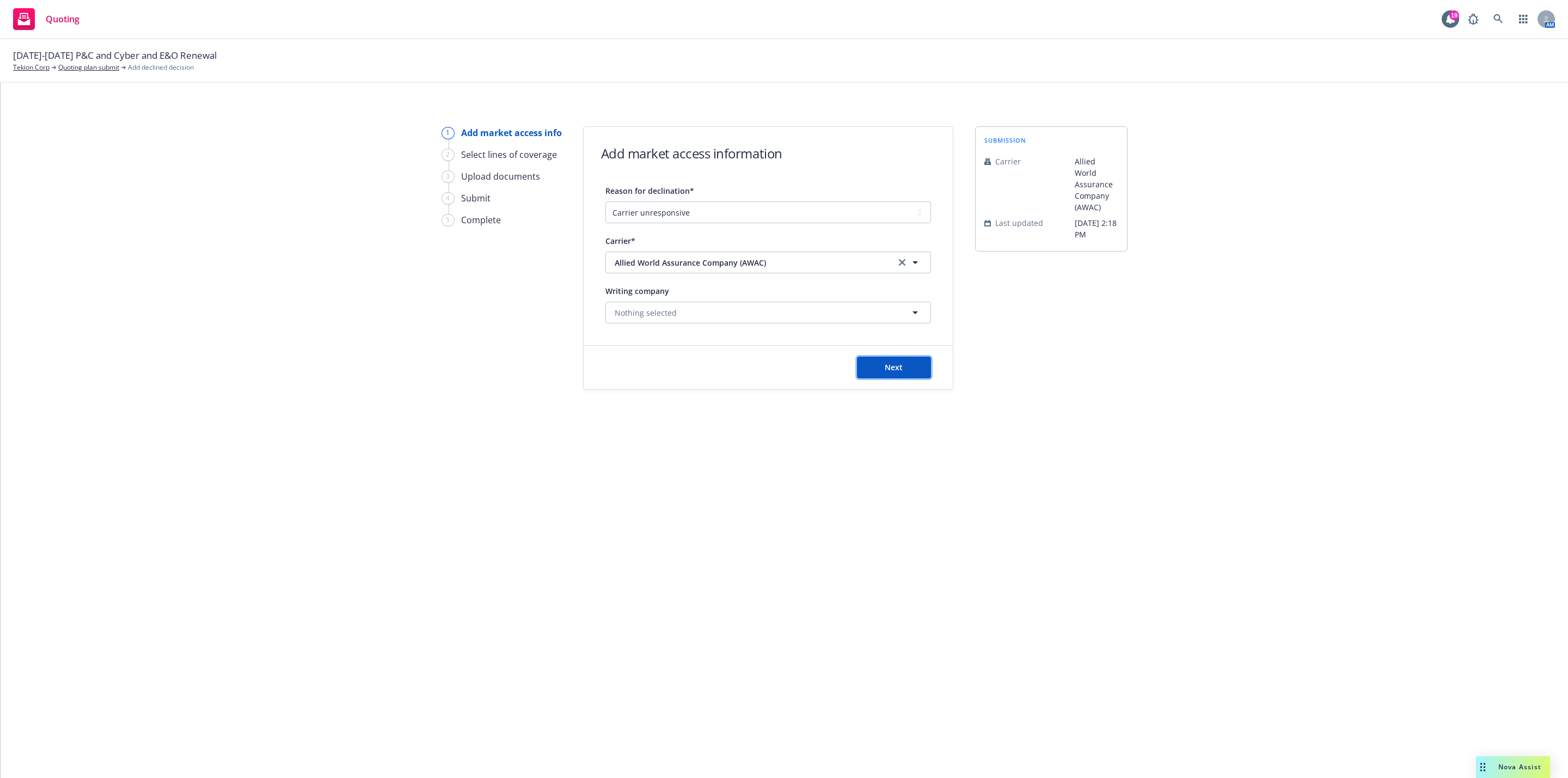
click at [875, 368] on button "Next" at bounding box center [894, 368] width 74 height 22
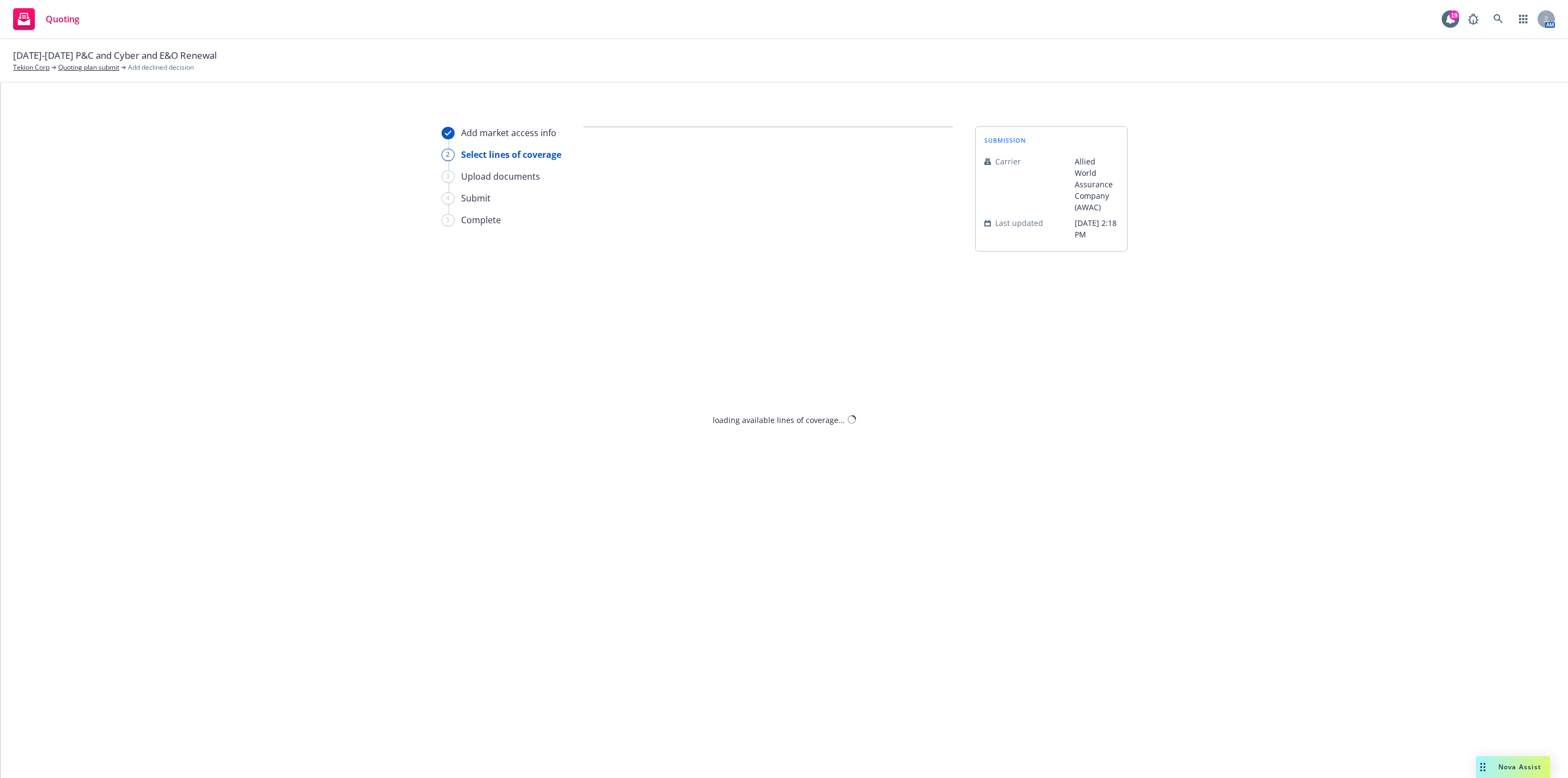
select select "CARRIER_UNRESPONSIVE"
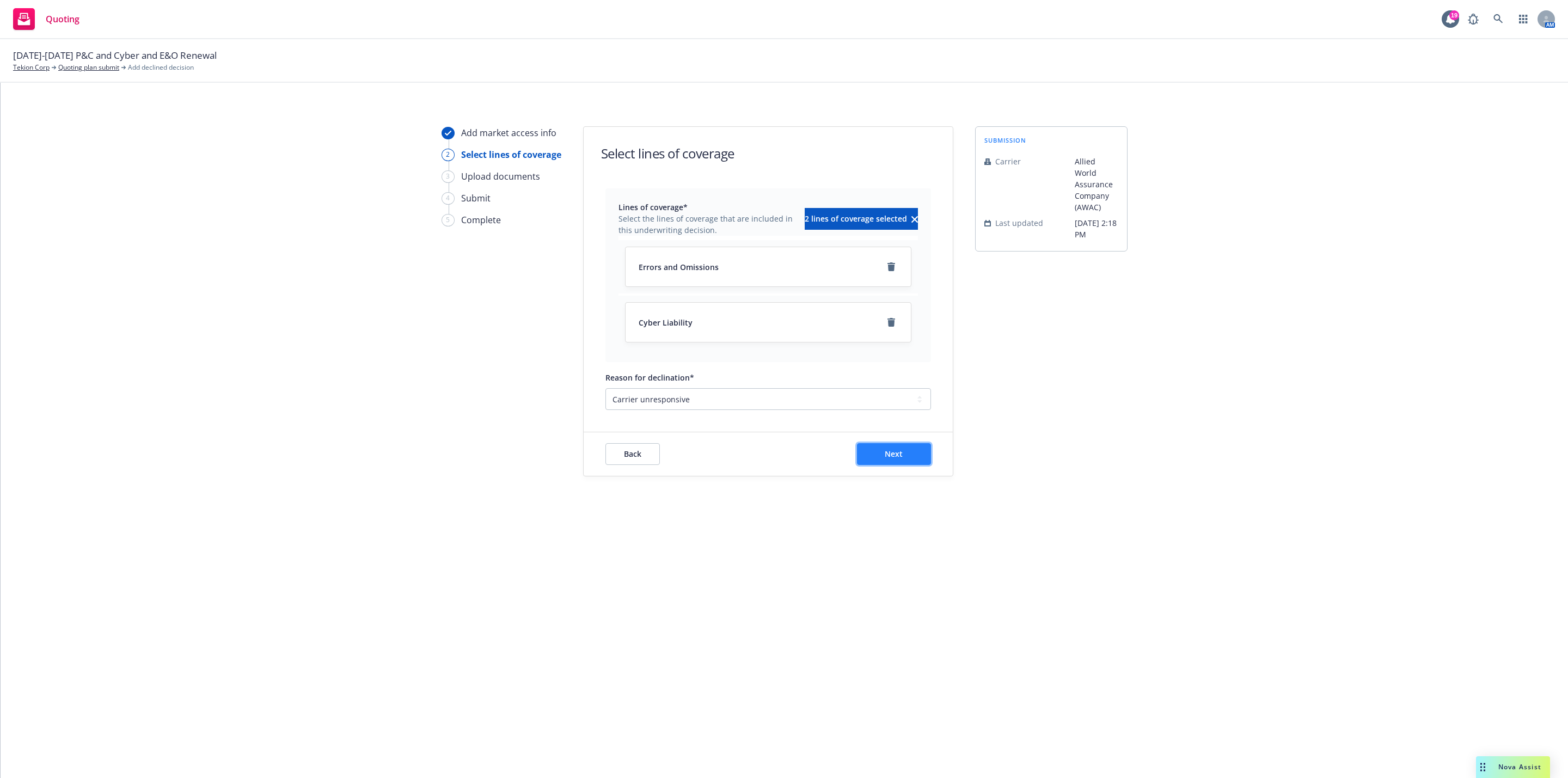
click at [877, 455] on button "Next" at bounding box center [894, 454] width 74 height 22
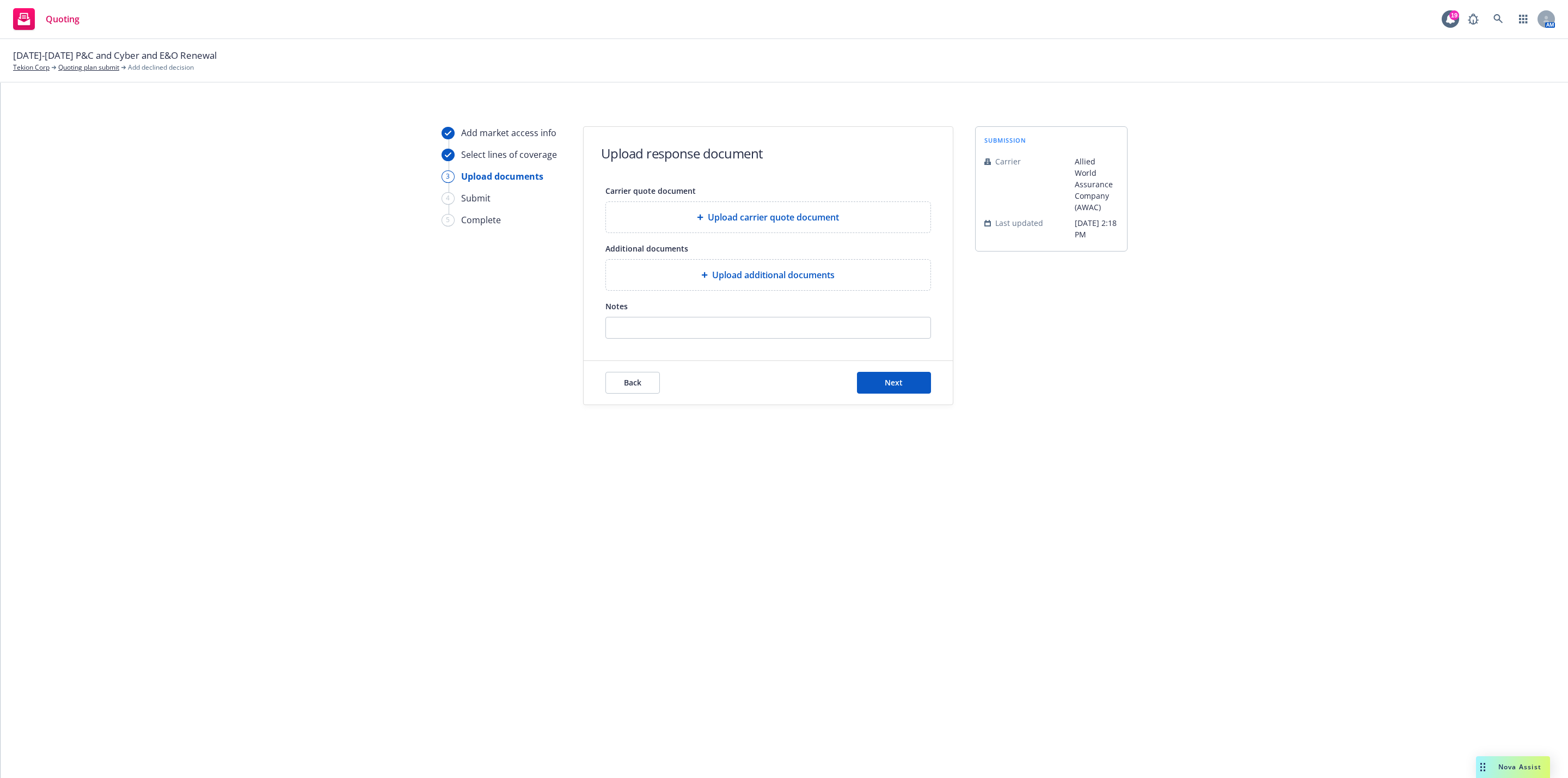
click at [913, 396] on div "Back Next" at bounding box center [768, 383] width 369 height 44
click at [894, 388] on span "Next" at bounding box center [894, 382] width 18 height 10
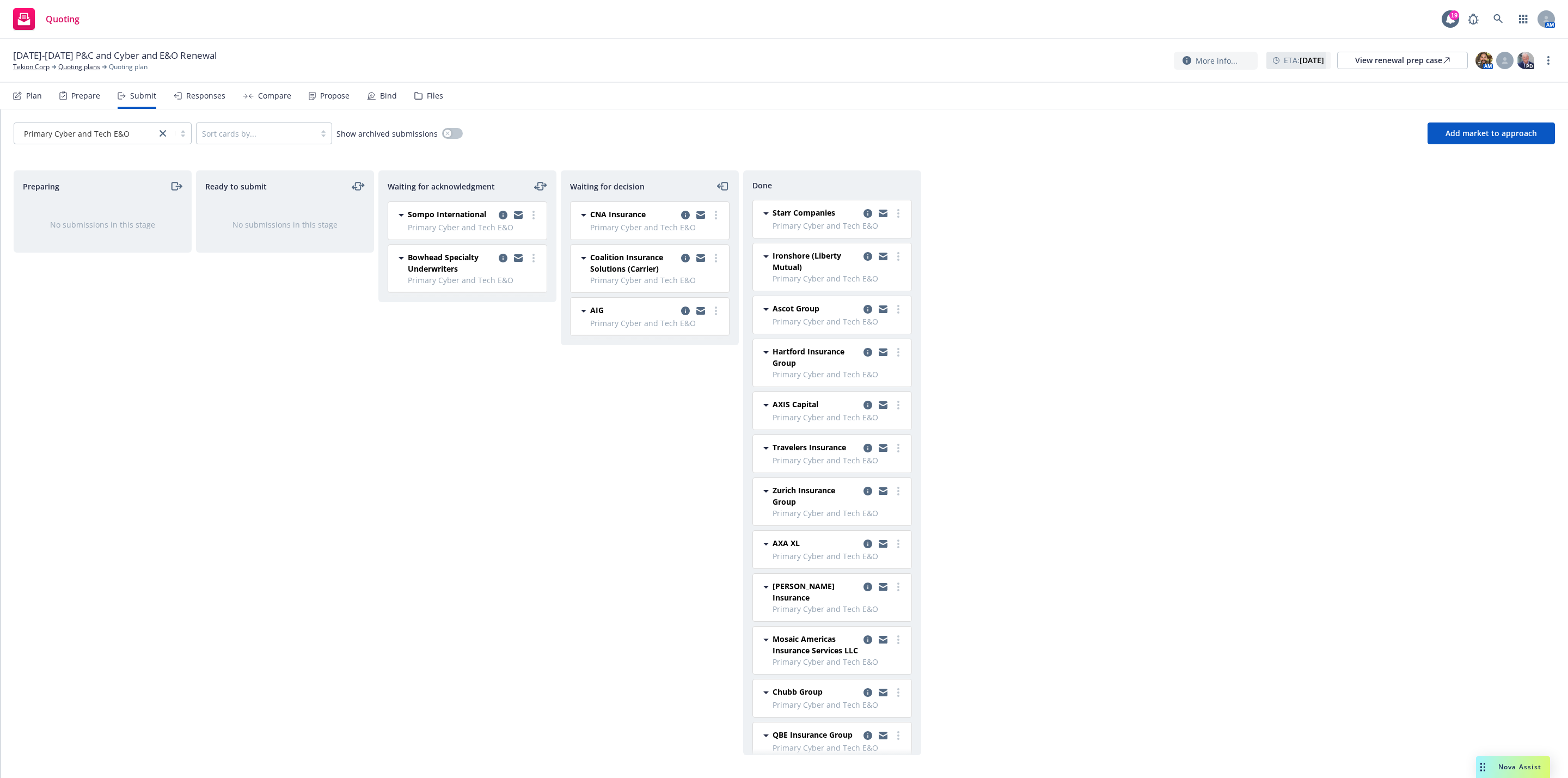
click at [187, 94] on div "Responses" at bounding box center [206, 96] width 39 height 9
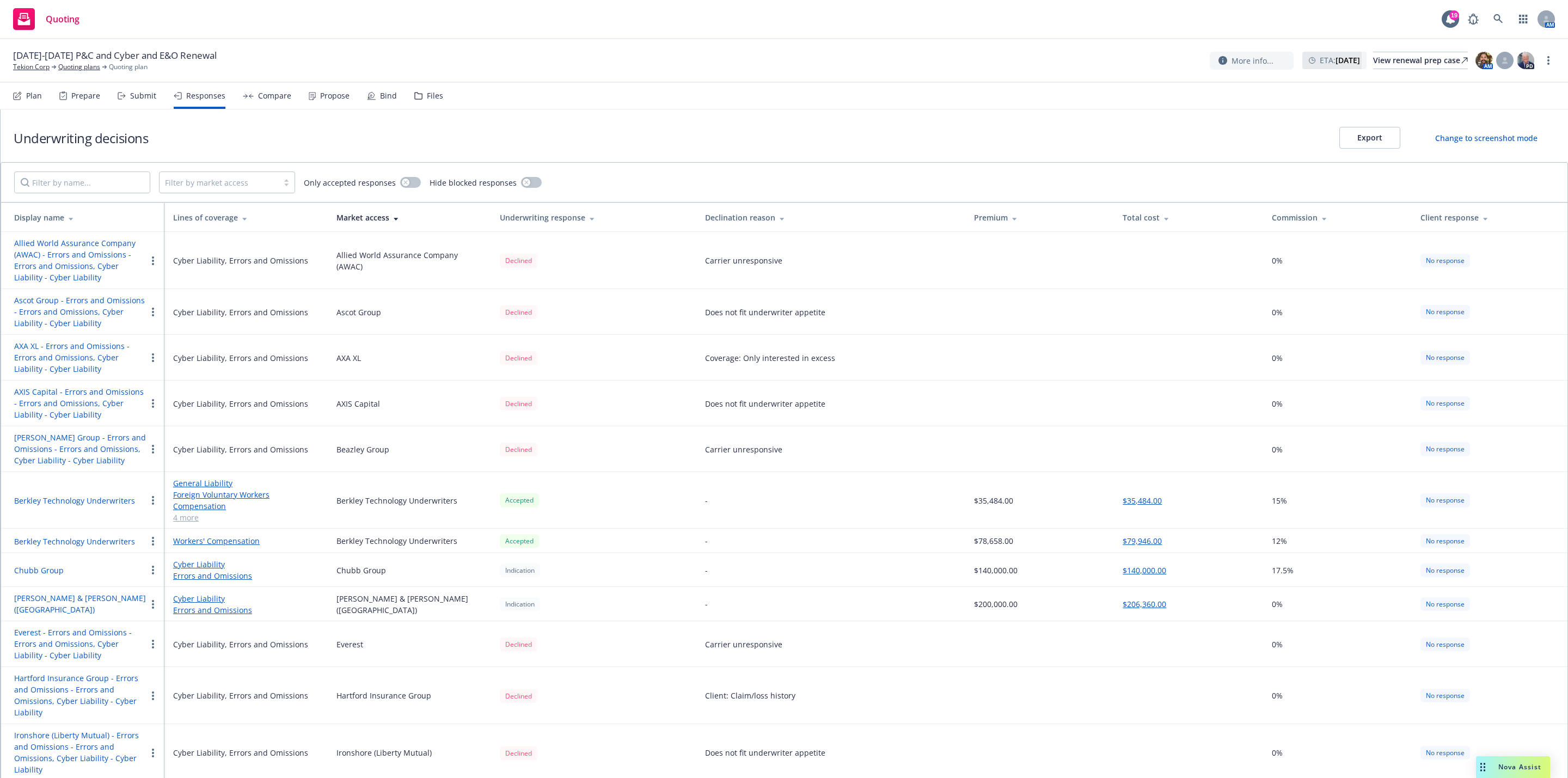
click at [1372, 137] on button "Export" at bounding box center [1370, 137] width 61 height 22
